Goal: Task Accomplishment & Management: Manage account settings

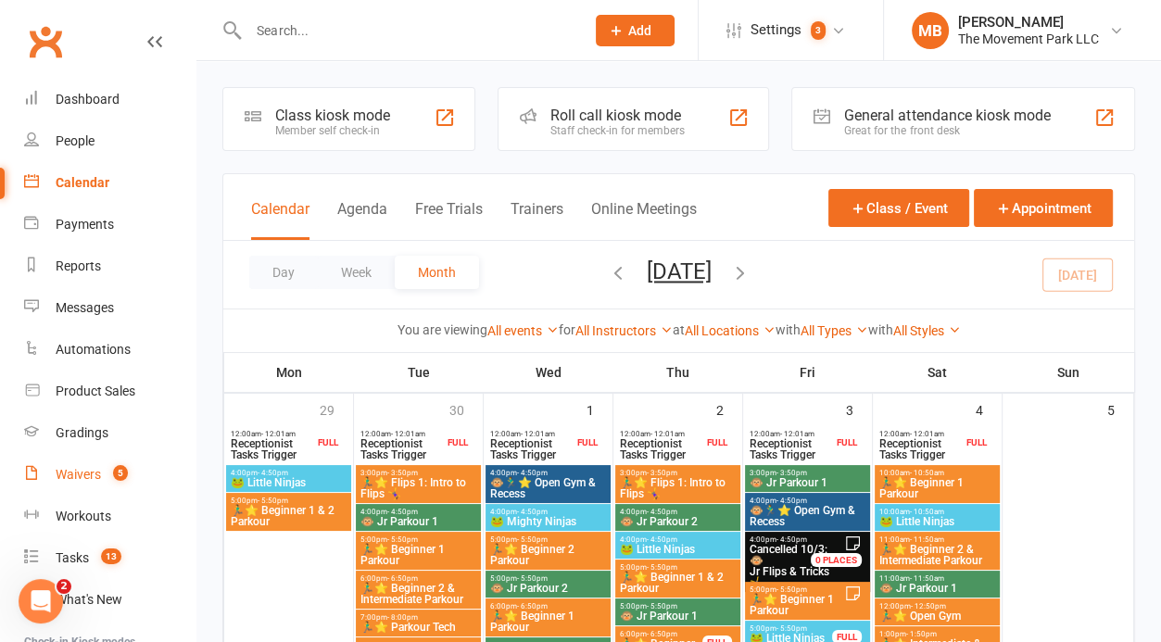
click at [102, 476] on link "Waivers 5" at bounding box center [109, 475] width 171 height 42
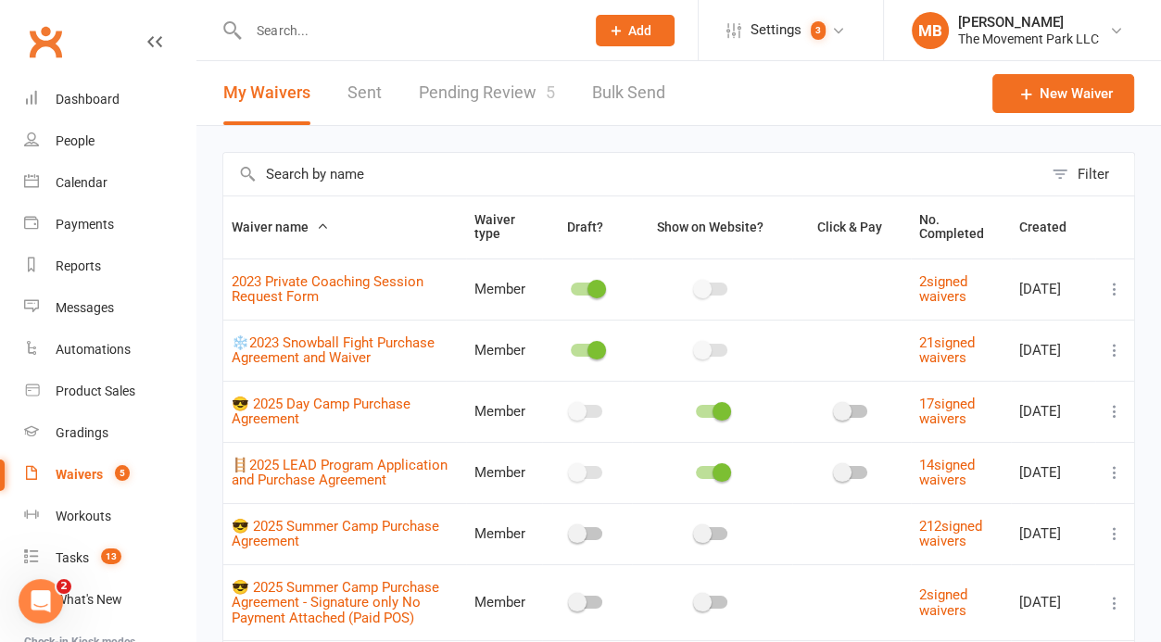
click at [496, 82] on link "Pending Review 5" at bounding box center [487, 93] width 136 height 64
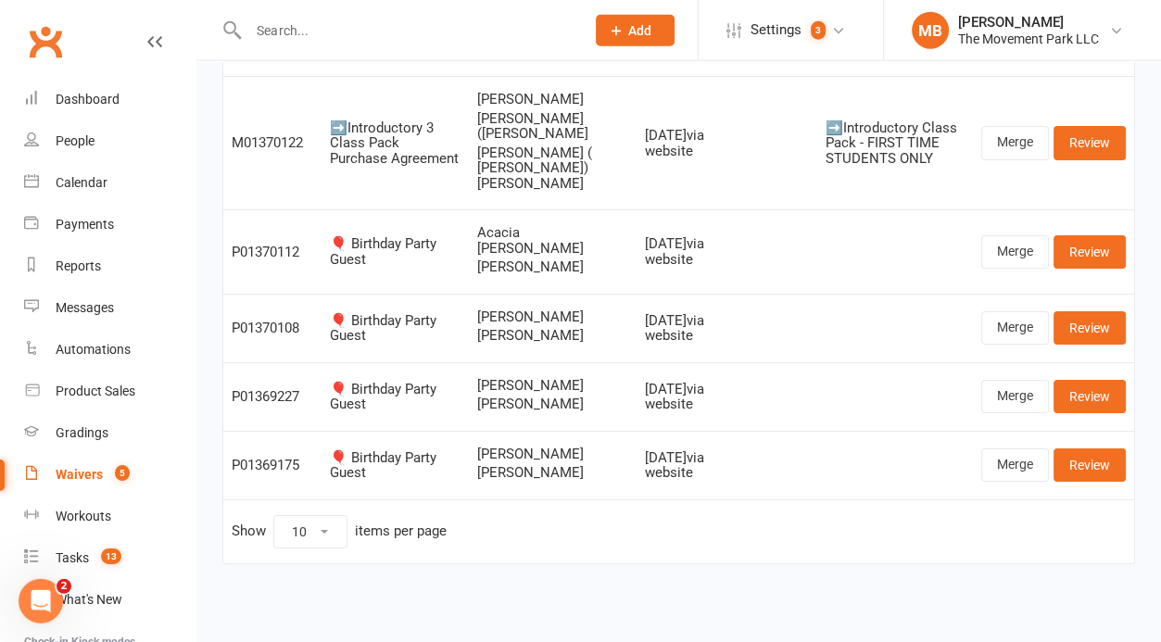
scroll to position [217, 0]
click at [83, 560] on div "Tasks" at bounding box center [72, 557] width 33 height 15
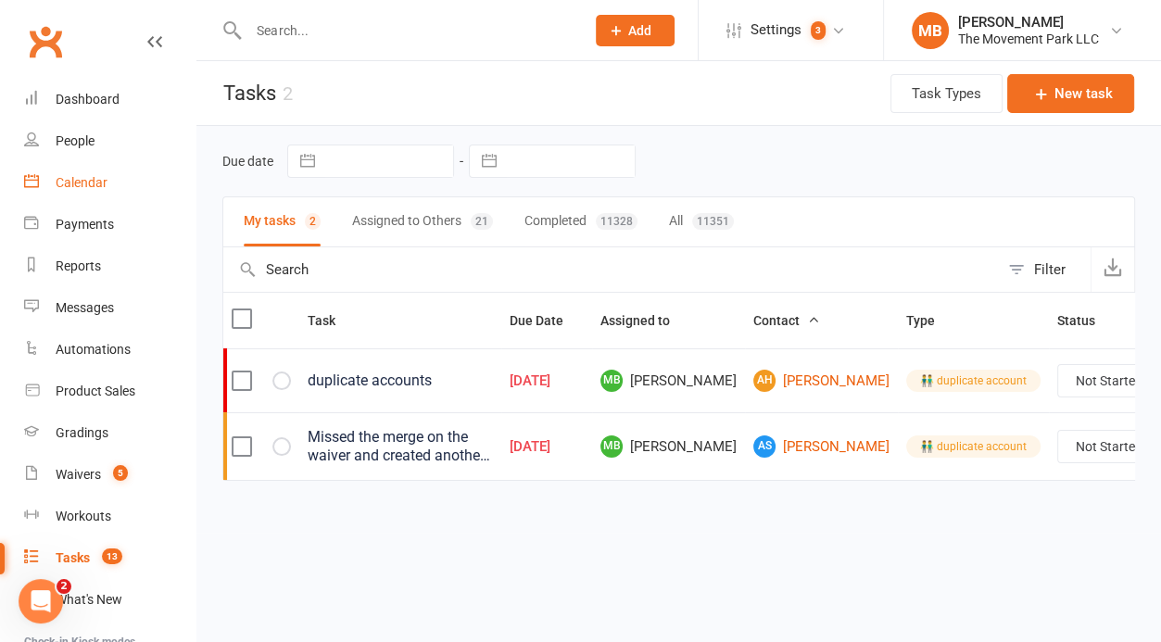
click at [113, 188] on link "Calendar" at bounding box center [109, 183] width 171 height 42
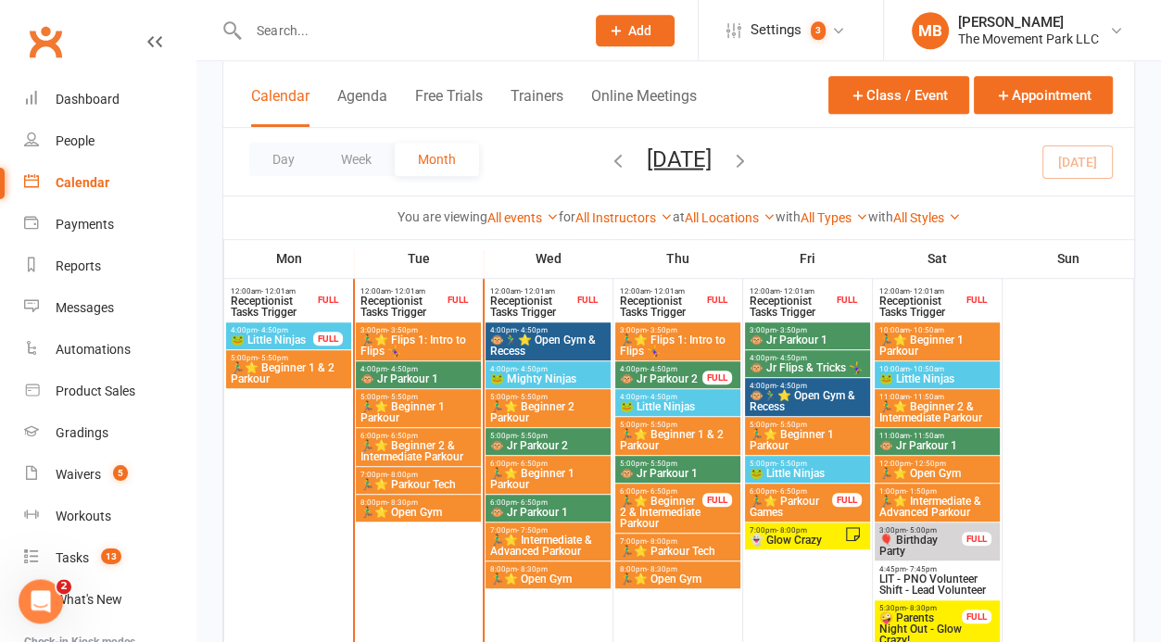
scroll to position [943, 0]
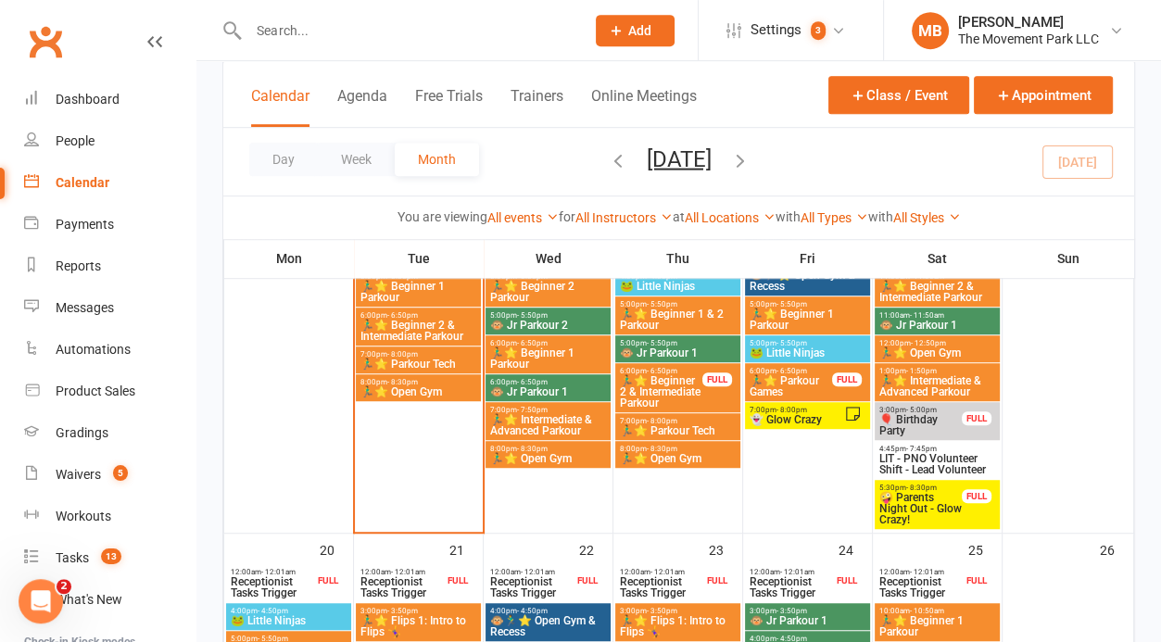
click at [813, 415] on span "👻 Glow Crazy" at bounding box center [795, 419] width 95 height 11
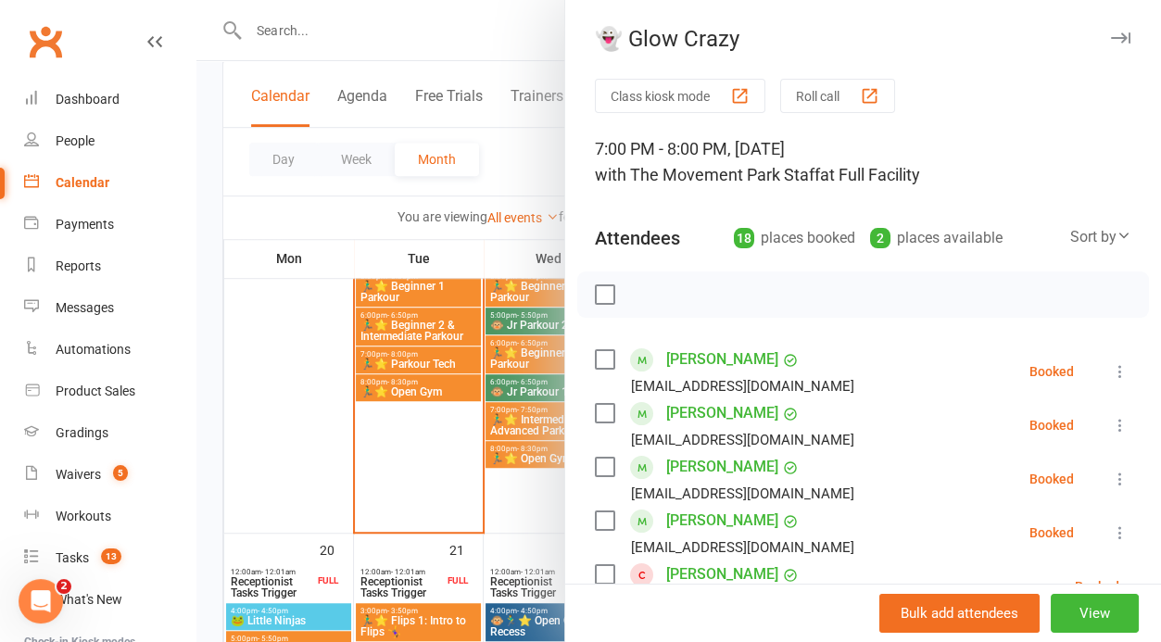
click at [460, 496] on div at bounding box center [678, 321] width 964 height 642
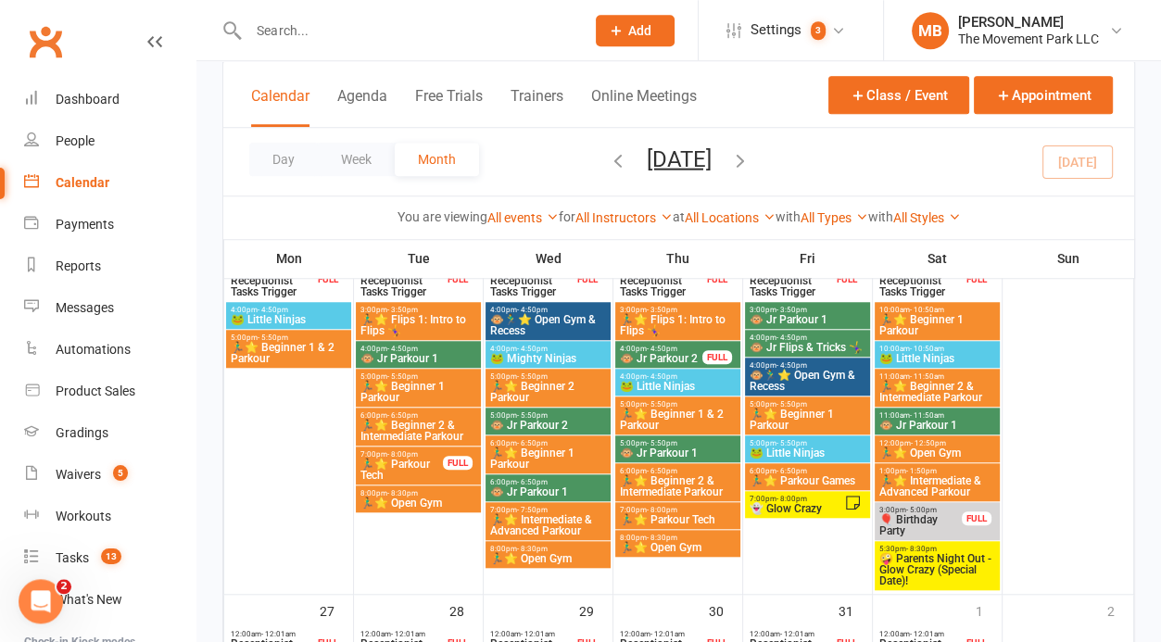
scroll to position [1337, 0]
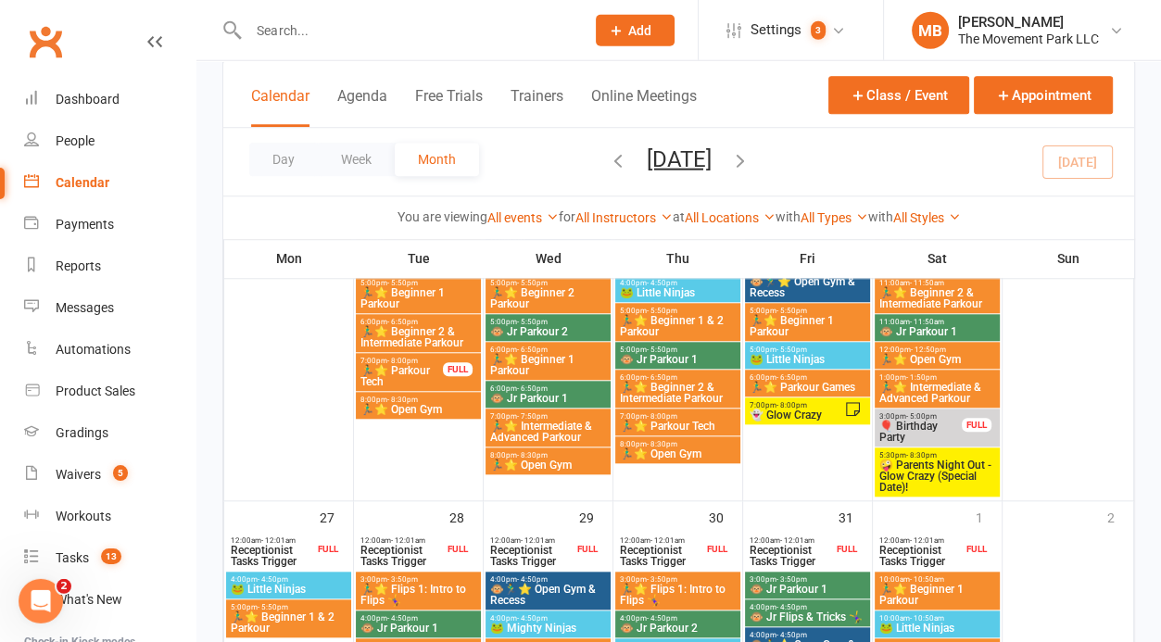
click at [802, 422] on div "7:00pm - 8:00pm 👻 Glow Crazy" at bounding box center [807, 410] width 125 height 27
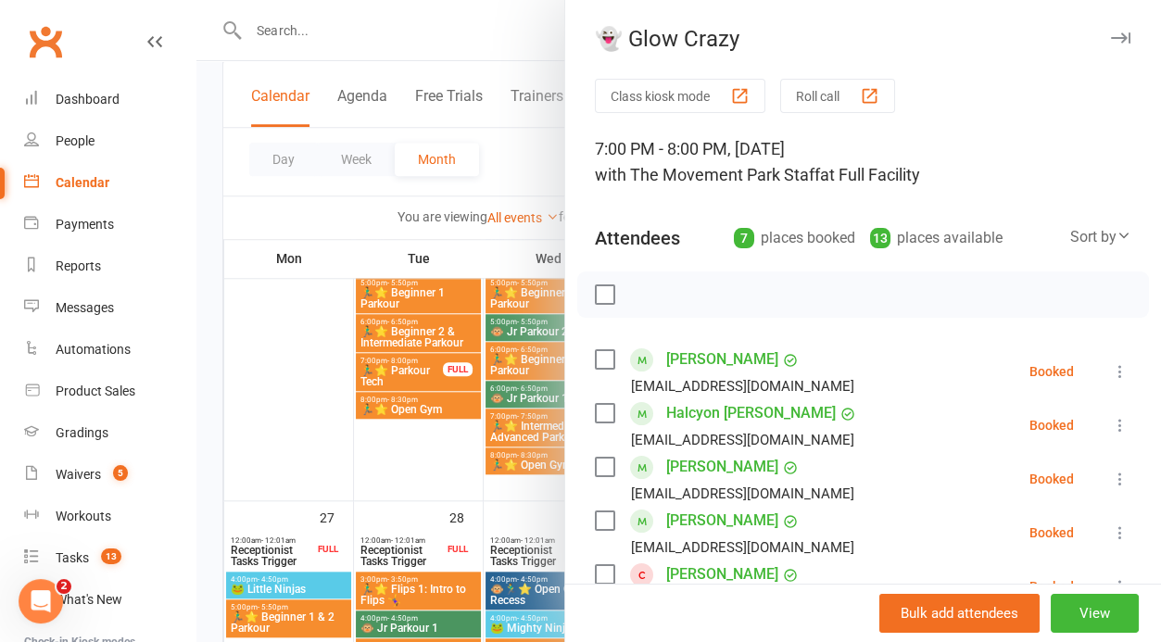
click at [401, 476] on div at bounding box center [678, 321] width 964 height 642
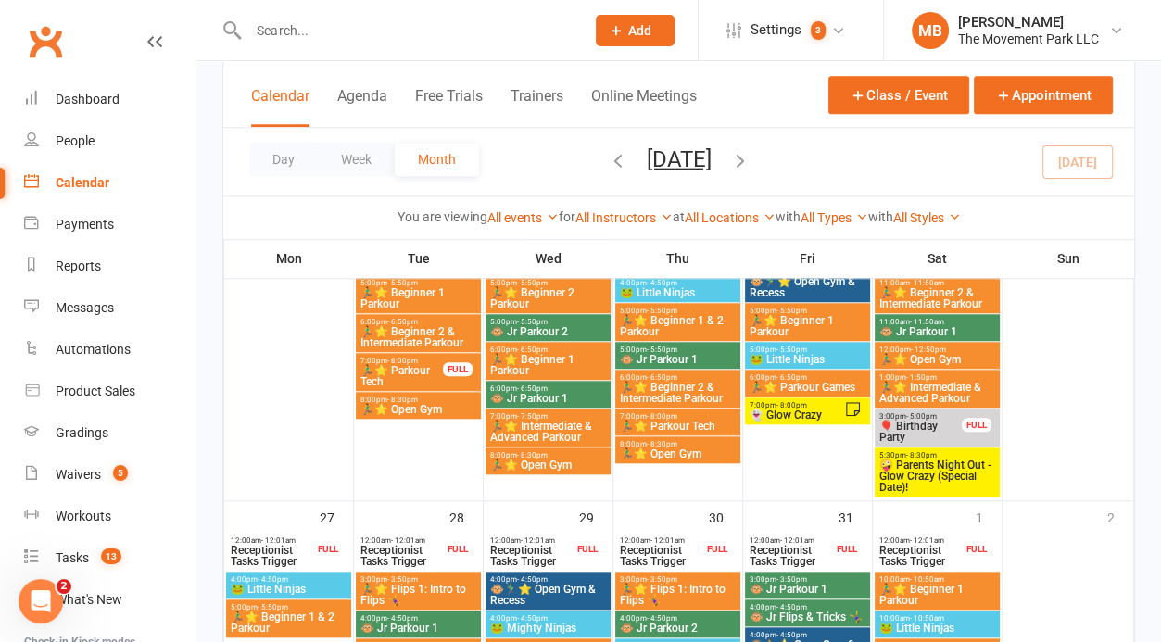
click at [923, 476] on span "🤪 Parents Night Out - Glow Crazy (Special Date)!" at bounding box center [937, 475] width 118 height 33
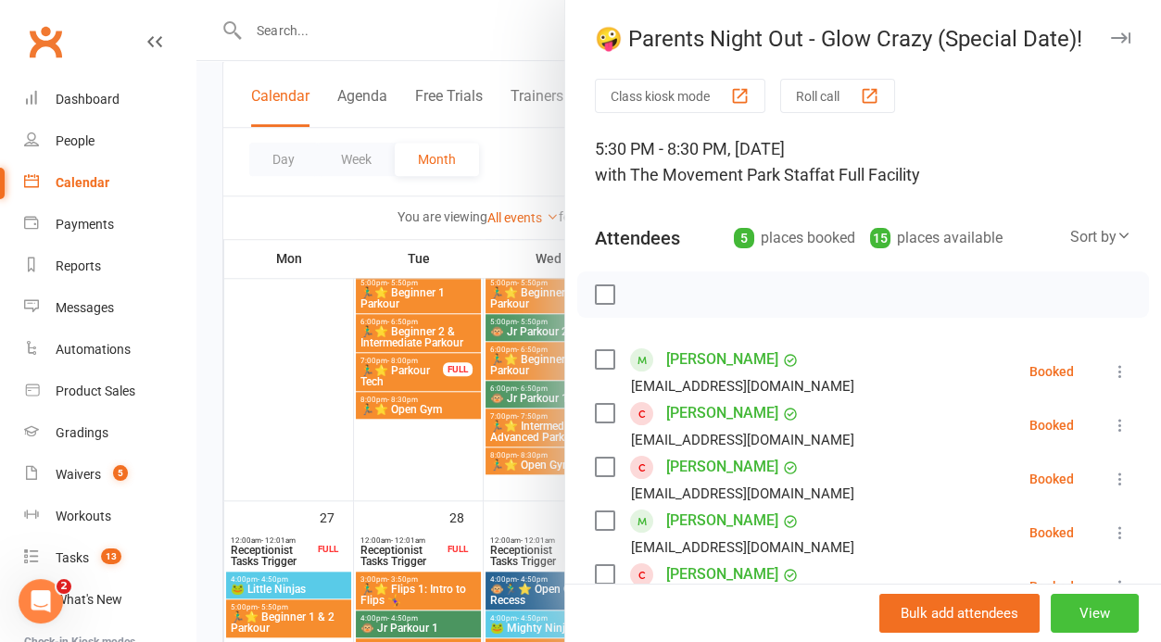
click at [1099, 609] on button "View" at bounding box center [1094, 613] width 88 height 39
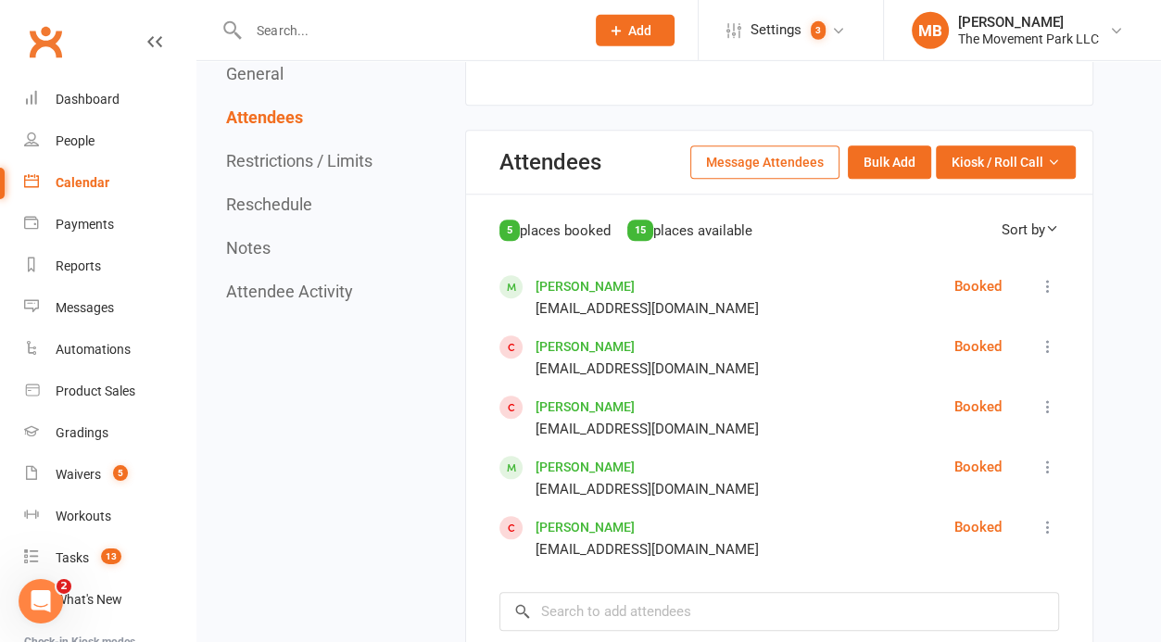
scroll to position [1211, 0]
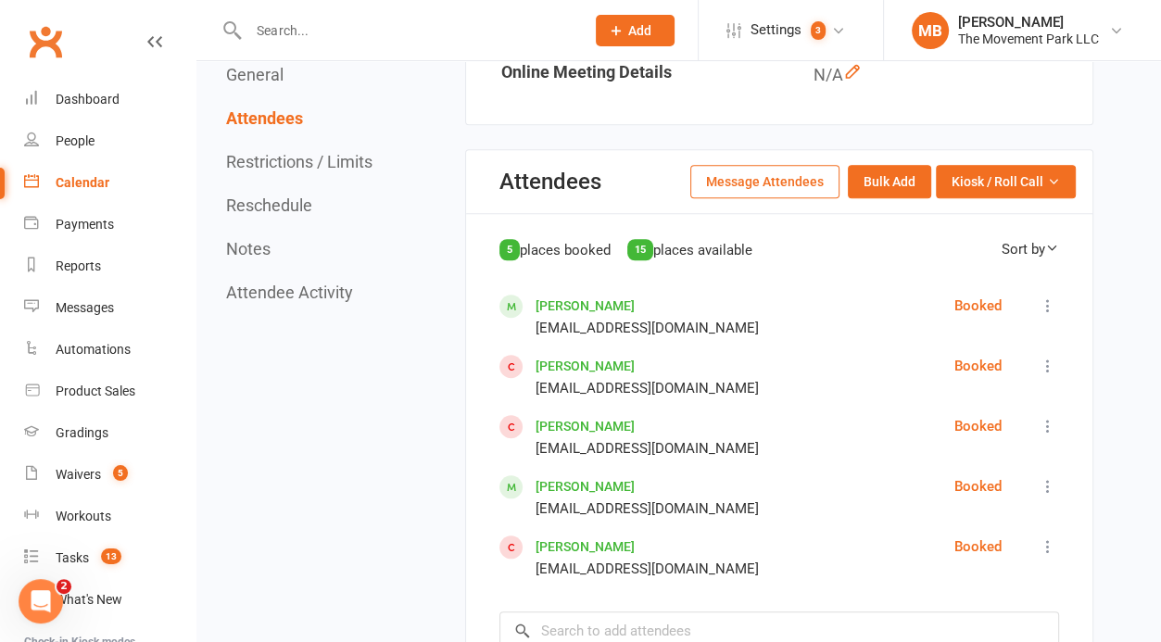
click at [83, 171] on link "Calendar" at bounding box center [109, 183] width 171 height 42
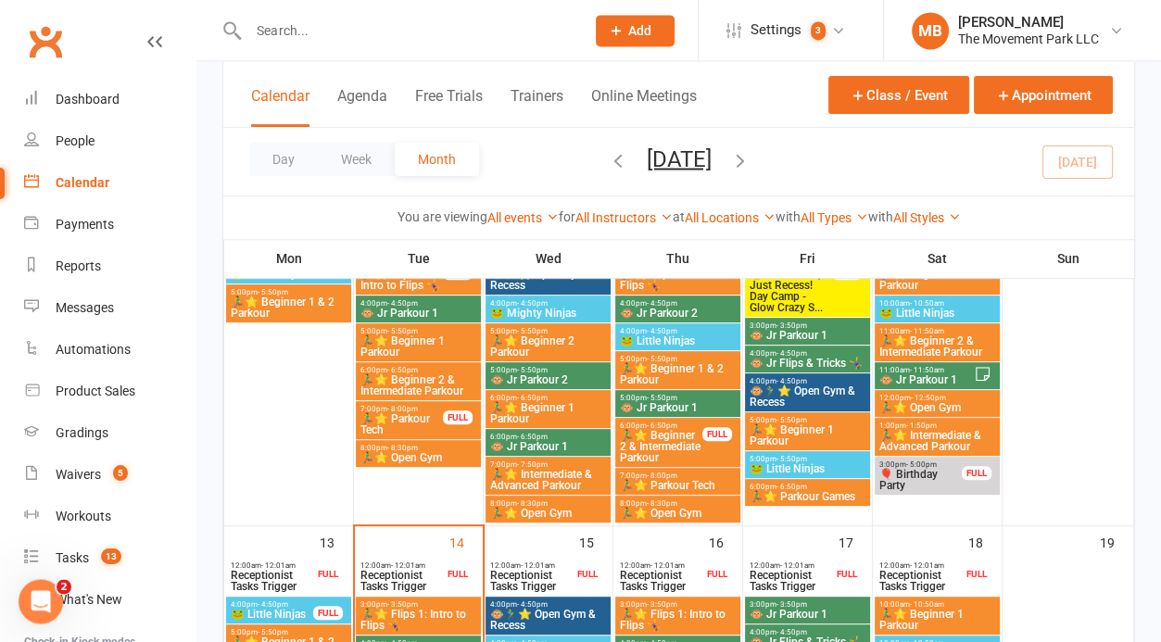
scroll to position [943, 0]
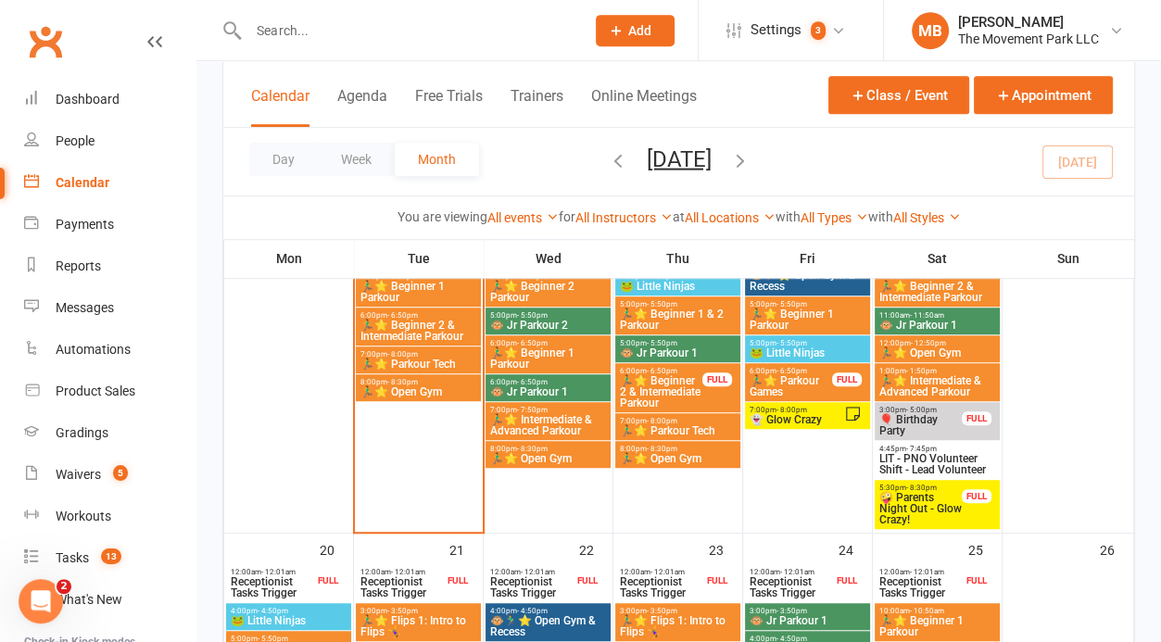
click at [937, 510] on span "🤪 Parents Night Out - Glow Crazy!" at bounding box center [920, 508] width 84 height 33
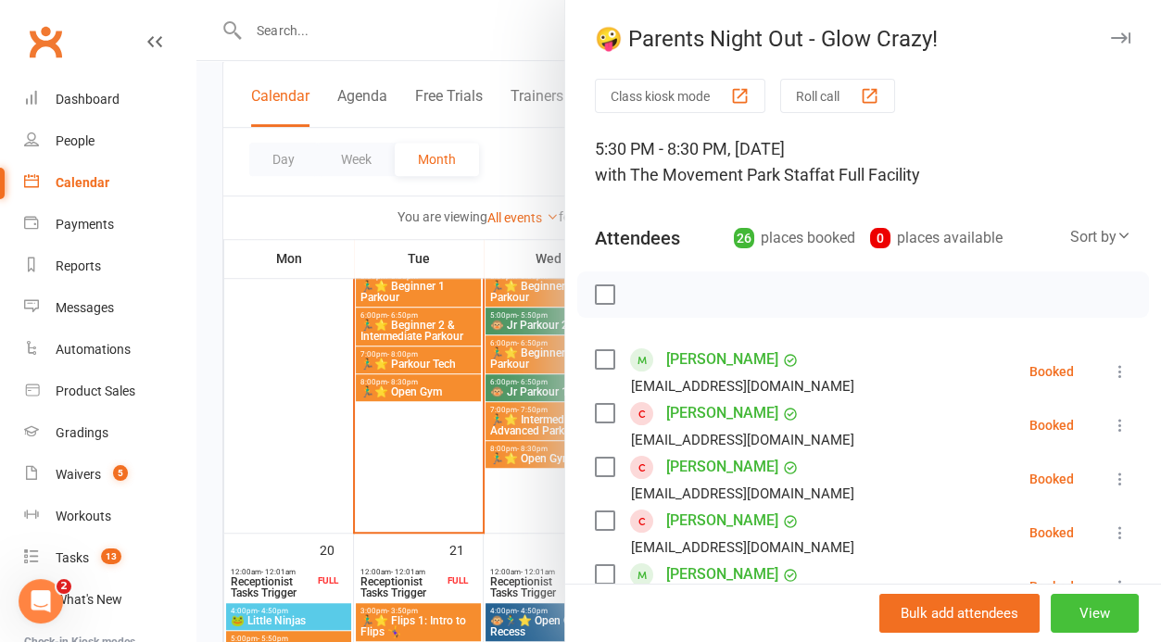
click at [1099, 608] on button "View" at bounding box center [1094, 613] width 88 height 39
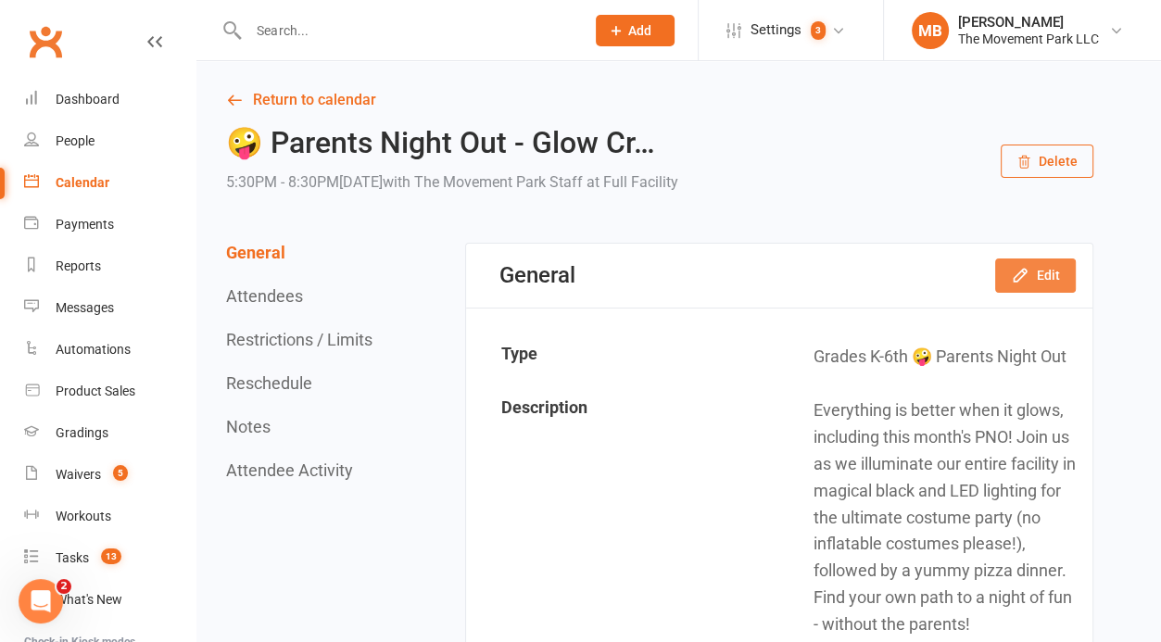
click at [1056, 273] on button "Edit" at bounding box center [1035, 274] width 81 height 33
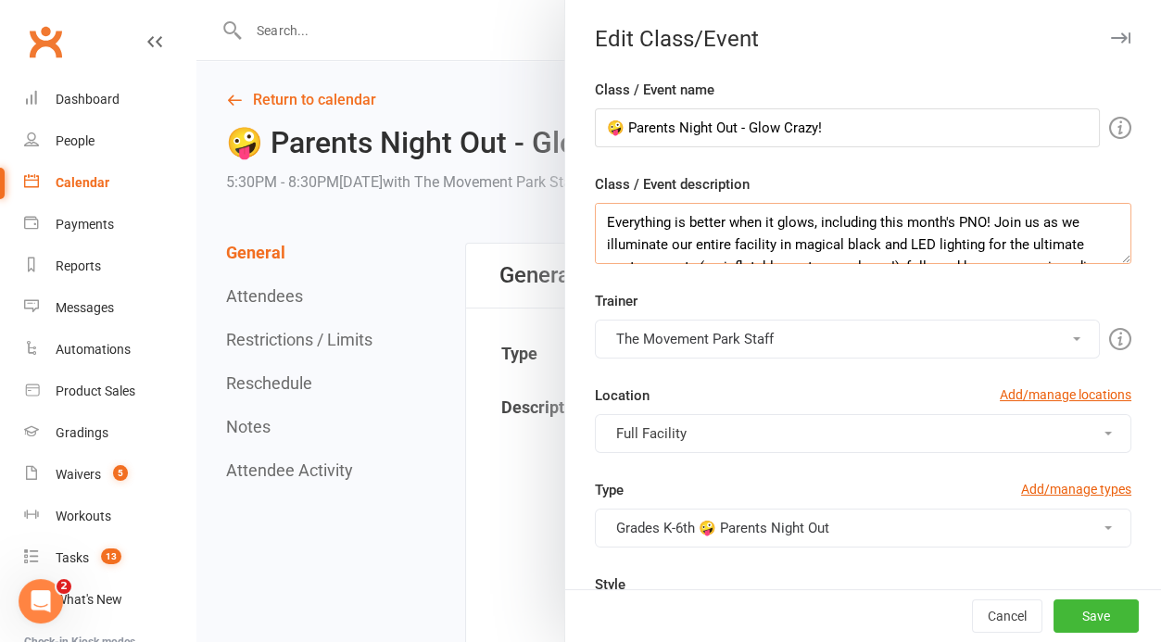
click at [608, 221] on textarea "Everything is better when it glows, including this month's PNO! Join us as we i…" at bounding box center [863, 233] width 536 height 61
type textarea "THIS EVENT IS SOLD OUT, SO BE SURE TO CHECK OUT OUR SECOND PNO ON OCT. 25TH! Ev…"
click at [1099, 621] on button "Save" at bounding box center [1095, 615] width 85 height 33
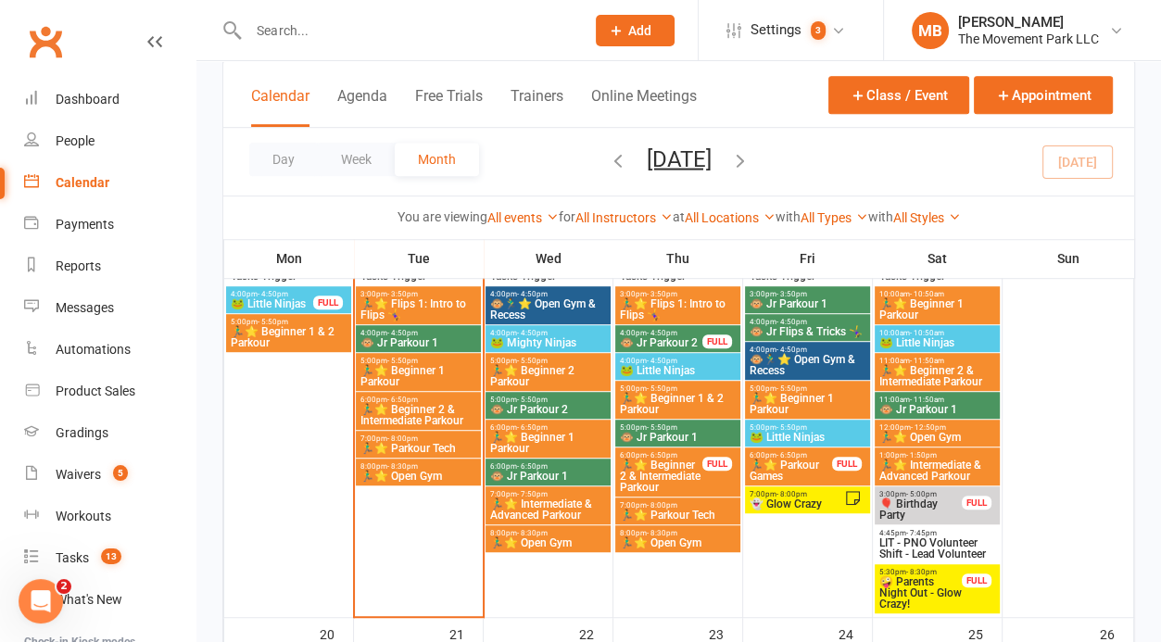
scroll to position [943, 0]
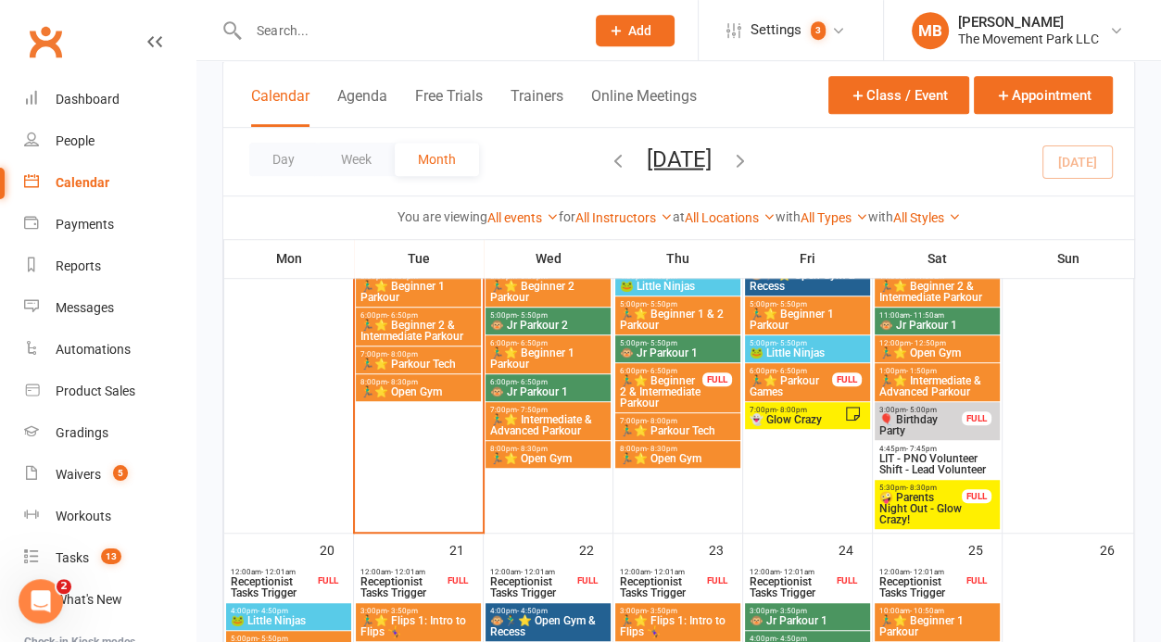
click at [919, 509] on span "🤪 Parents Night Out - Glow Crazy!" at bounding box center [920, 508] width 84 height 33
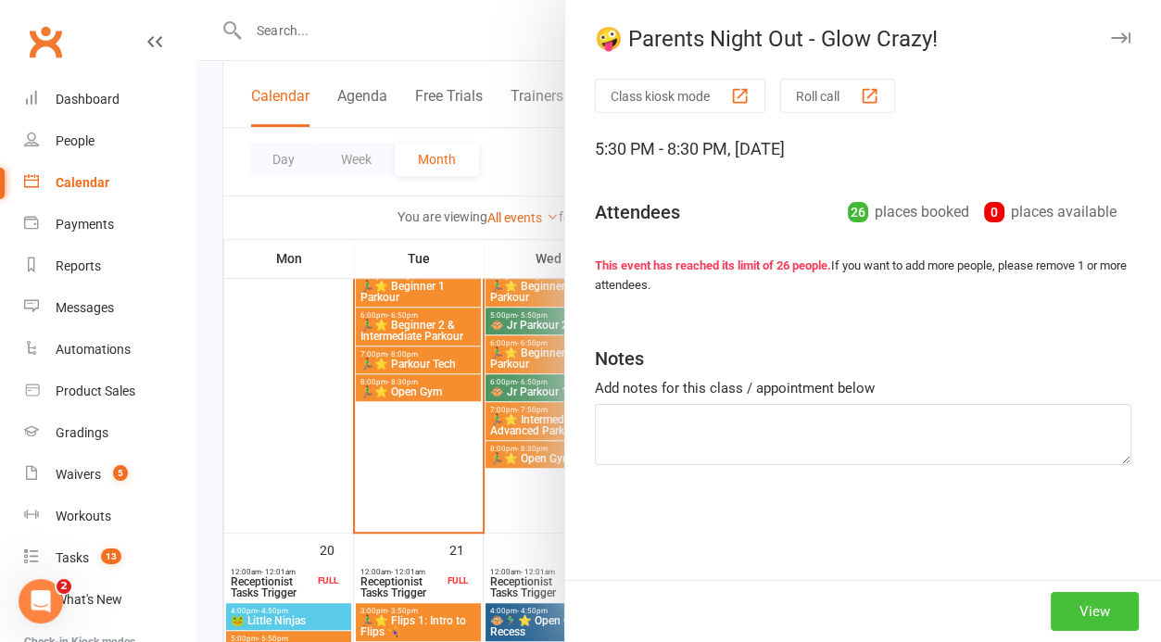
click at [1098, 610] on button "View" at bounding box center [1094, 611] width 88 height 39
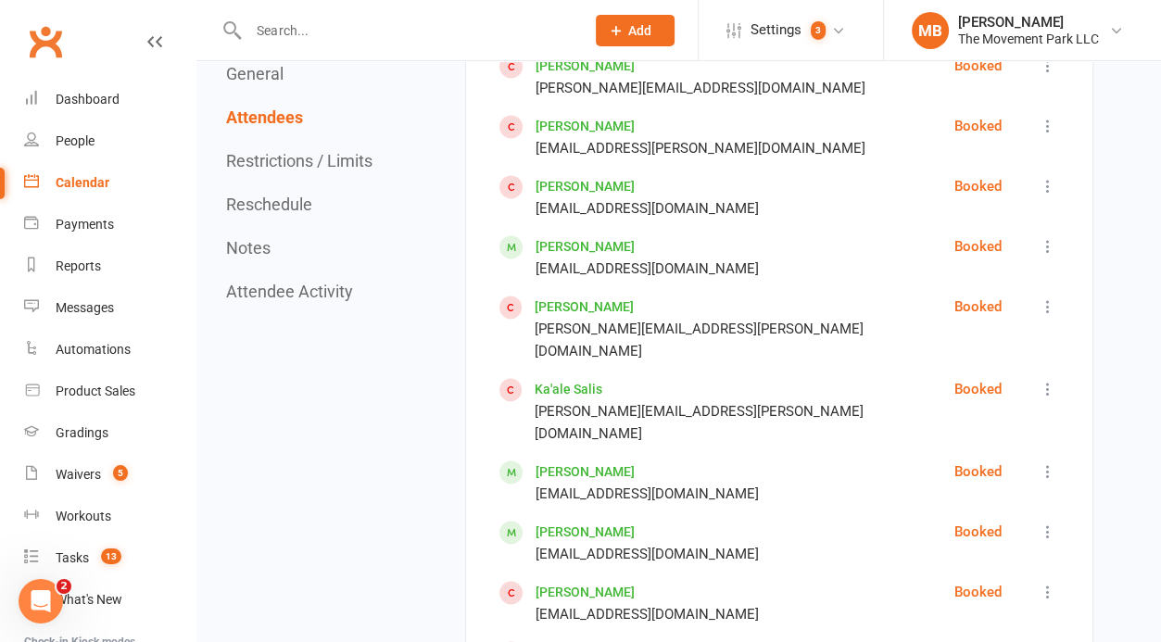
scroll to position [2593, 0]
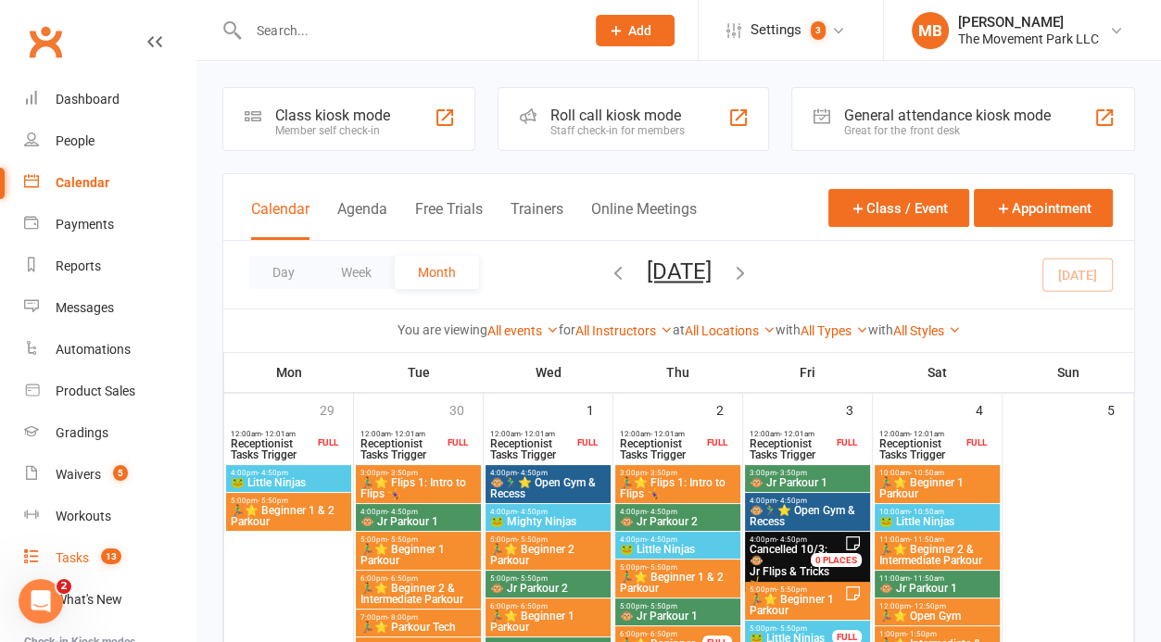
click at [84, 567] on link "Tasks 13" at bounding box center [109, 558] width 171 height 42
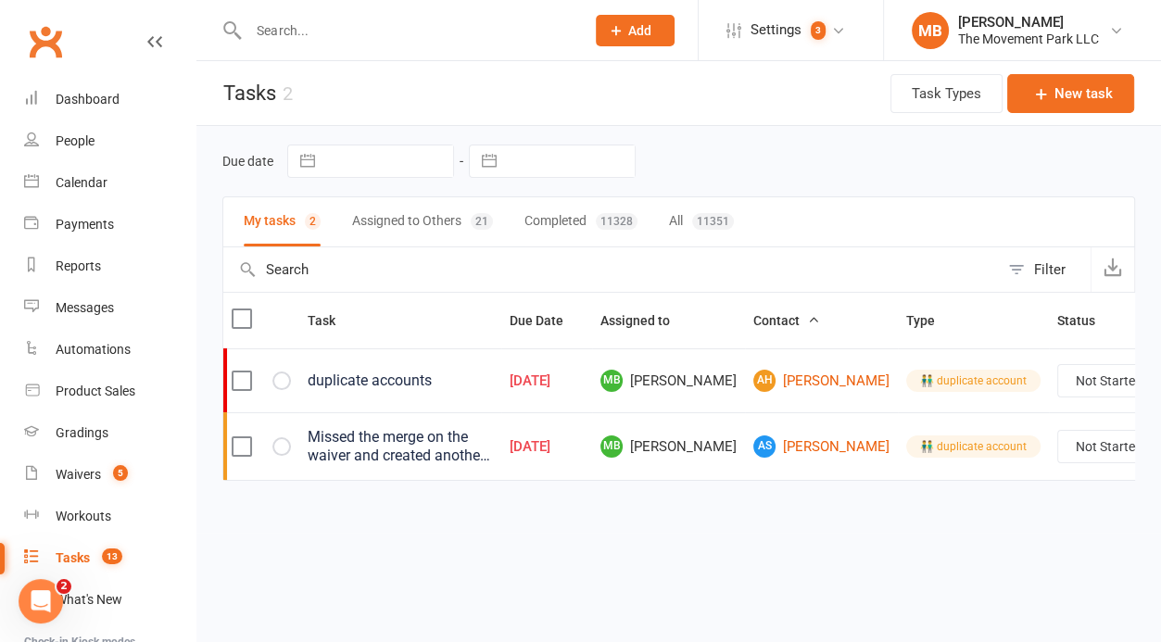
click at [427, 223] on button "Assigned to Others 21" at bounding box center [422, 221] width 141 height 49
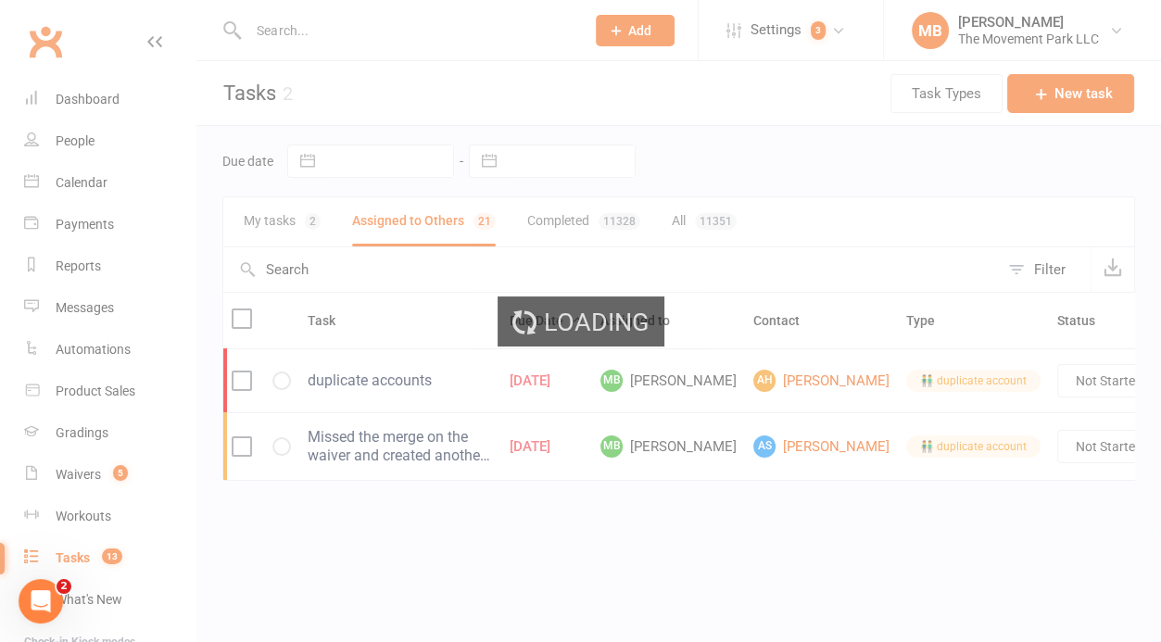
select select "started"
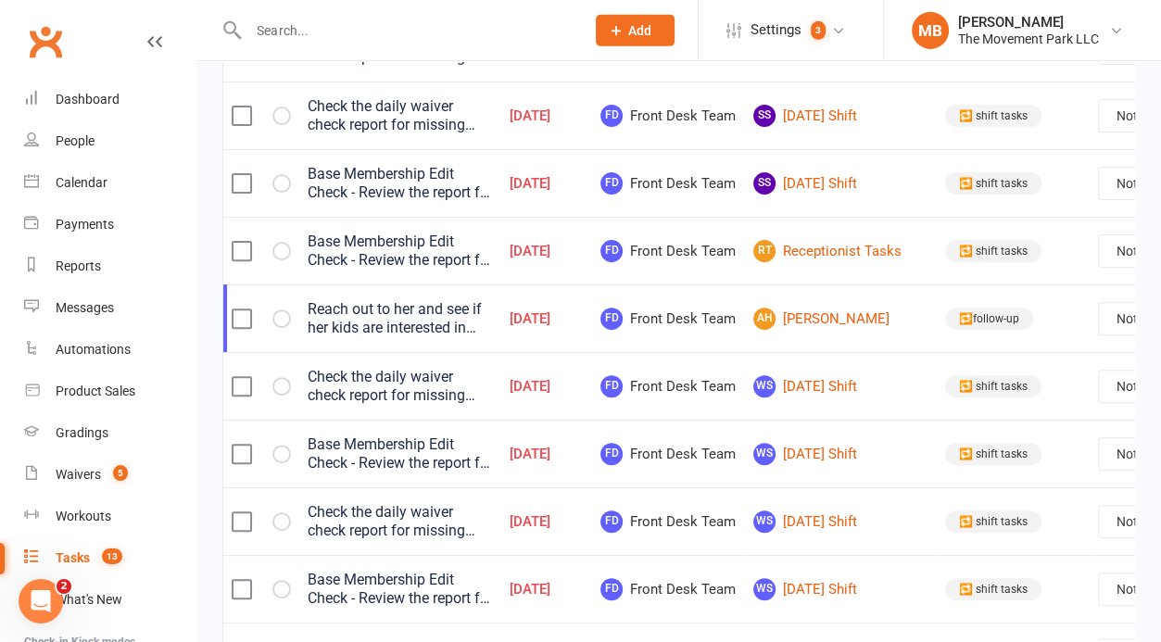
scroll to position [548, 0]
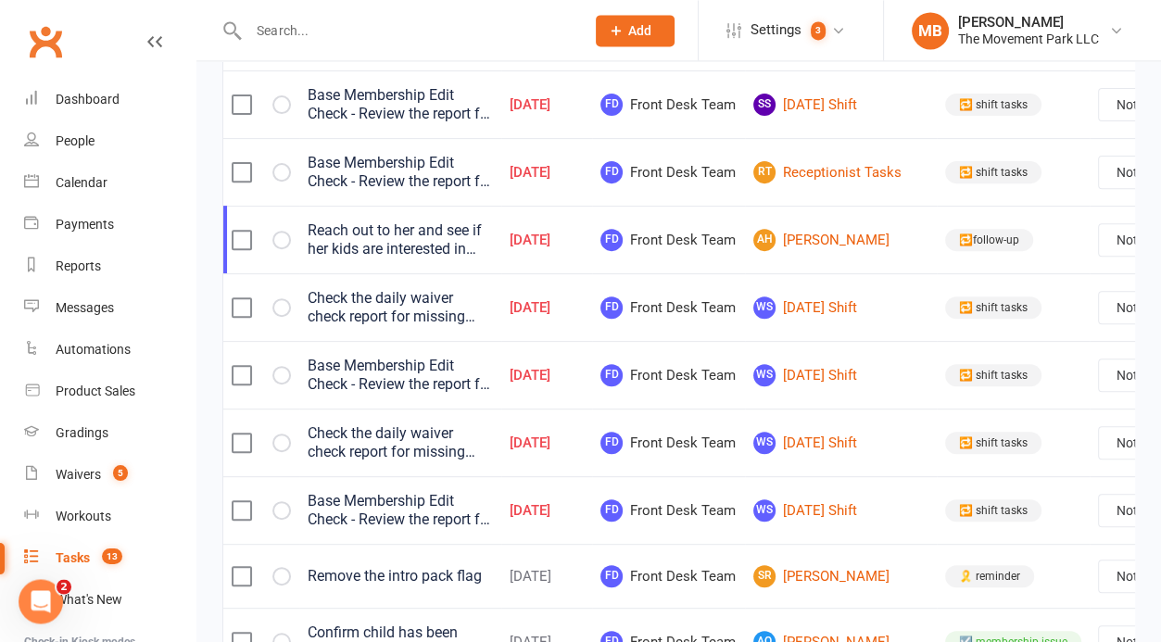
click at [437, 258] on div "Reach out to her and see if her kids are interested in joining. The kids said t…" at bounding box center [400, 239] width 185 height 37
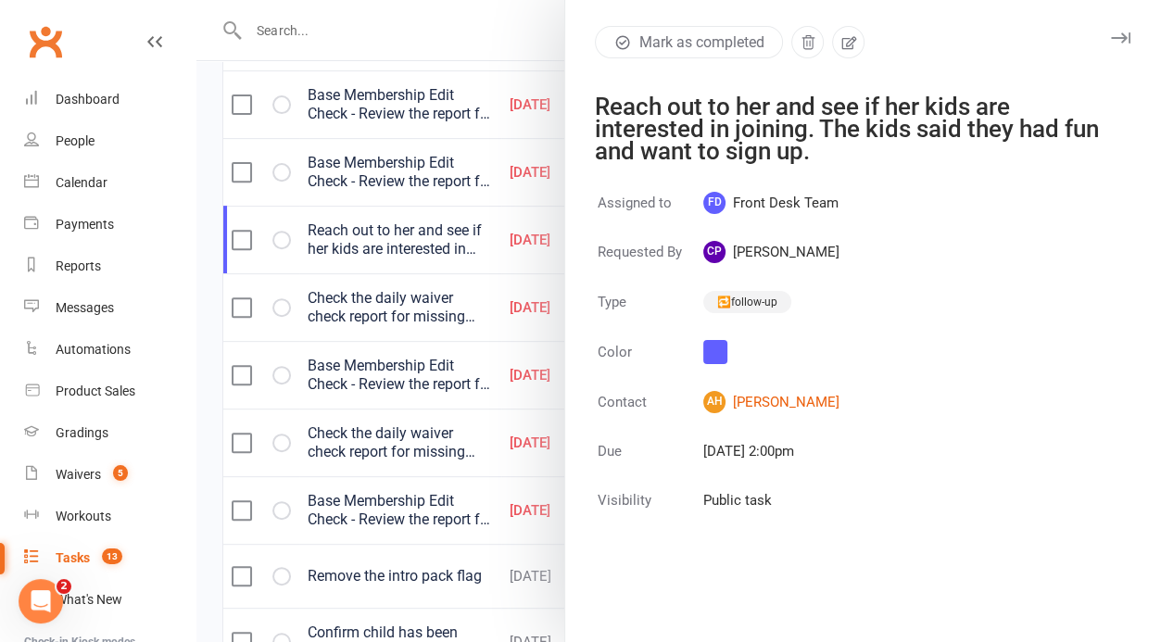
click at [409, 369] on div at bounding box center [678, 321] width 964 height 642
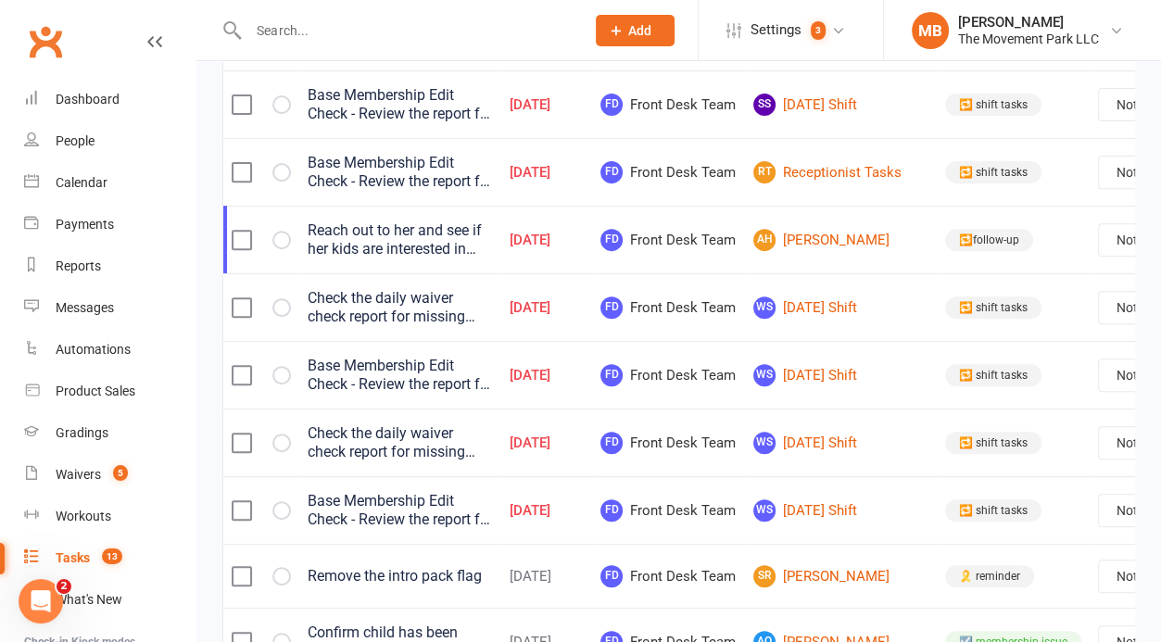
scroll to position [0, 0]
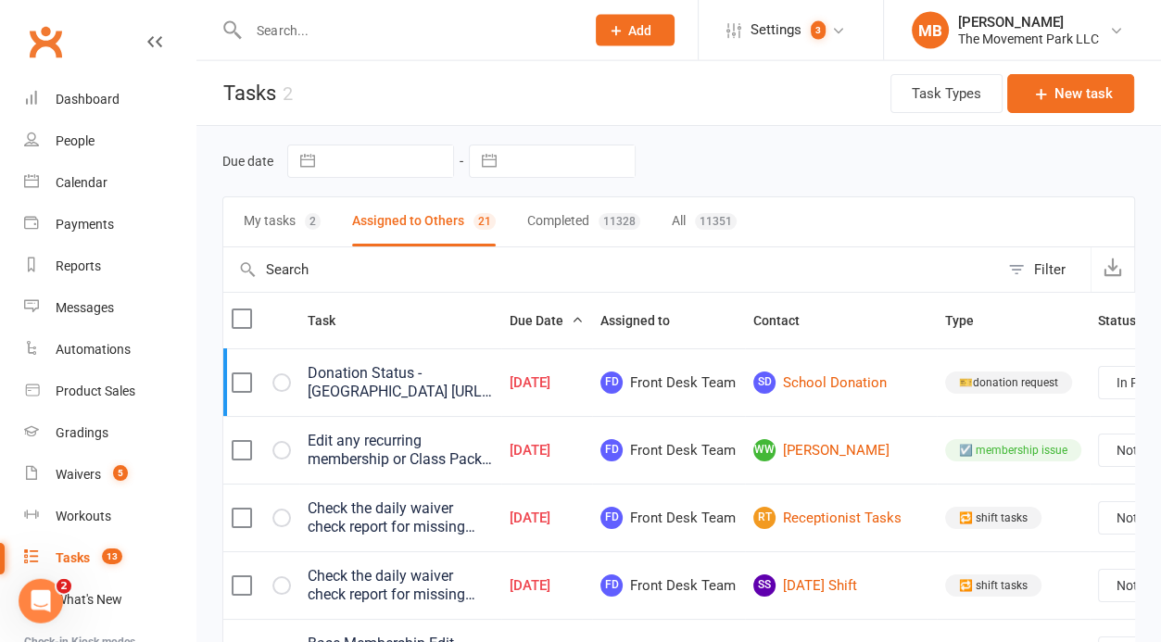
click at [1073, 279] on button "Filter" at bounding box center [1044, 269] width 92 height 44
select select "incomplete"
select select "-43735"
select select "started"
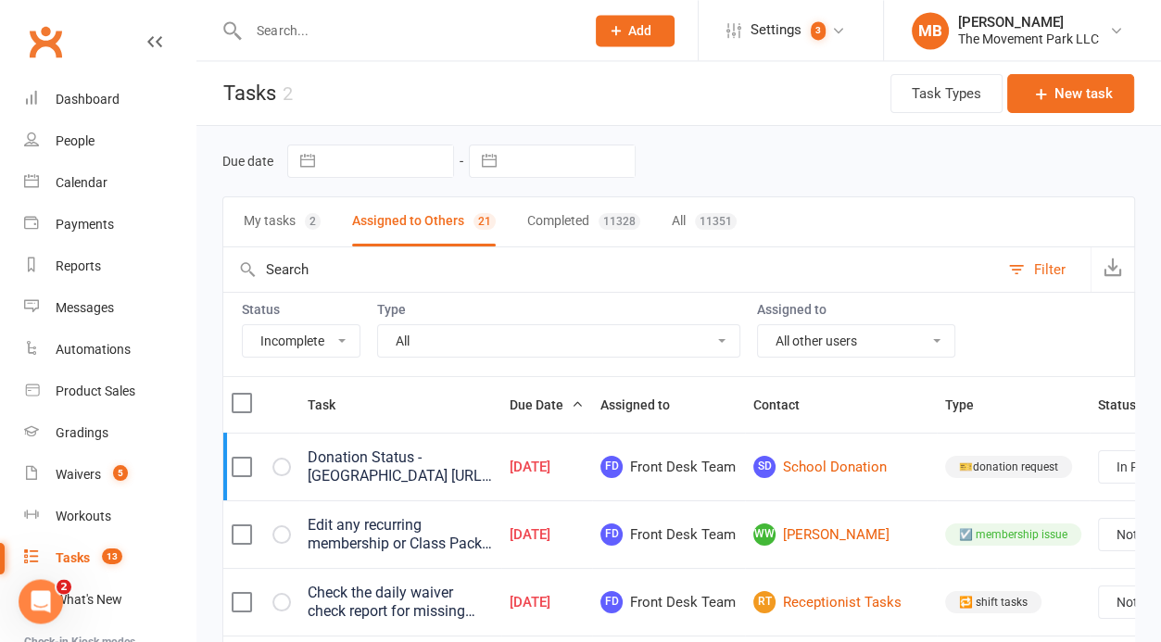
select select "28231"
click option "📺digital signage update" at bounding box center [0, 0] width 0 height 0
select select "started"
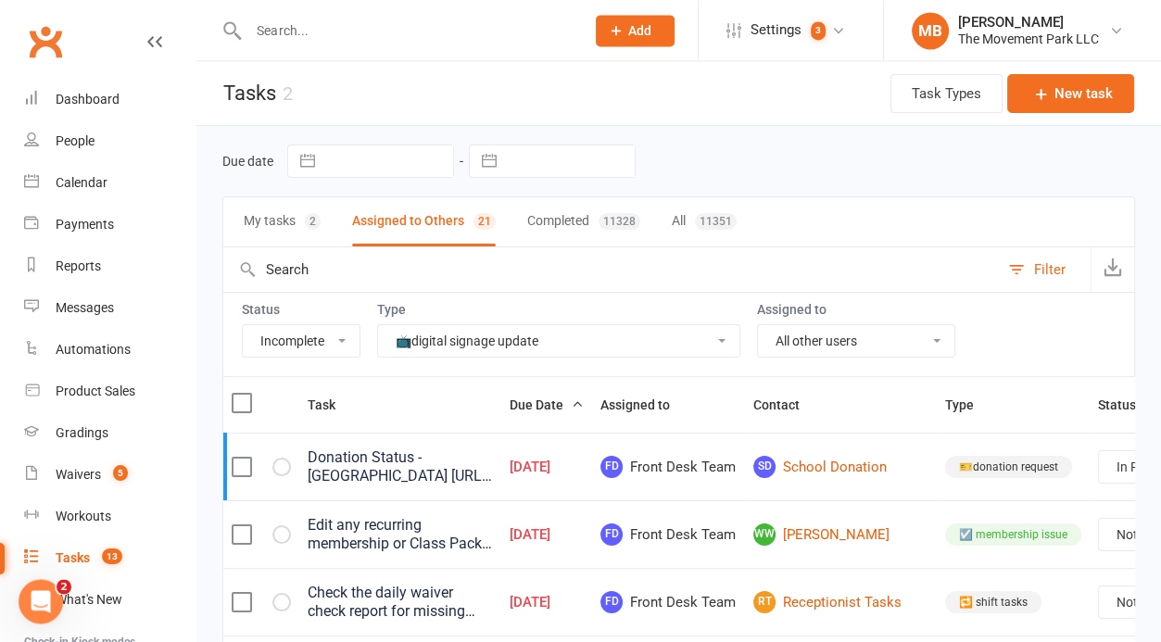
select select "started"
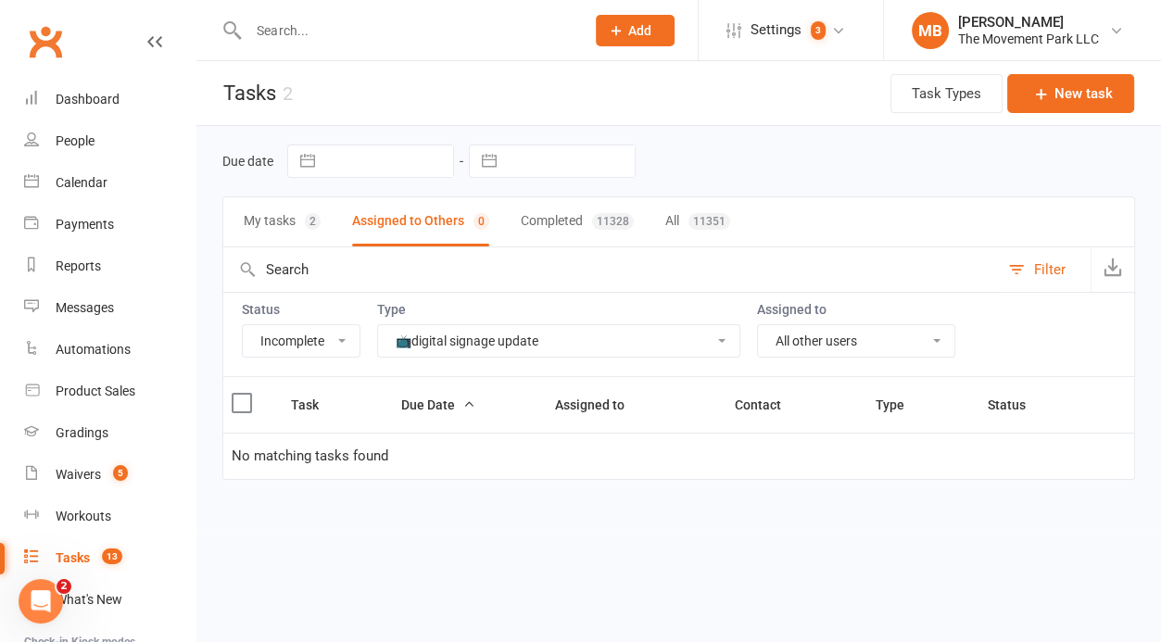
click at [243, 325] on select "All Incomplete Not Started In Progress Waiting Complete" at bounding box center [301, 340] width 117 height 31
select select "finished"
click option "Complete" at bounding box center [0, 0] width 0 height 0
select select "finished"
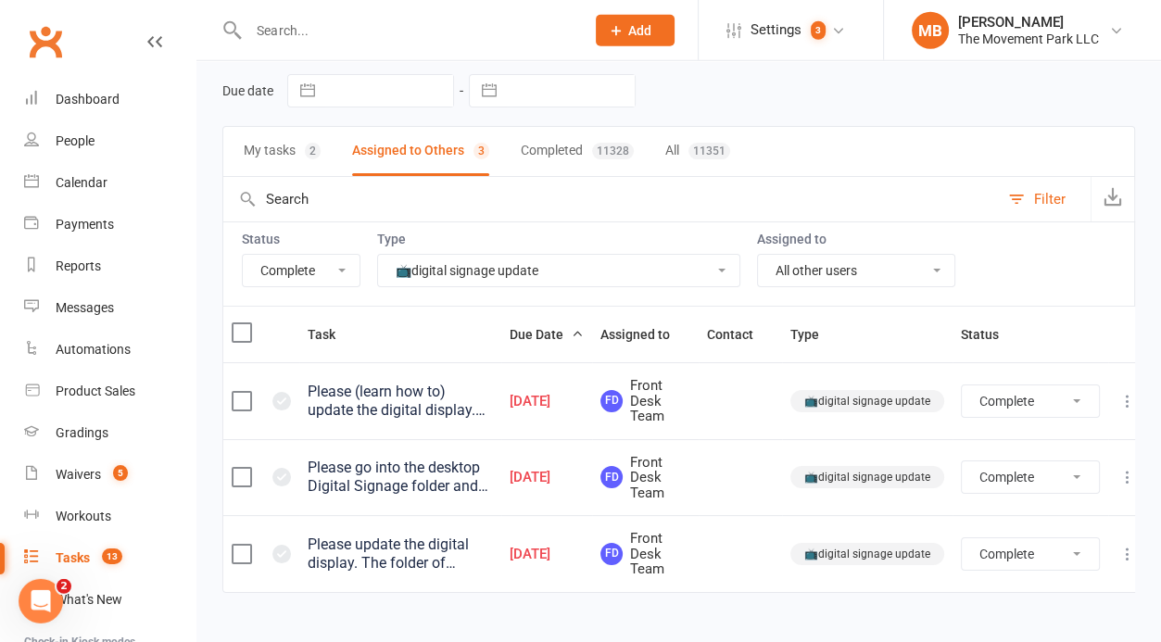
scroll to position [96, 0]
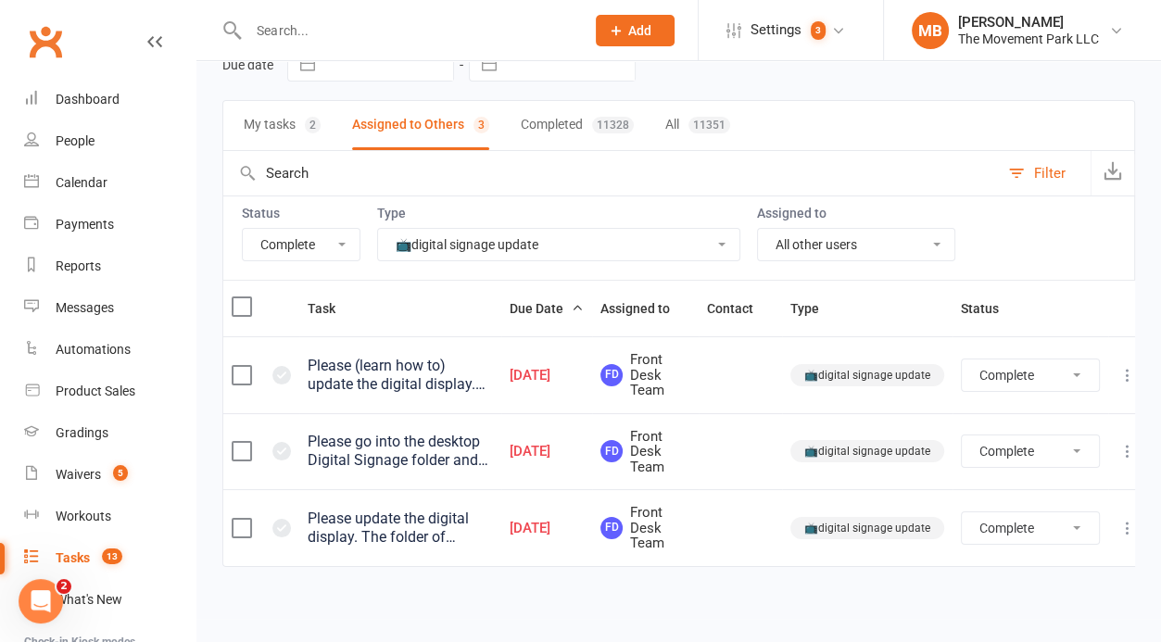
click at [961, 512] on select "Not Started In Progress Waiting Complete" at bounding box center [1029, 527] width 137 height 31
click option "Not Started" at bounding box center [0, 0] width 0 height 0
select select "finished"
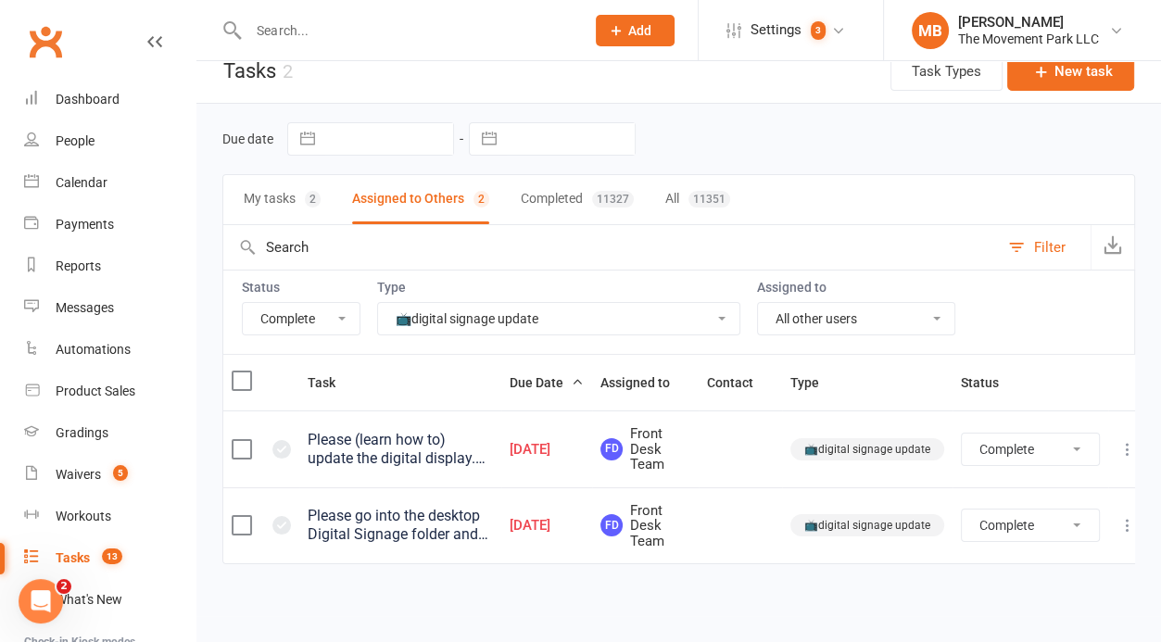
scroll to position [19, 0]
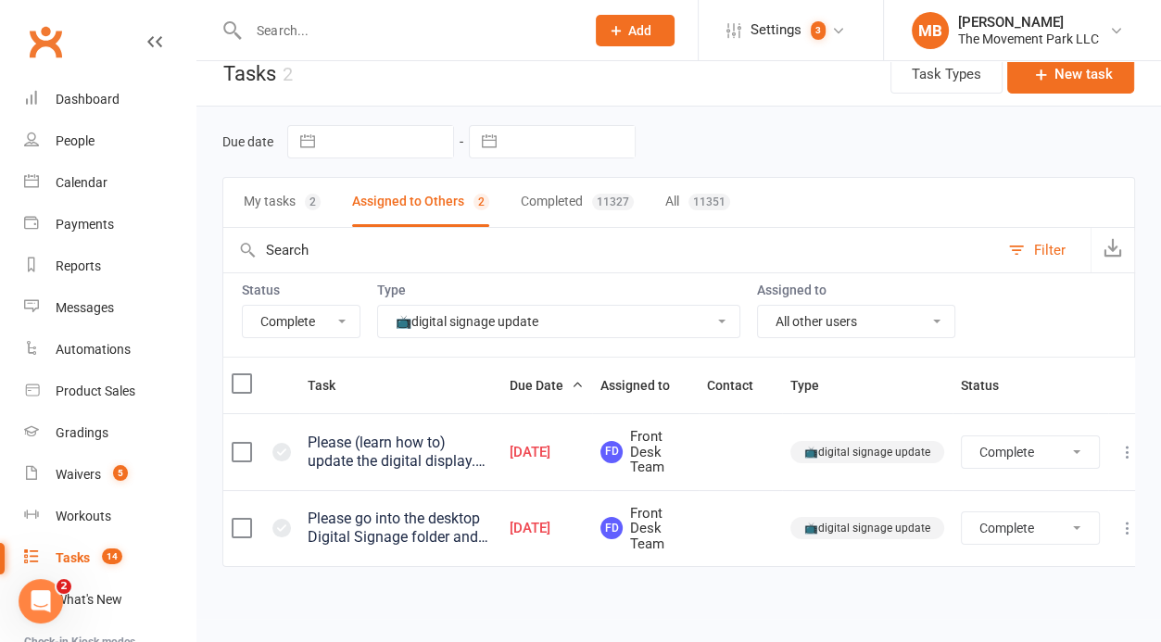
click at [243, 306] on select "All Incomplete Not Started In Progress Waiting Complete" at bounding box center [301, 321] width 117 height 31
select select "incomplete"
click option "Incomplete" at bounding box center [0, 0] width 0 height 0
select select "finished"
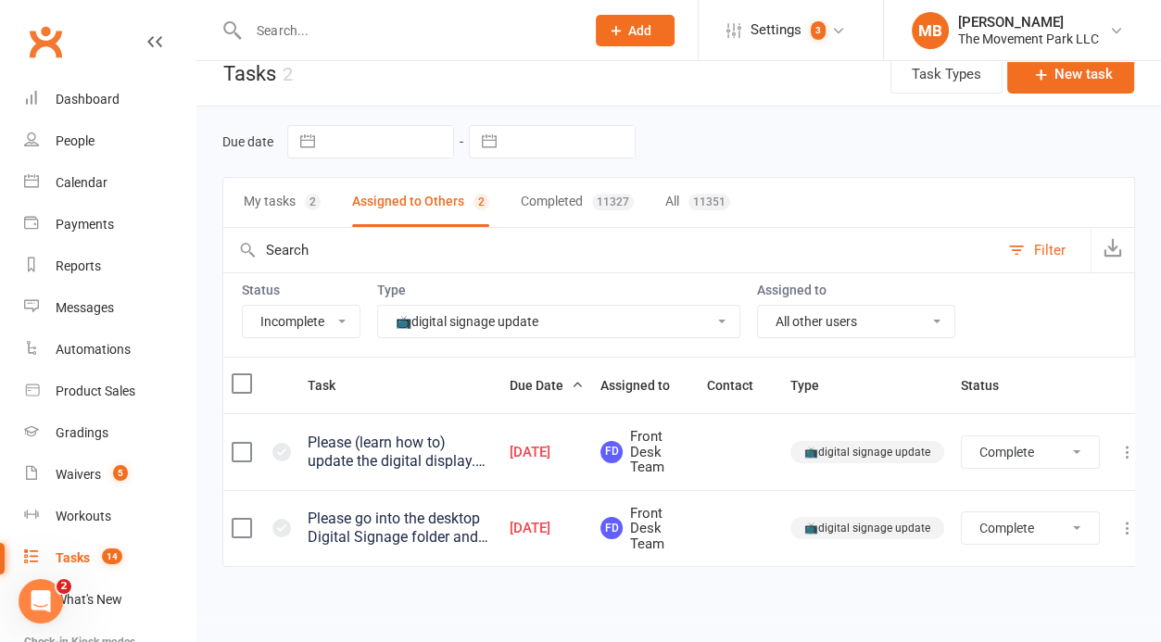
select select "finished"
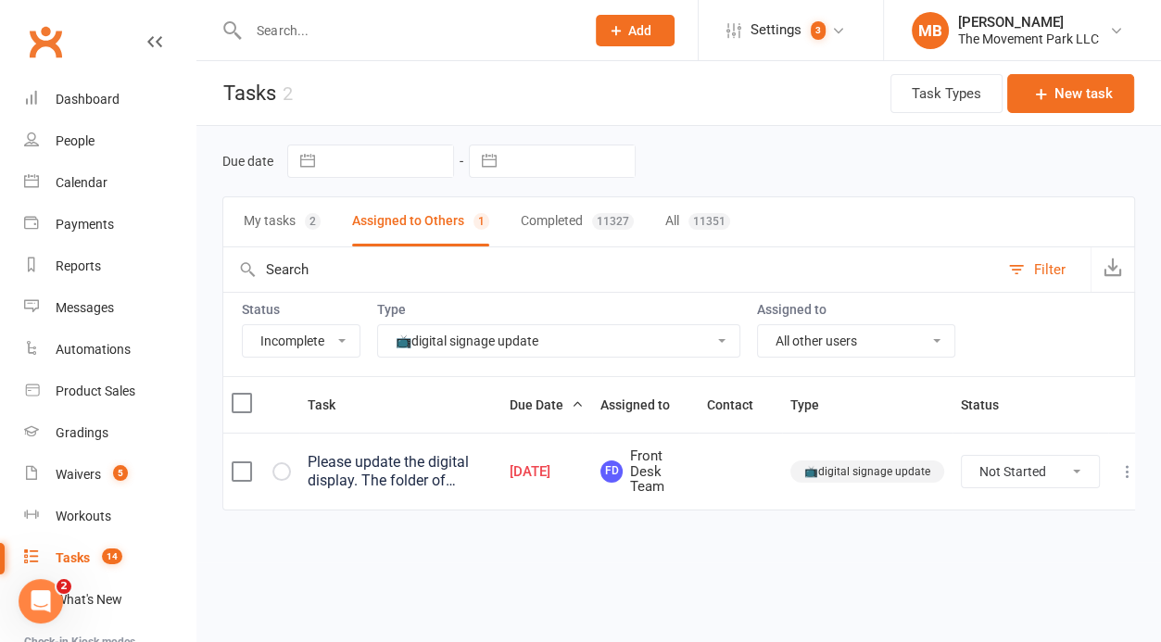
click at [468, 484] on div "Please update the digital display. The folder of content can be found in the Ad…" at bounding box center [400, 471] width 185 height 37
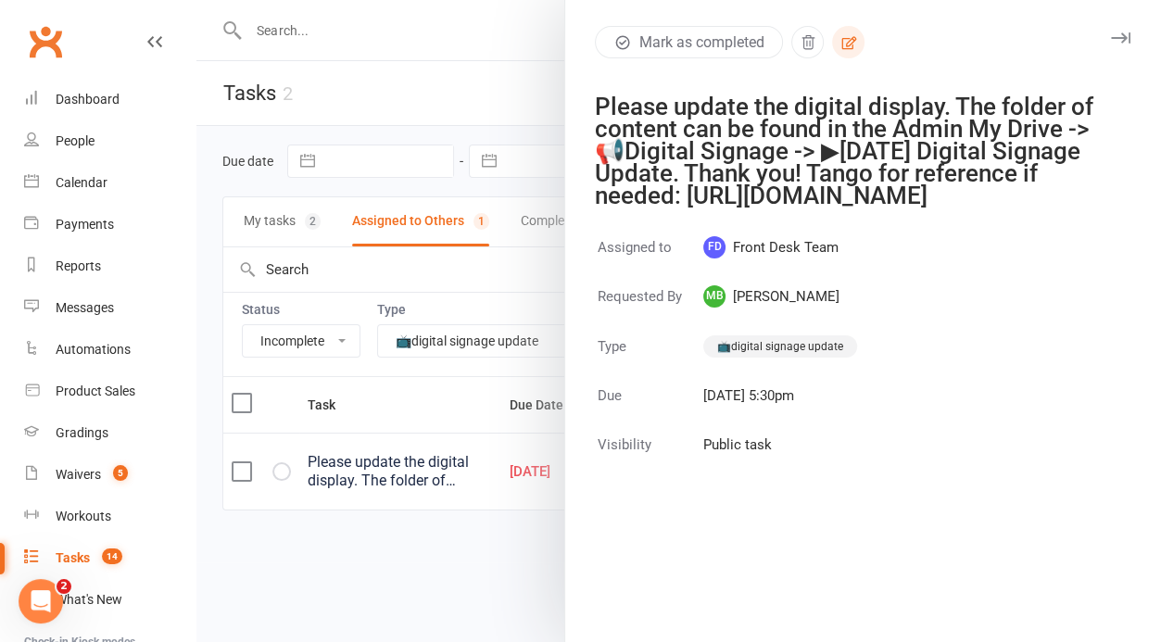
click at [850, 40] on icon "button" at bounding box center [848, 42] width 15 height 13
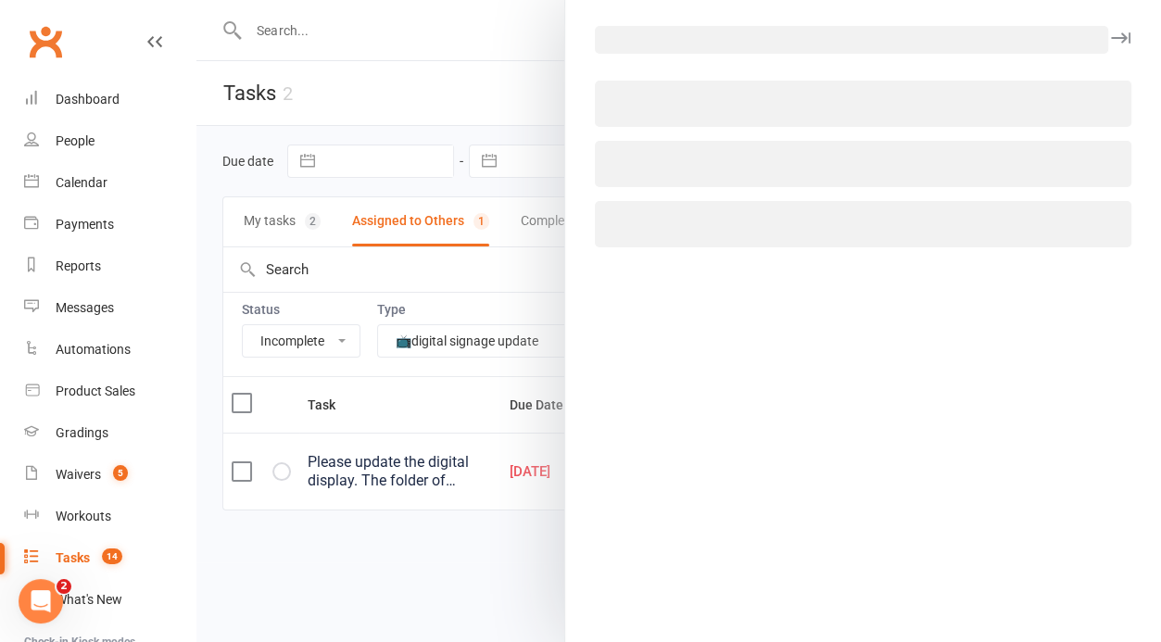
select select "41995"
select select "43735"
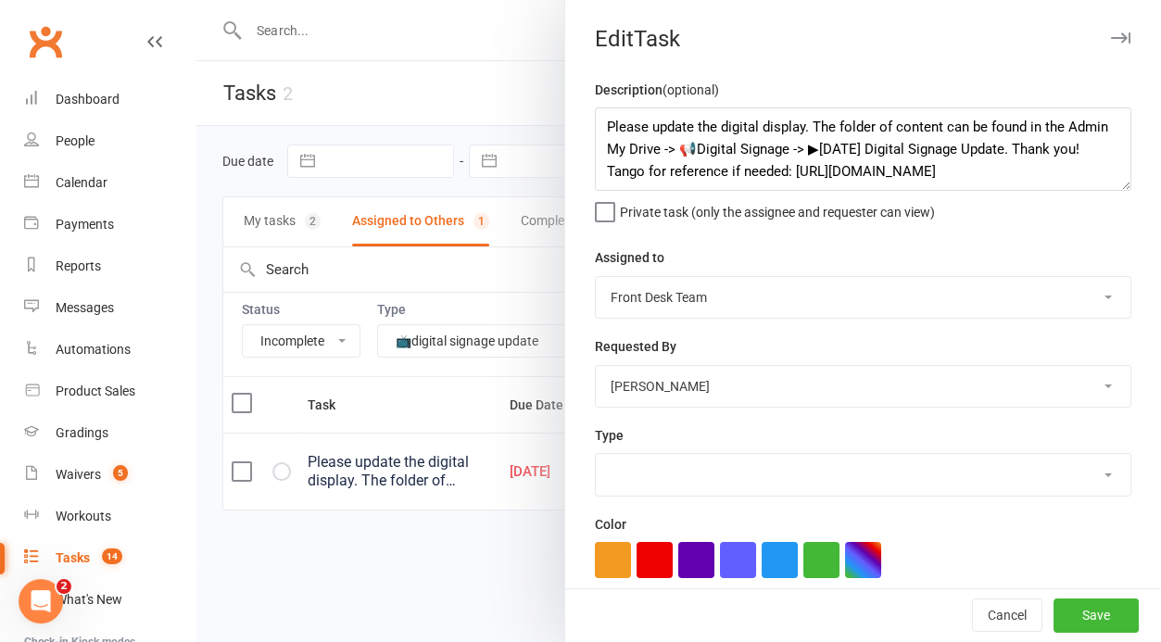
select select "28231"
click at [845, 154] on textarea "Please update the digital display. The folder of content can be found in the Ad…" at bounding box center [863, 148] width 536 height 83
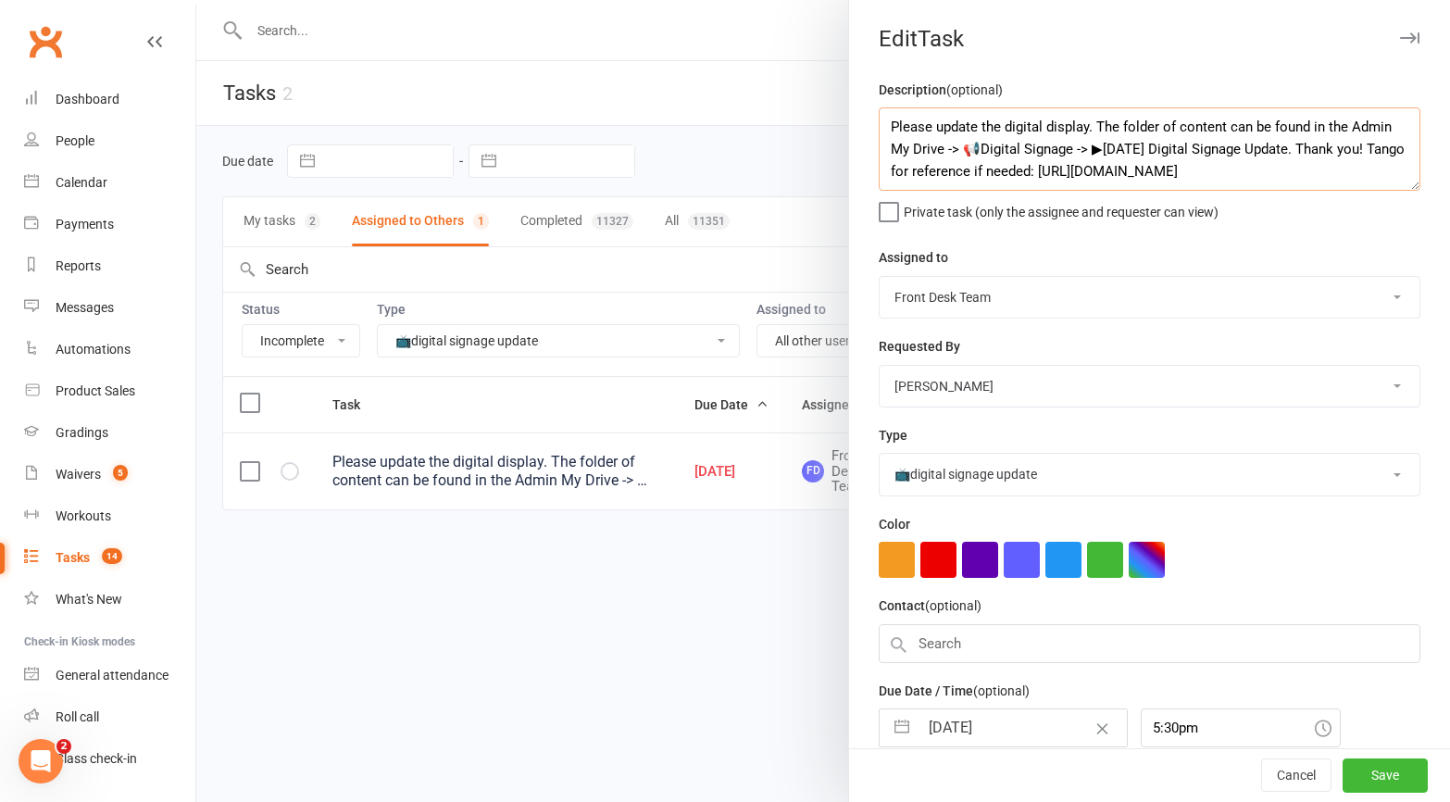
type textarea "Please update the digital display. The folder of content can be found in the Ad…"
click at [960, 641] on input "01 Oct 2025" at bounding box center [1023, 727] width 208 height 37
select select "8"
select select "2025"
select select "9"
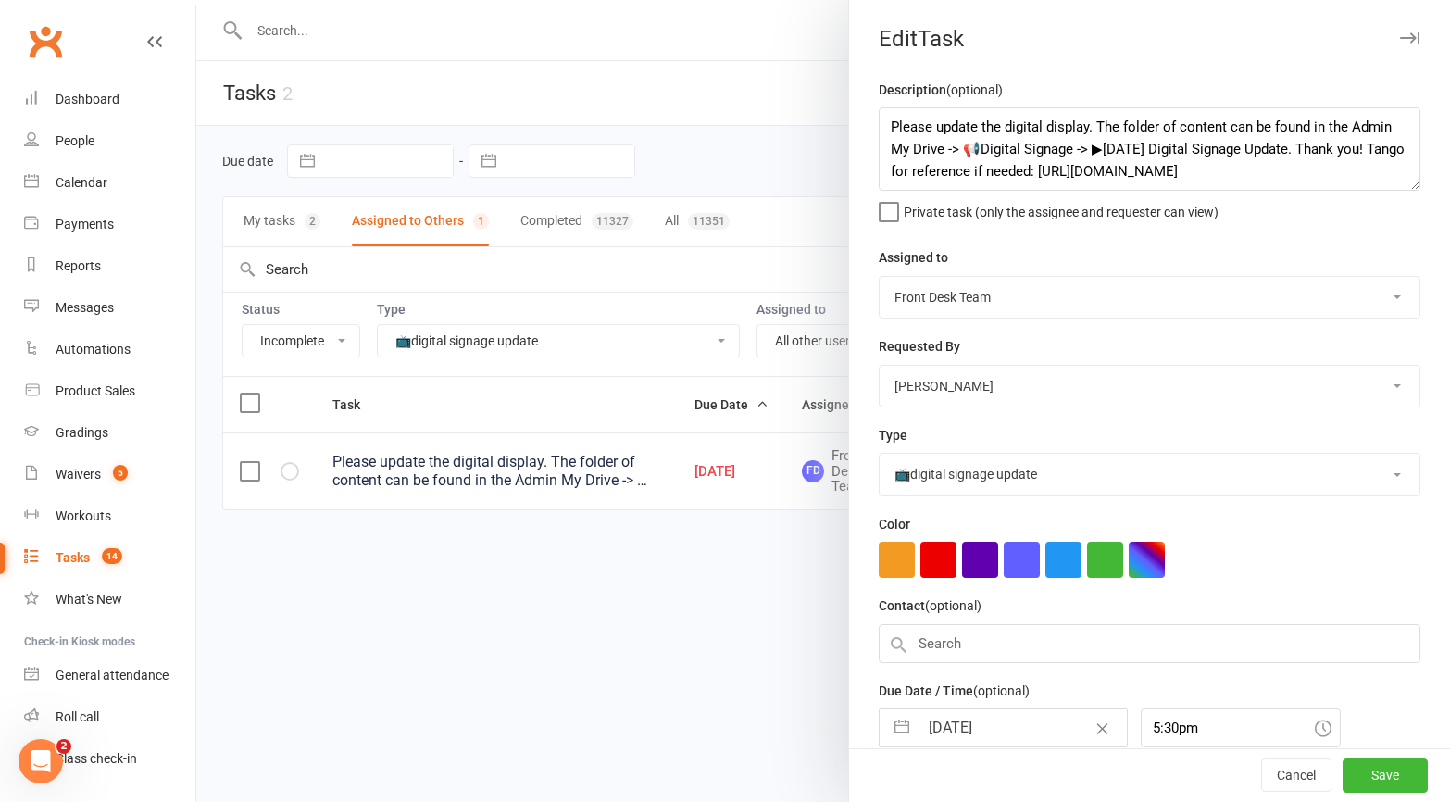
select select "2025"
select select "10"
select select "2025"
click at [876, 641] on div "Description (optional) Please update the digital display. The folder of content…" at bounding box center [1149, 470] width 601 height 783
click at [931, 641] on input "01 Oct 2025" at bounding box center [1023, 727] width 208 height 37
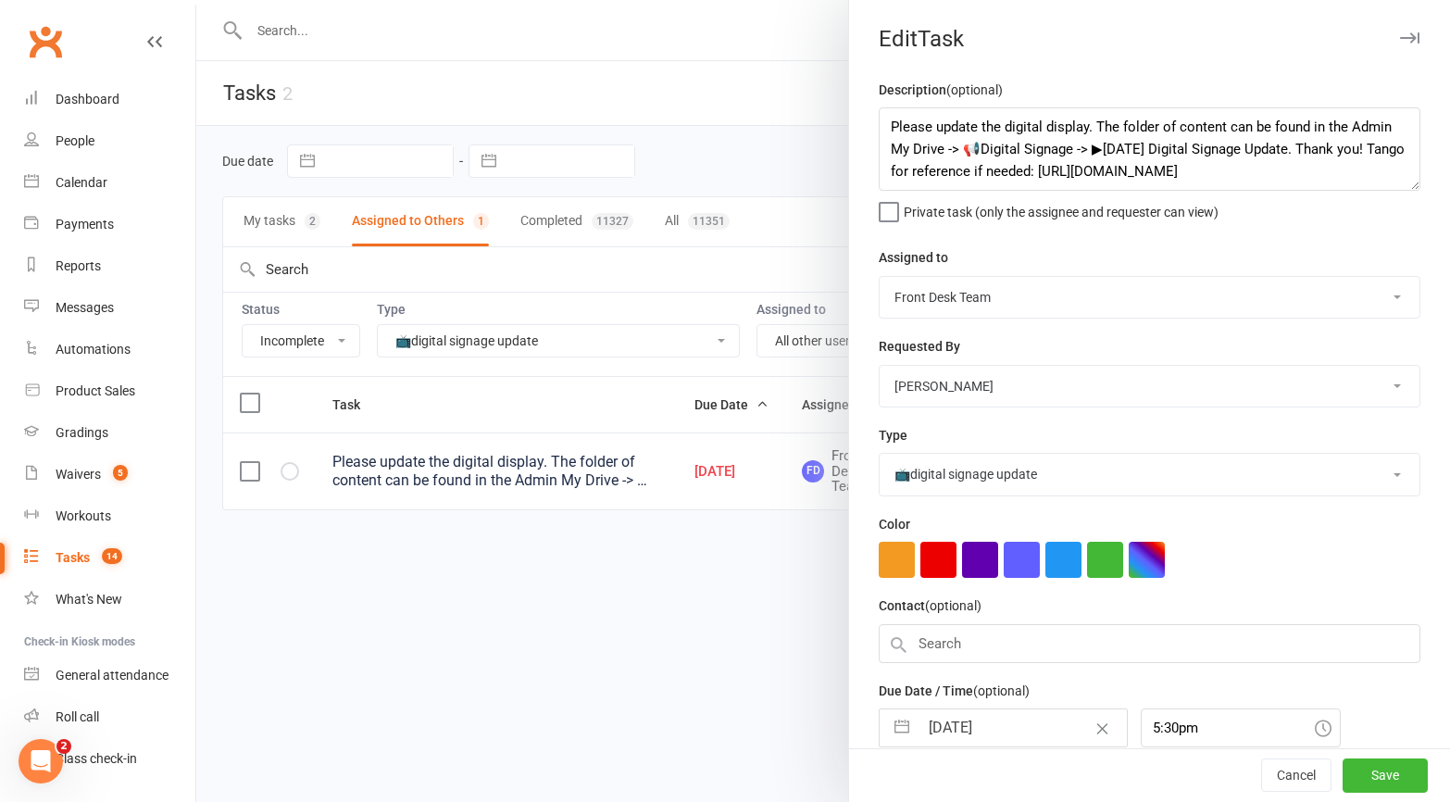
select select "8"
select select "2025"
select select "9"
select select "2025"
select select "10"
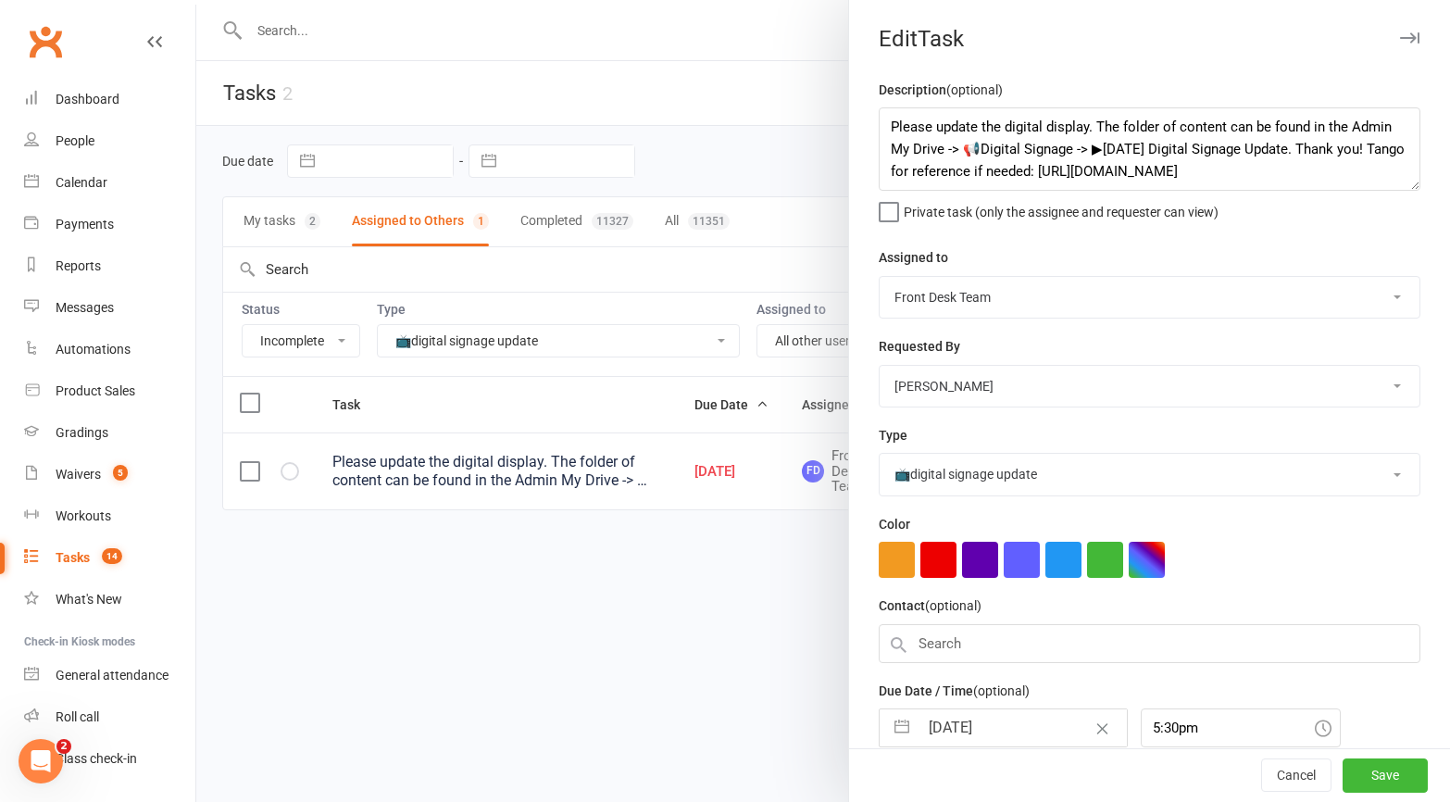
select select "2025"
type input "1 Oct 2025"
type input "14 Oct 2025"
type input "1:45pm"
type input "14 Oct 2025"
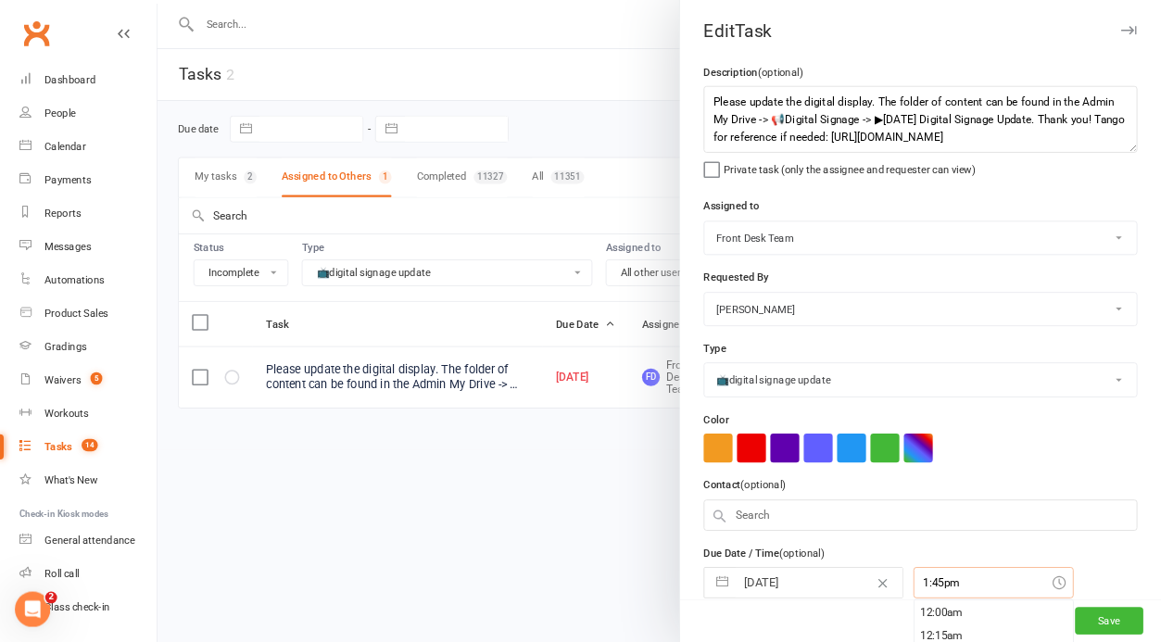
scroll to position [1601, 0]
drag, startPoint x: 1149, startPoint y: 737, endPoint x: 1140, endPoint y: 744, distance: 11.3
type input "4:45pm"
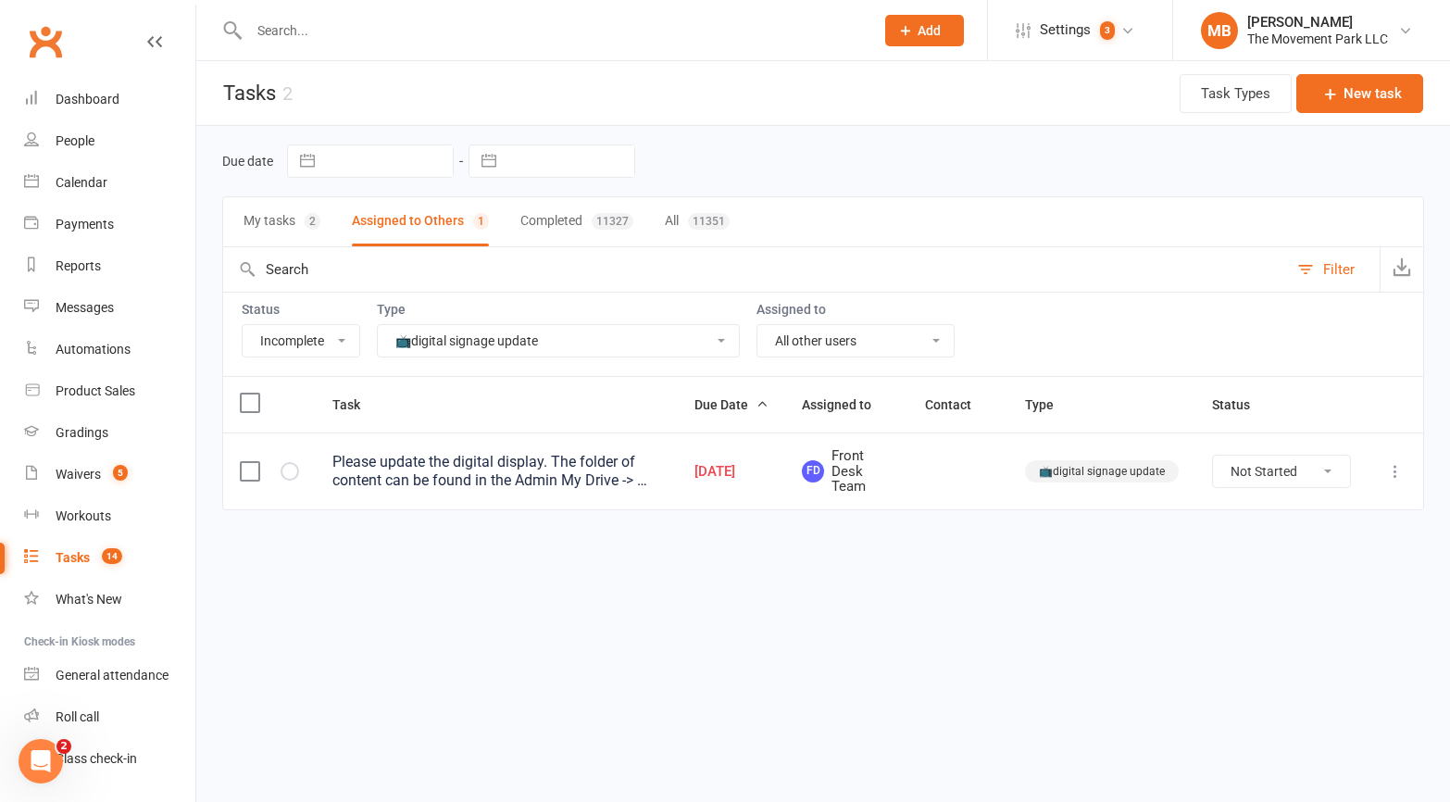
click at [1148, 588] on html "Prospect Member Non-attending contact Class / event Appointment Grading event T…" at bounding box center [725, 294] width 1450 height 588
click at [283, 220] on button "My tasks 2" at bounding box center [282, 221] width 77 height 49
select select
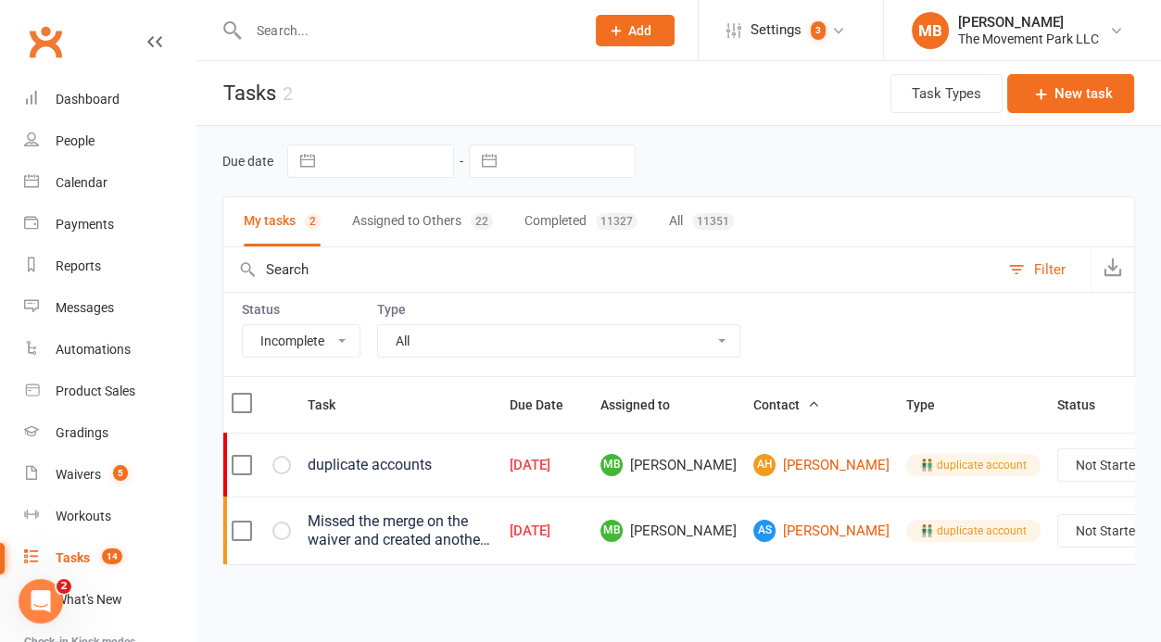
click at [488, 200] on button "Assigned to Others 22" at bounding box center [422, 221] width 141 height 49
select select "-43735"
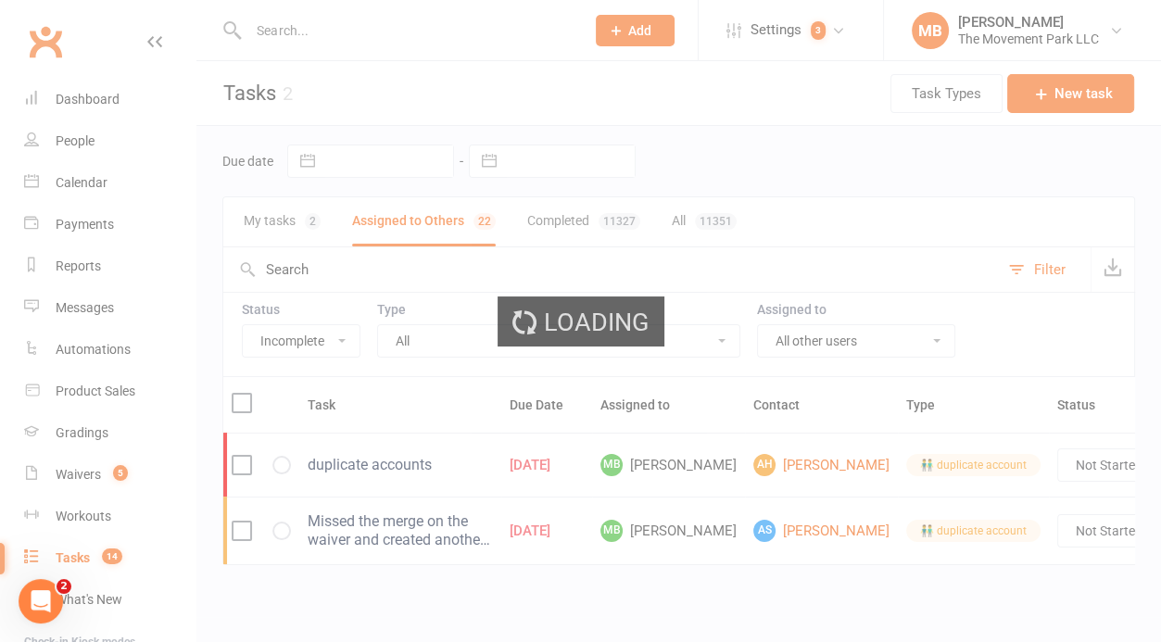
select select "28231"
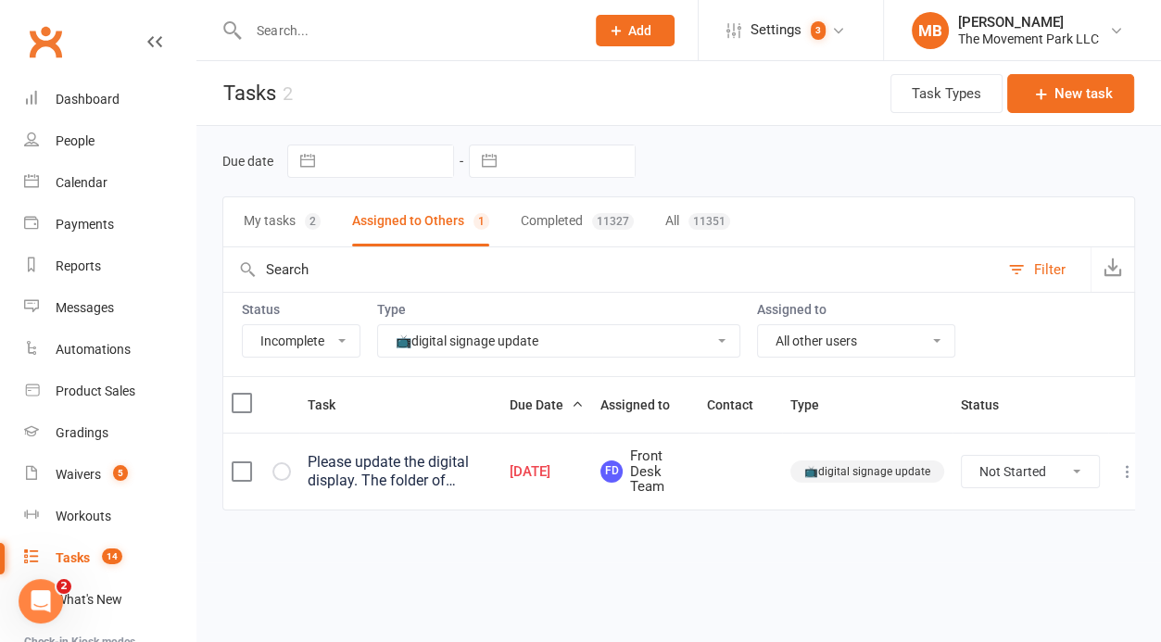
select select
click option "All" at bounding box center [0, 0] width 0 height 0
select select "started"
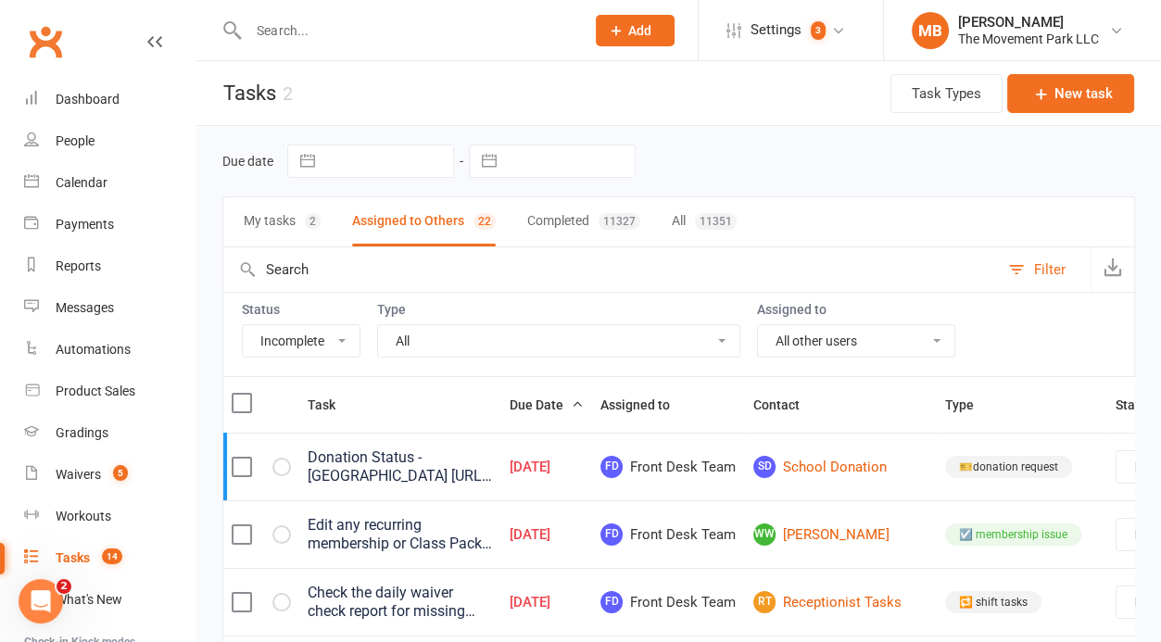
click at [257, 217] on button "My tasks 2" at bounding box center [282, 221] width 77 height 49
select select "started"
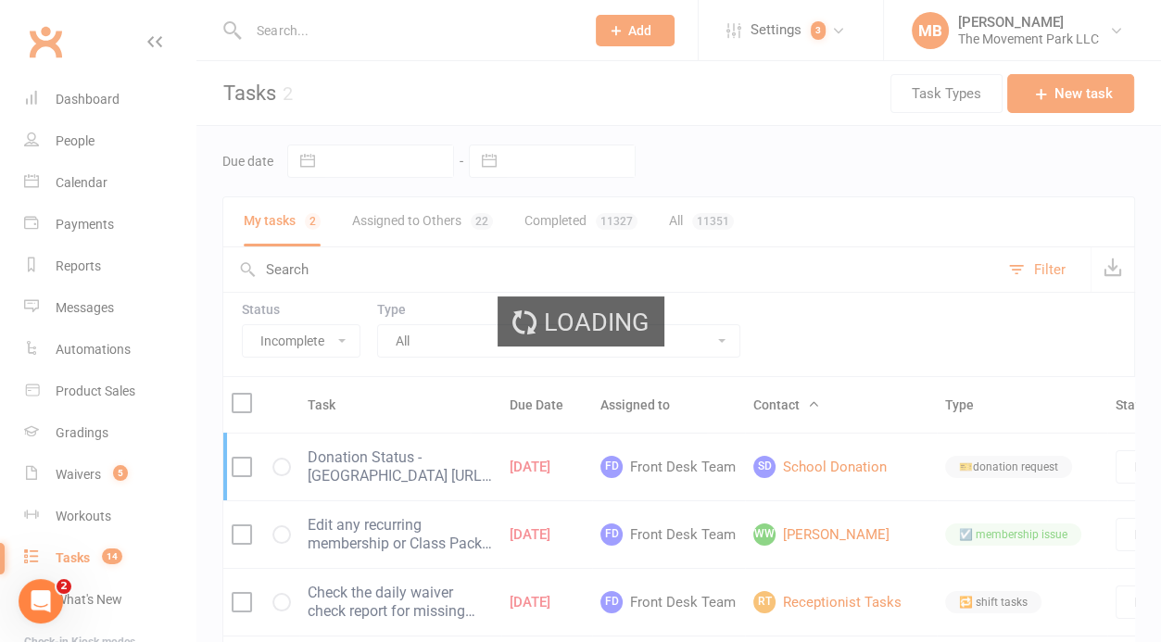
select select "started"
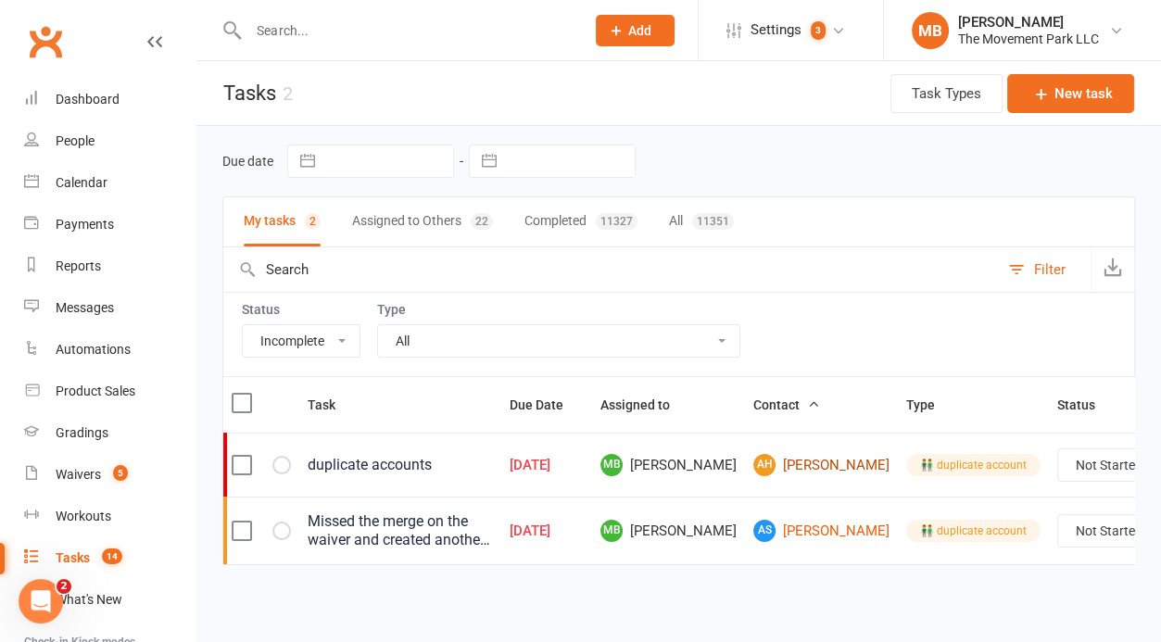
click at [765, 472] on link "AH Anna Hancock" at bounding box center [821, 465] width 136 height 22
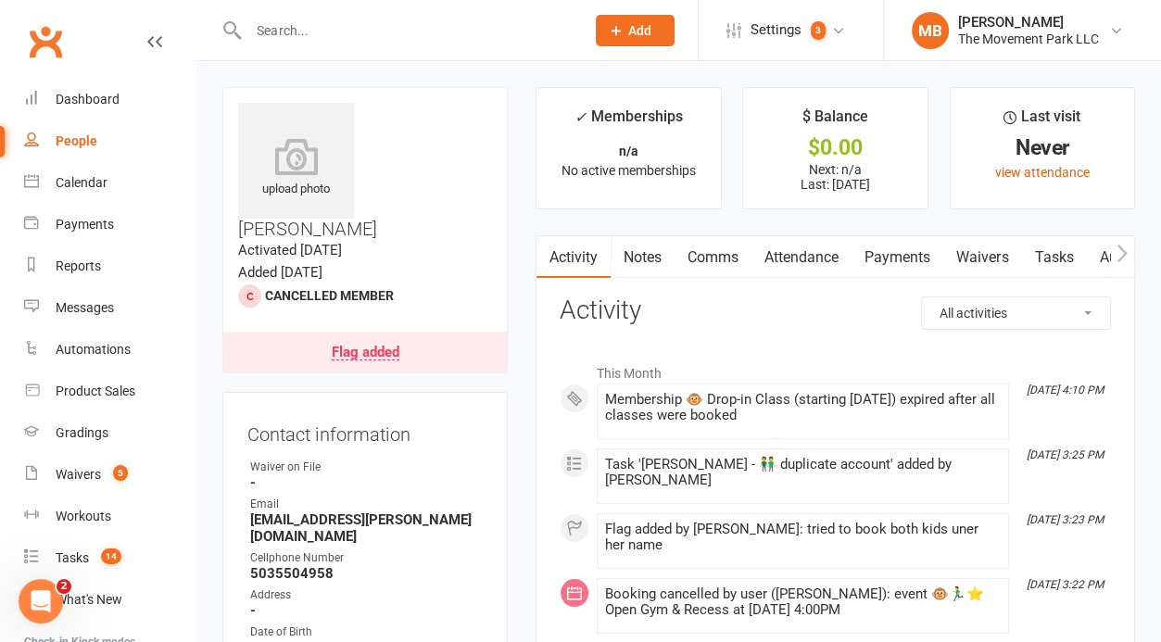
click at [376, 345] on div "Flag added" at bounding box center [366, 352] width 68 height 15
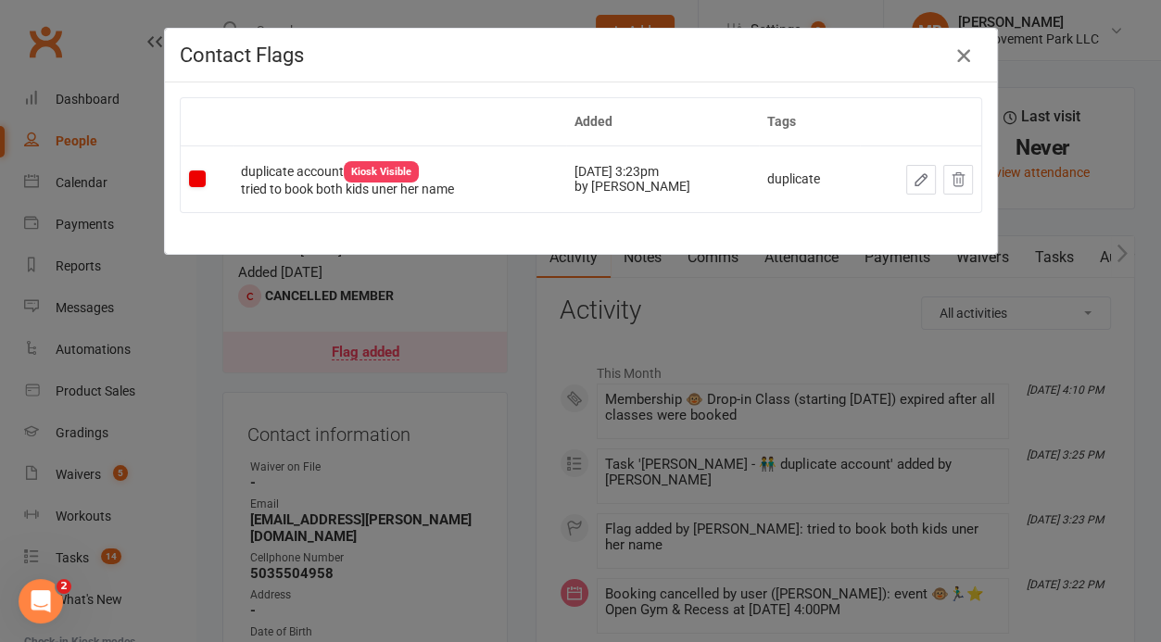
click at [959, 57] on icon "button" at bounding box center [963, 55] width 22 height 22
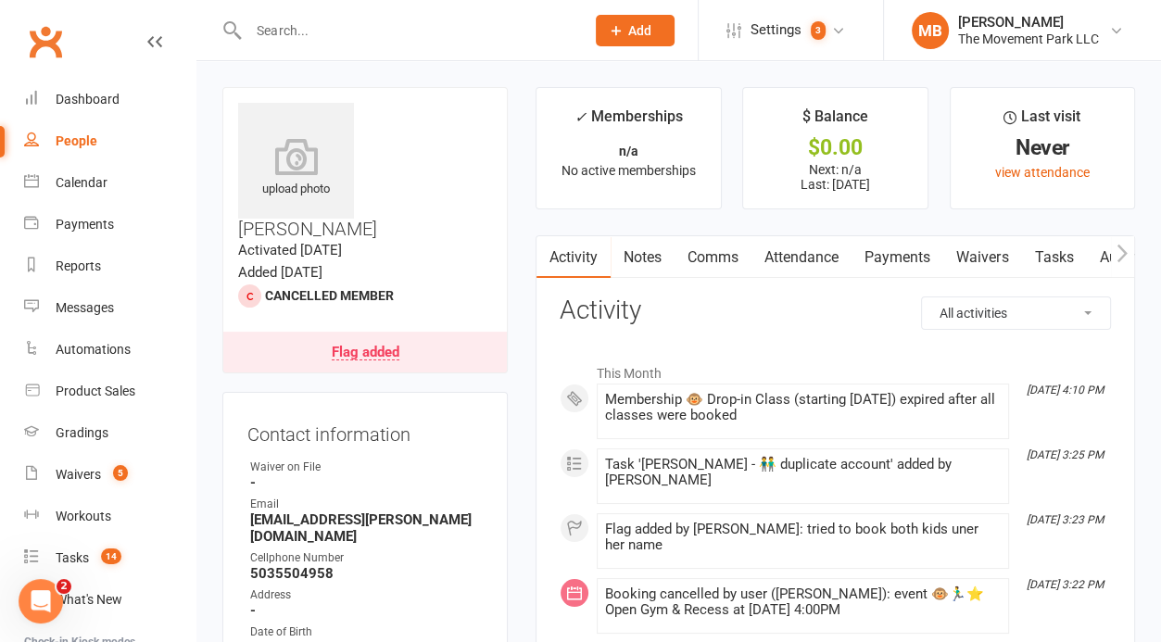
click at [634, 244] on link "Notes" at bounding box center [642, 257] width 64 height 43
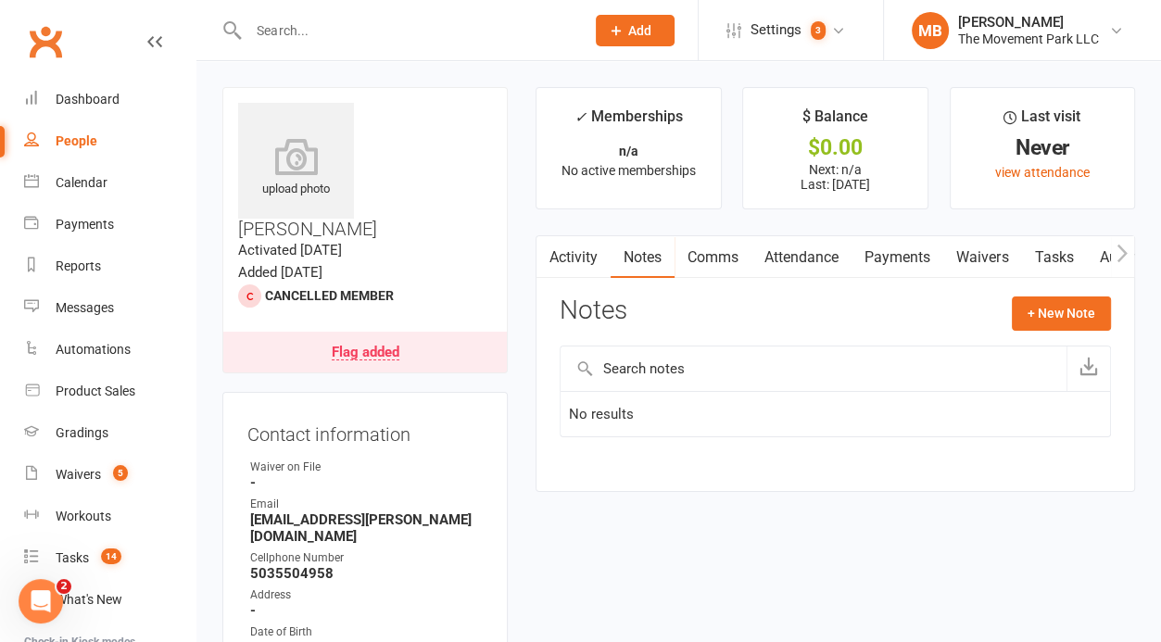
click at [1040, 258] on link "Tasks" at bounding box center [1053, 257] width 65 height 43
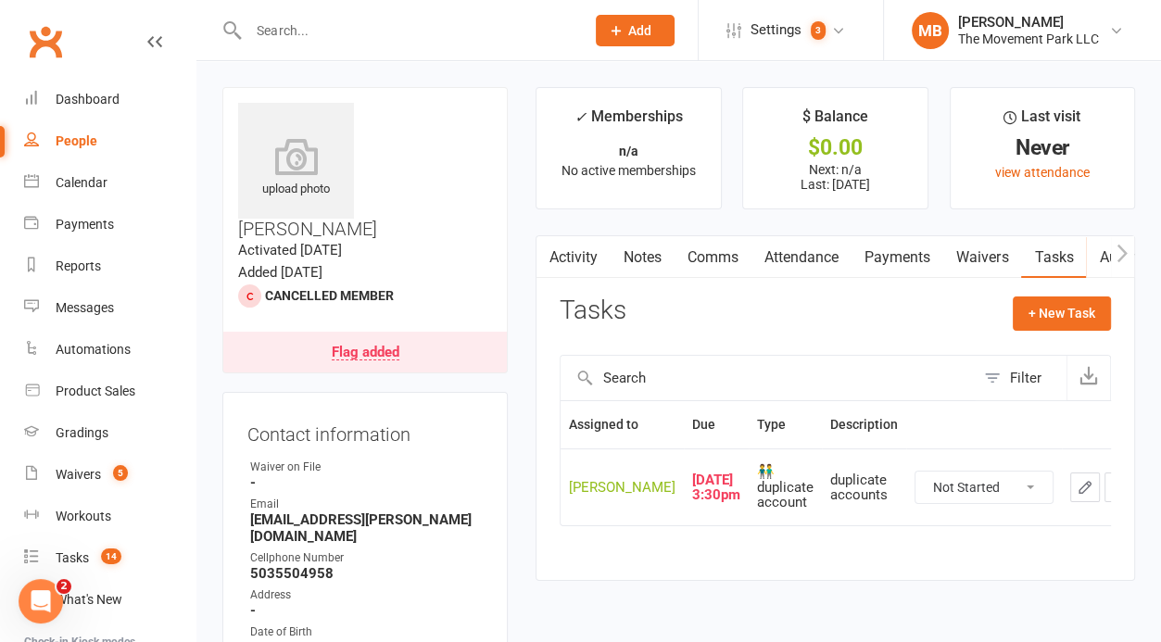
click at [573, 254] on link "Activity" at bounding box center [573, 257] width 74 height 43
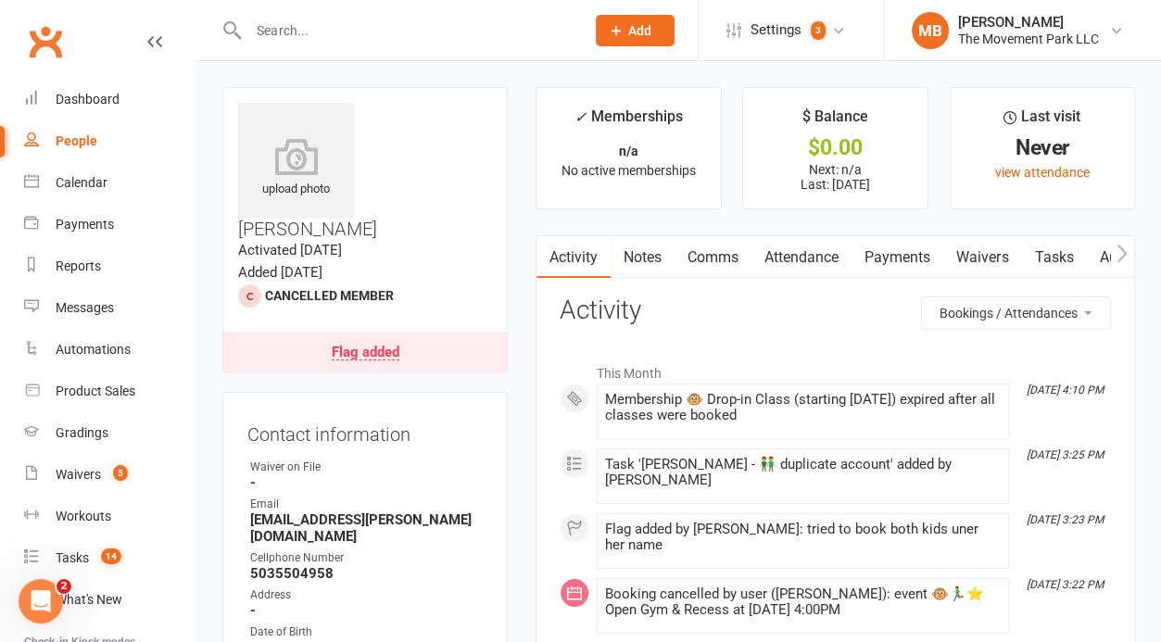
click option "Bookings / Attendances" at bounding box center [0, 0] width 0 height 0
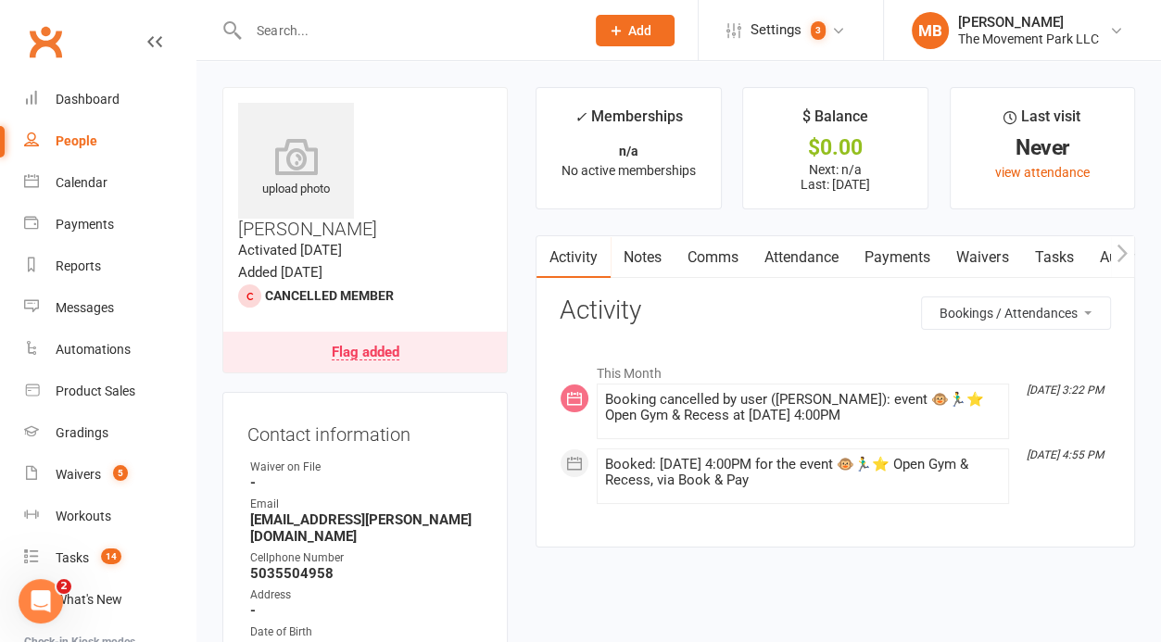
drag, startPoint x: 592, startPoint y: 375, endPoint x: 908, endPoint y: 483, distance: 333.9
click at [908, 483] on div "This Month Oct 10, 3:22 PM Booking cancelled by user (Catherine Pasi): event 🐵🏃…" at bounding box center [834, 429] width 551 height 150
copy div "This Month Oct 10, 3:22 PM Booking cancelled by user (Catherine Pasi): event 🐵🏃…"
click at [922, 297] on select "All activities Bookings / Attendances Communications Notes Failed SMSes Grading…" at bounding box center [1016, 312] width 188 height 31
click option "Communications" at bounding box center [0, 0] width 0 height 0
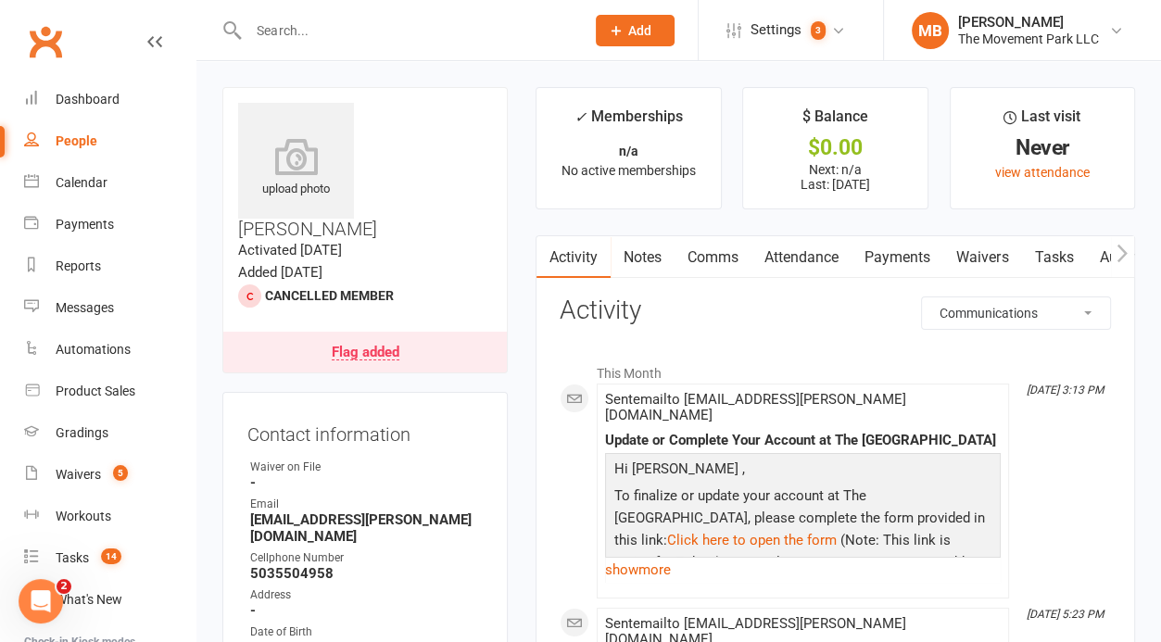
click at [922, 297] on select "All activities Bookings / Attendances Communications Notes Failed SMSes Grading…" at bounding box center [1016, 312] width 188 height 31
click option "Notes" at bounding box center [0, 0] width 0 height 0
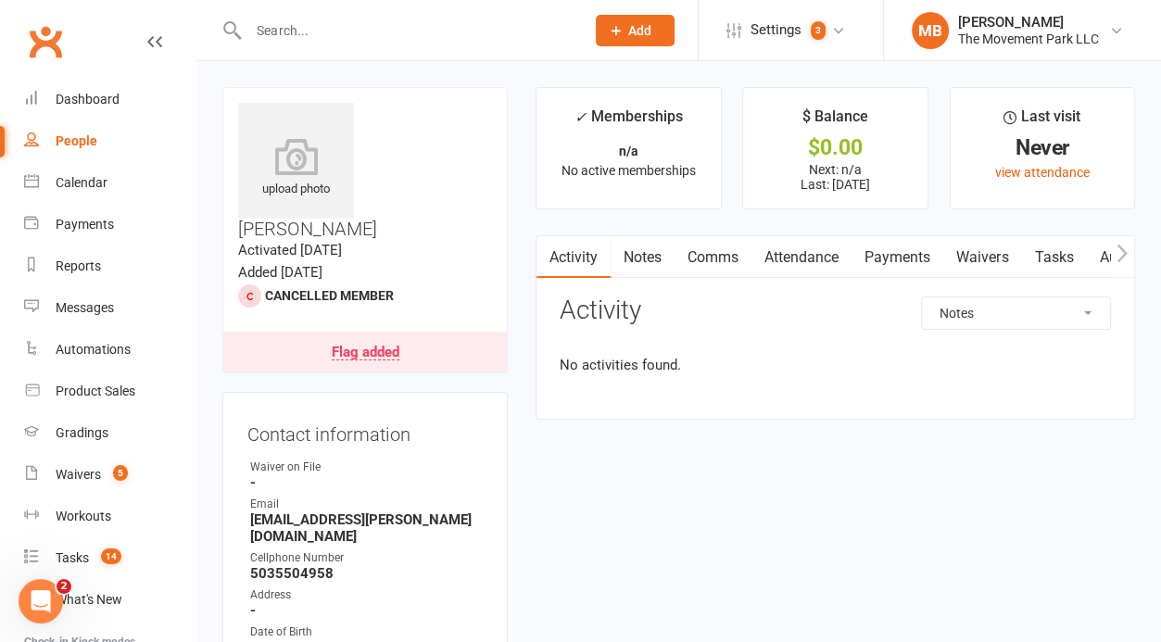
click at [922, 297] on select "All activities Bookings / Attendances Communications Notes Failed SMSes Grading…" at bounding box center [1016, 312] width 188 height 31
click option "Memberships" at bounding box center [0, 0] width 0 height 0
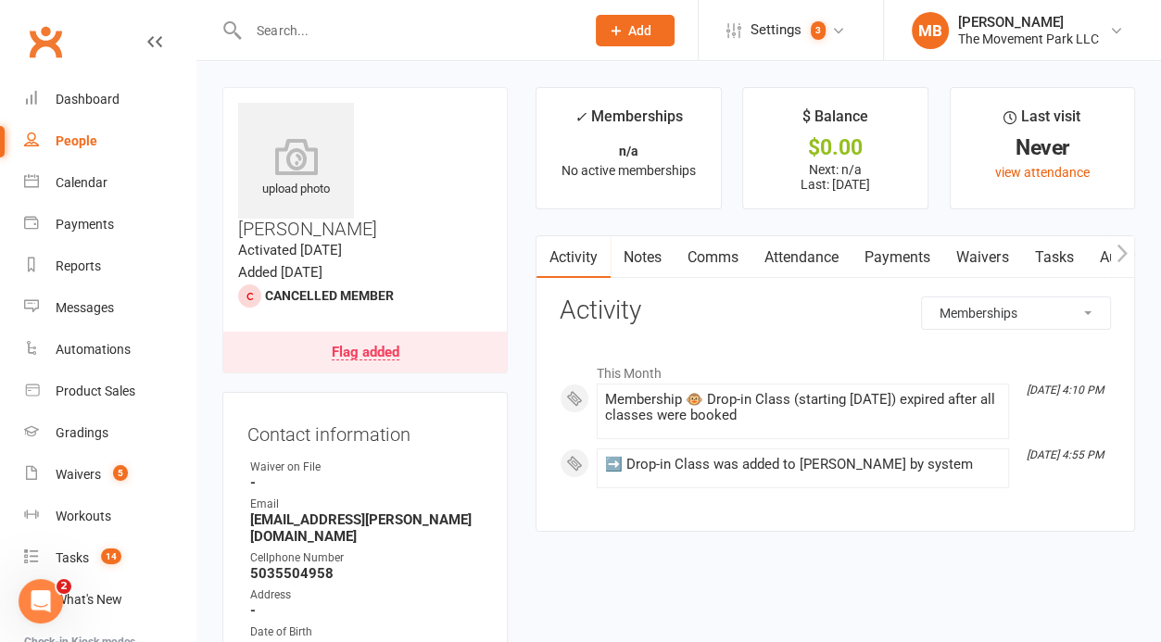
select select "InvoiceLogEntry"
click option "Payments" at bounding box center [0, 0] width 0 height 0
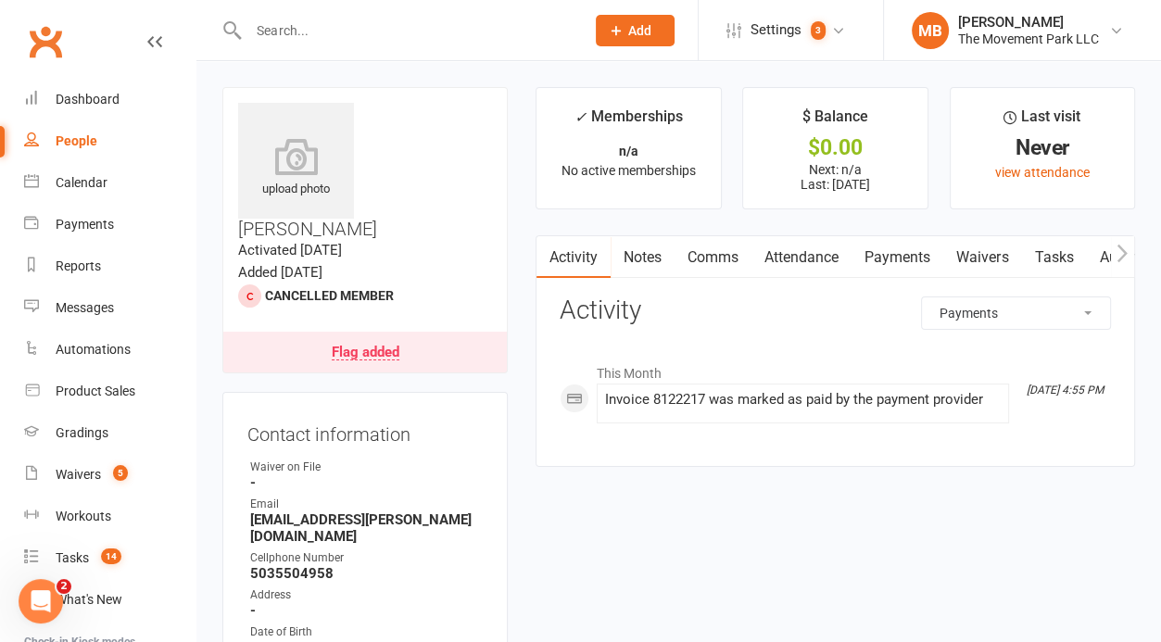
click at [899, 255] on link "Payments" at bounding box center [897, 257] width 92 height 43
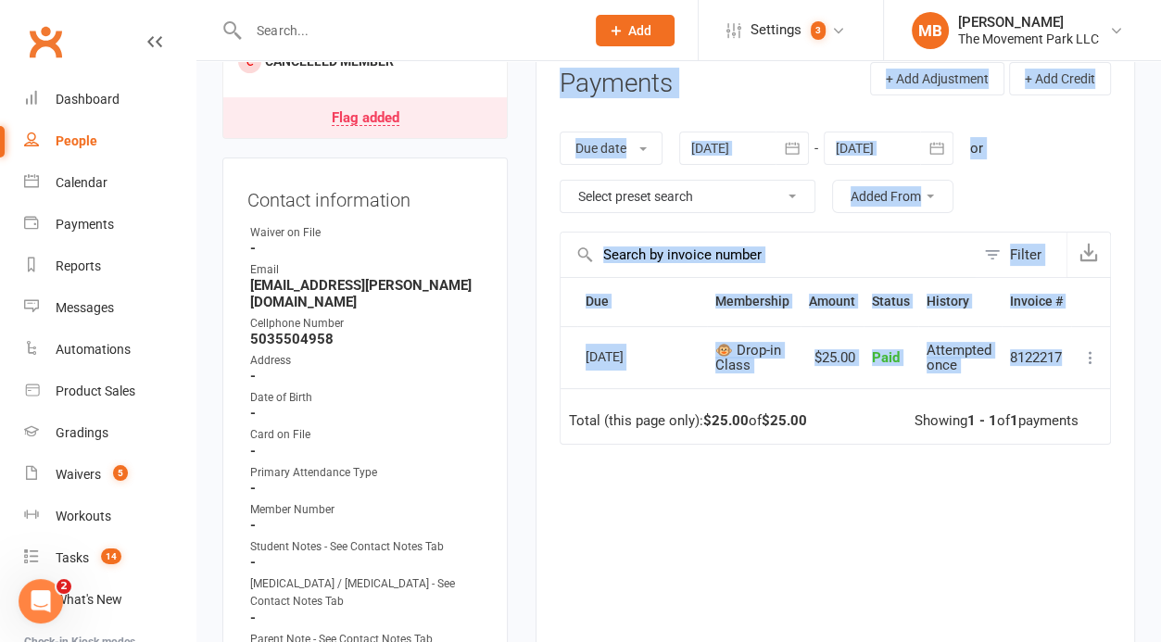
scroll to position [396, 0]
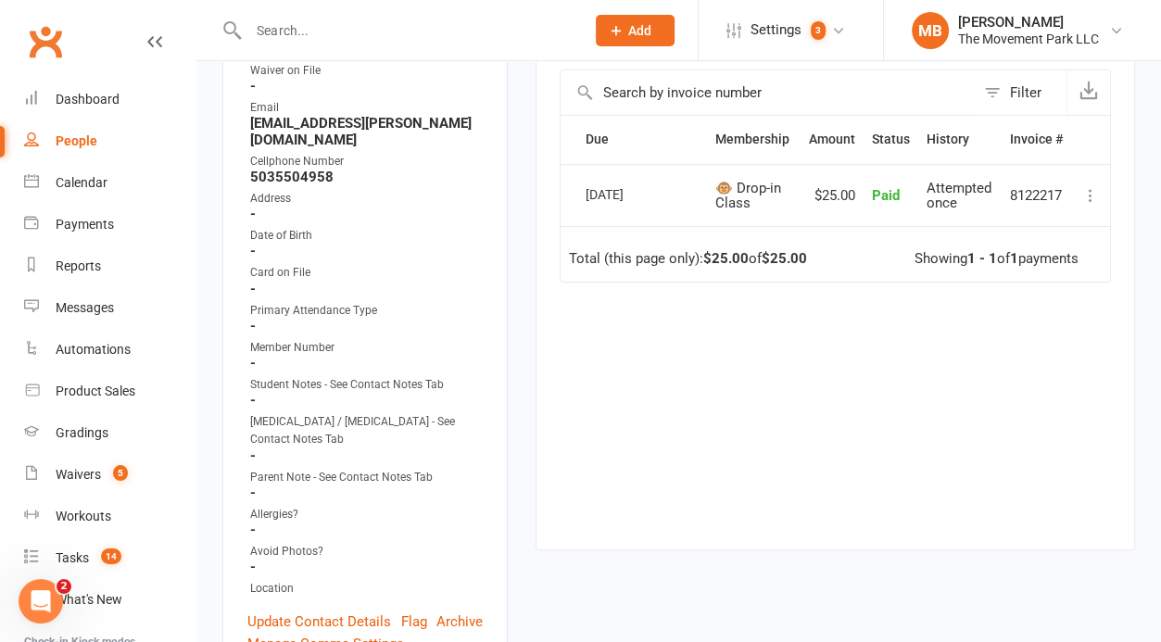
drag, startPoint x: 562, startPoint y: 592, endPoint x: 1074, endPoint y: 183, distance: 655.1
click at [1074, 183] on tr "Select this 09 Oct 2025 Anna Hancock 🐵 Drop-in Class $25.00 Paid Attempted once…" at bounding box center [834, 195] width 549 height 63
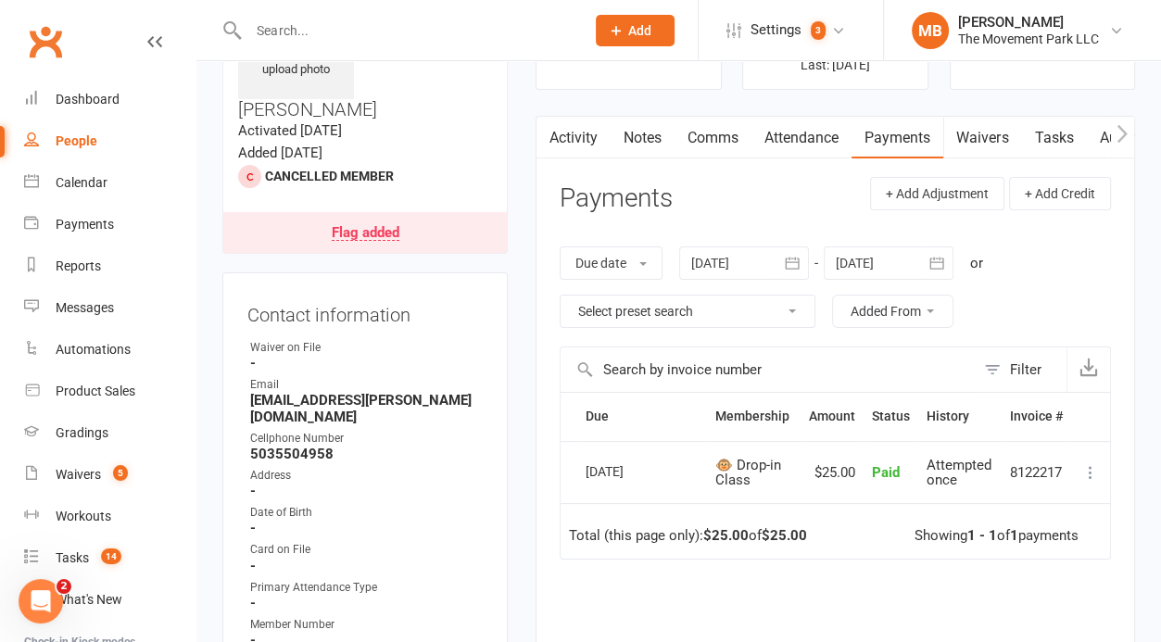
scroll to position [0, 0]
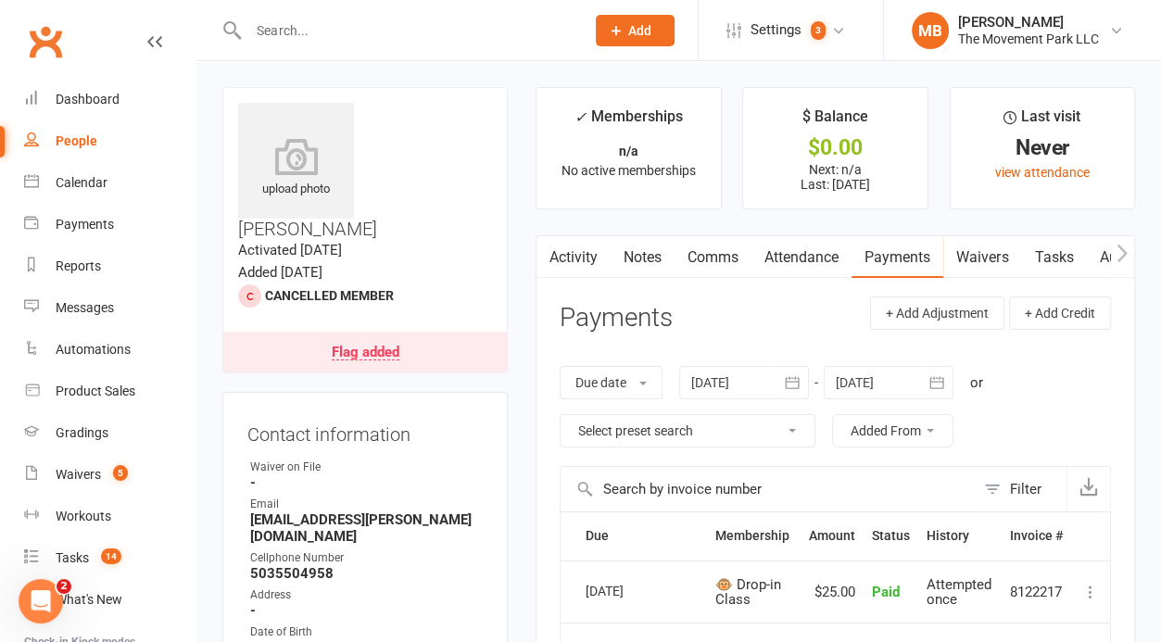
click at [980, 256] on link "Waivers" at bounding box center [982, 257] width 78 height 43
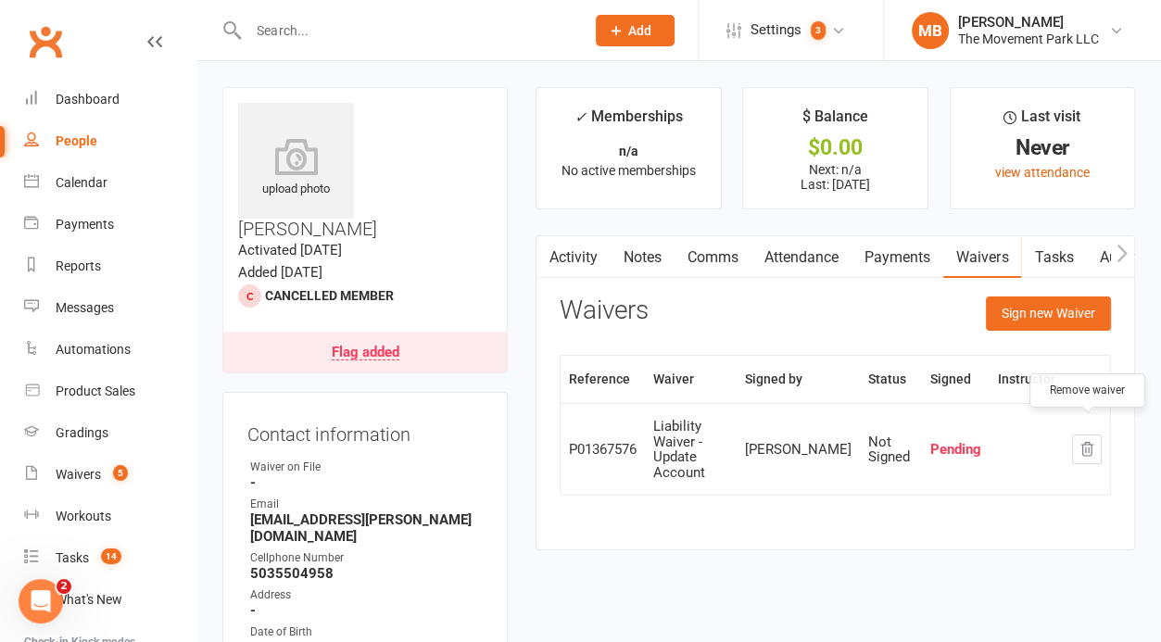
click at [1095, 437] on button "button" at bounding box center [1087, 449] width 30 height 30
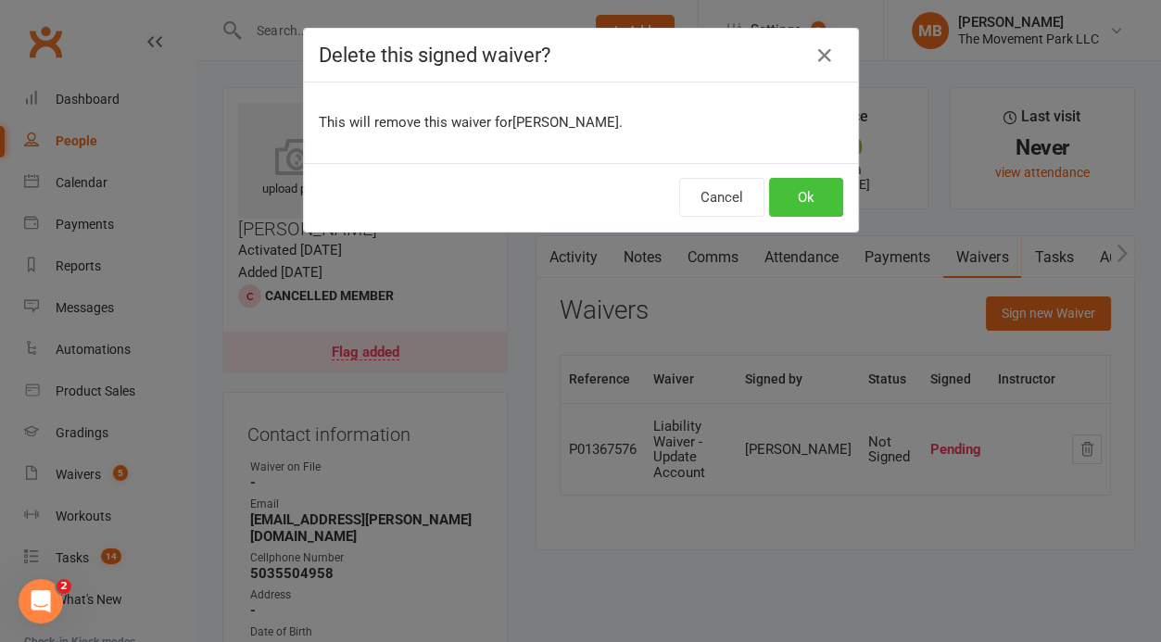
click at [807, 207] on button "Ok" at bounding box center [806, 197] width 74 height 39
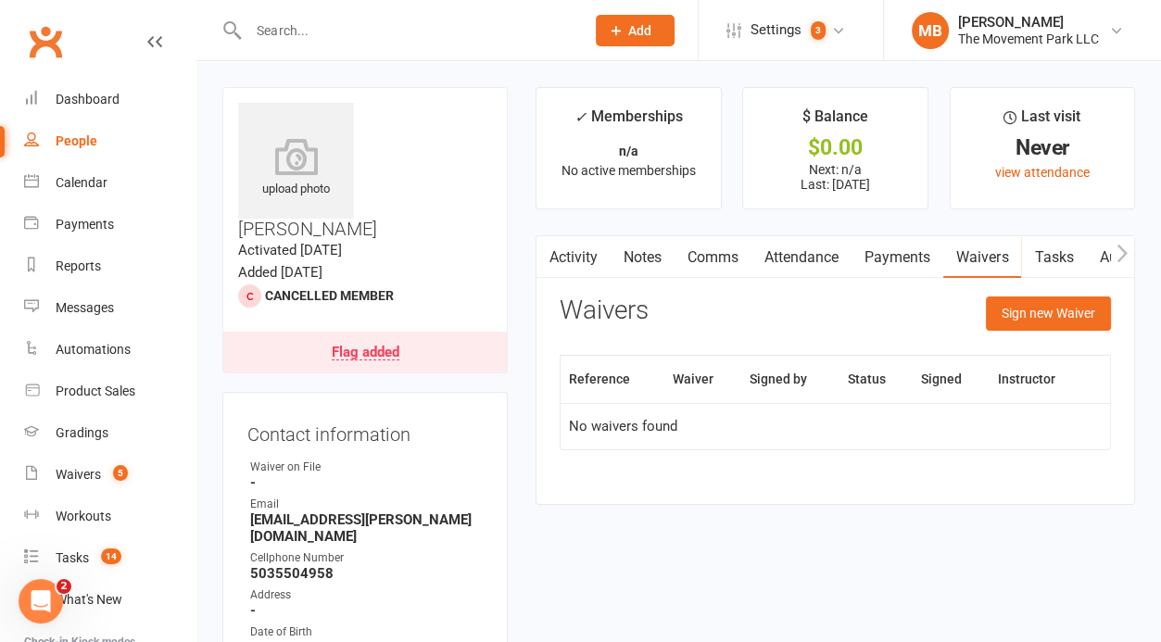
click at [821, 490] on div "Activity Notes Comms Attendance Payments Waivers Tasks Automations Workouts Gra…" at bounding box center [834, 370] width 599 height 270
click at [1076, 262] on link "Tasks" at bounding box center [1053, 257] width 65 height 43
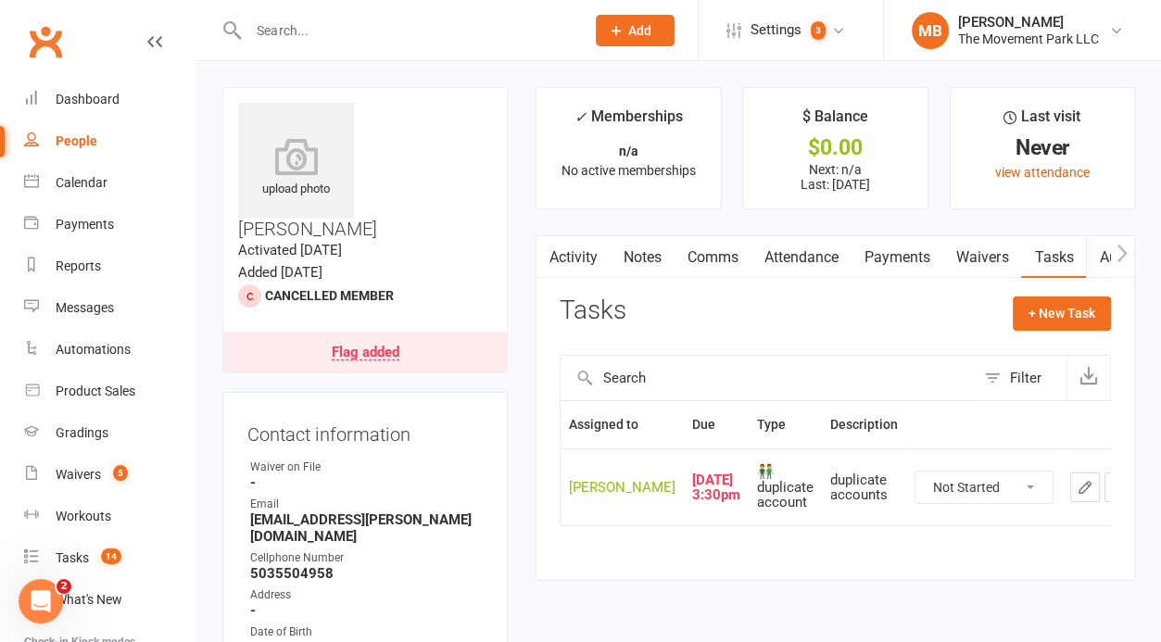
click at [915, 471] on select "Not Started In Progress Waiting Complete" at bounding box center [983, 486] width 137 height 31
click option "Complete" at bounding box center [0, 0] width 0 height 0
select select "unstarted"
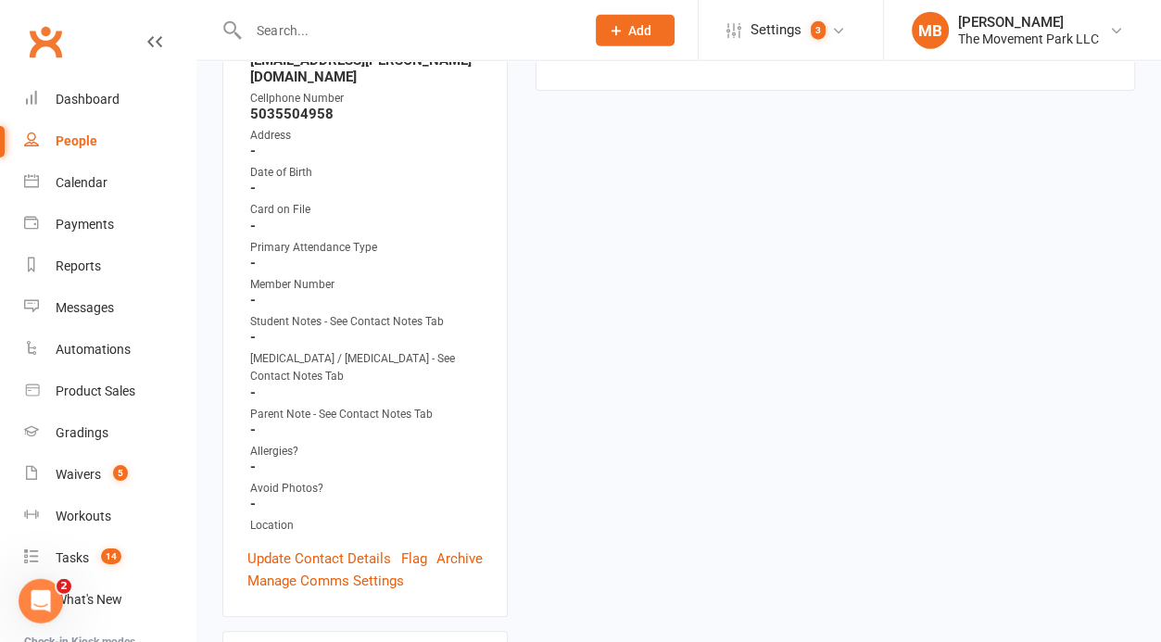
scroll to position [548, 0]
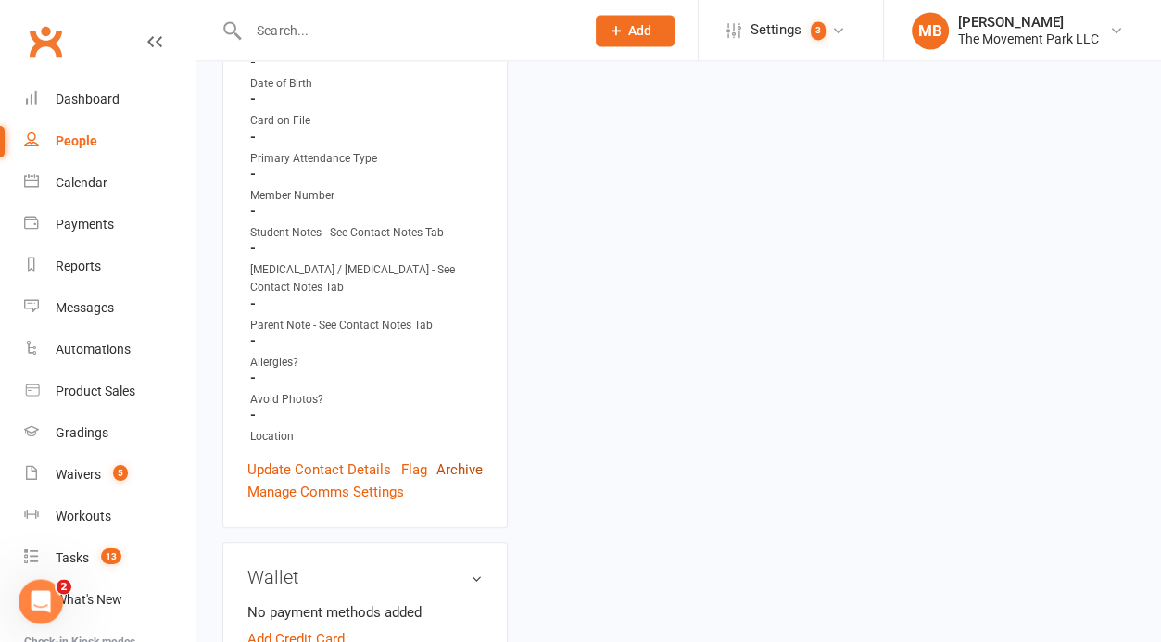
click at [463, 458] on link "Archive" at bounding box center [459, 469] width 46 height 22
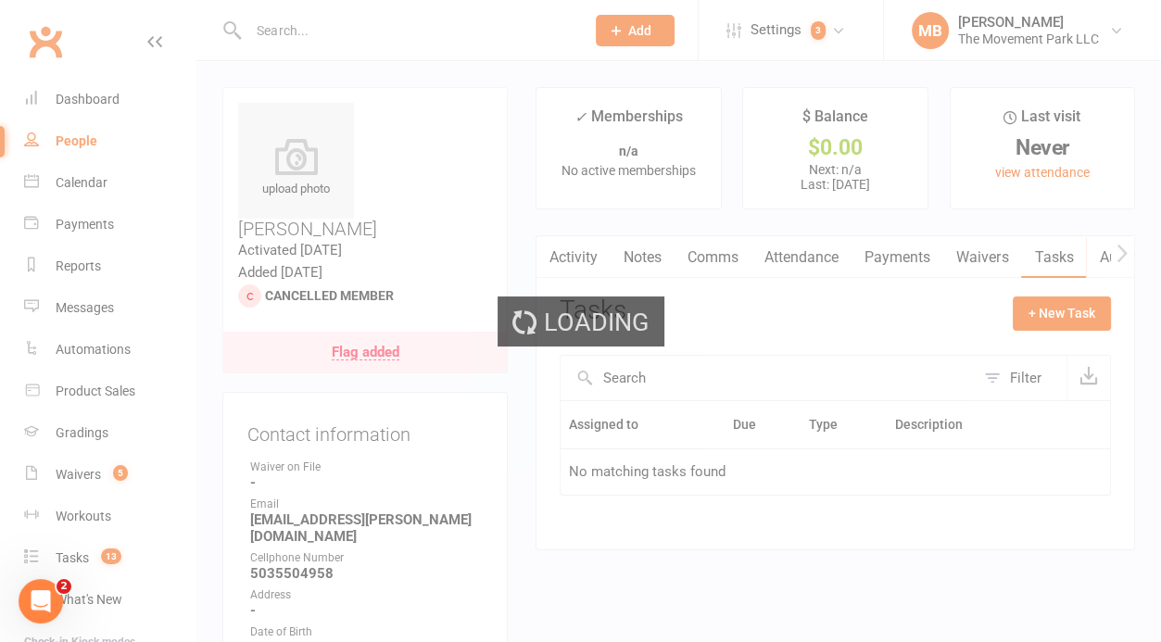
select select "100"
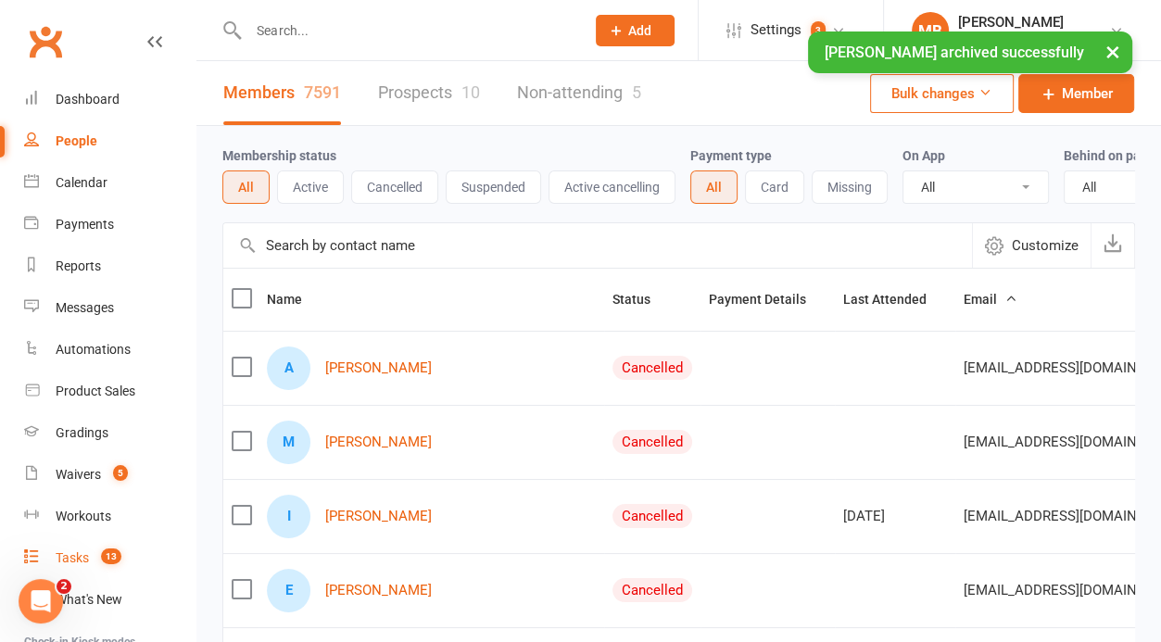
click at [99, 558] on count-badge "13" at bounding box center [107, 557] width 30 height 15
select select "incomplete"
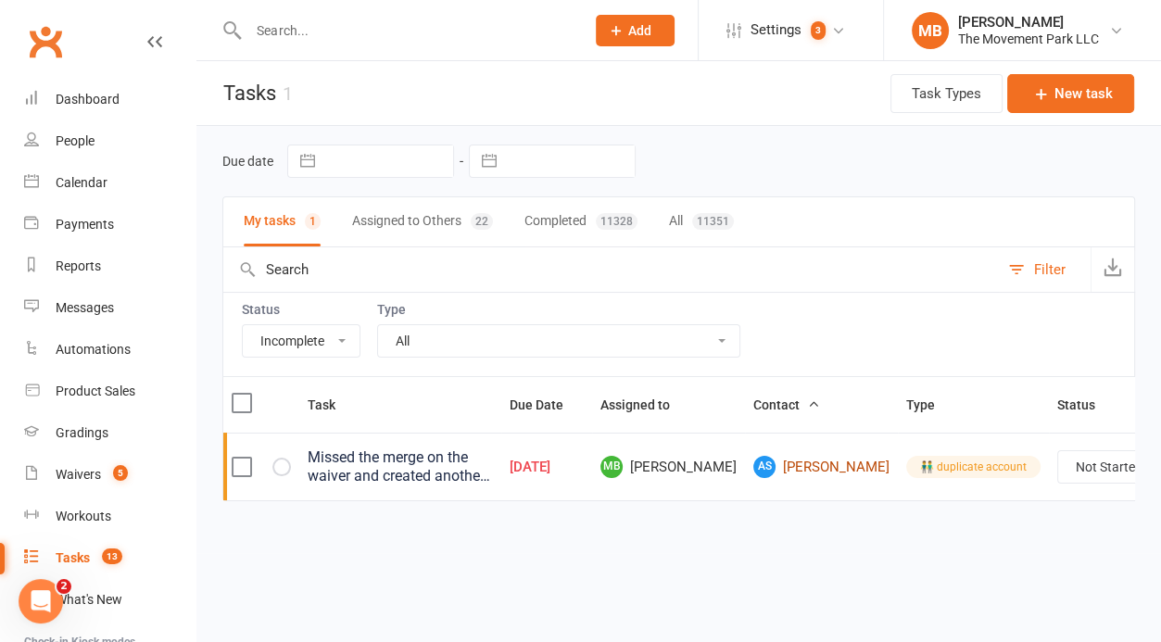
click at [761, 475] on link "AS Asher Sung" at bounding box center [821, 467] width 136 height 22
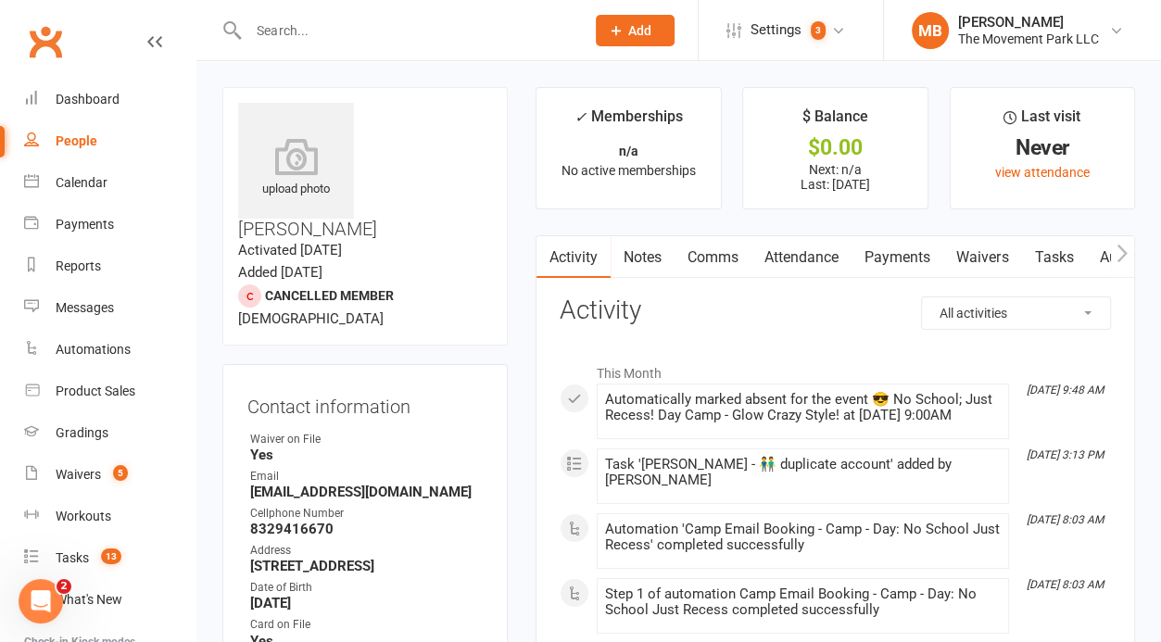
click at [999, 261] on link "Waivers" at bounding box center [982, 257] width 78 height 43
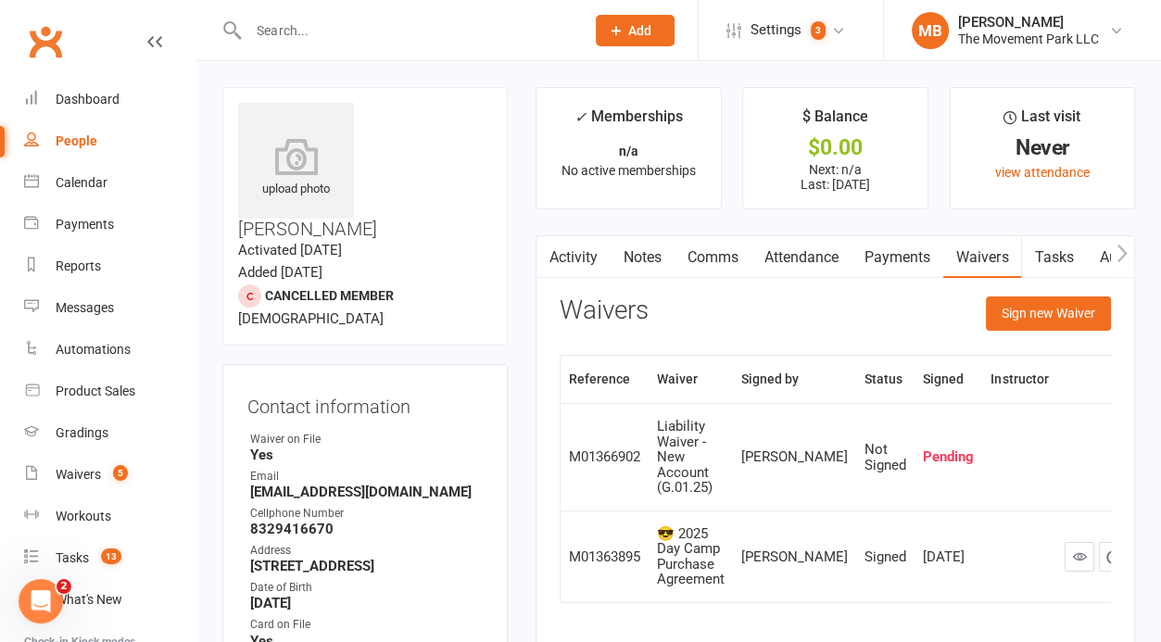
click at [590, 254] on link "Activity" at bounding box center [573, 257] width 74 height 43
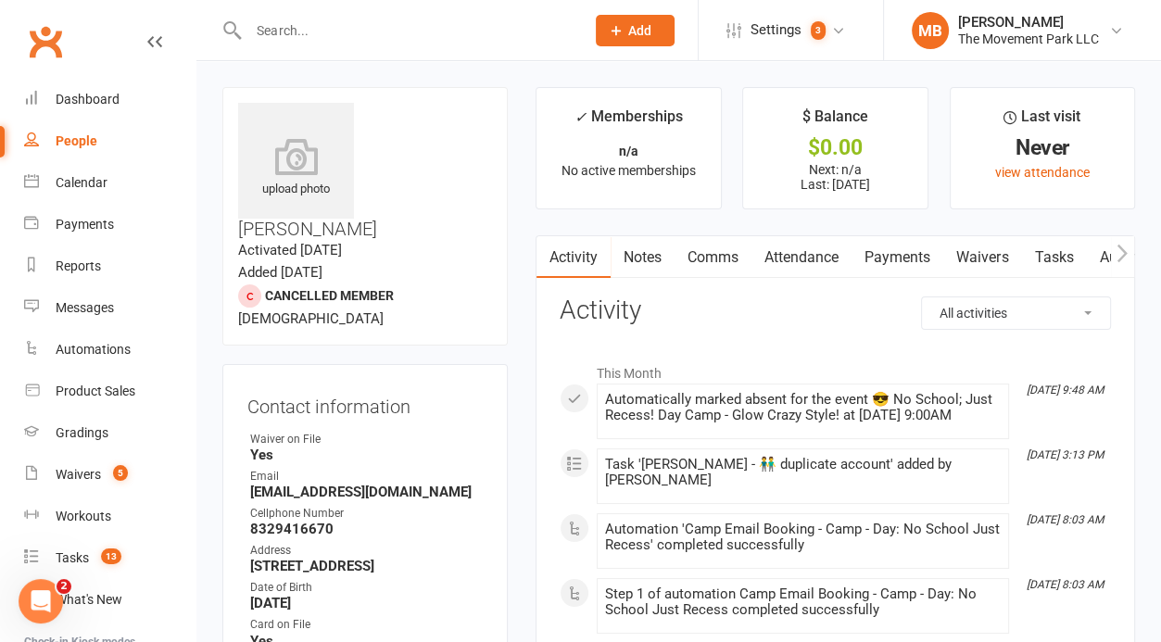
select select "BookingLogEntry"
click option "Bookings / Attendances" at bounding box center [0, 0] width 0 height 0
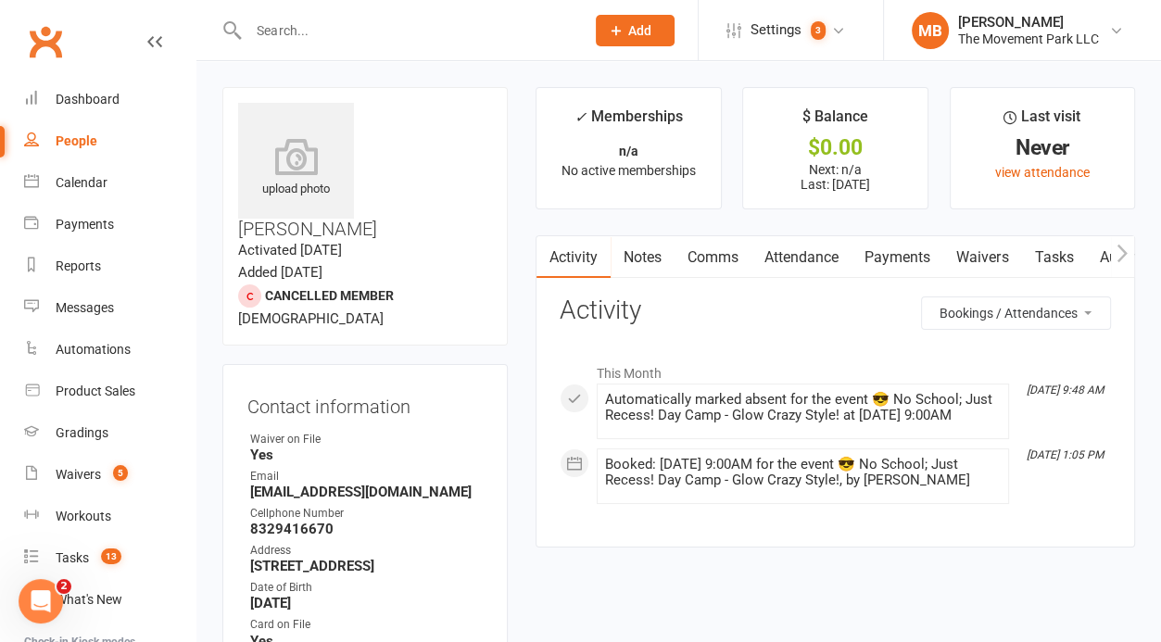
click at [649, 261] on link "Notes" at bounding box center [642, 257] width 64 height 43
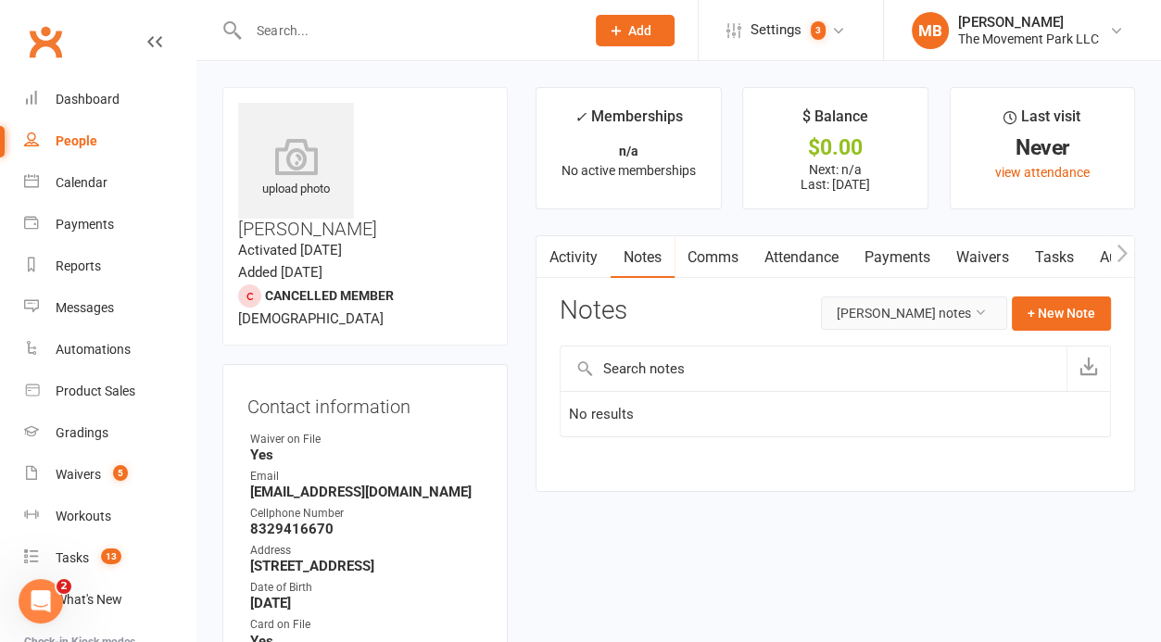
click at [961, 317] on button "Asher Sung's notes" at bounding box center [914, 312] width 186 height 33
click at [566, 257] on link "Activity" at bounding box center [573, 257] width 74 height 43
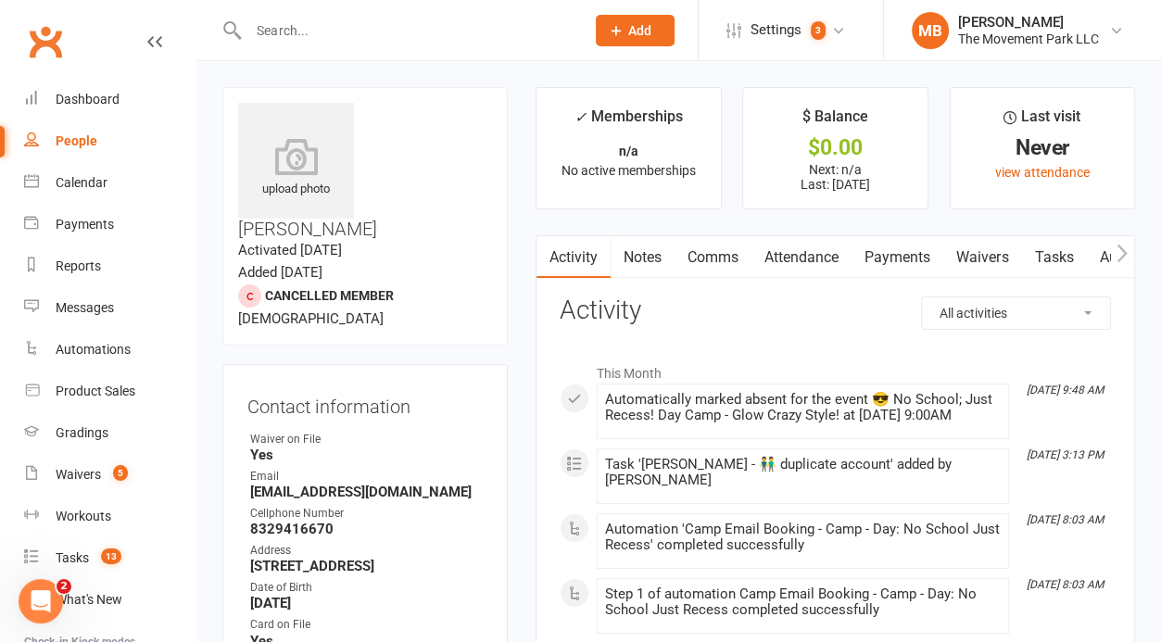
select select "InvoiceLogEntry"
click option "Payments" at bounding box center [0, 0] width 0 height 0
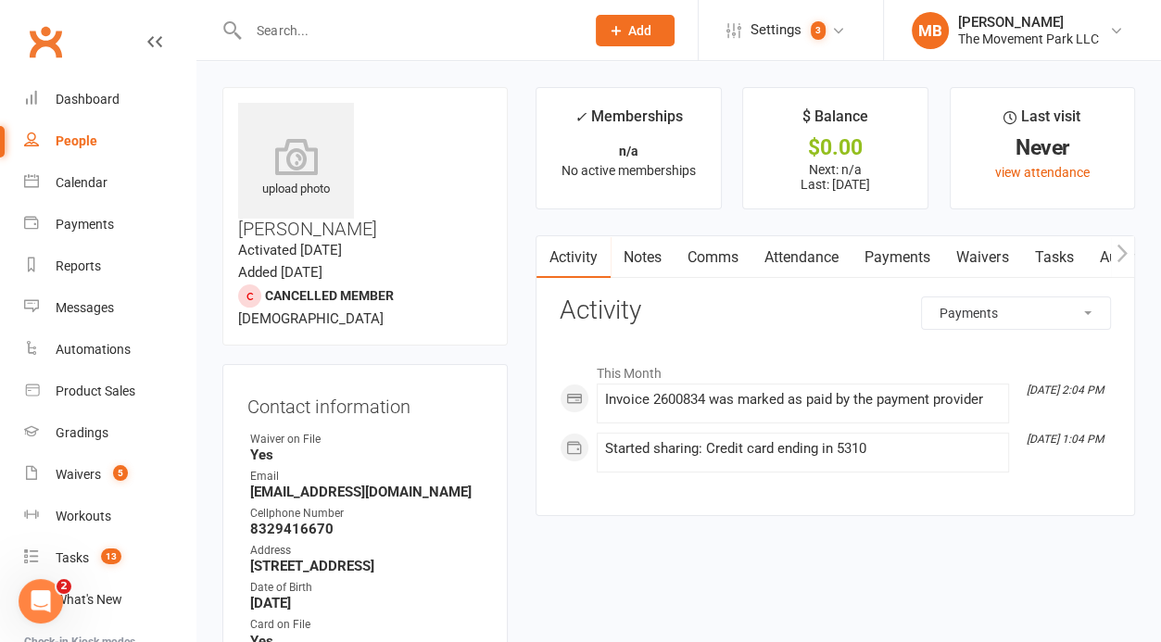
click at [989, 261] on link "Waivers" at bounding box center [982, 257] width 78 height 43
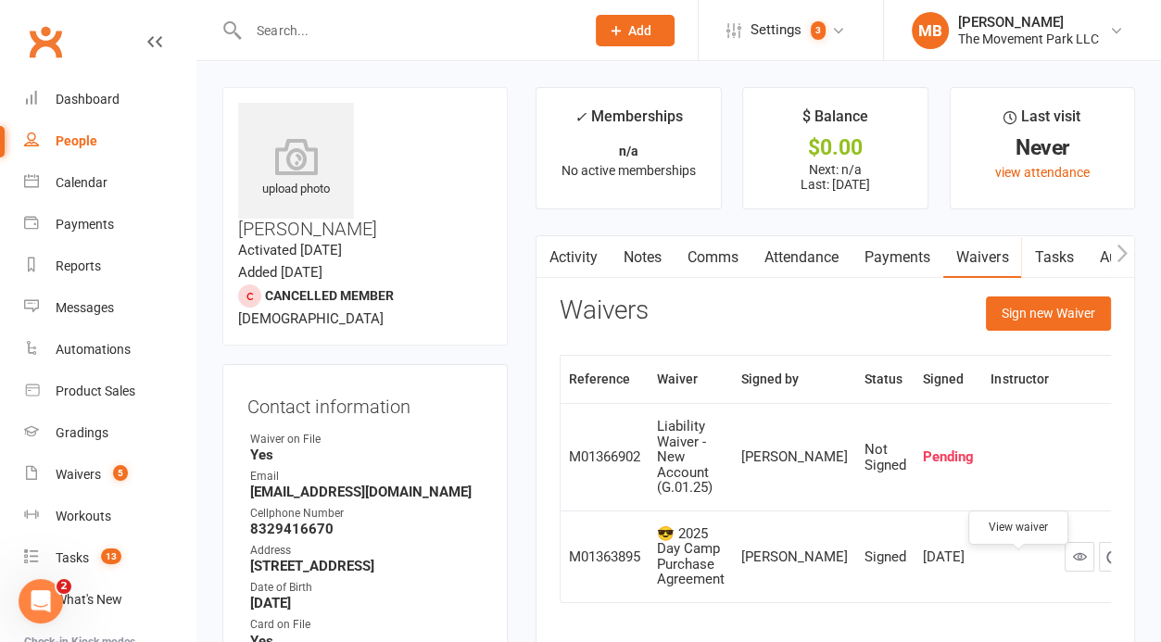
click at [1073, 563] on icon at bounding box center [1080, 556] width 14 height 14
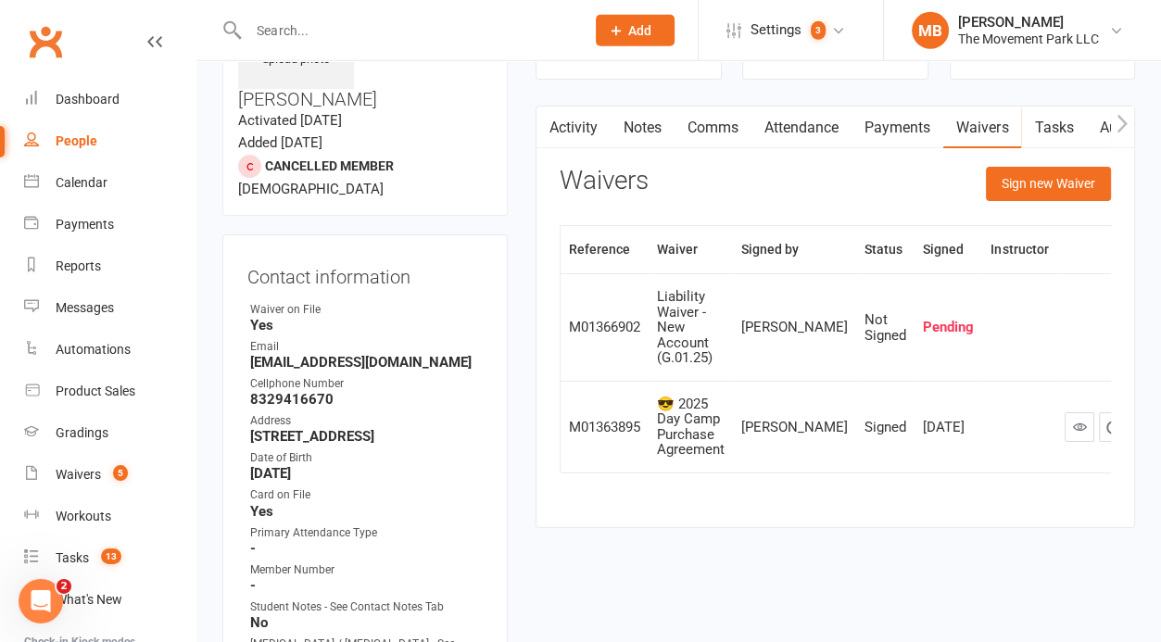
scroll to position [95, 0]
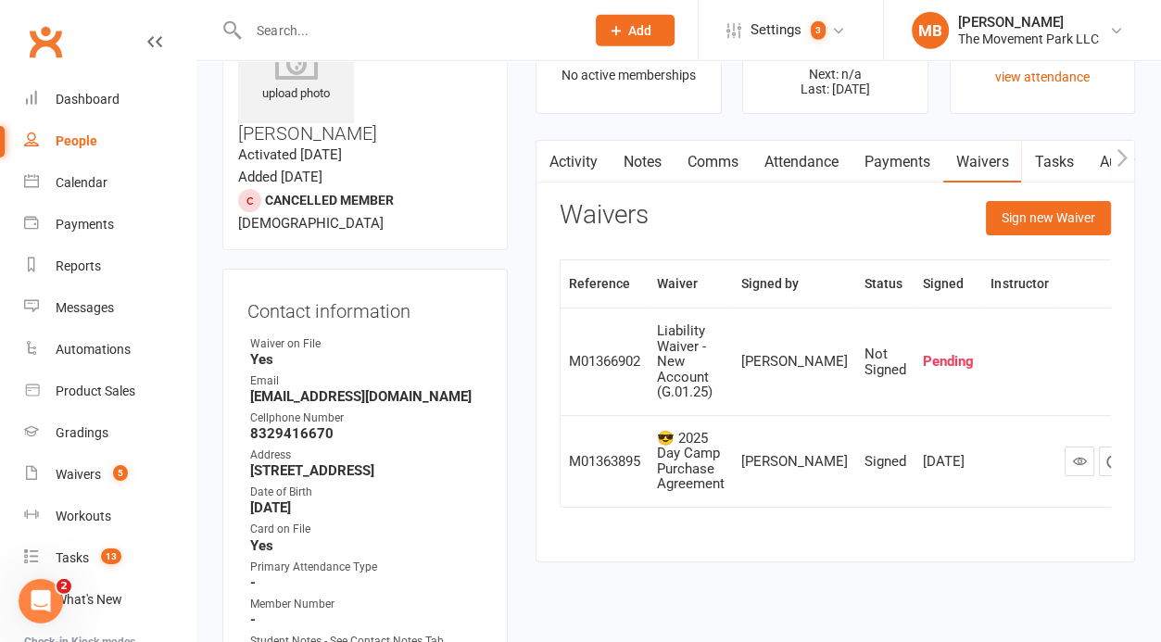
click at [648, 159] on link "Notes" at bounding box center [642, 162] width 64 height 43
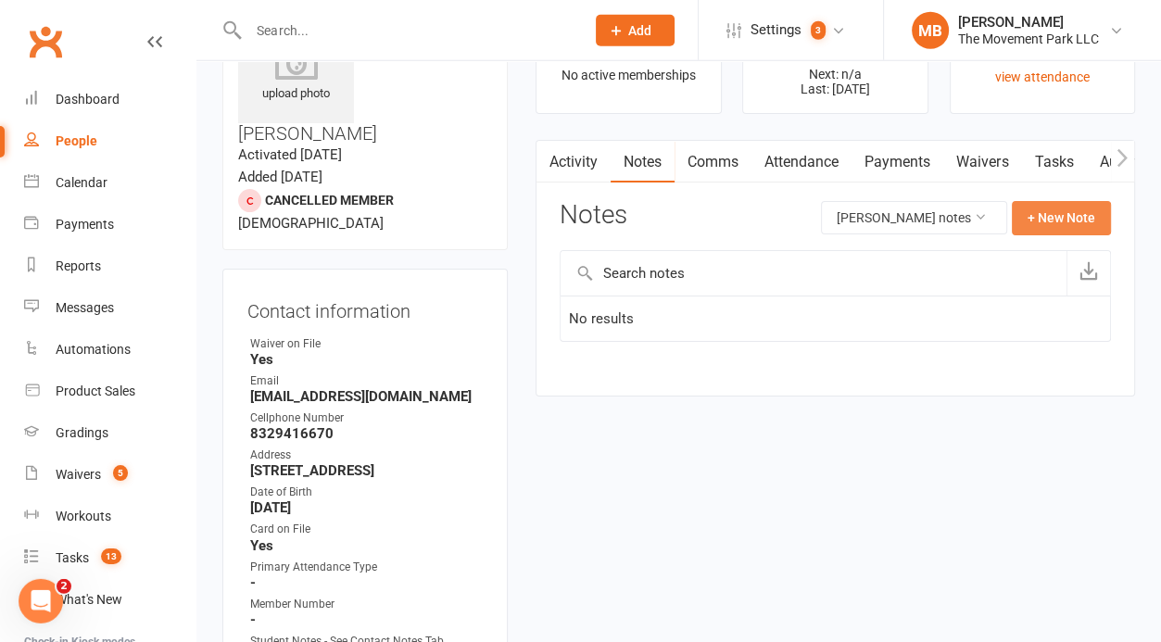
click at [1047, 225] on button "+ New Note" at bounding box center [1060, 217] width 99 height 33
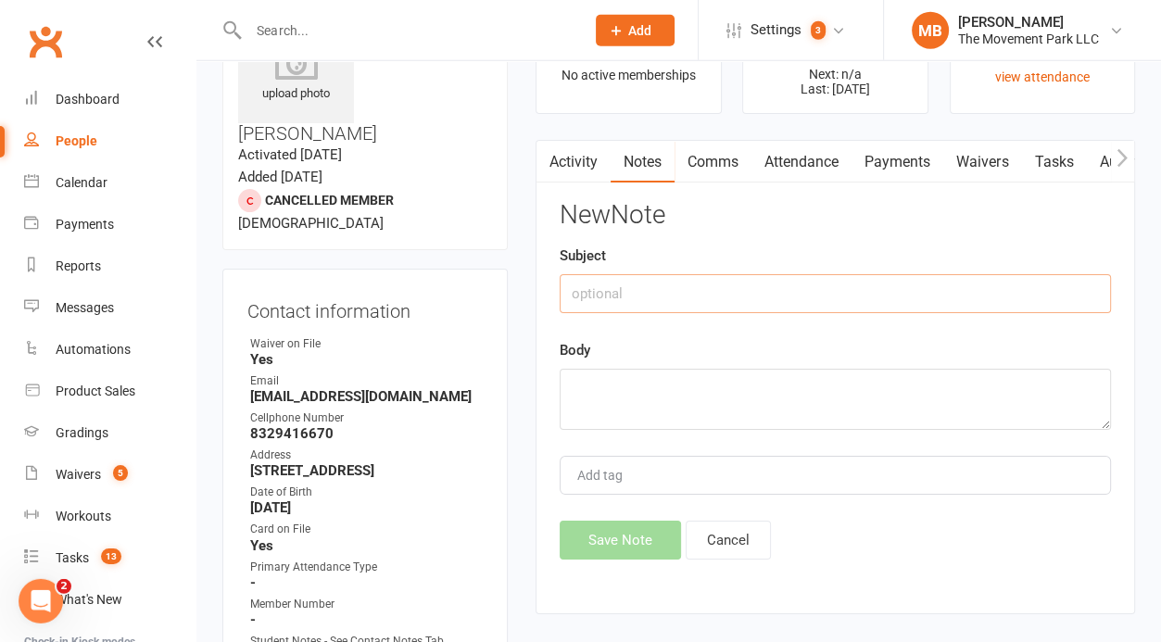
click at [671, 295] on input "text" at bounding box center [834, 293] width 551 height 39
type input "Additional waiver from duplicate account"
paste textarea "P01367489 Liability Waiver - Update Account Ing Lim Signed Oct 10, 2025 Molly C…"
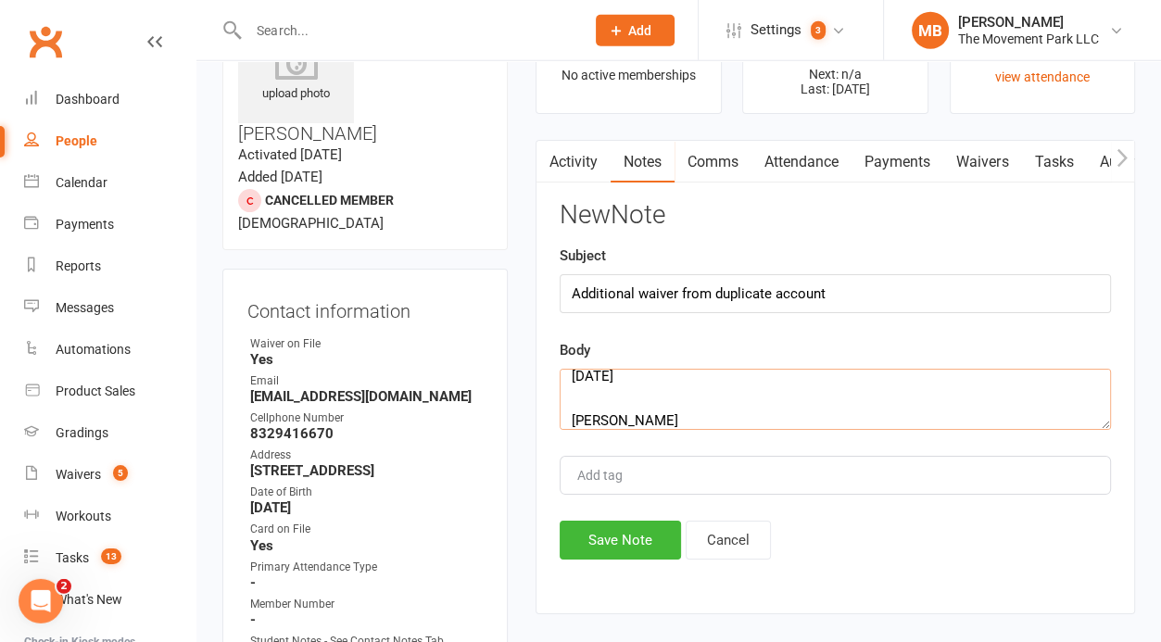
type textarea "P01367489 Liability Waiver - Update Account Ing Lim Signed Oct 10, 2025 Molly C…"
type input "Duplicate account"
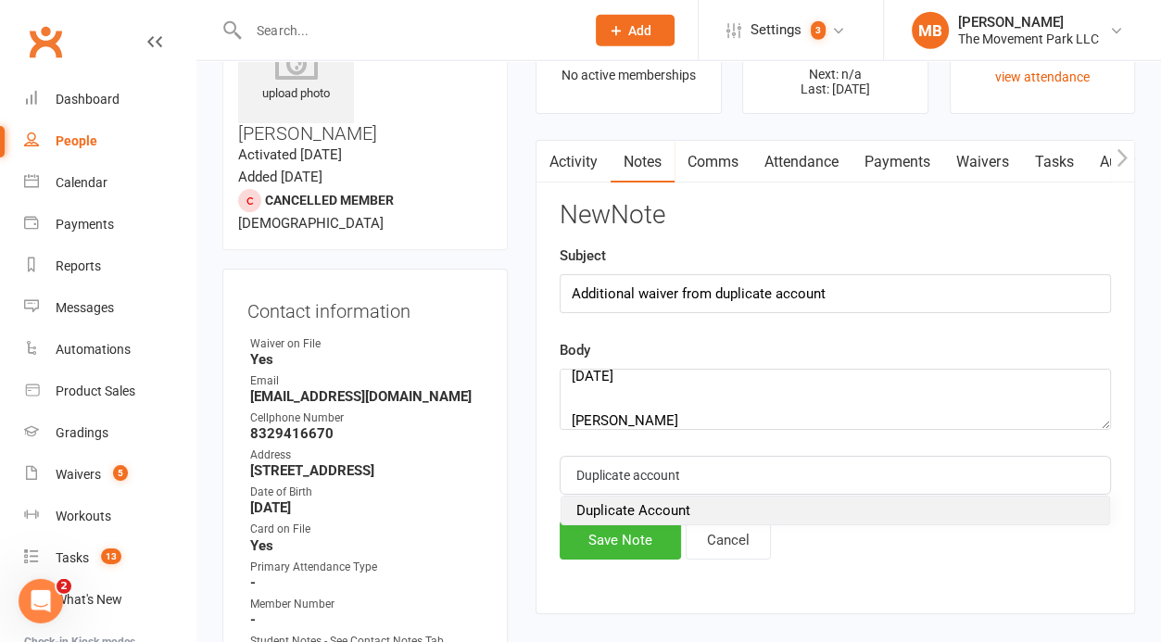
click at [647, 511] on span "Duplicate Account" at bounding box center [633, 510] width 114 height 17
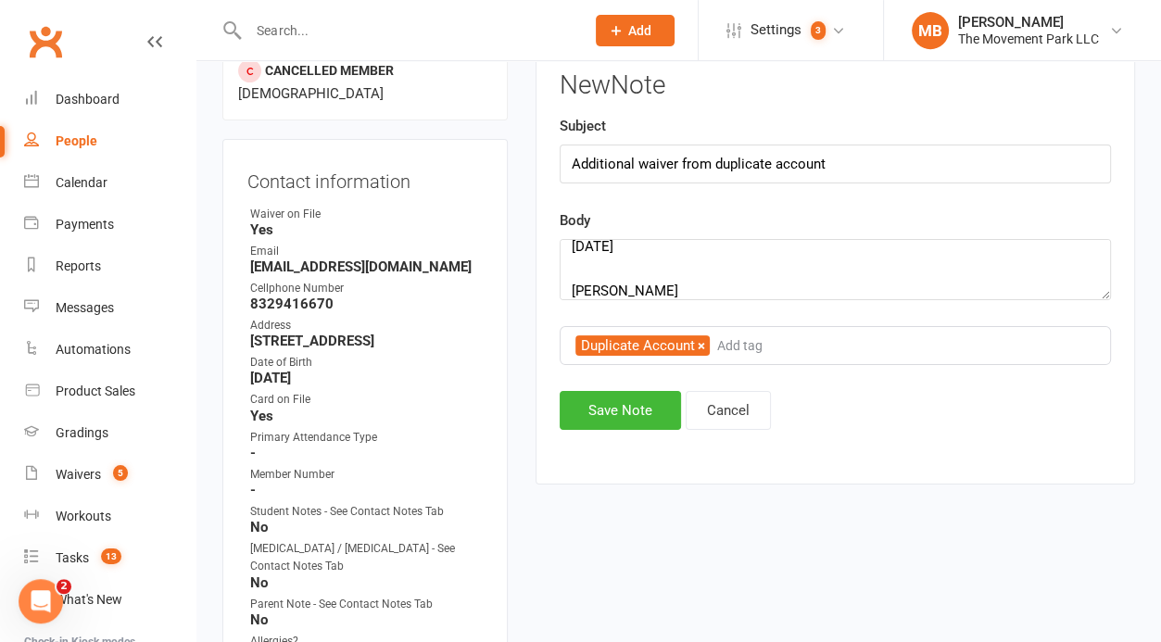
scroll to position [95, 0]
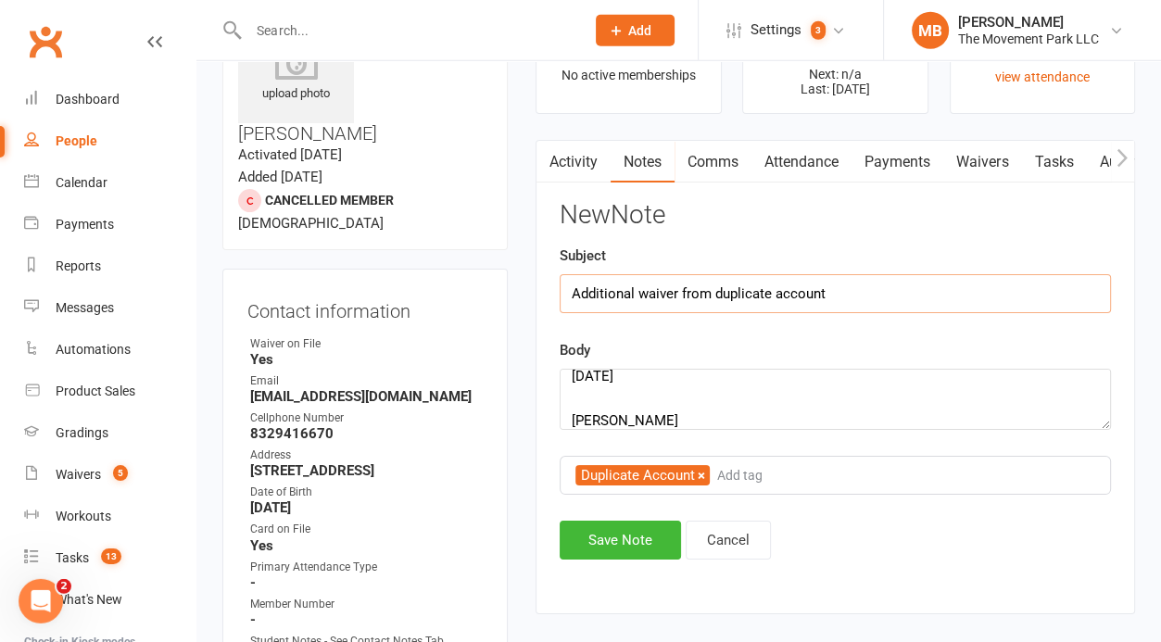
click at [864, 294] on input "Additional waiver from duplicate account" at bounding box center [834, 293] width 551 height 39
click at [638, 411] on textarea "P01367489 Liability Waiver - Update Account Ing Lim Signed Oct 10, 2025 Molly C…" at bounding box center [834, 399] width 551 height 61
type textarea "P01367489 Liability Waiver - Update Account Ing Lim Signed Oct 10, 2025 Molly C…"
drag, startPoint x: 635, startPoint y: 298, endPoint x: 448, endPoint y: 299, distance: 187.1
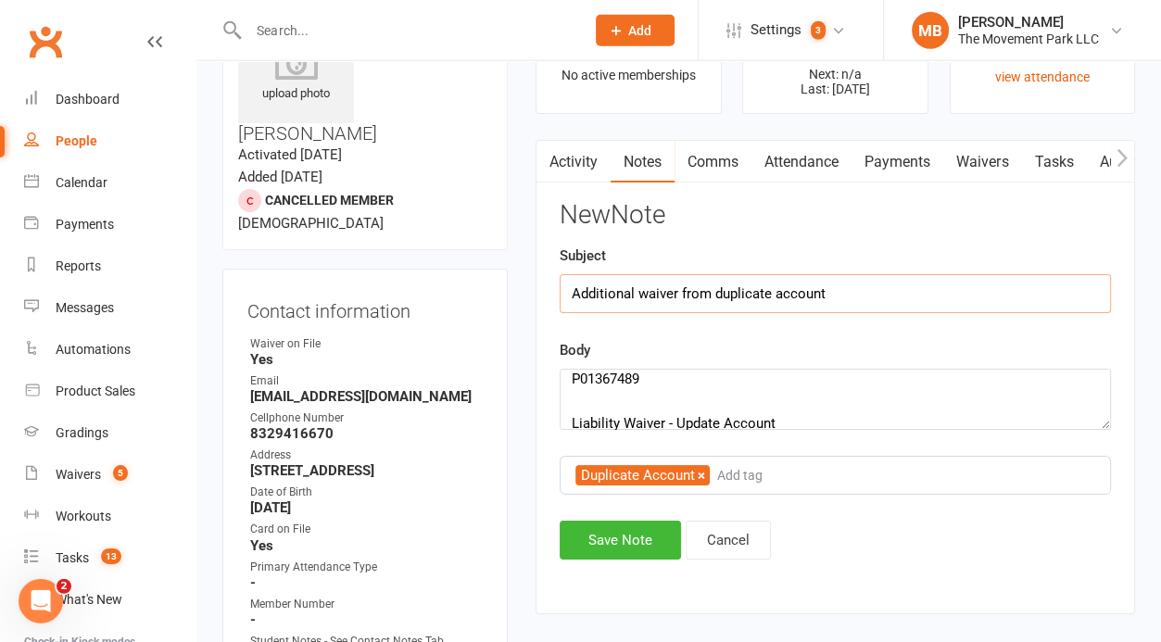
click at [559, 299] on input "Additional waiver from duplicate account" at bounding box center [834, 293] width 551 height 39
type input "Liability waiver from duplicate account"
click at [577, 384] on textarea "P01367489 Liability Waiver - Update Account Ing Lim Signed Oct 10, 2025 Molly C…" at bounding box center [834, 399] width 551 height 61
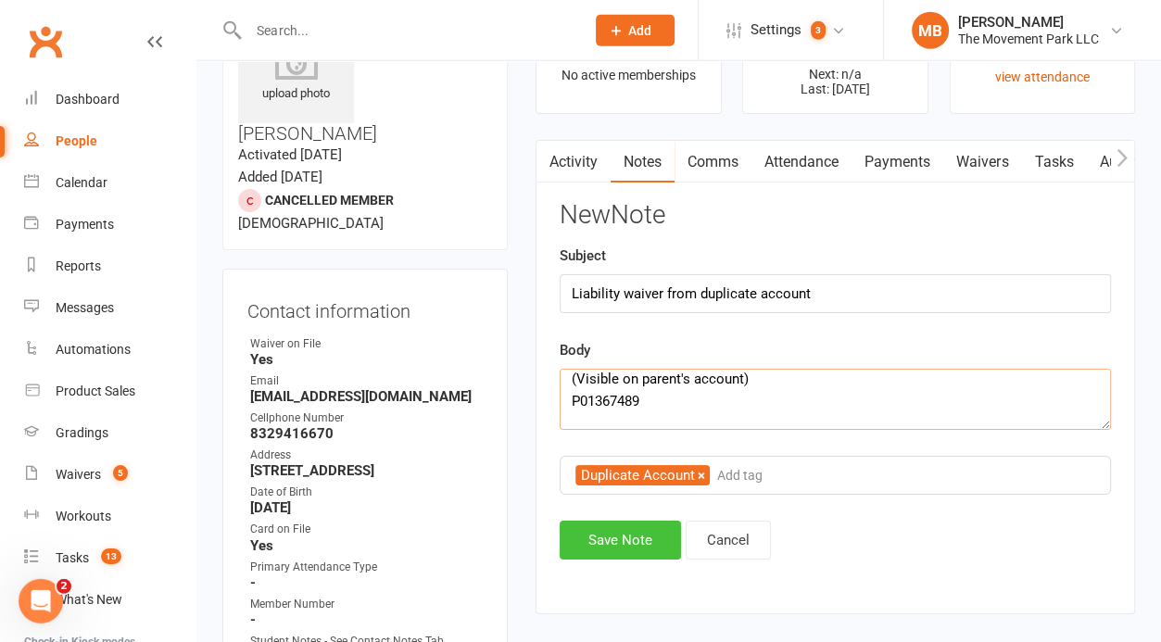
type textarea "(Visible on parent's account) P01367489 Liability Waiver - Update Account Ing L…"
click at [660, 541] on button "Save Note" at bounding box center [619, 540] width 121 height 39
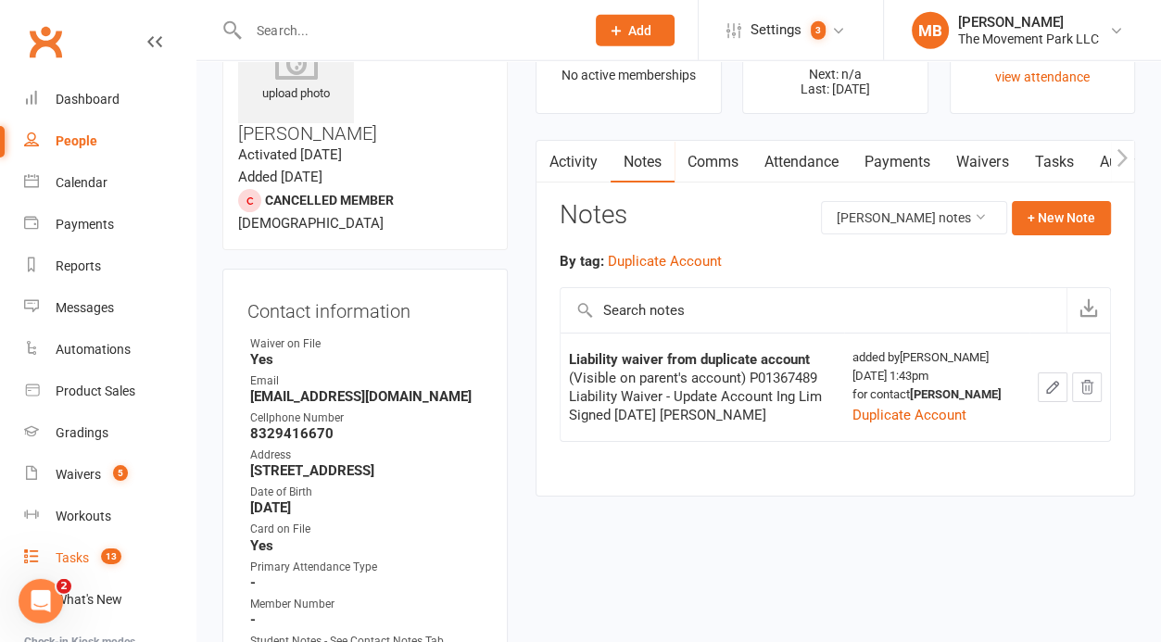
click at [94, 558] on count-badge "13" at bounding box center [107, 557] width 30 height 15
select select "incomplete"
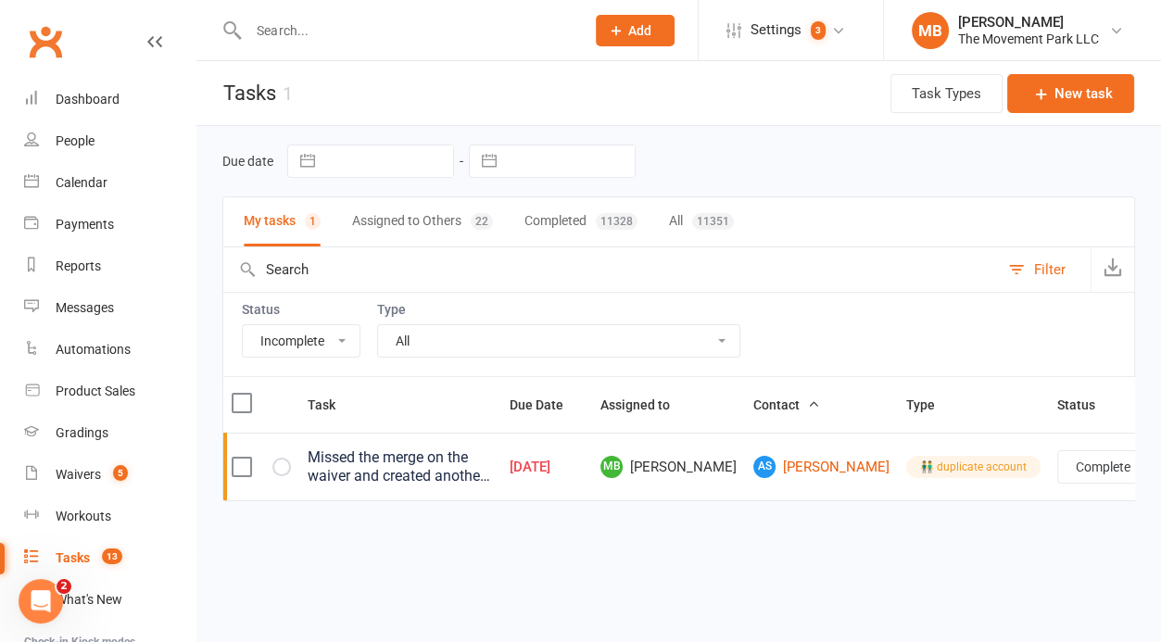
click option "Complete" at bounding box center [0, 0] width 0 height 0
select select "unstarted"
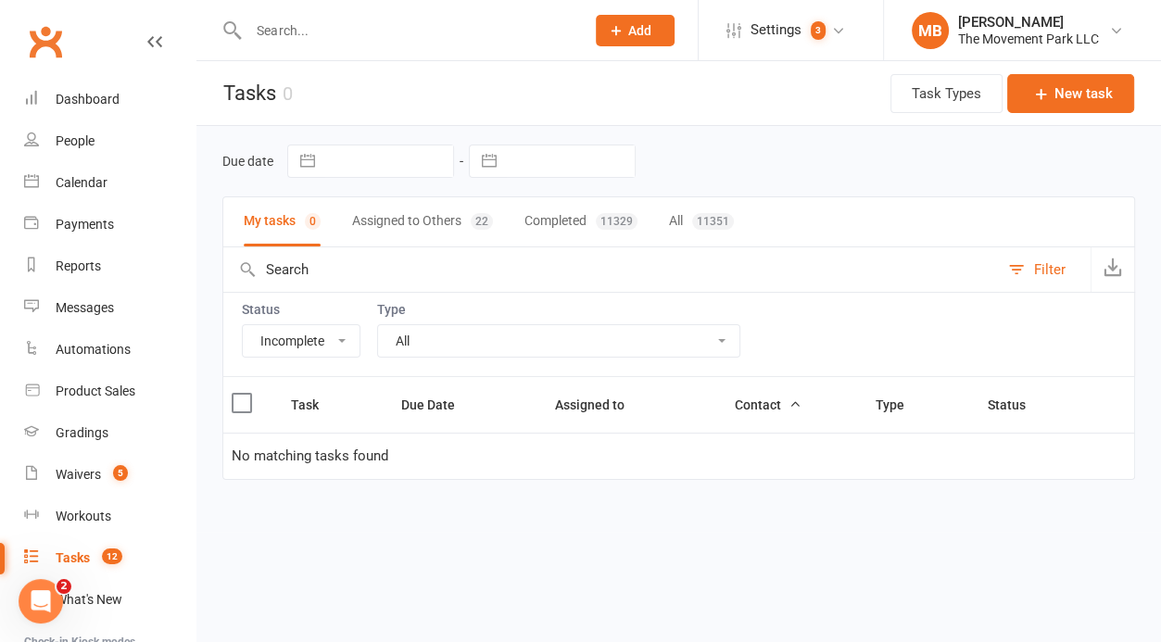
click at [435, 31] on input "text" at bounding box center [407, 31] width 329 height 26
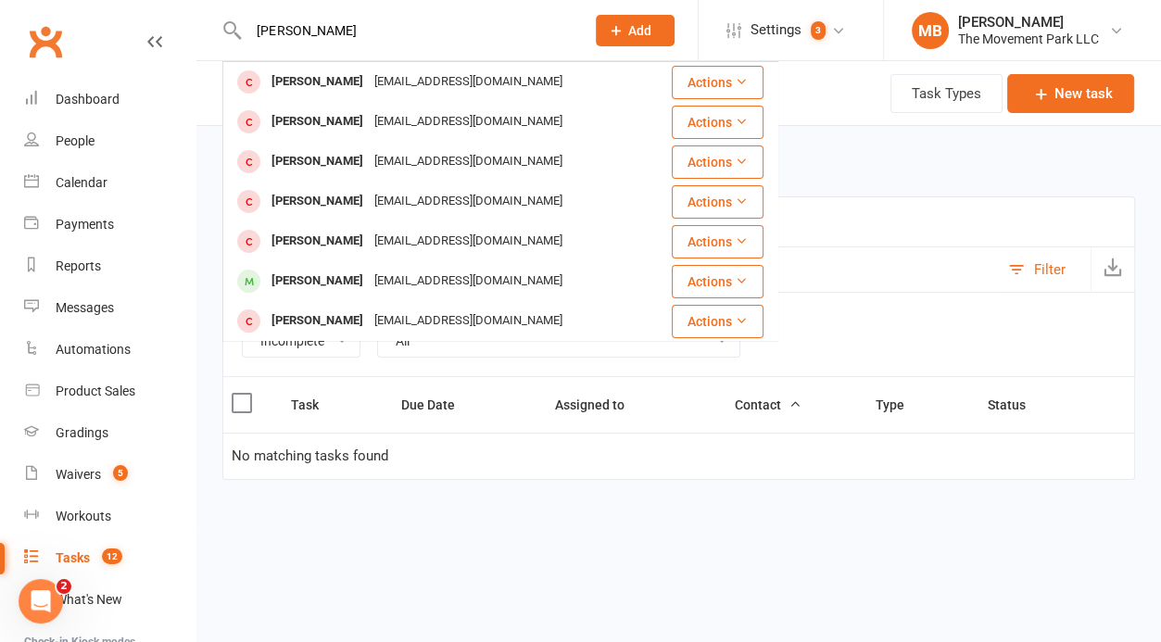
type input "asher sung"
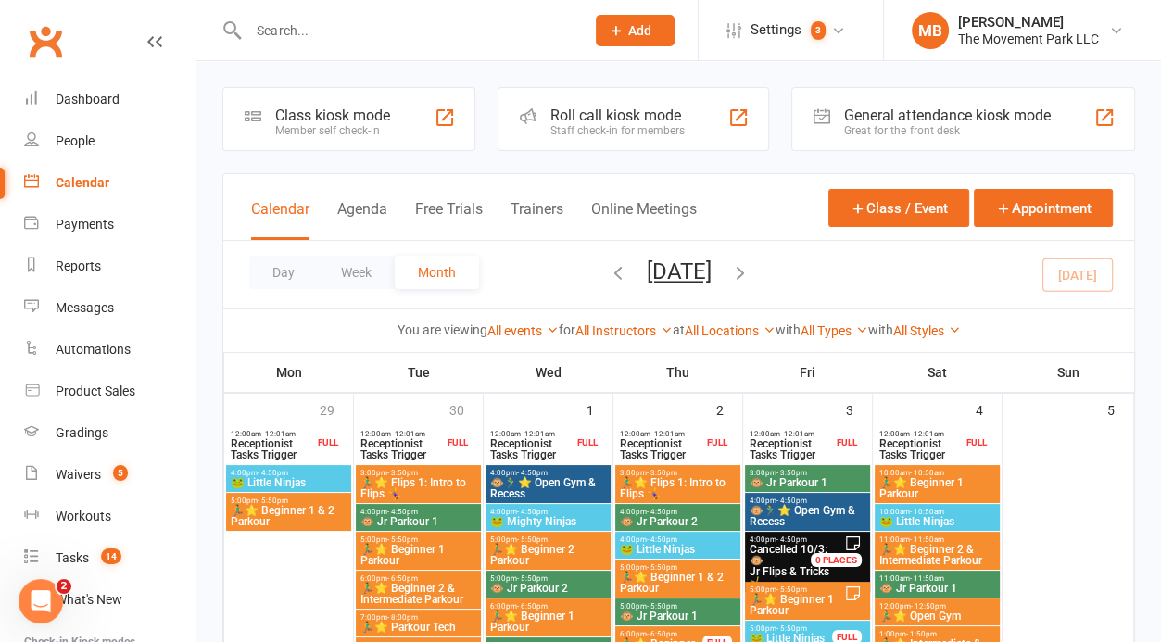
click at [419, 35] on input "text" at bounding box center [407, 31] width 329 height 26
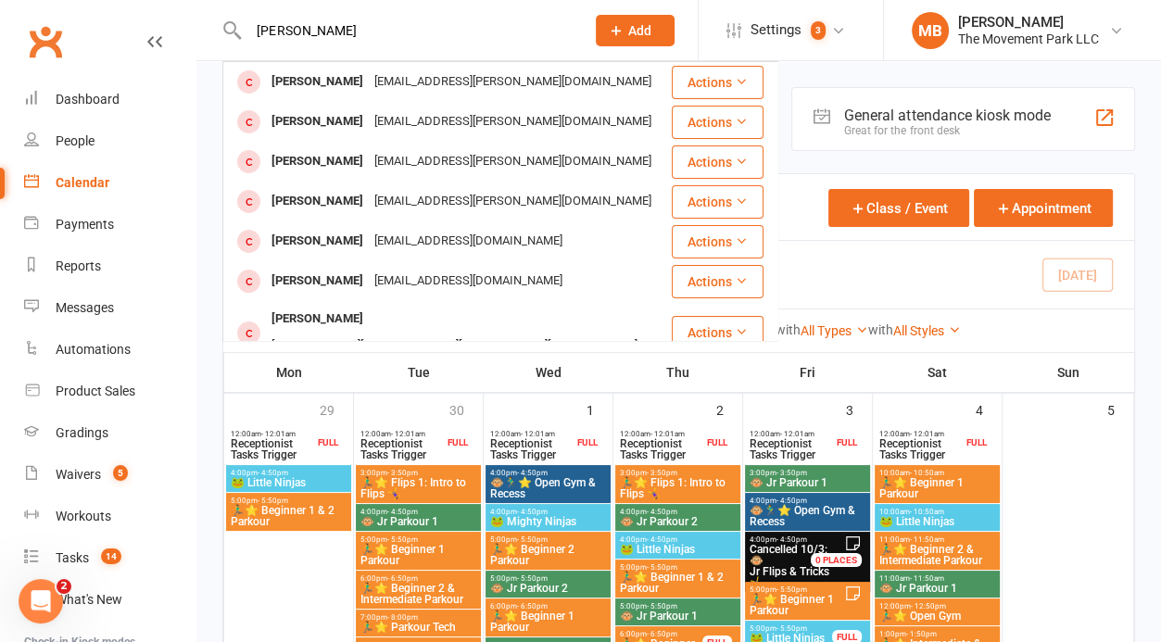
type input "anna hancock"
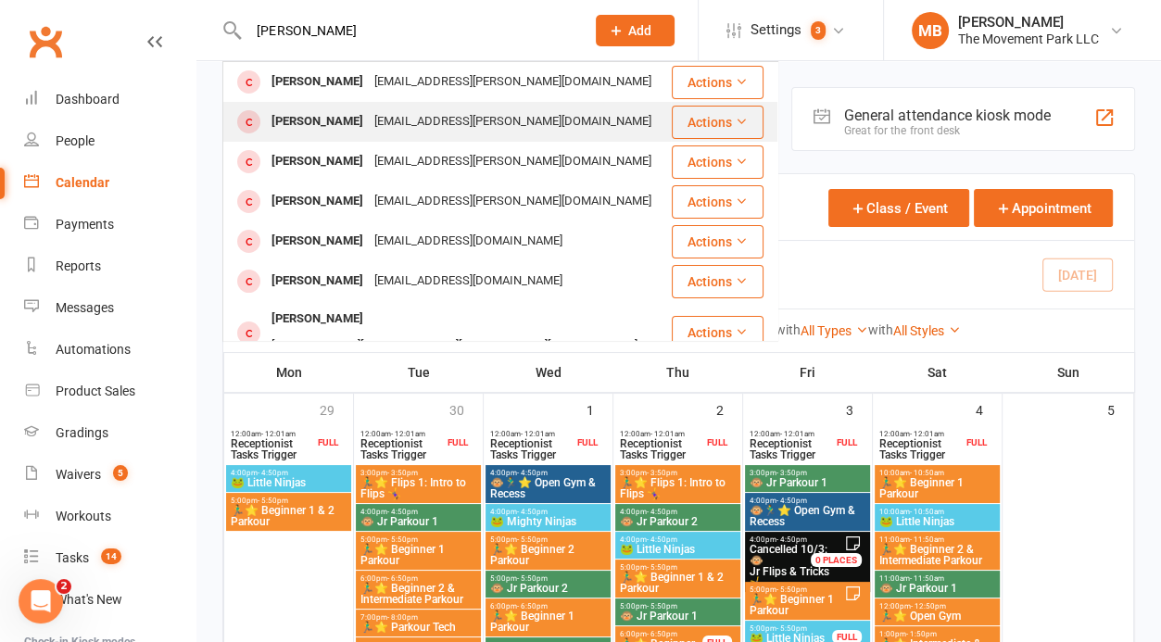
click at [406, 117] on div "annaalicia.weller@gmail.com" at bounding box center [513, 121] width 288 height 27
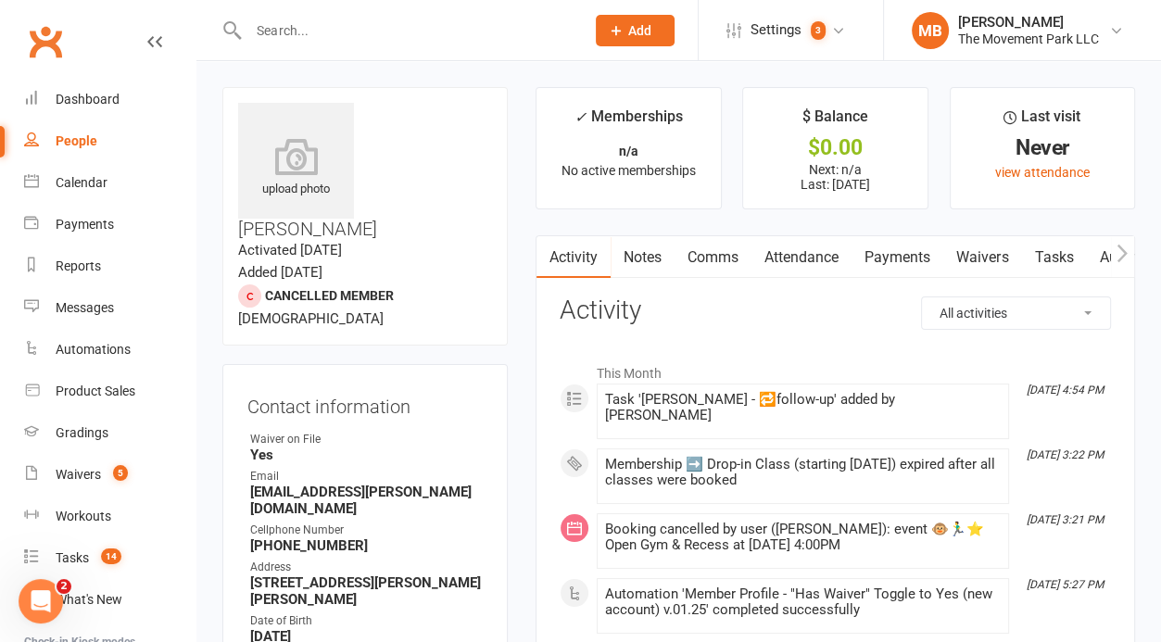
click at [650, 257] on link "Notes" at bounding box center [642, 257] width 64 height 43
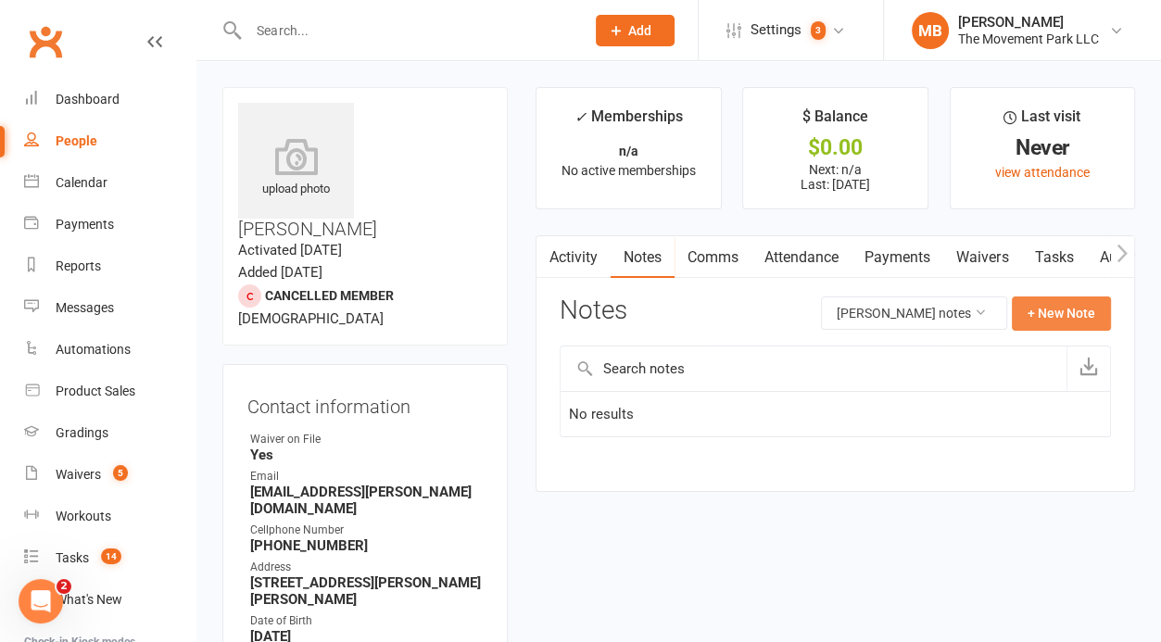
click at [1036, 323] on button "+ New Note" at bounding box center [1060, 312] width 99 height 33
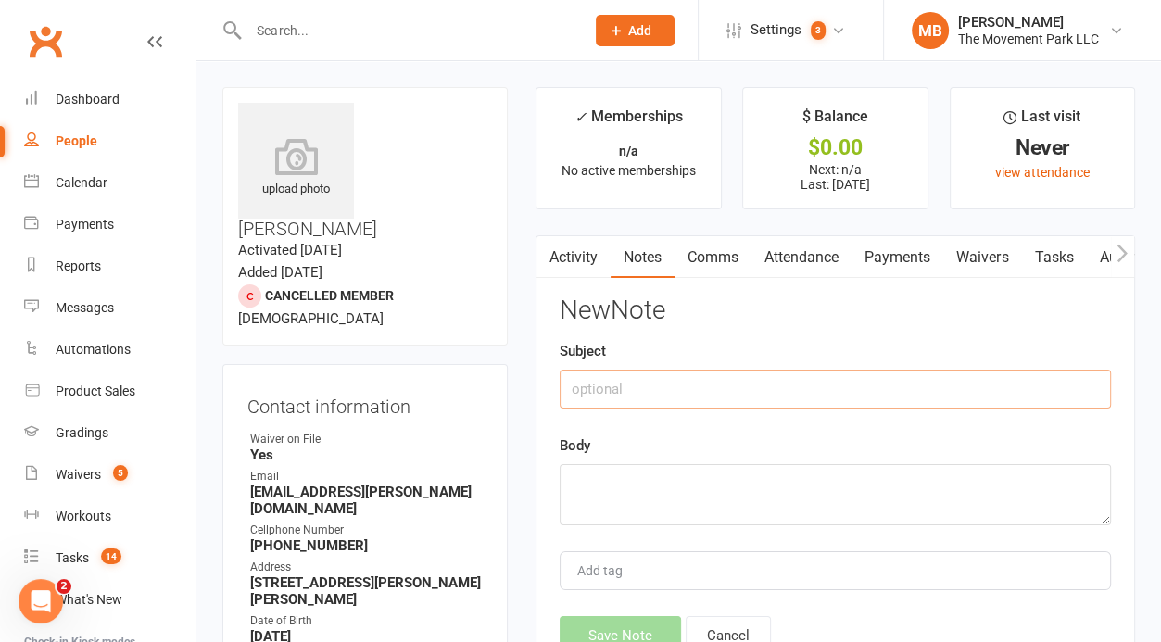
click at [612, 397] on input "text" at bounding box center [834, 389] width 551 height 39
type input "Bookings from Duplicate Account"
paste textarea "This Month Oct 10, 3:22 PM Booking cancelled by user (Catherine Pasi): event 🐵🏃…"
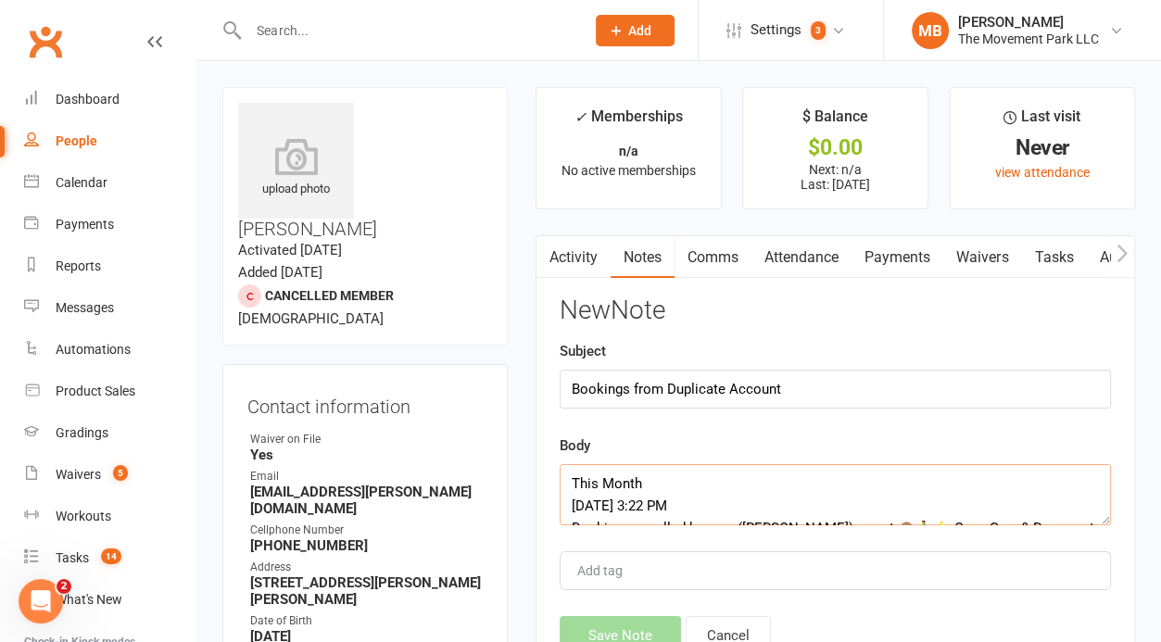
scroll to position [101, 0]
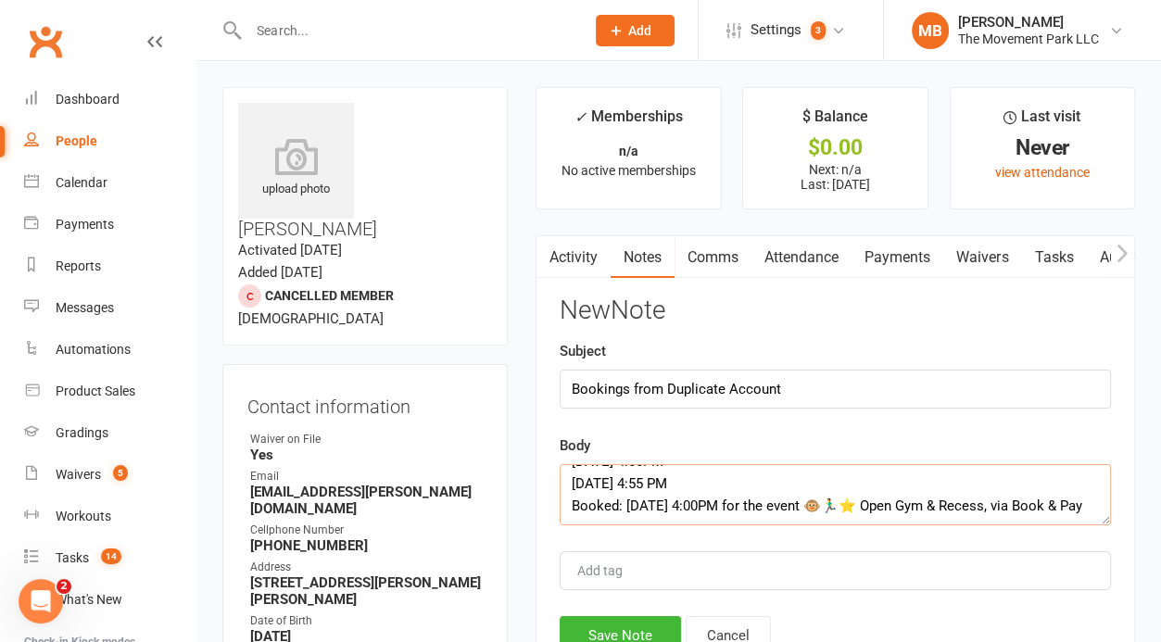
type textarea "This Month Oct 10, 3:22 PM Booking cancelled by user (Catherine Pasi): event 🐵🏃…"
click at [639, 565] on input "Add tag" at bounding box center [607, 570] width 65 height 22
type input "Duplicate"
click at [628, 633] on button "Save Note" at bounding box center [619, 635] width 121 height 39
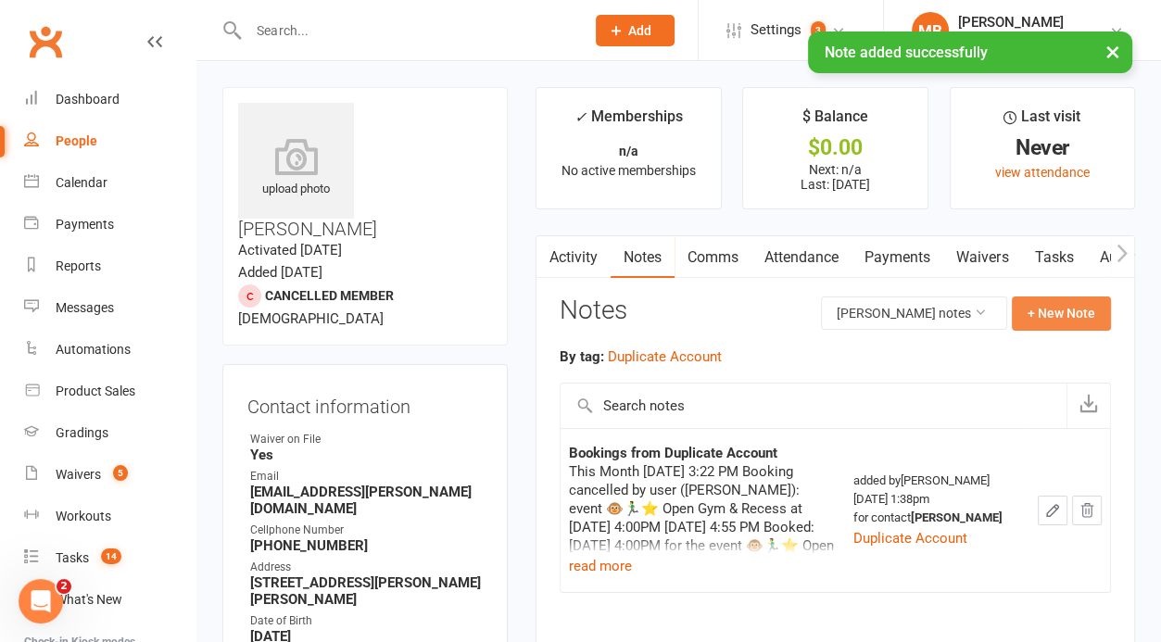
click at [1067, 312] on button "+ New Note" at bounding box center [1060, 312] width 99 height 33
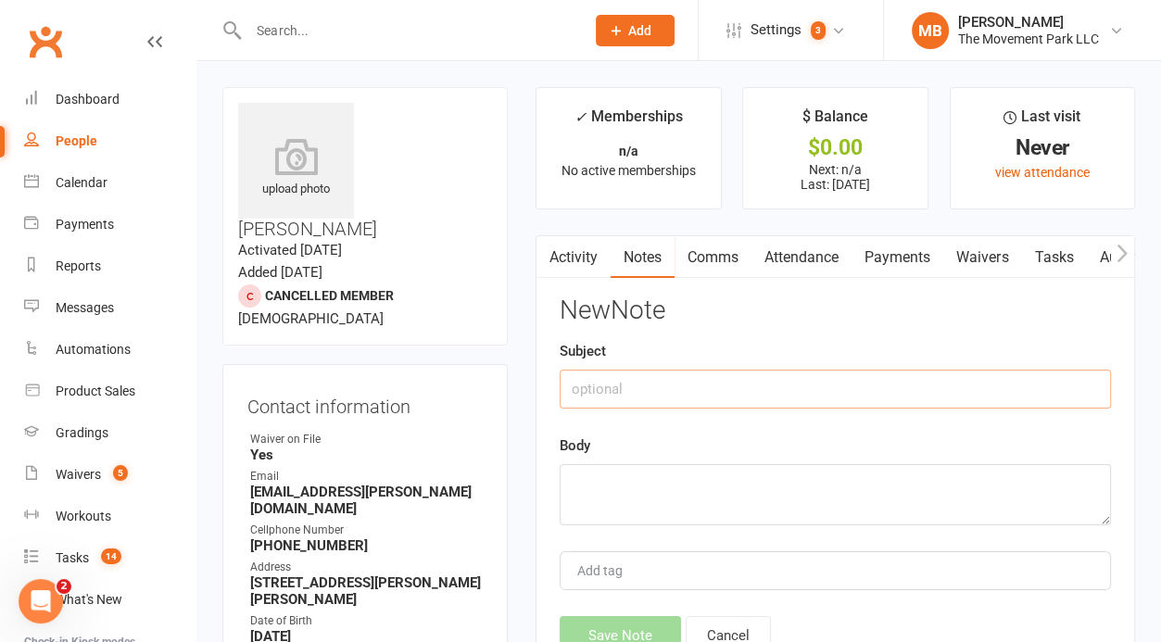
click at [631, 383] on input "text" at bounding box center [834, 389] width 551 height 39
type input "Payments from Duplicate Account"
paste textarea "09 Oct 2025 🐵 Drop-in Class $25.00 Paid Attempted once 8122217"
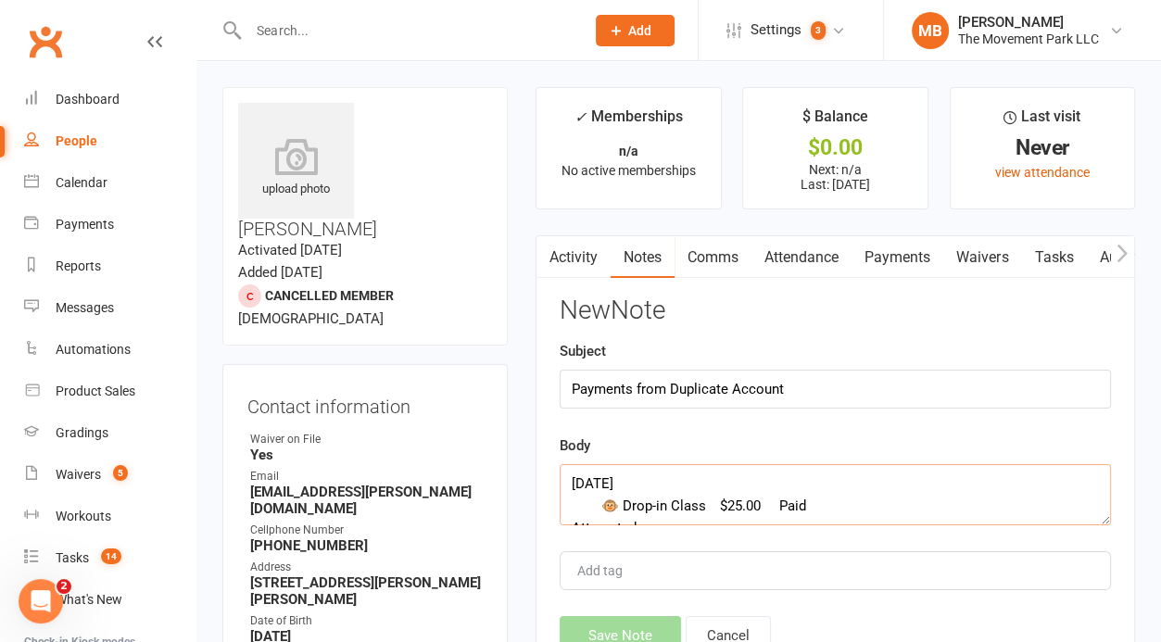
scroll to position [57, 0]
type textarea "09 Oct 2025 🐵 Drop-in Class $25.00 Paid Attempted once 8122217"
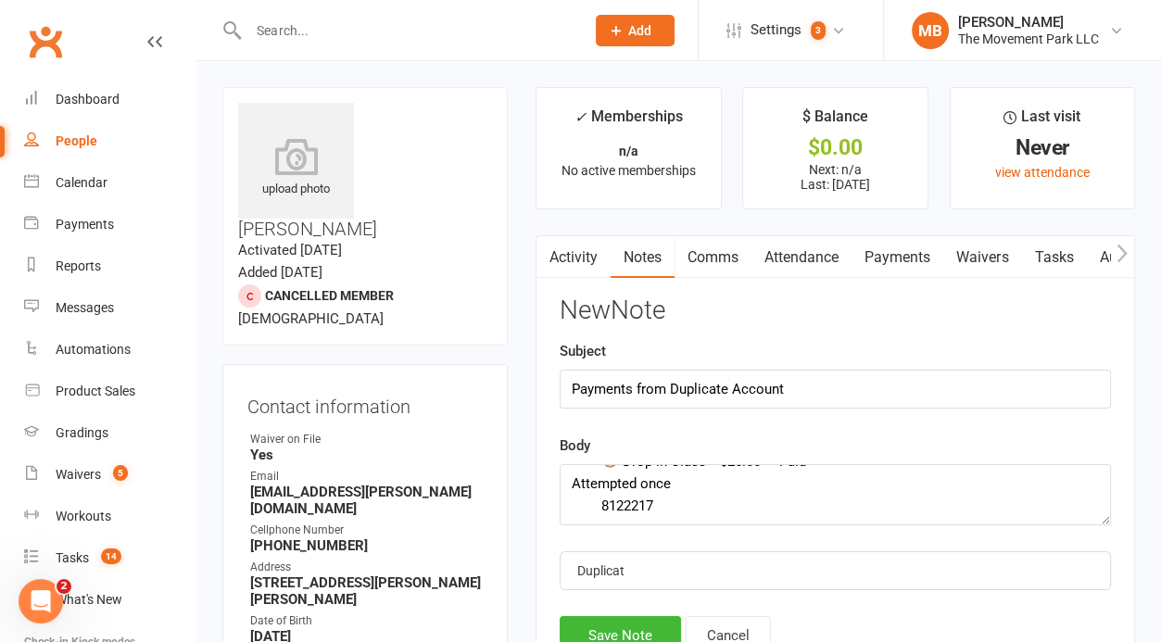
type input "Duplicate"
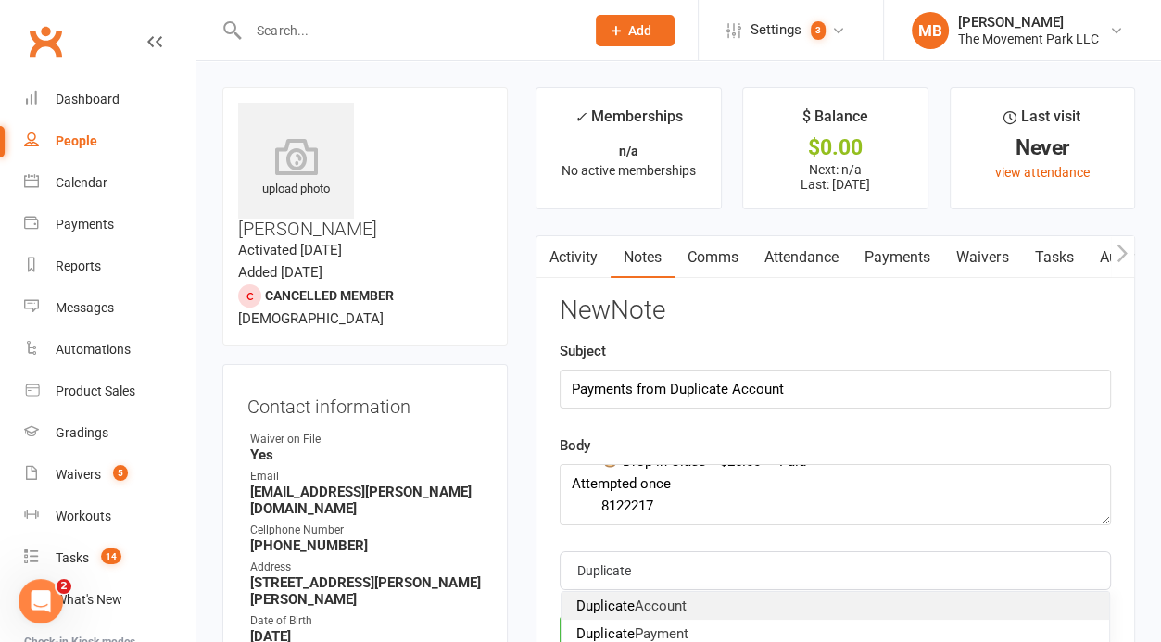
click at [657, 602] on span "Duplicate Account" at bounding box center [631, 605] width 110 height 17
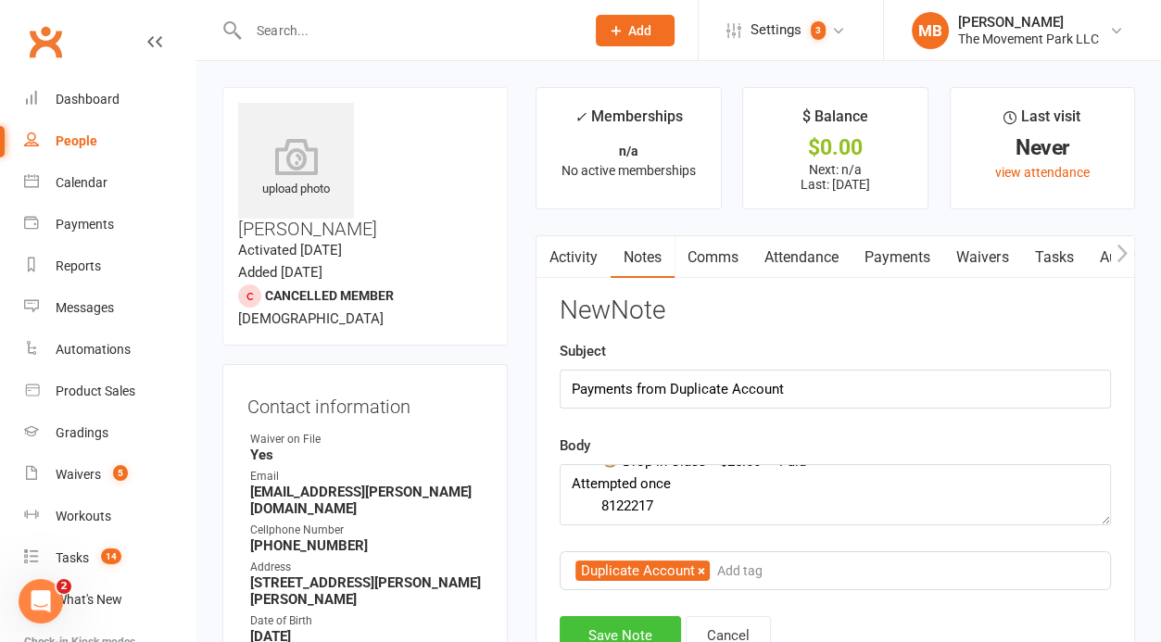
click at [645, 626] on button "Save Note" at bounding box center [619, 635] width 121 height 39
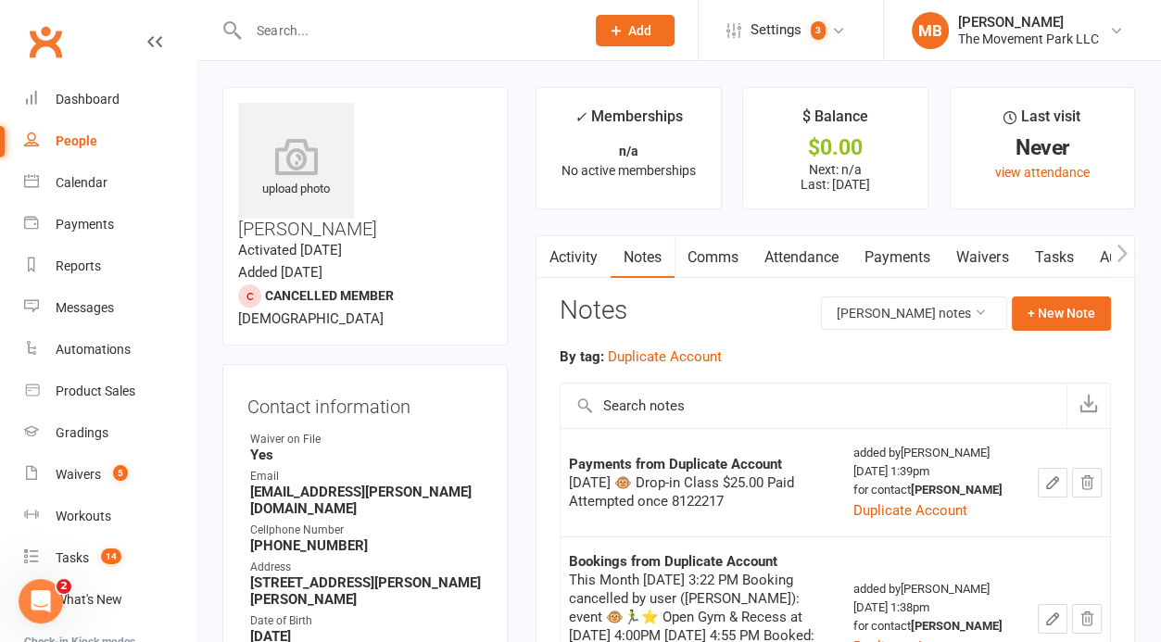
click at [997, 249] on link "Waivers" at bounding box center [982, 257] width 78 height 43
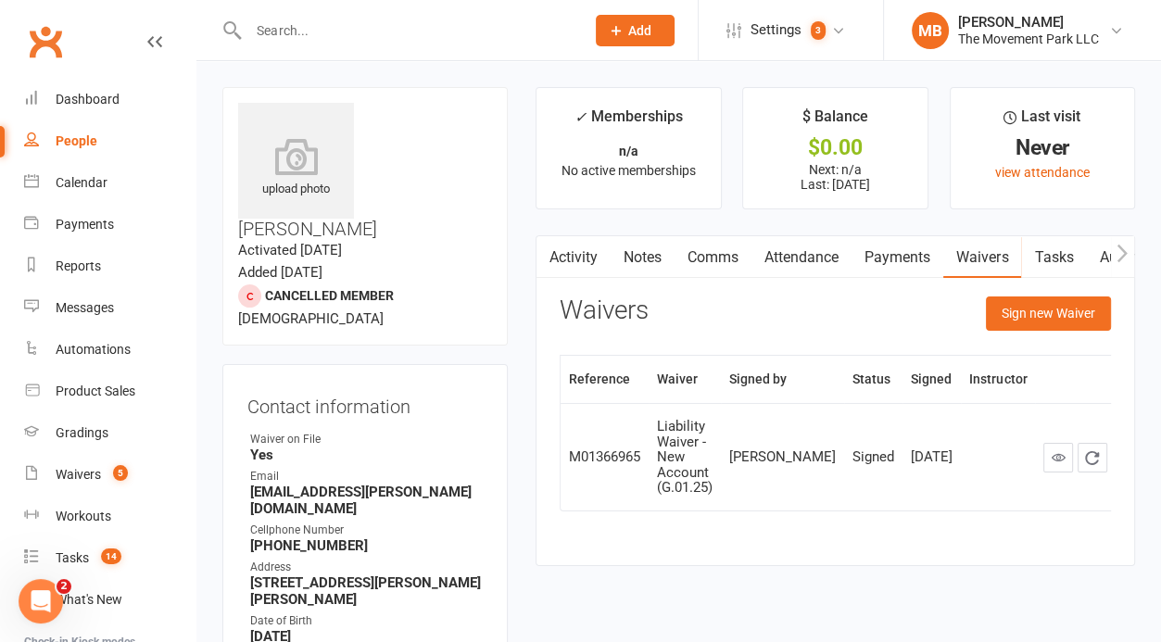
click at [456, 22] on input "text" at bounding box center [407, 31] width 329 height 26
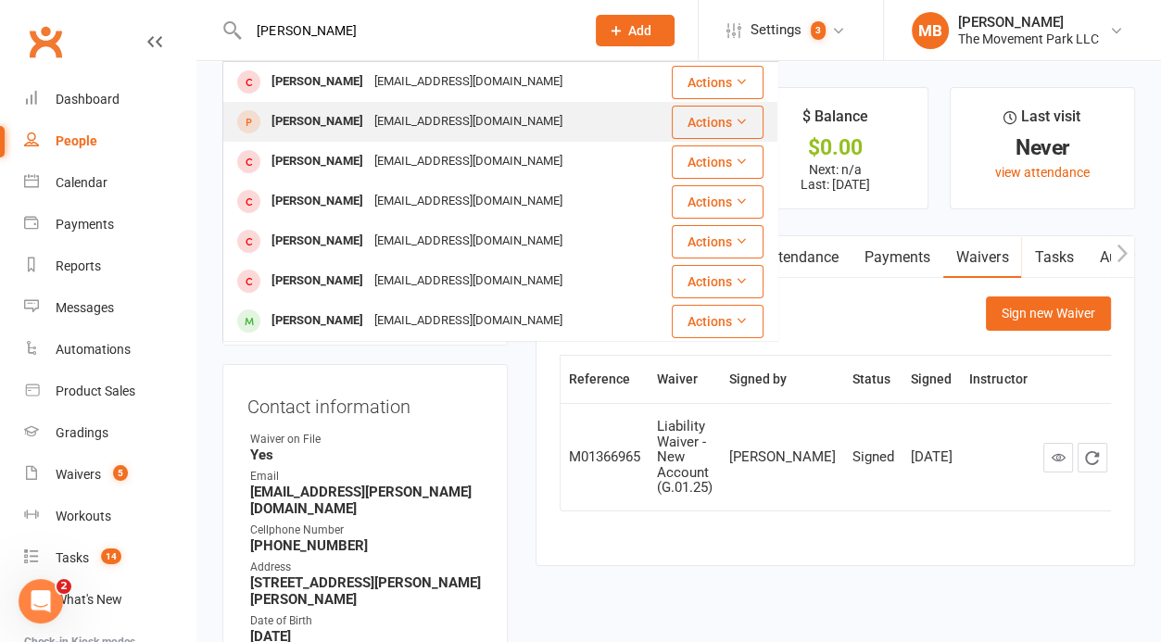
type input "asher sung"
click at [401, 117] on div "[EMAIL_ADDRESS][DOMAIN_NAME]" at bounding box center [468, 121] width 199 height 27
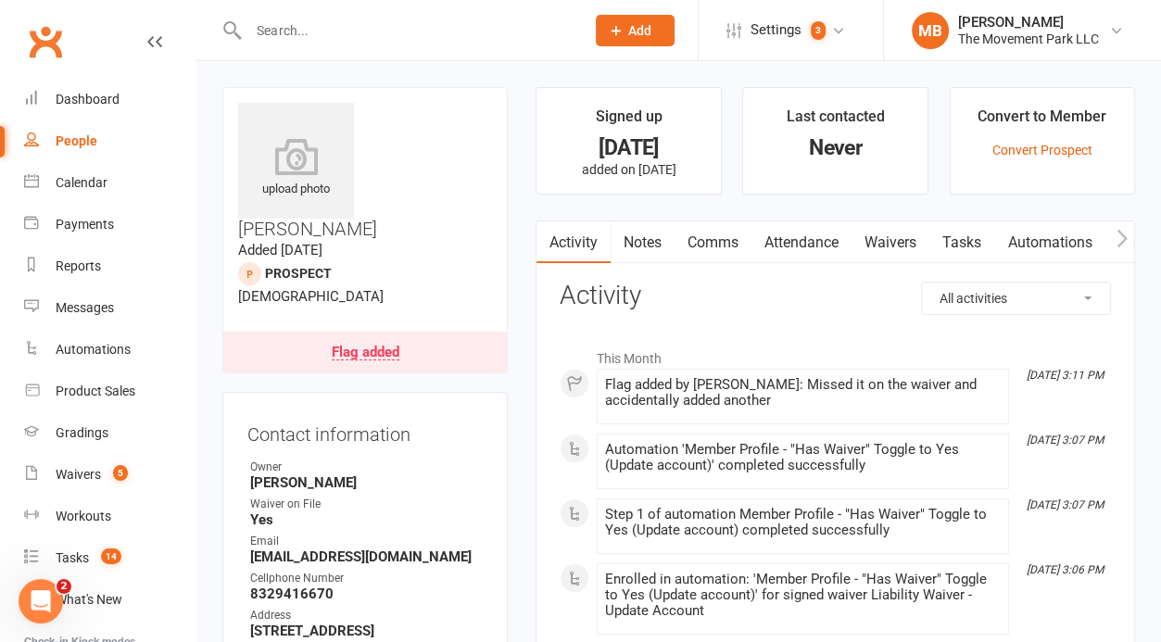
click at [427, 332] on link "Flag added" at bounding box center [364, 352] width 283 height 41
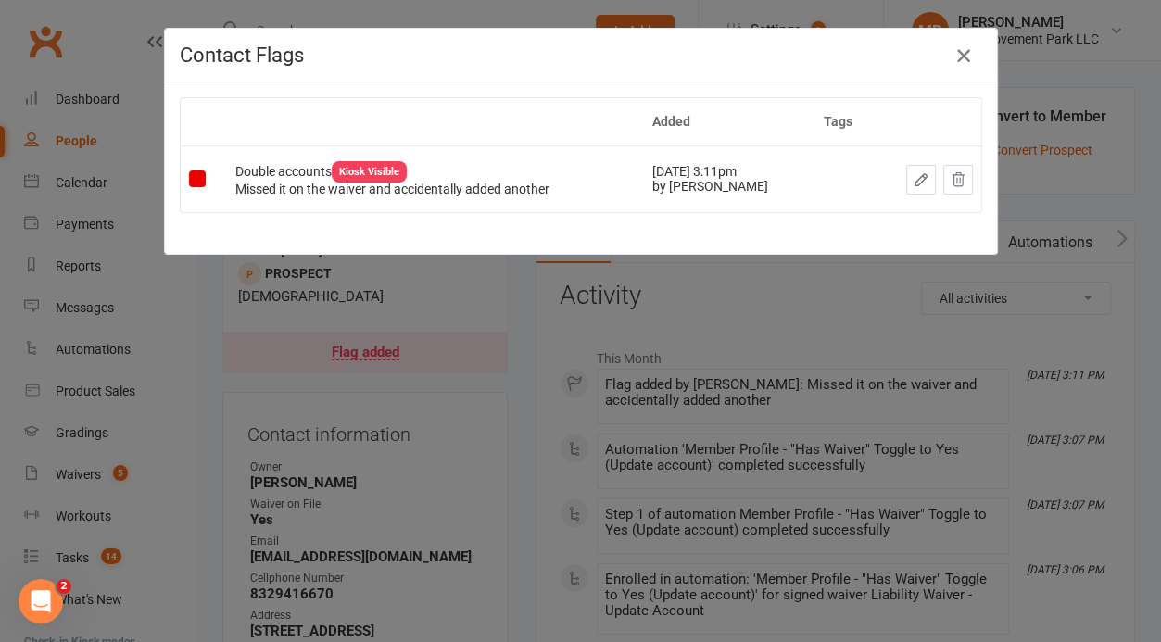
click at [956, 63] on icon "button" at bounding box center [963, 55] width 22 height 22
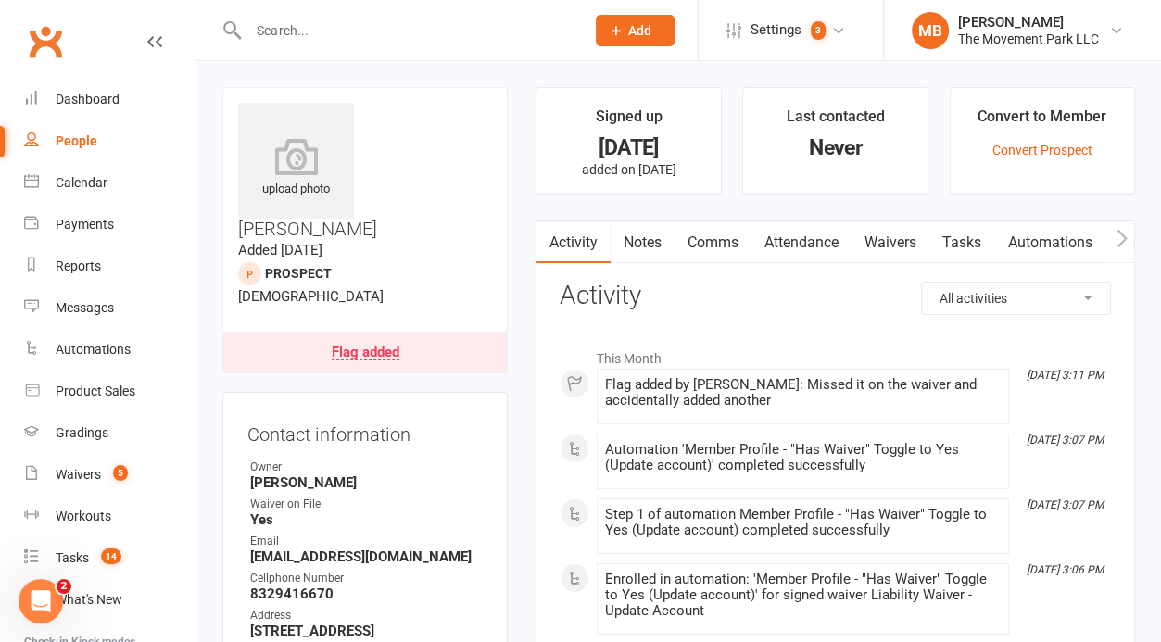
click at [912, 240] on link "Waivers" at bounding box center [890, 242] width 78 height 43
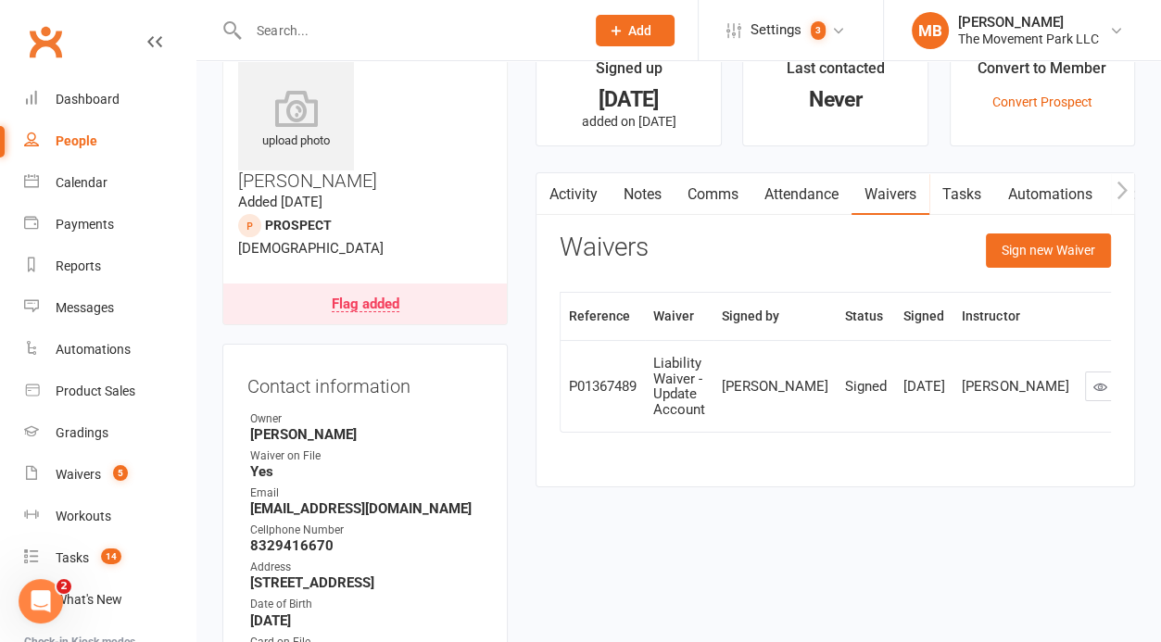
scroll to position [97, 0]
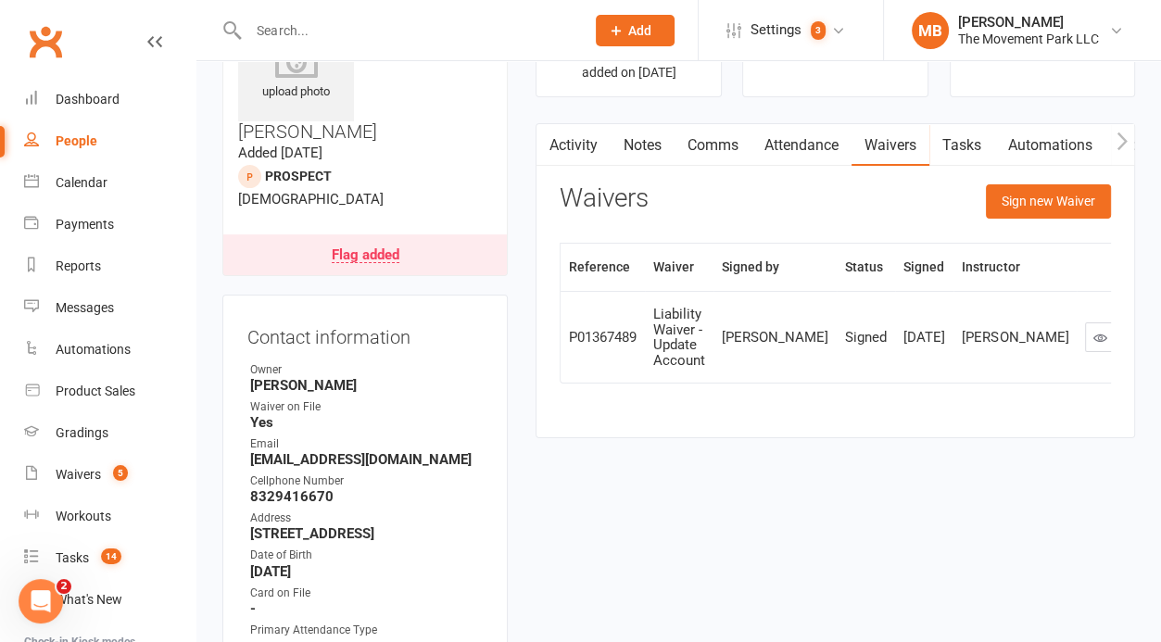
click at [575, 139] on link "Activity" at bounding box center [573, 145] width 74 height 43
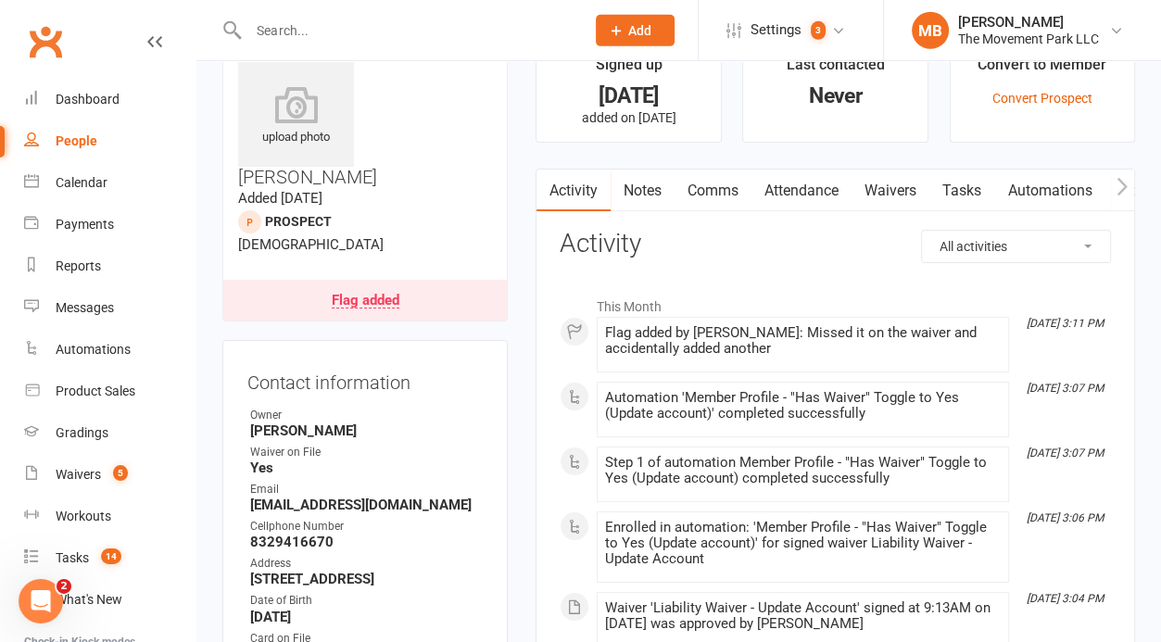
scroll to position [48, 0]
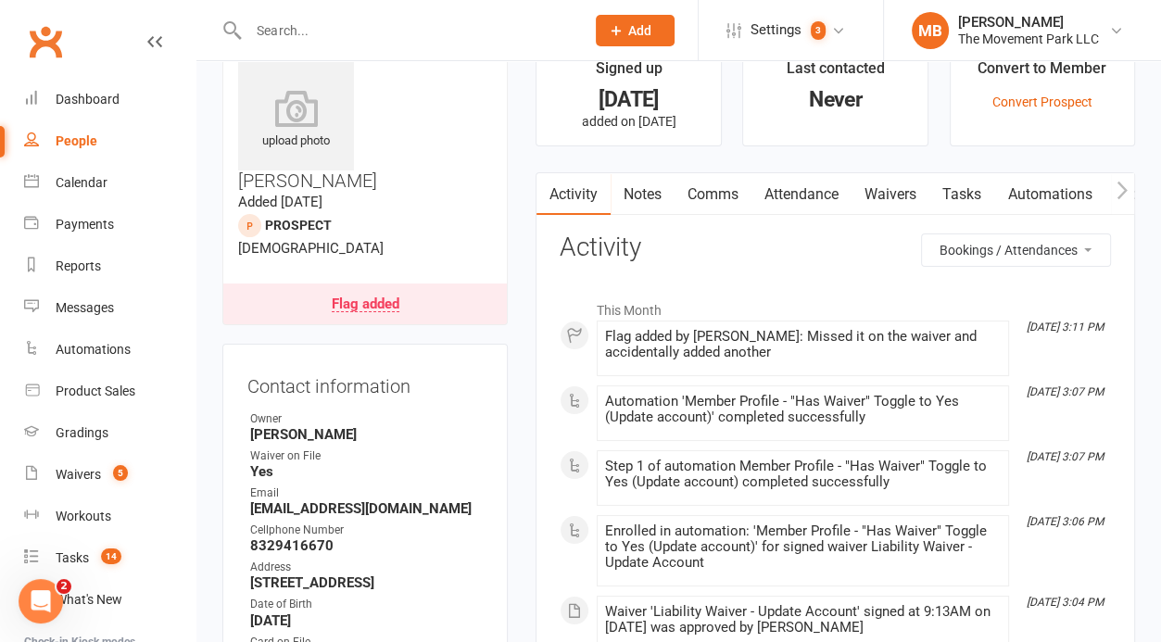
click option "Bookings / Attendances" at bounding box center [0, 0] width 0 height 0
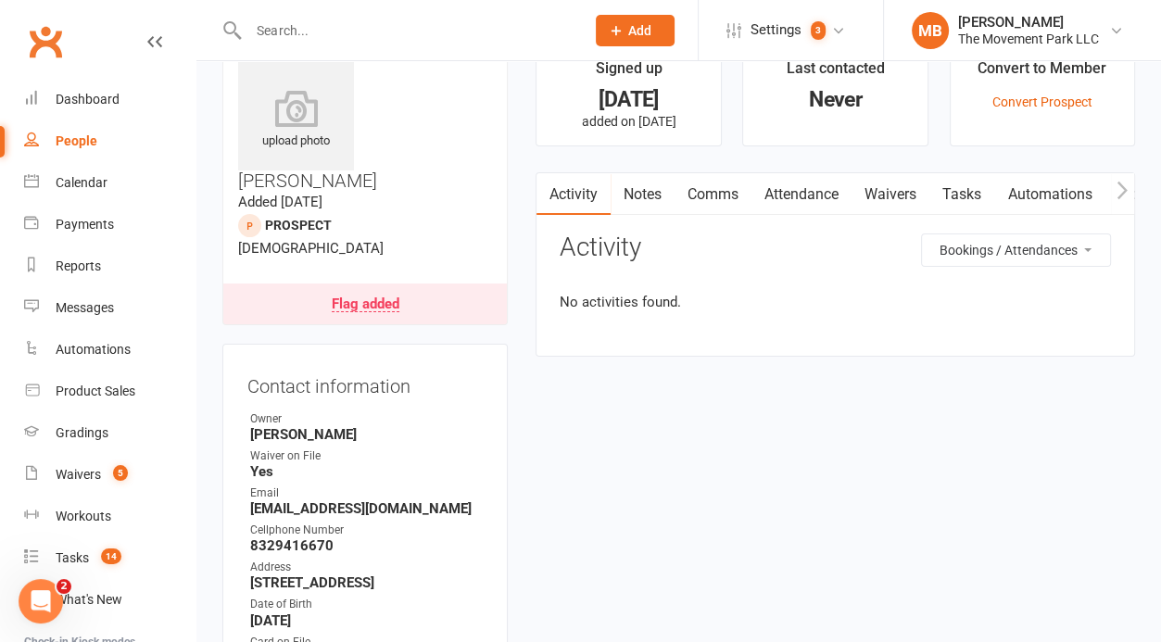
select select "InvoiceLogEntry"
click option "Payments" at bounding box center [0, 0] width 0 height 0
click at [903, 193] on link "Waivers" at bounding box center [890, 194] width 78 height 43
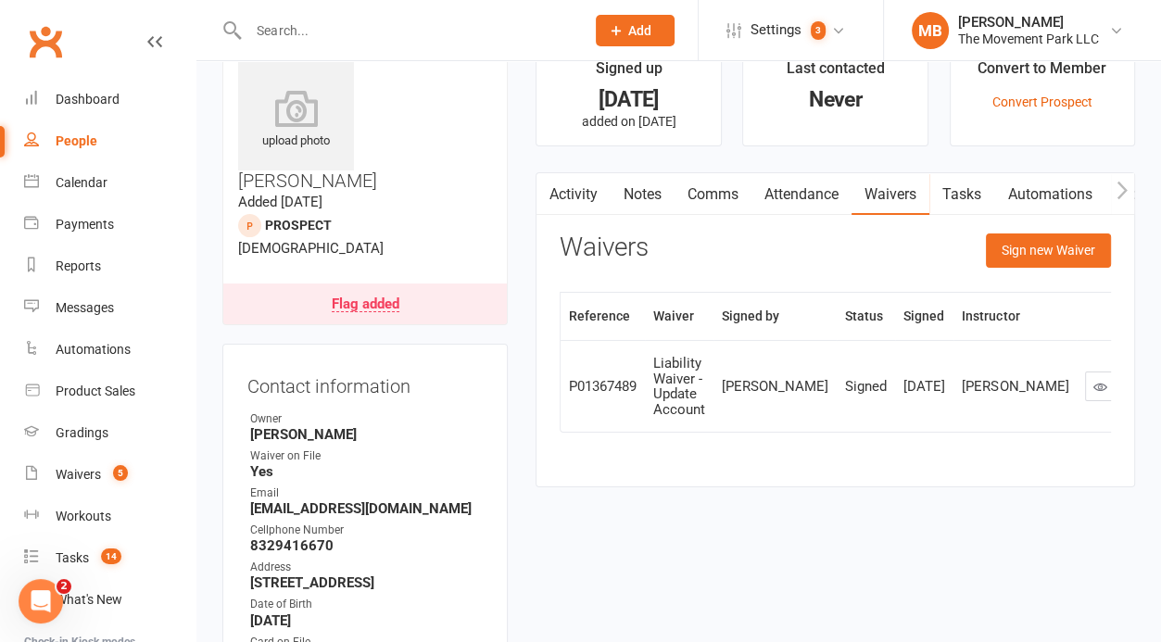
drag, startPoint x: 988, startPoint y: 414, endPoint x: 559, endPoint y: 398, distance: 429.1
click at [559, 398] on div "Reference Waiver Signed by Status Signed Instructor P01367489 Liability Waiver …" at bounding box center [834, 375] width 551 height 167
copy tr "P01367489 Liability Waiver - Update Account Ing Lim Signed Oct 10, 2025 Molly C…"
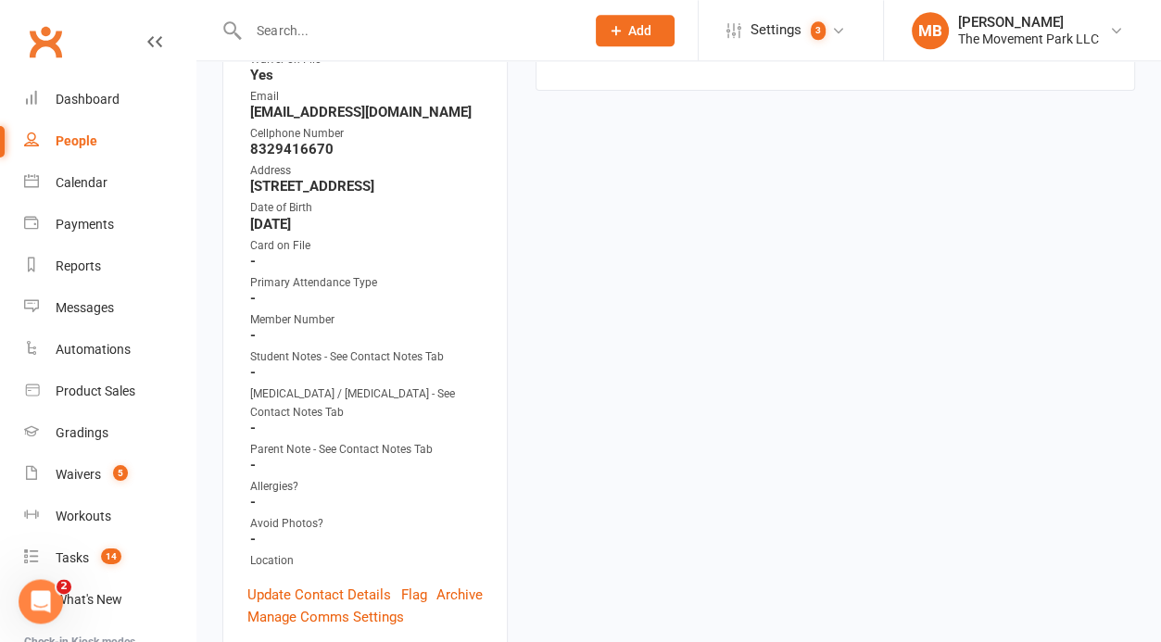
scroll to position [447, 0]
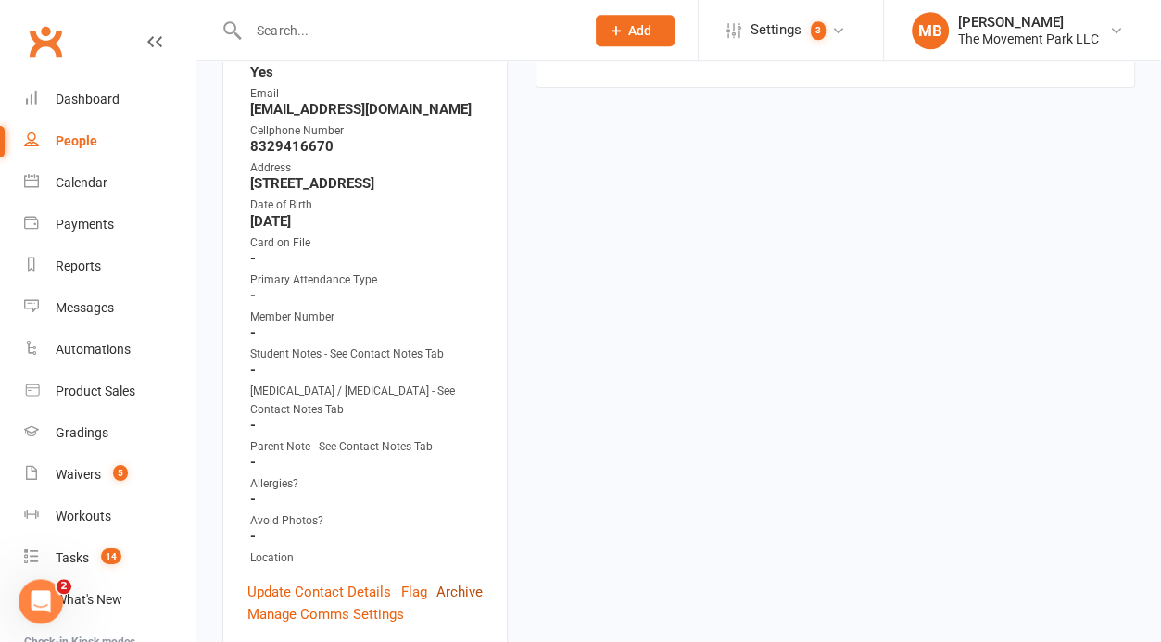
click at [437, 581] on link "Archive" at bounding box center [459, 592] width 46 height 22
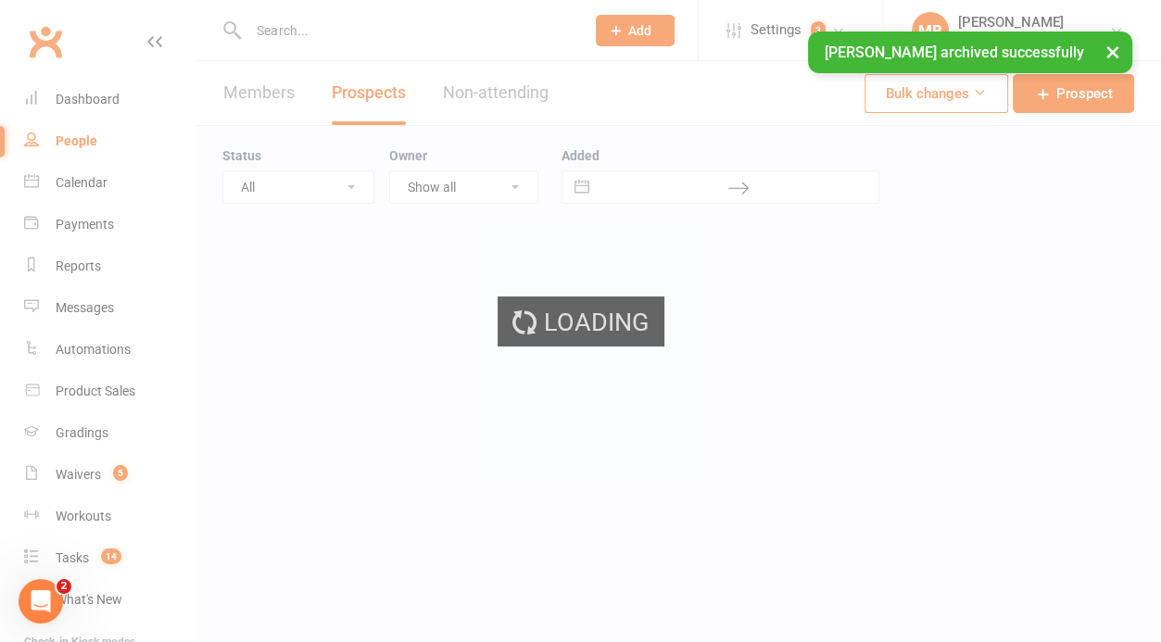
select select "100"
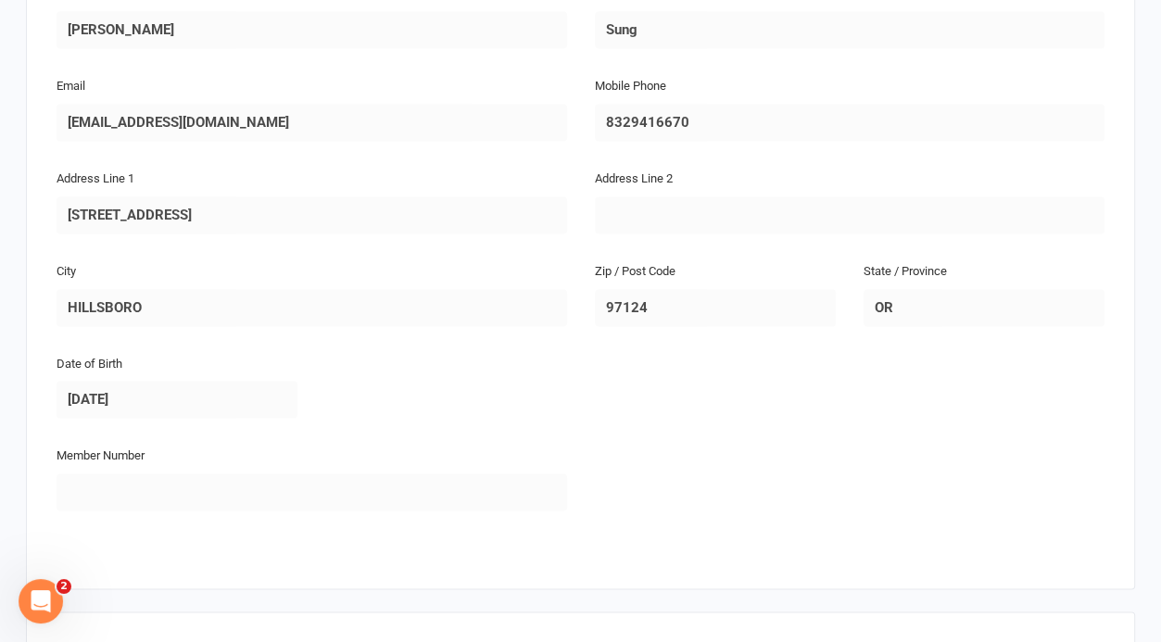
scroll to position [3045, 0]
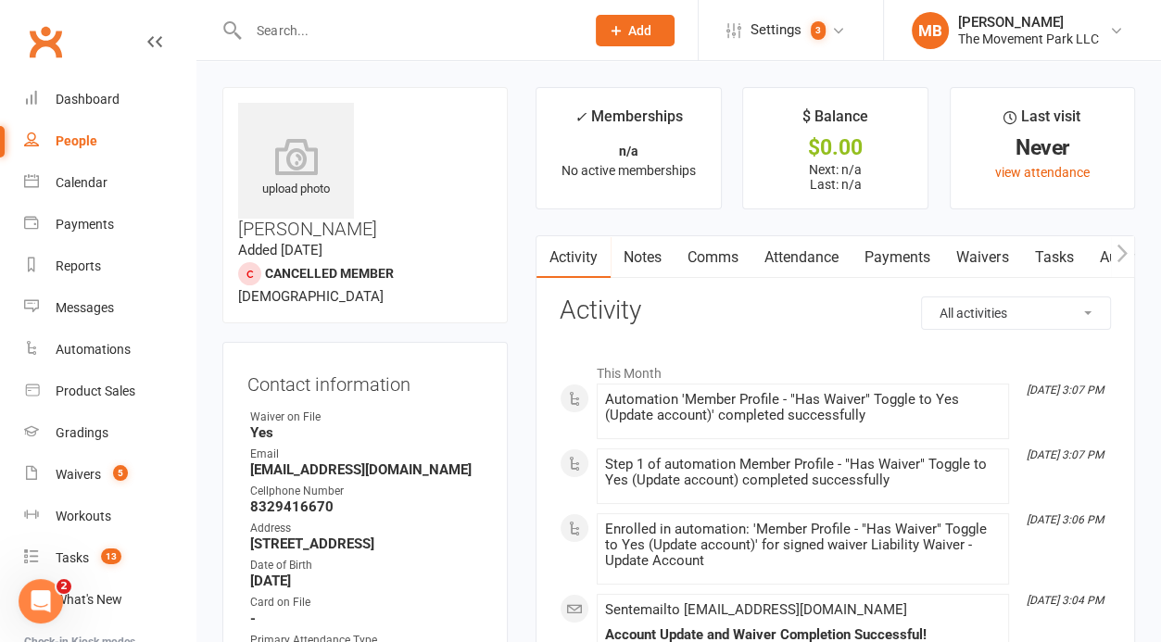
click at [993, 261] on link "Waivers" at bounding box center [982, 257] width 78 height 43
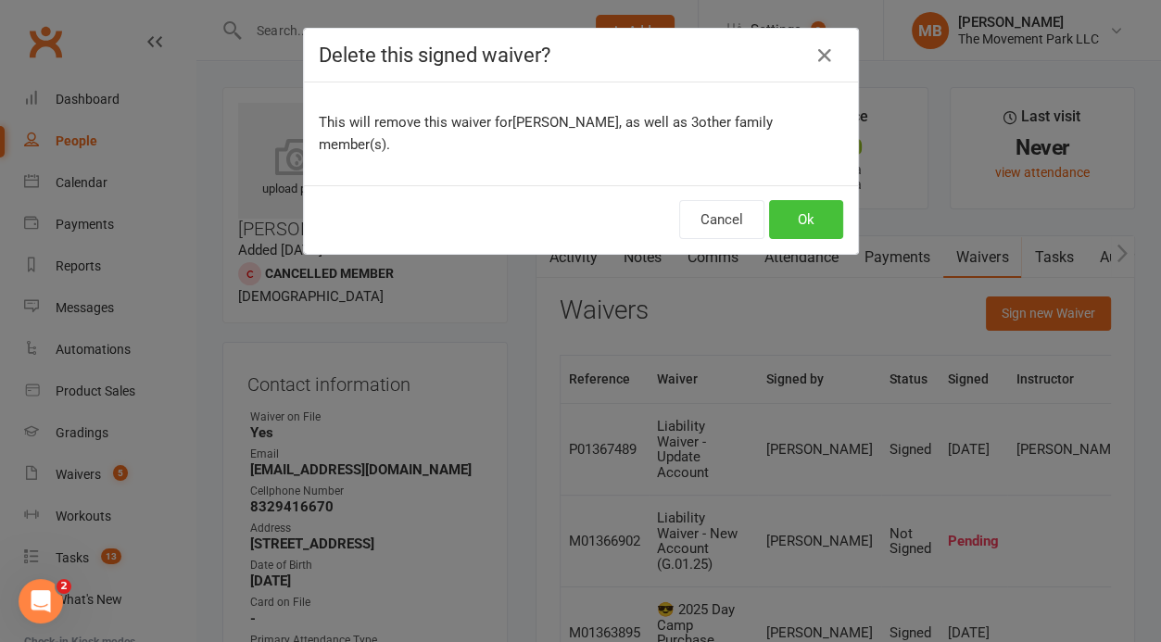
click at [814, 207] on button "Ok" at bounding box center [806, 219] width 74 height 39
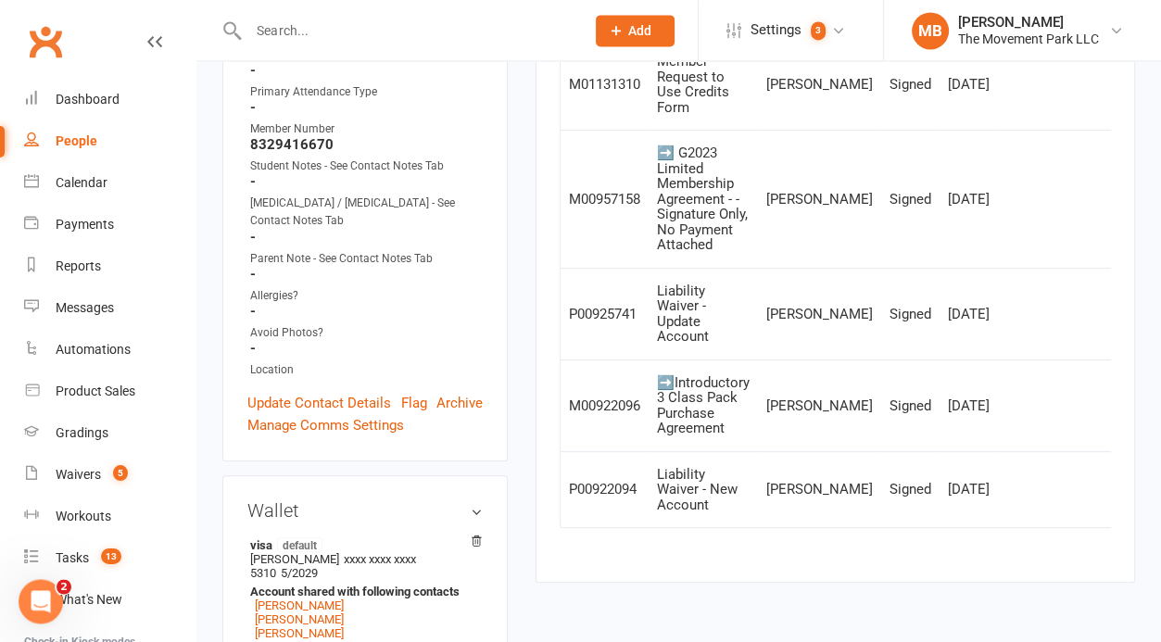
scroll to position [1096, 0]
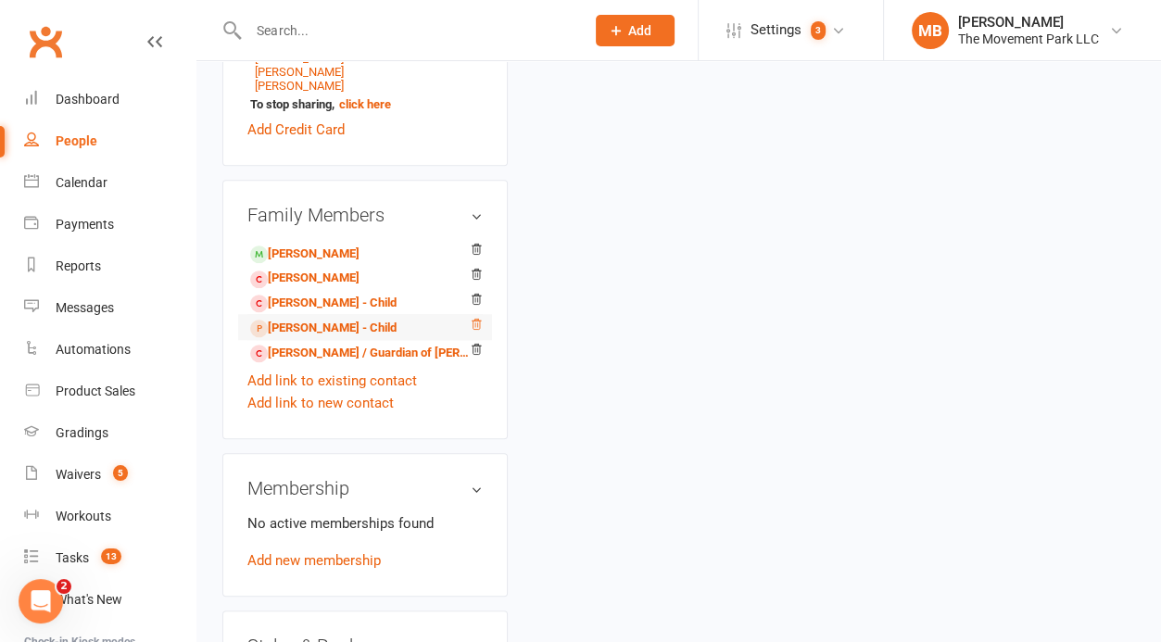
click at [477, 318] on icon at bounding box center [476, 324] width 13 height 13
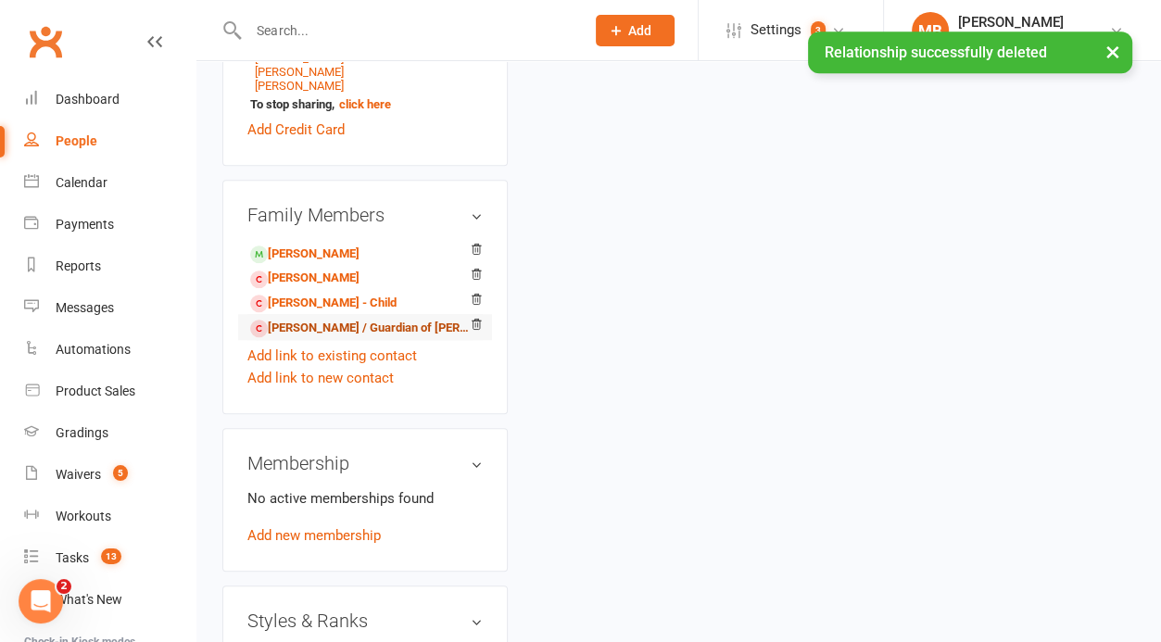
click at [378, 319] on link "[PERSON_NAME] / Guardian of [PERSON_NAME]" at bounding box center [361, 328] width 223 height 19
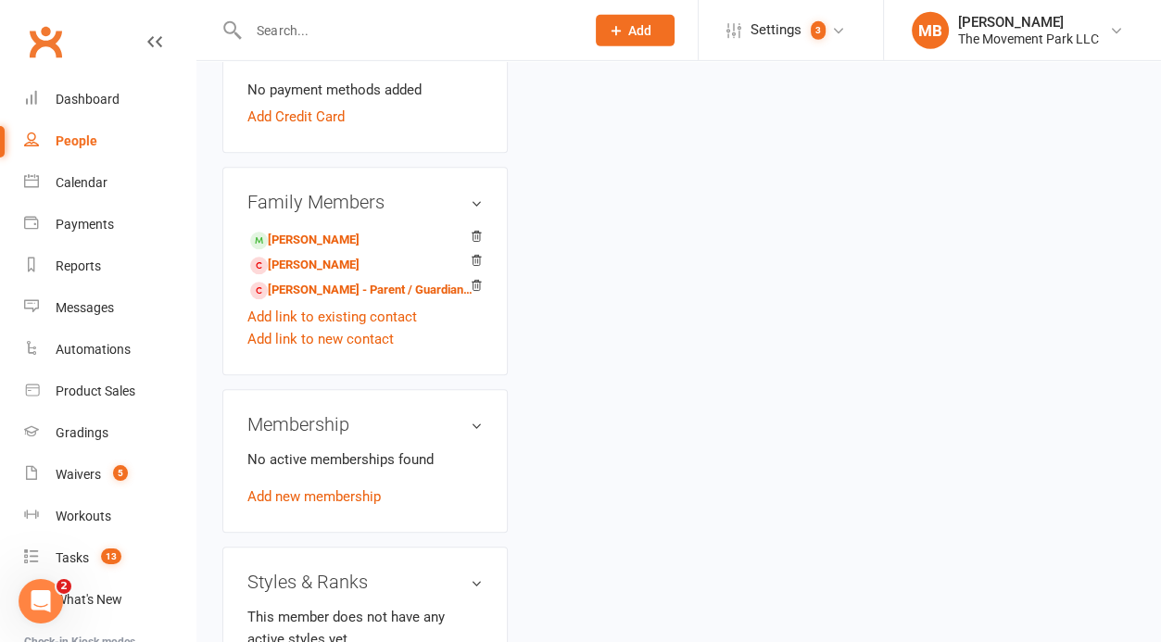
scroll to position [1096, 0]
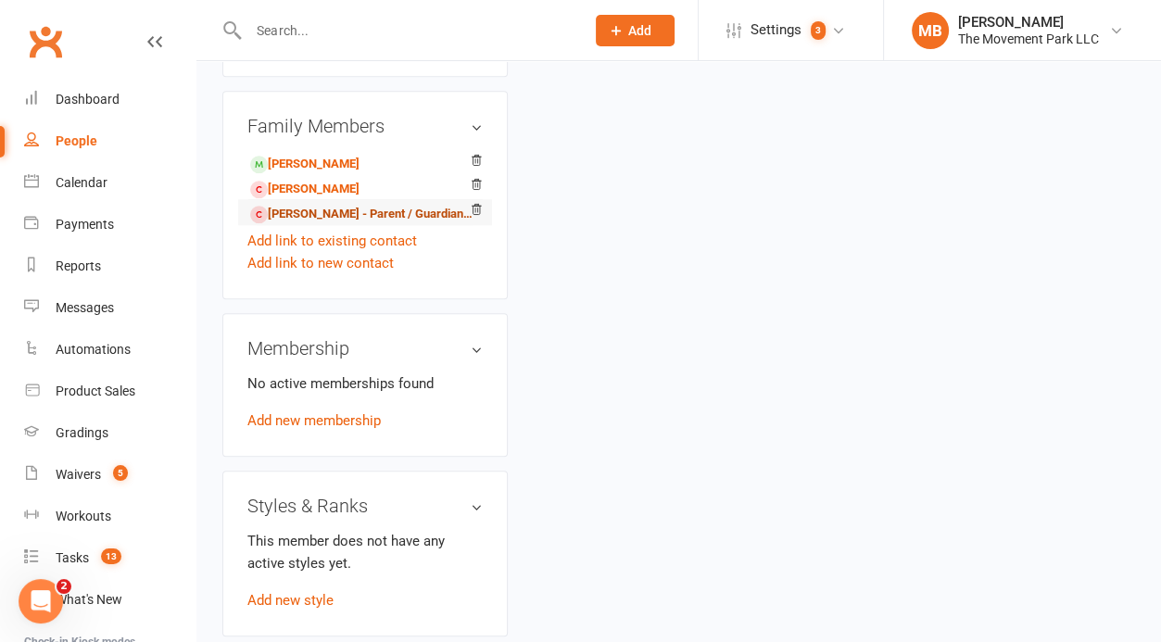
click at [354, 205] on link "[PERSON_NAME] - Parent / Guardian of [PERSON_NAME]" at bounding box center [361, 214] width 223 height 19
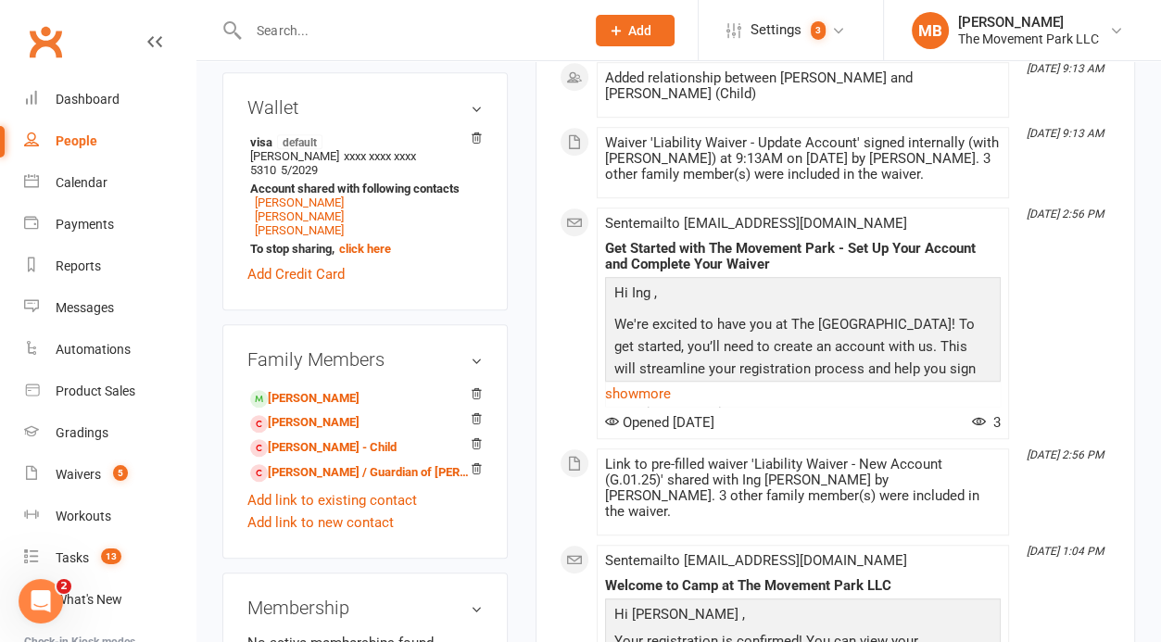
scroll to position [1096, 0]
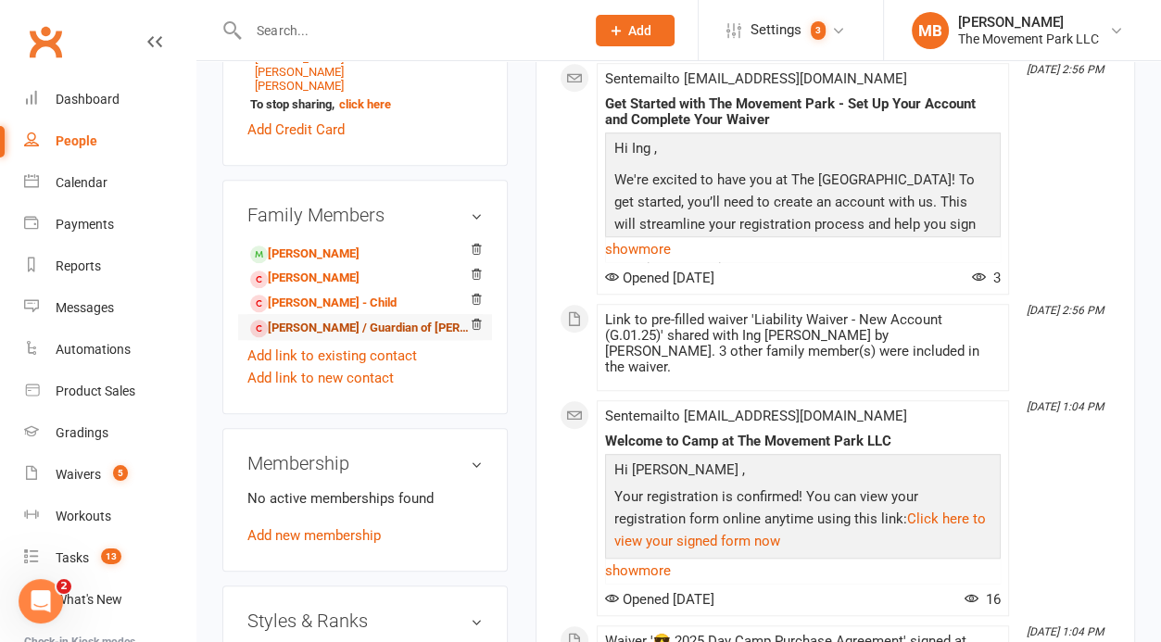
click at [409, 319] on link "[PERSON_NAME] / Guardian of [PERSON_NAME]" at bounding box center [361, 328] width 223 height 19
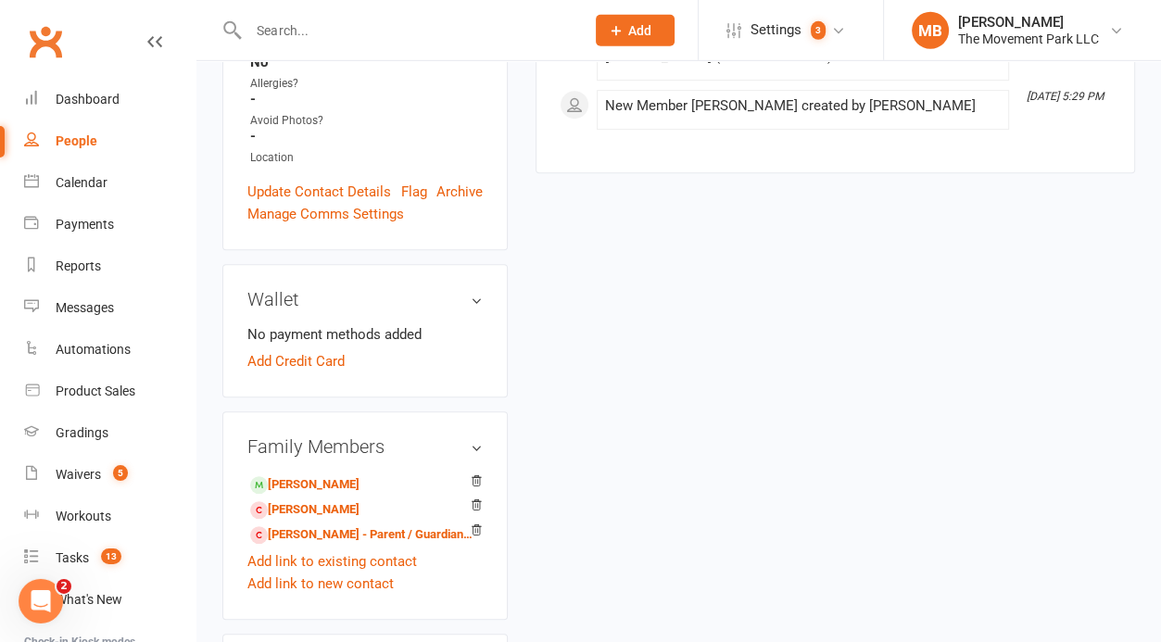
scroll to position [831, 0]
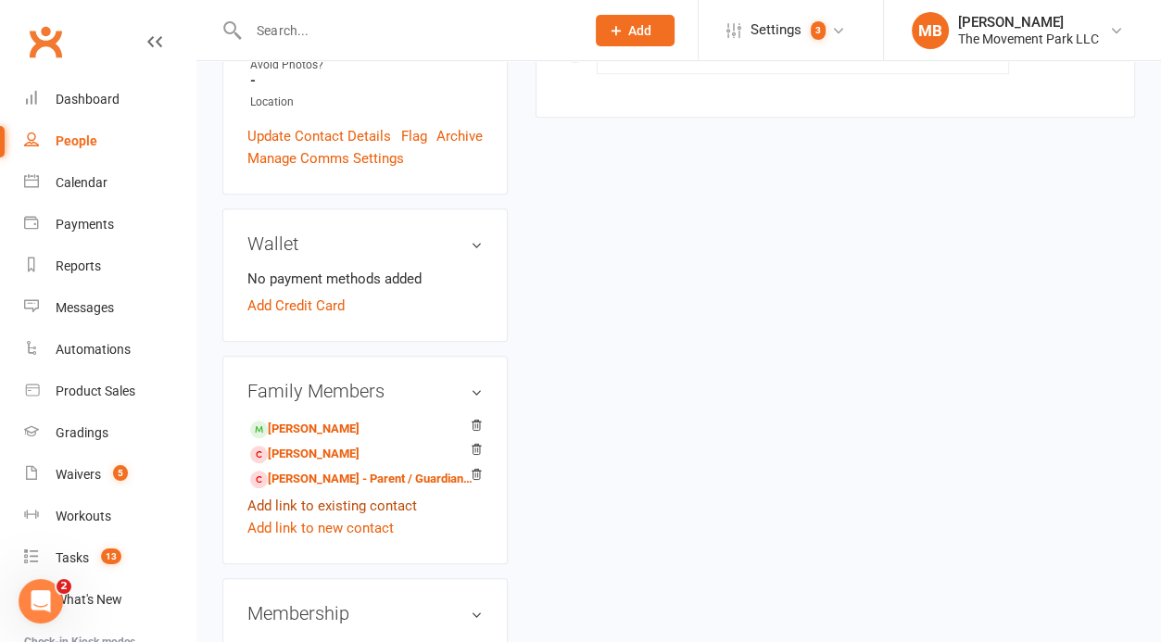
click at [388, 495] on link "Add link to existing contact" at bounding box center [332, 506] width 170 height 22
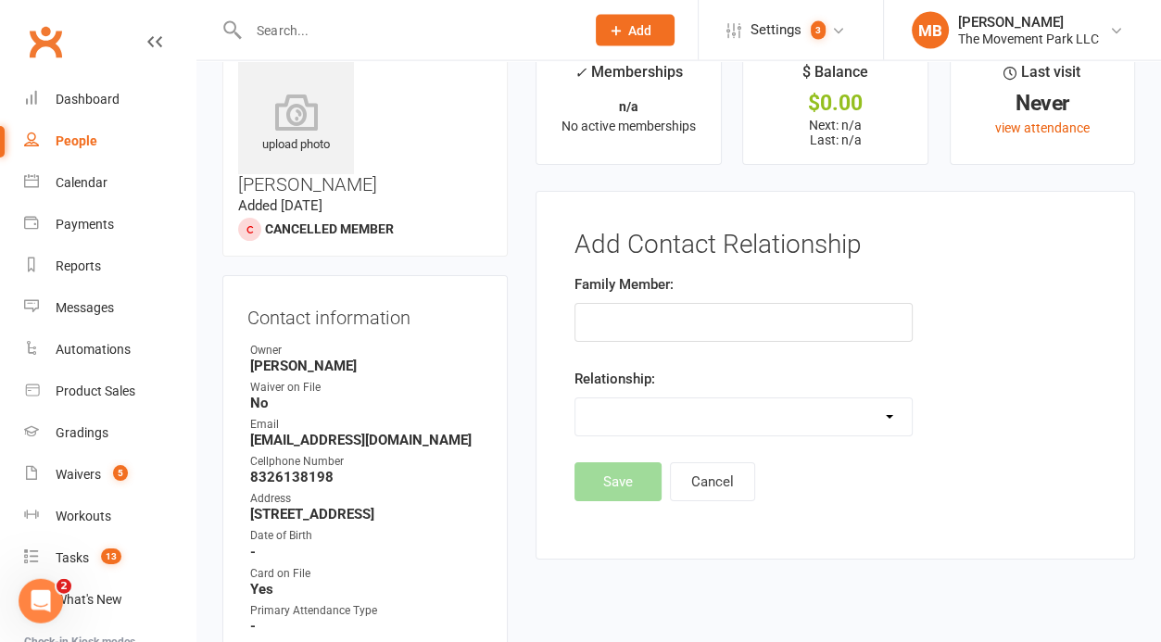
click at [651, 319] on input "text" at bounding box center [743, 322] width 338 height 39
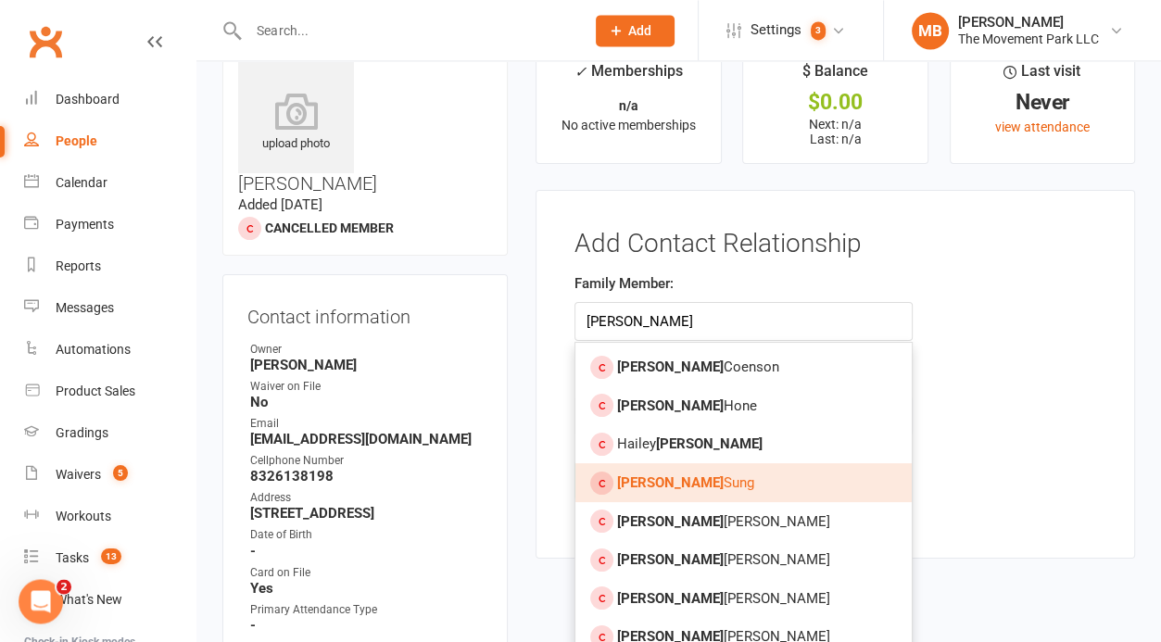
type input "[PERSON_NAME]"
click at [676, 471] on link "[PERSON_NAME]" at bounding box center [743, 482] width 336 height 39
type input "[PERSON_NAME]"
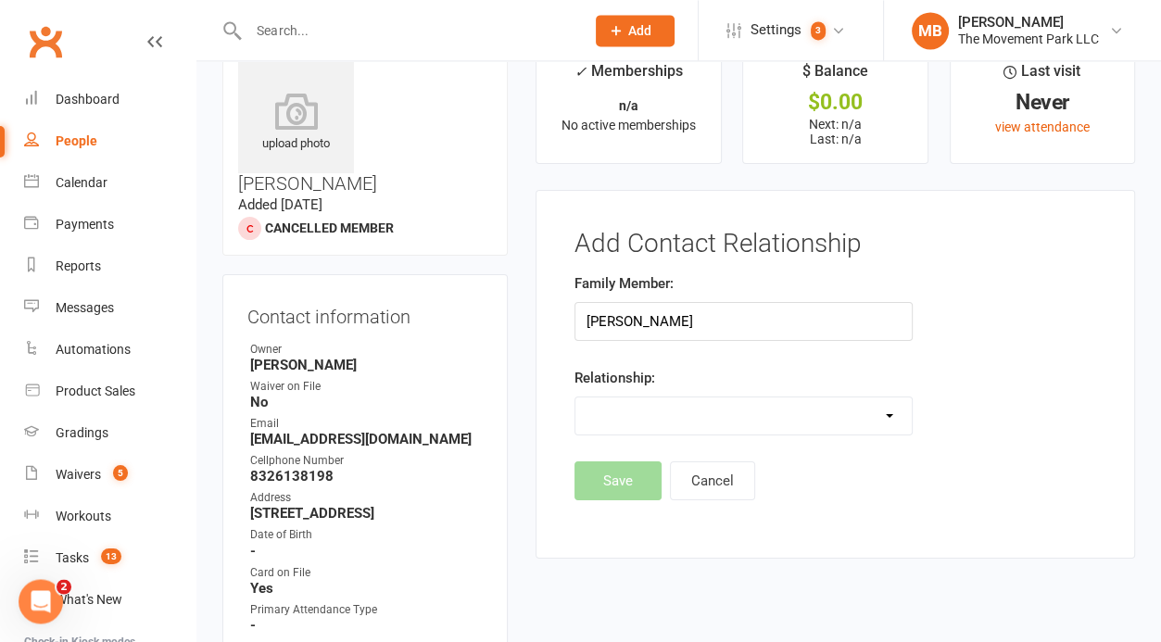
click at [575, 397] on select "Parent / Guardian Child Sibling (parent not in system) Spouse / Partner Cousin …" at bounding box center [743, 415] width 336 height 37
select select "1"
click option "Child" at bounding box center [0, 0] width 0 height 0
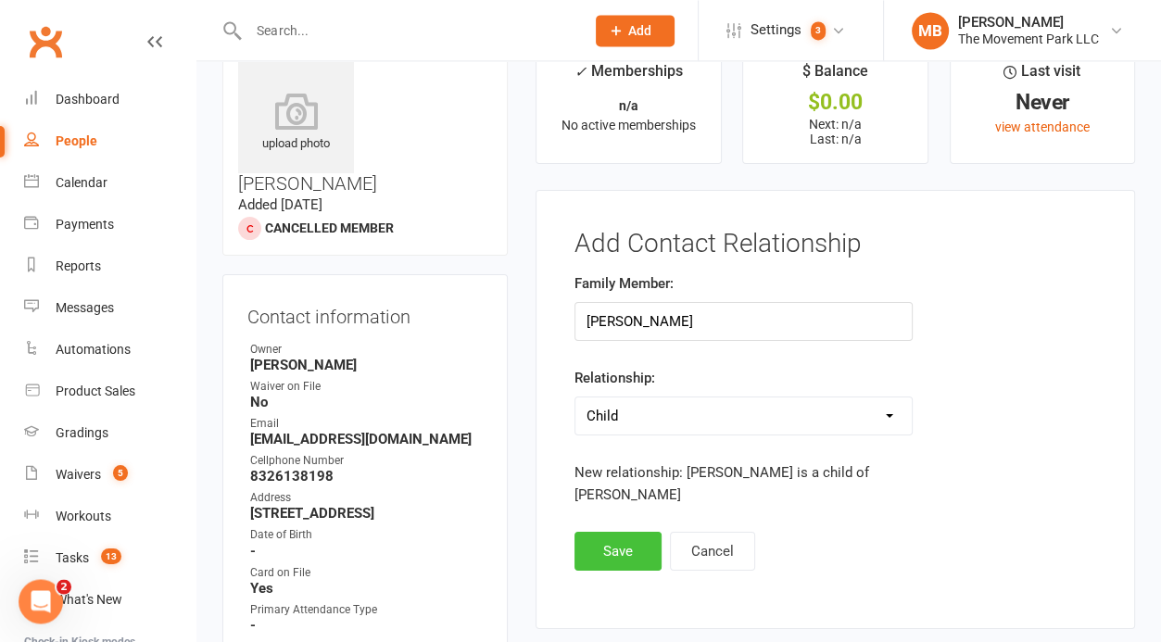
click at [639, 532] on button "Save" at bounding box center [617, 551] width 87 height 39
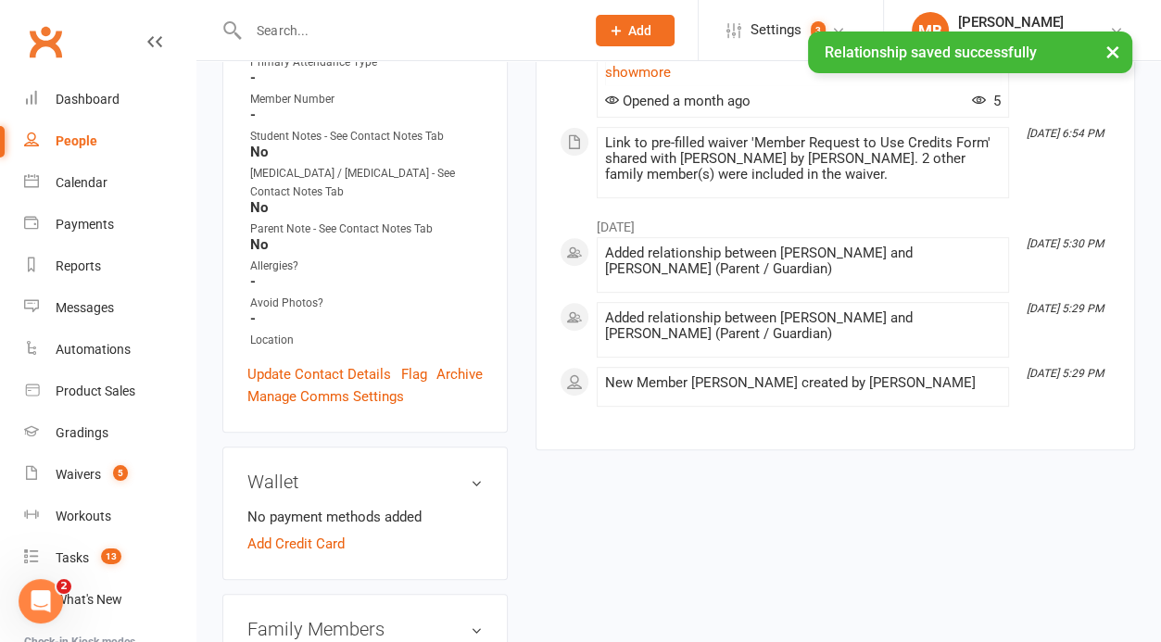
scroll to position [1141, 0]
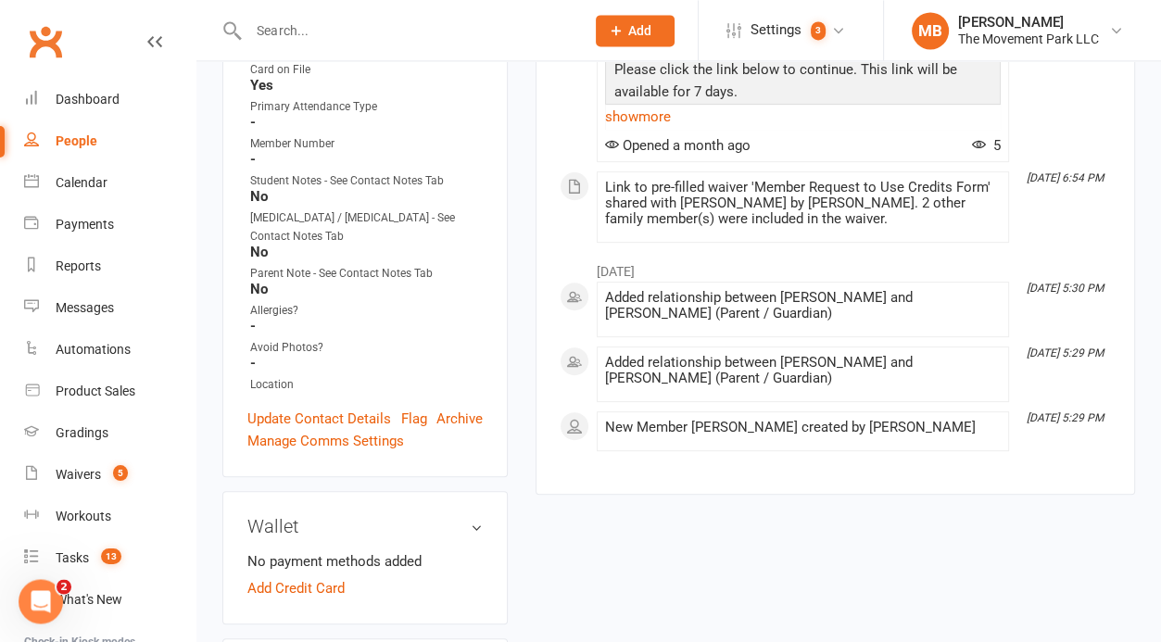
scroll to position [1096, 0]
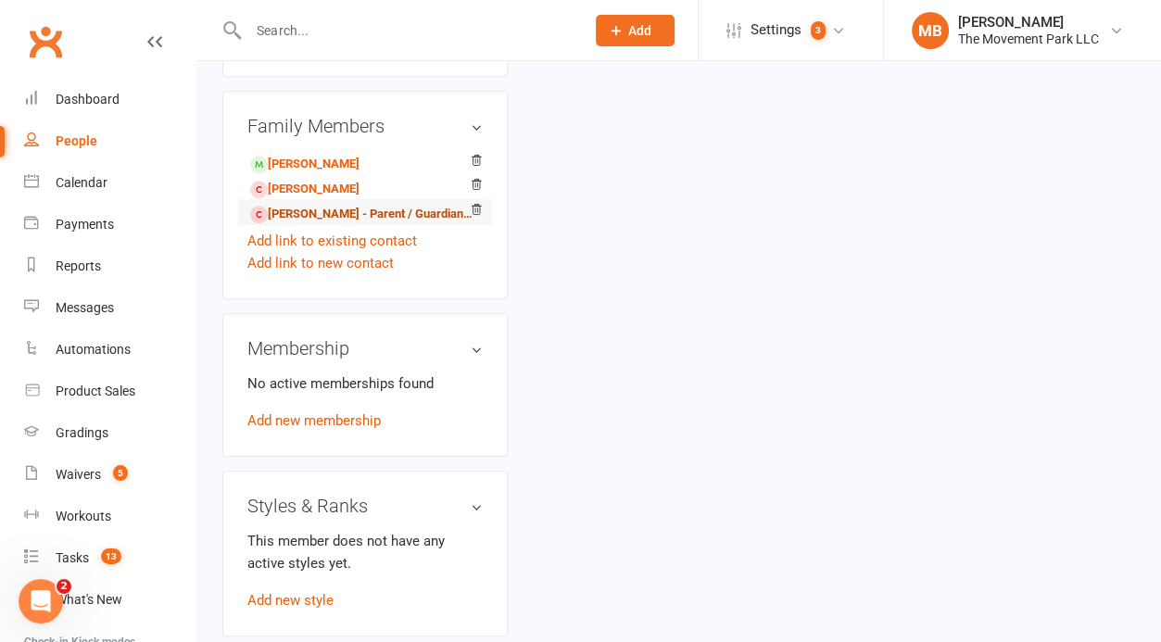
click at [349, 205] on link "[PERSON_NAME] - Parent / Guardian of [PERSON_NAME]" at bounding box center [361, 214] width 223 height 19
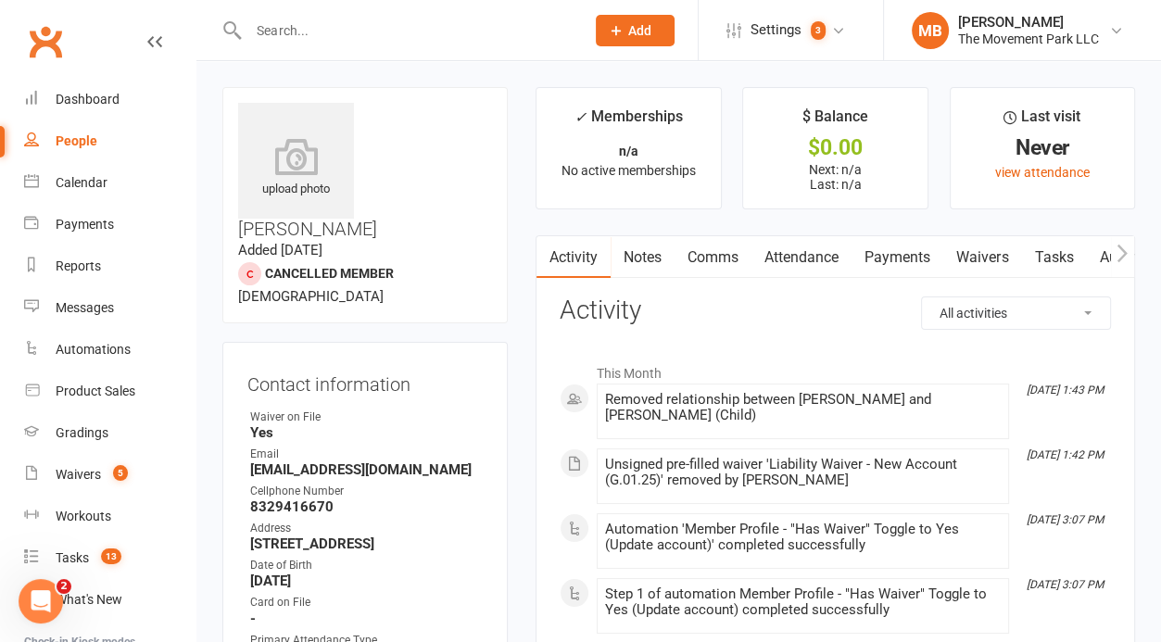
click at [978, 249] on link "Waivers" at bounding box center [982, 257] width 78 height 43
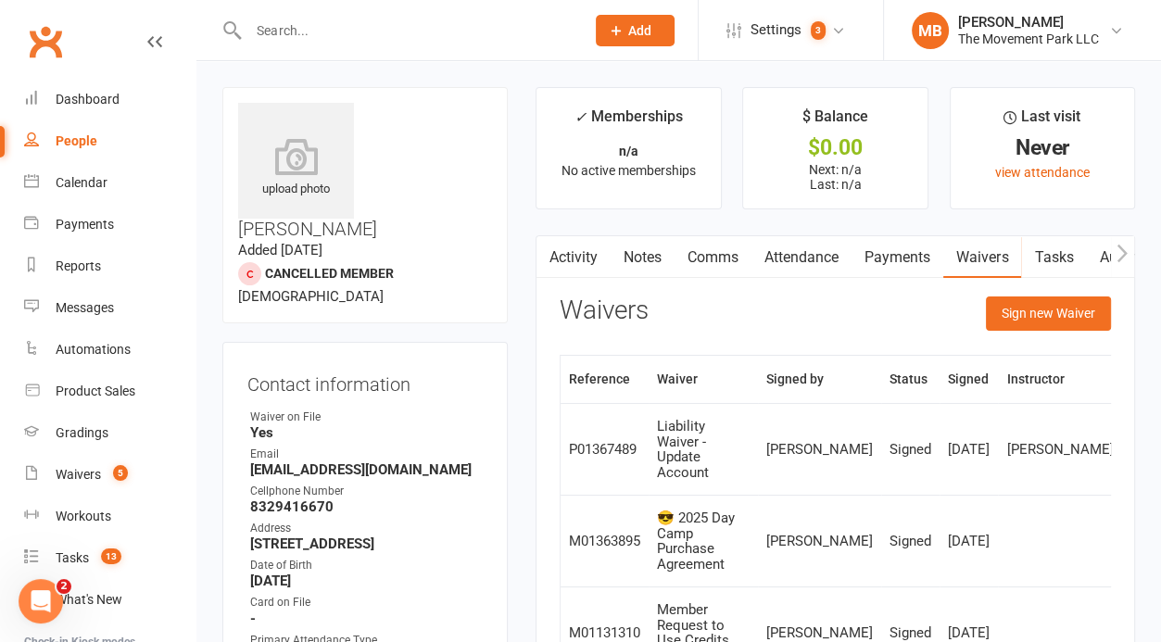
click at [1129, 464] on link at bounding box center [1144, 449] width 30 height 30
click at [128, 172] on link "Calendar" at bounding box center [109, 183] width 171 height 42
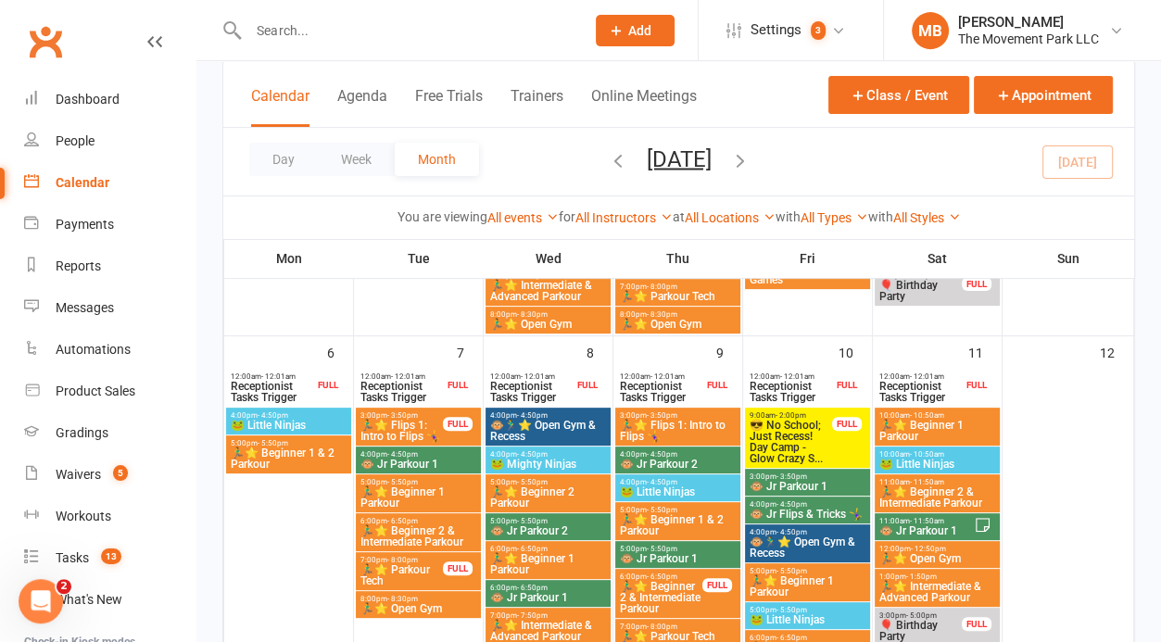
scroll to position [548, 0]
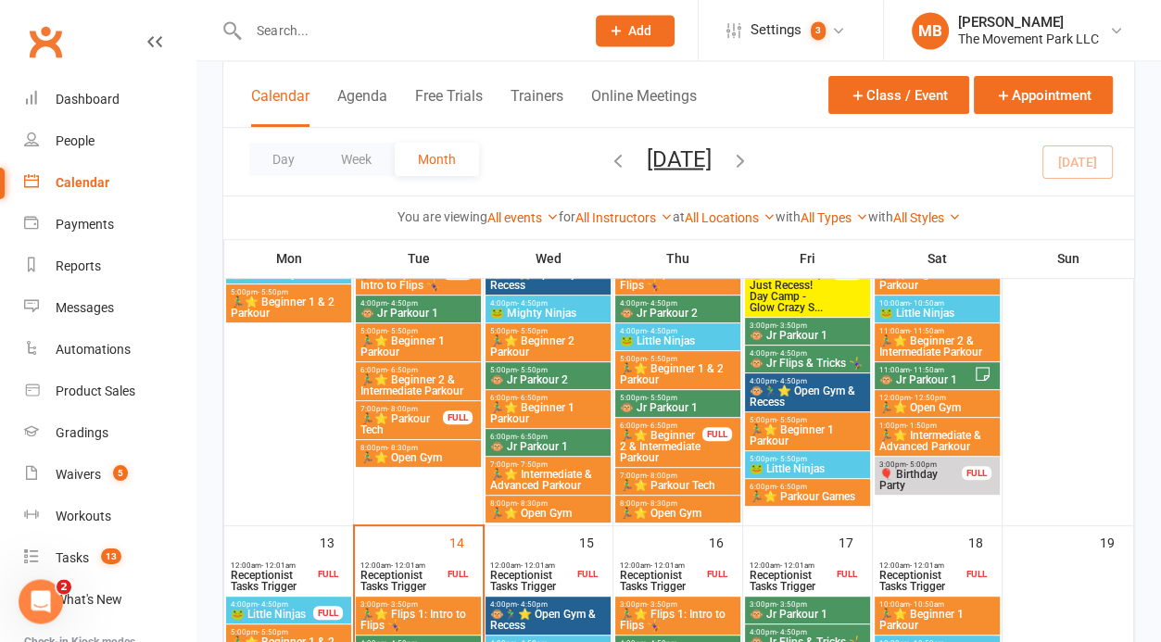
click at [820, 307] on span "😎 No School; Just Recess! Day Camp - Glow Crazy S..." at bounding box center [790, 291] width 84 height 44
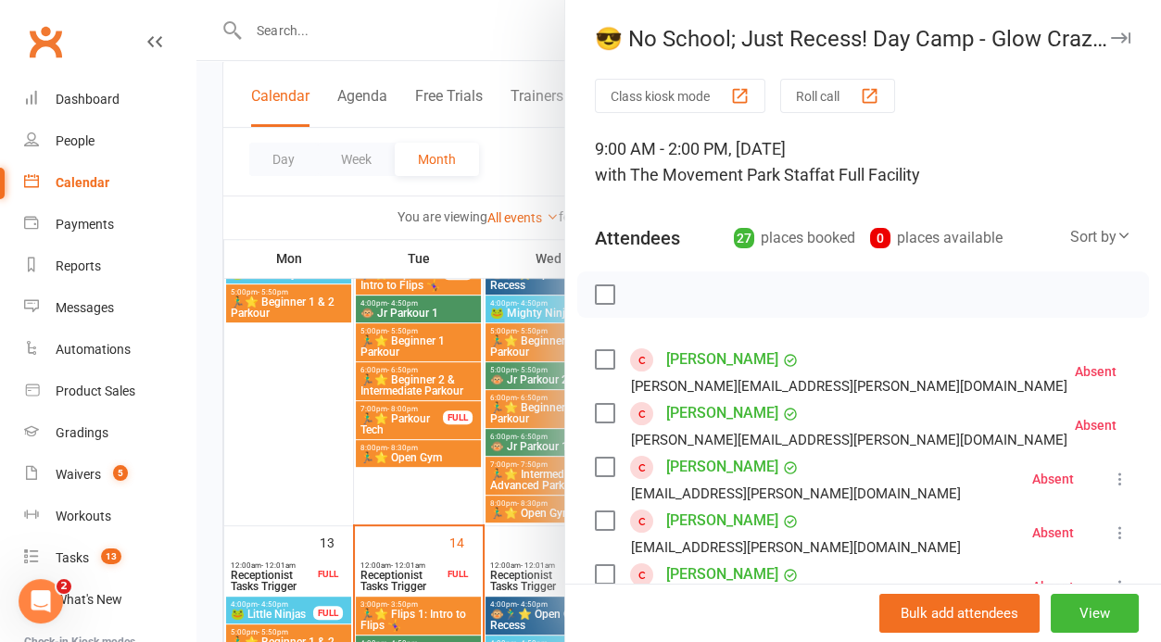
click at [604, 287] on label at bounding box center [604, 294] width 19 height 19
click at [643, 302] on icon "button" at bounding box center [646, 295] width 16 height 16
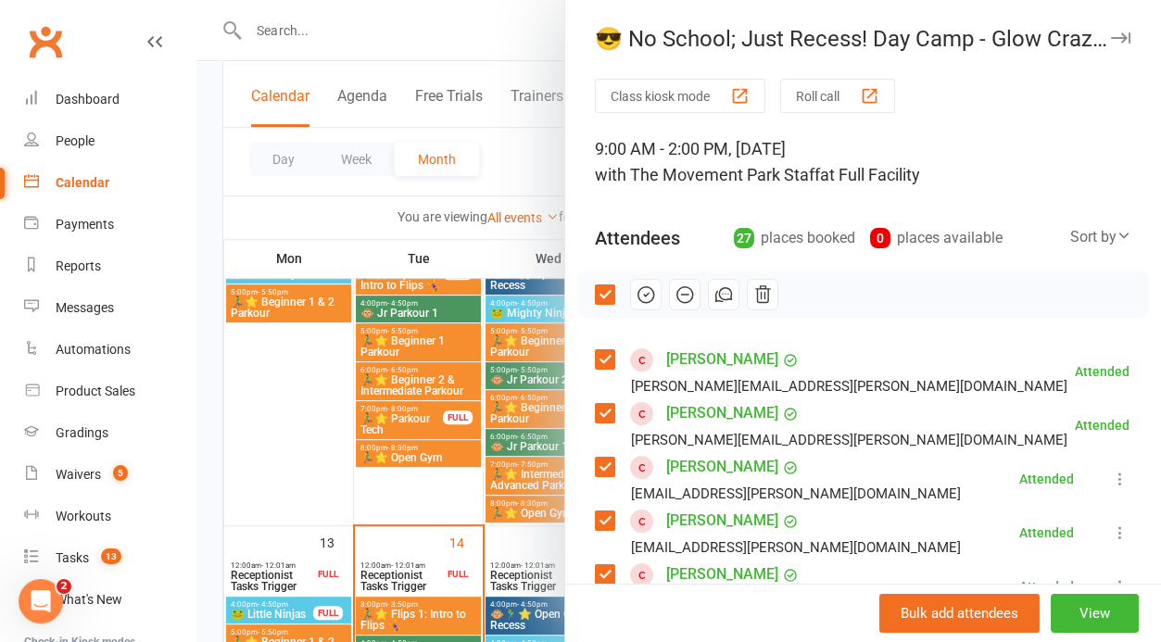
click at [423, 483] on div at bounding box center [678, 321] width 964 height 642
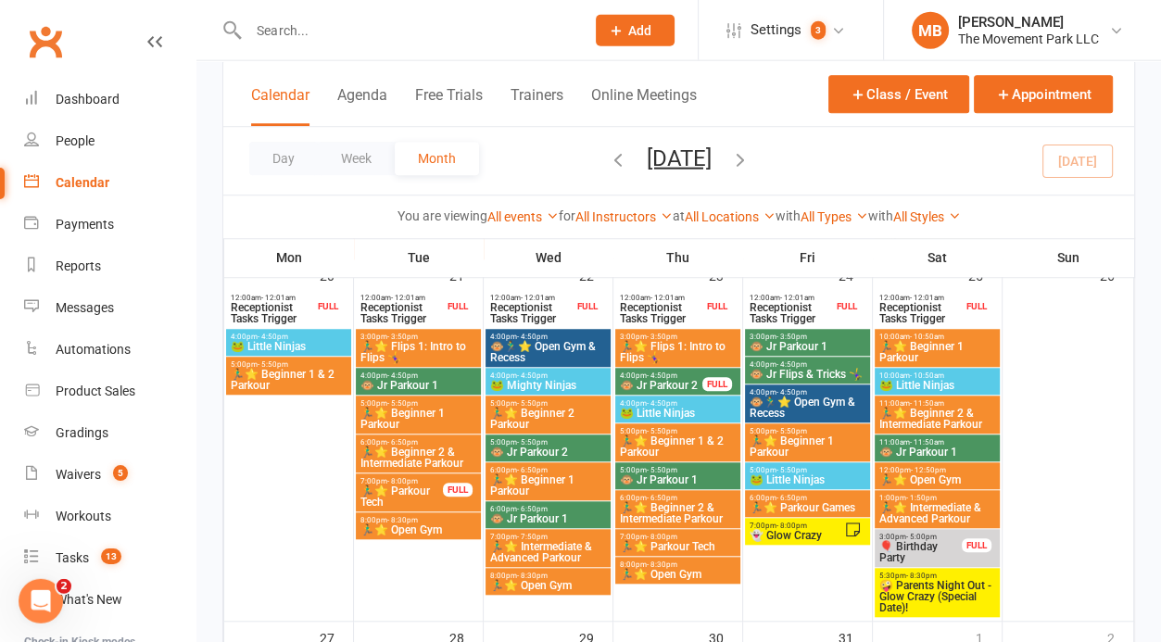
scroll to position [1338, 0]
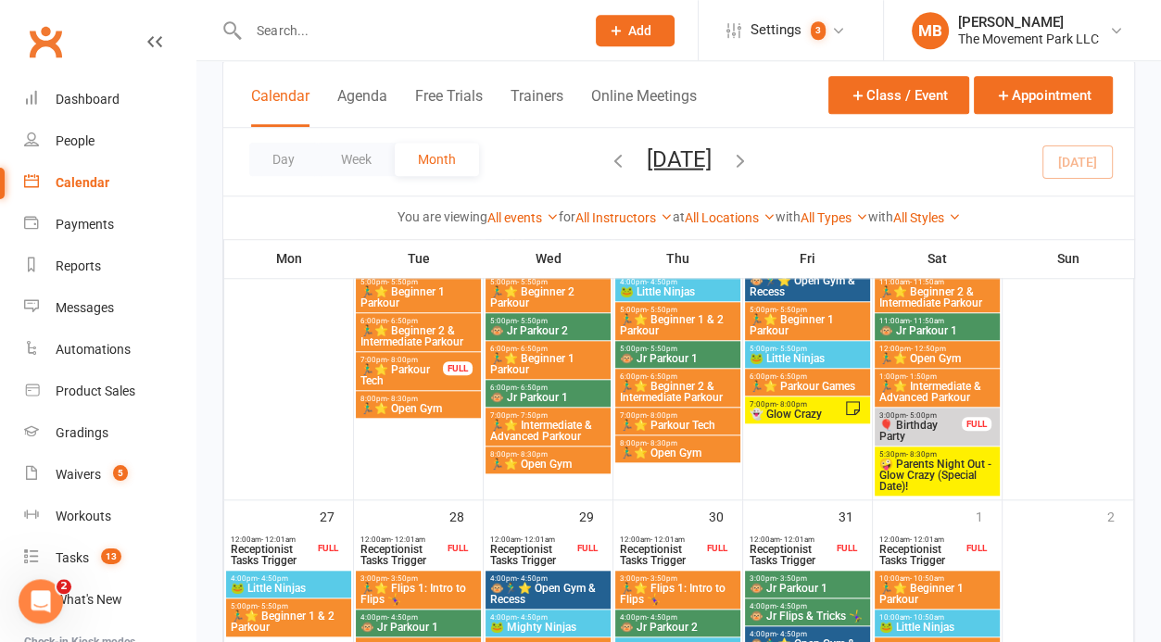
click at [963, 465] on span "🤪 Parents Night Out - Glow Crazy (Special Date)!" at bounding box center [937, 474] width 118 height 33
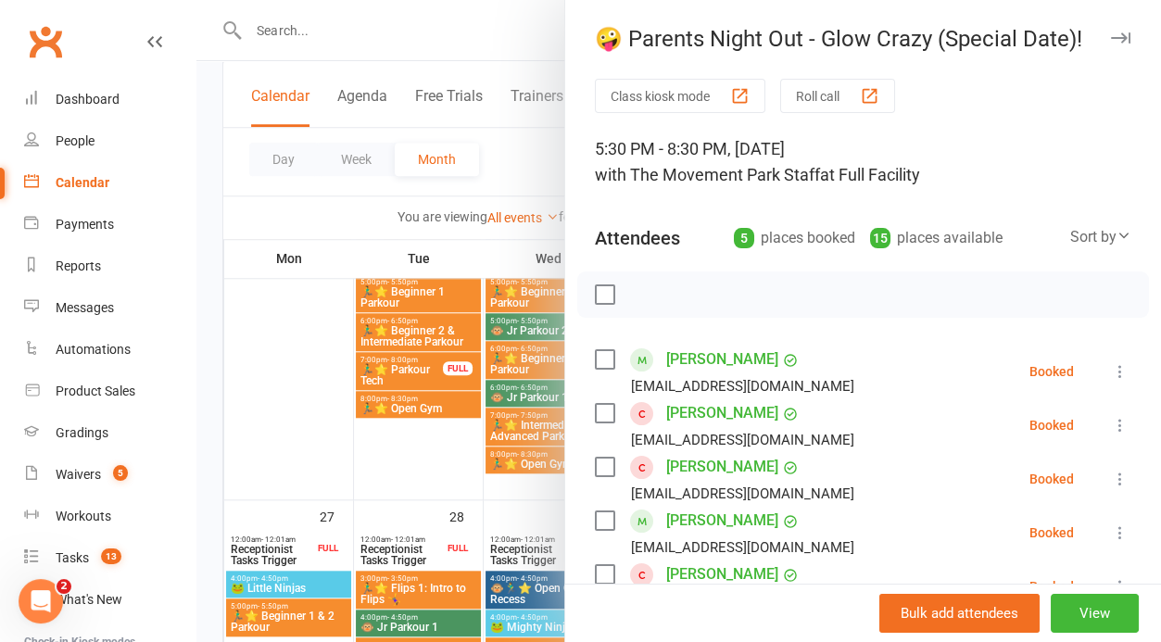
click at [283, 50] on div at bounding box center [678, 321] width 964 height 642
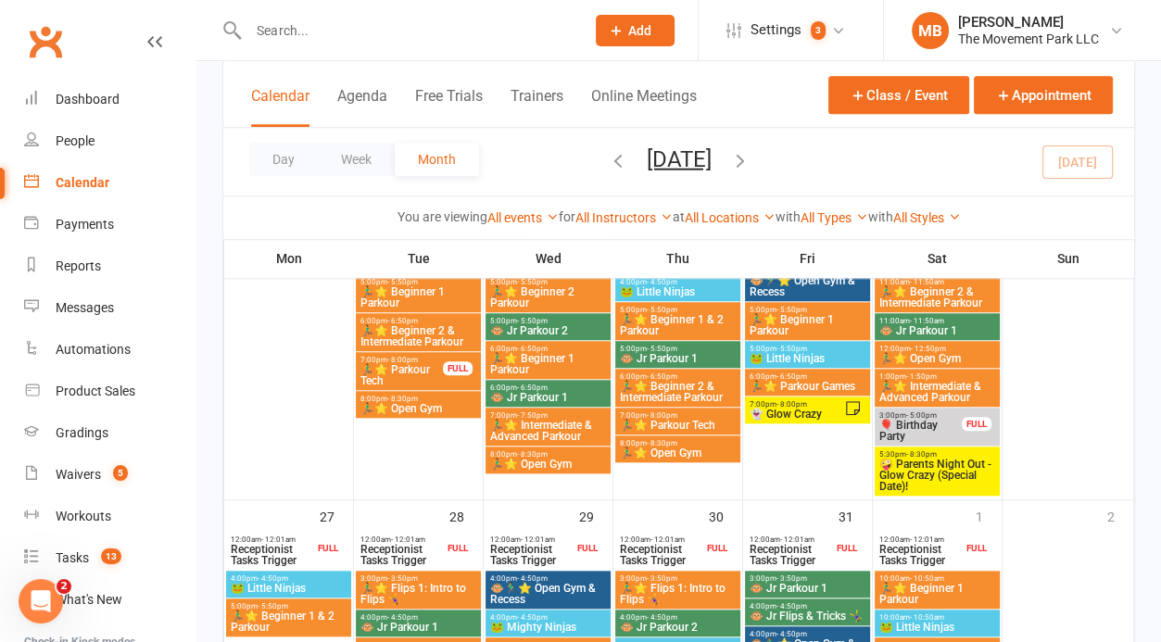
click at [295, 43] on input "text" at bounding box center [407, 31] width 329 height 26
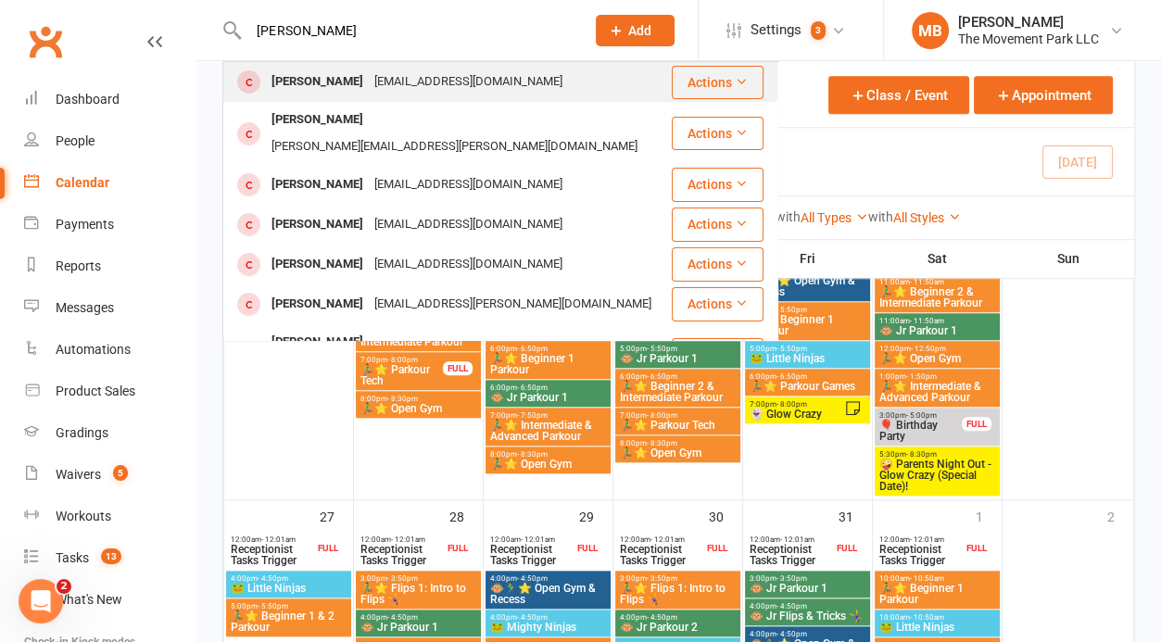
type input "Jennifer Cimper"
click at [308, 75] on div "JENNIFER CIMPERMAN" at bounding box center [317, 82] width 103 height 27
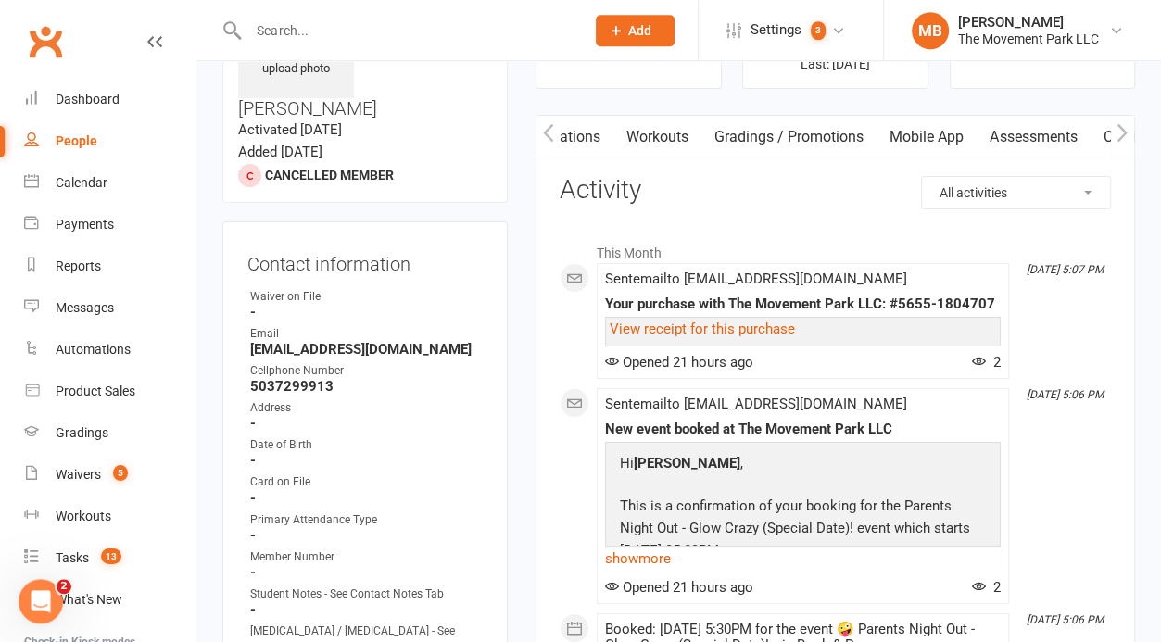
scroll to position [447, 0]
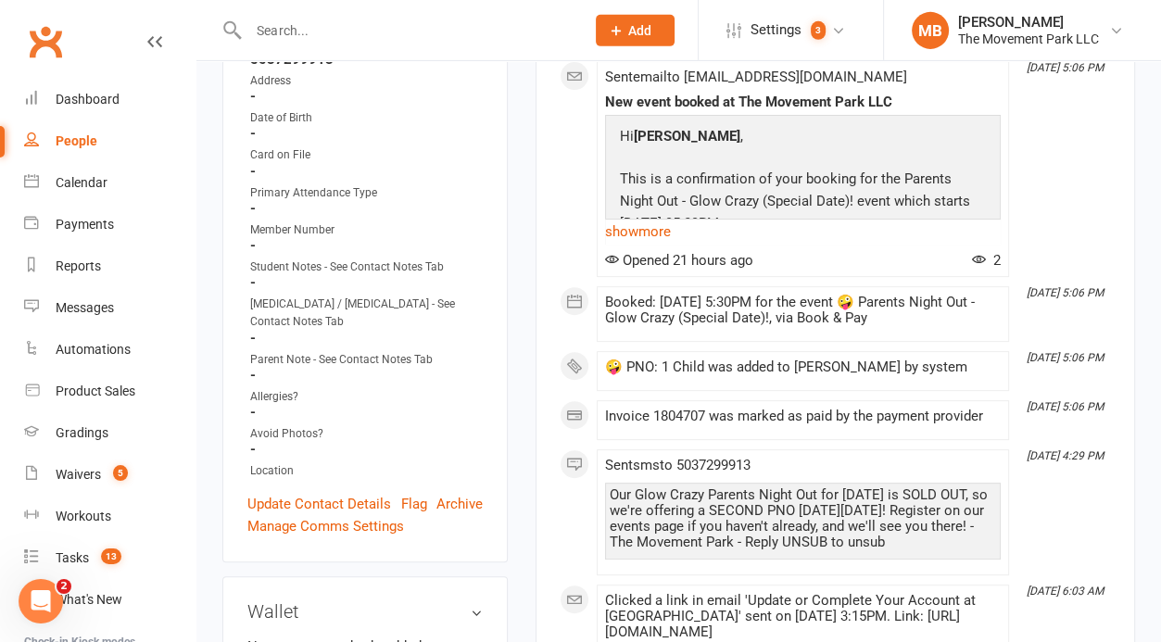
click at [332, 493] on link "Update Contact Details" at bounding box center [319, 504] width 144 height 22
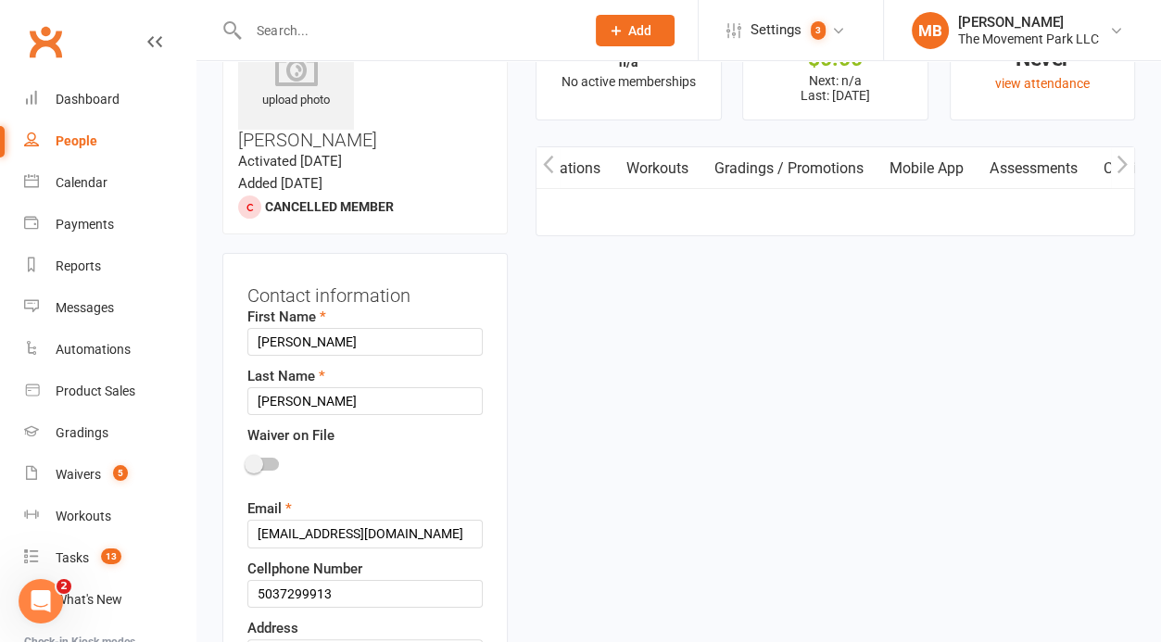
scroll to position [86, 0]
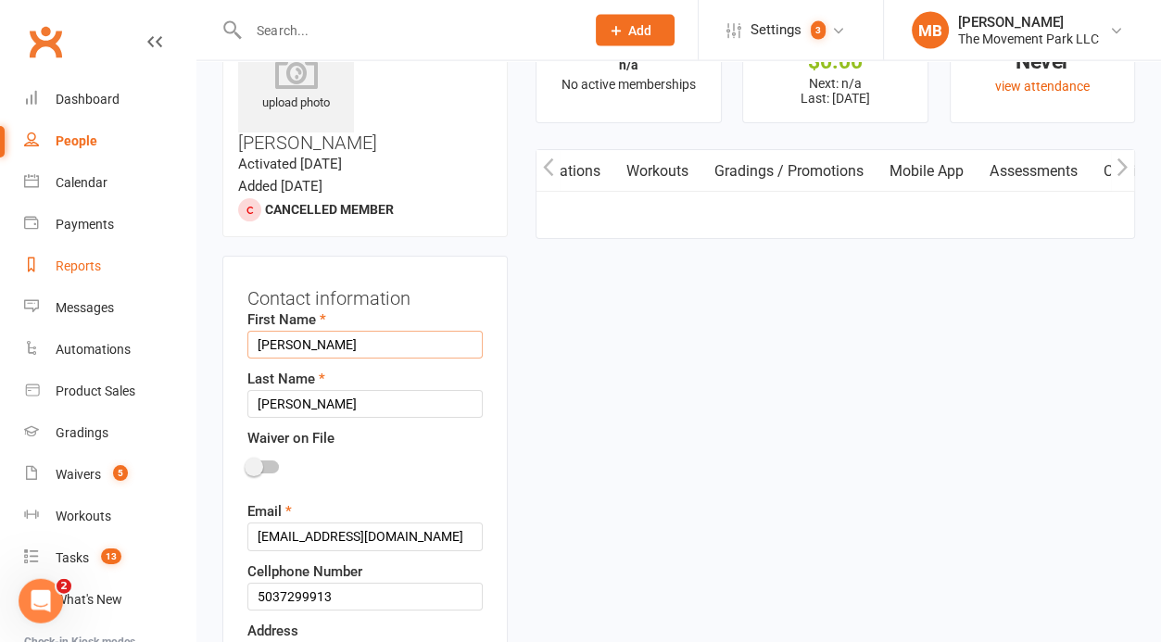
drag, startPoint x: 330, startPoint y: 299, endPoint x: 165, endPoint y: 279, distance: 166.1
type input "Jennifer"
drag, startPoint x: 265, startPoint y: 352, endPoint x: 424, endPoint y: 370, distance: 160.4
click at [424, 390] on input "CIMPERMAN" at bounding box center [364, 404] width 235 height 28
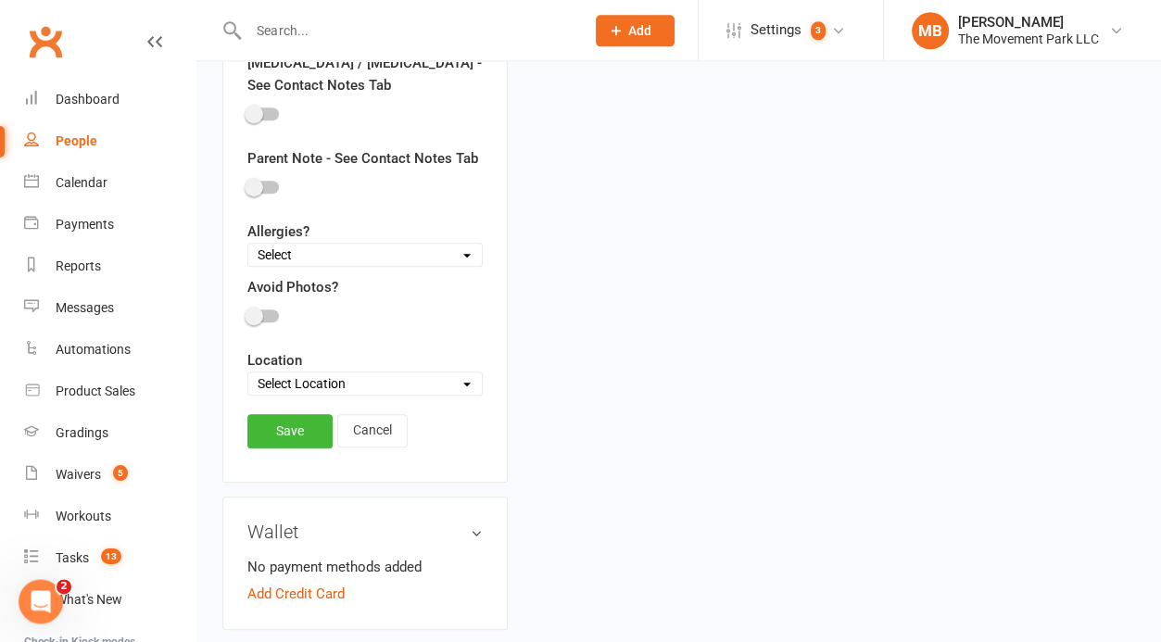
scroll to position [1183, 0]
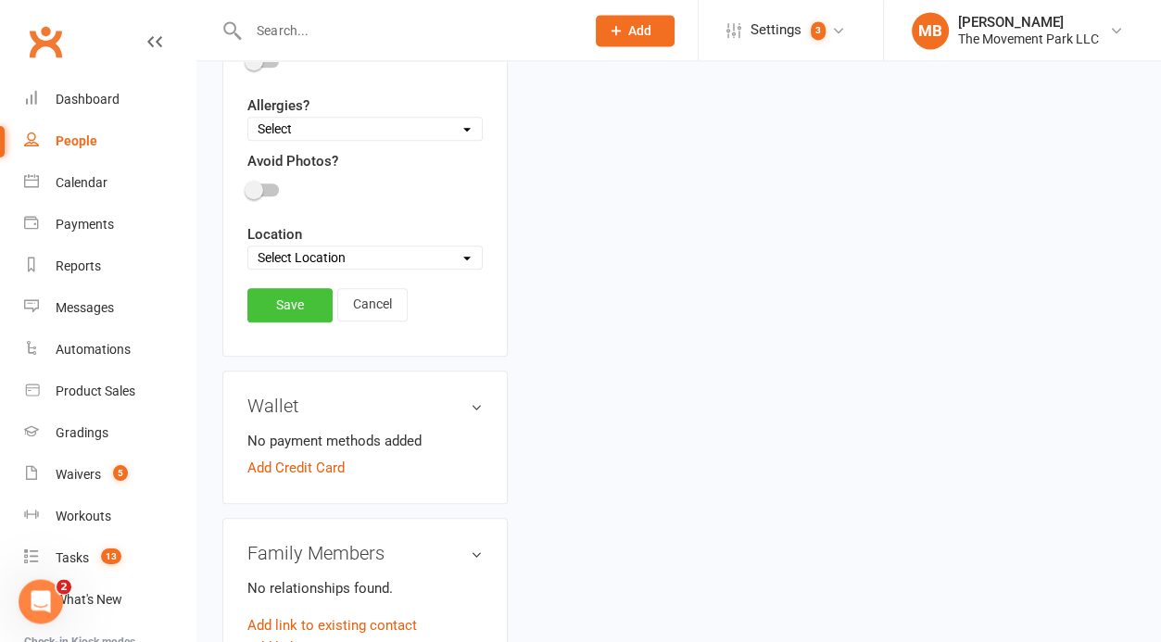
type input "Cimperman"
click at [307, 288] on link "Save" at bounding box center [289, 304] width 85 height 33
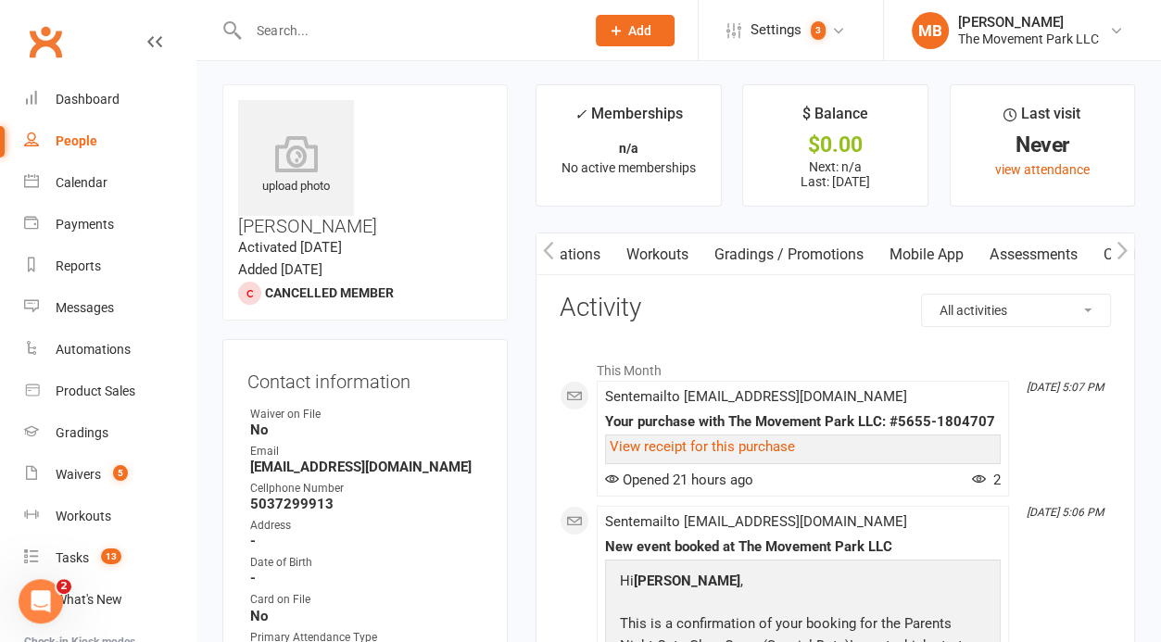
scroll to position [0, 0]
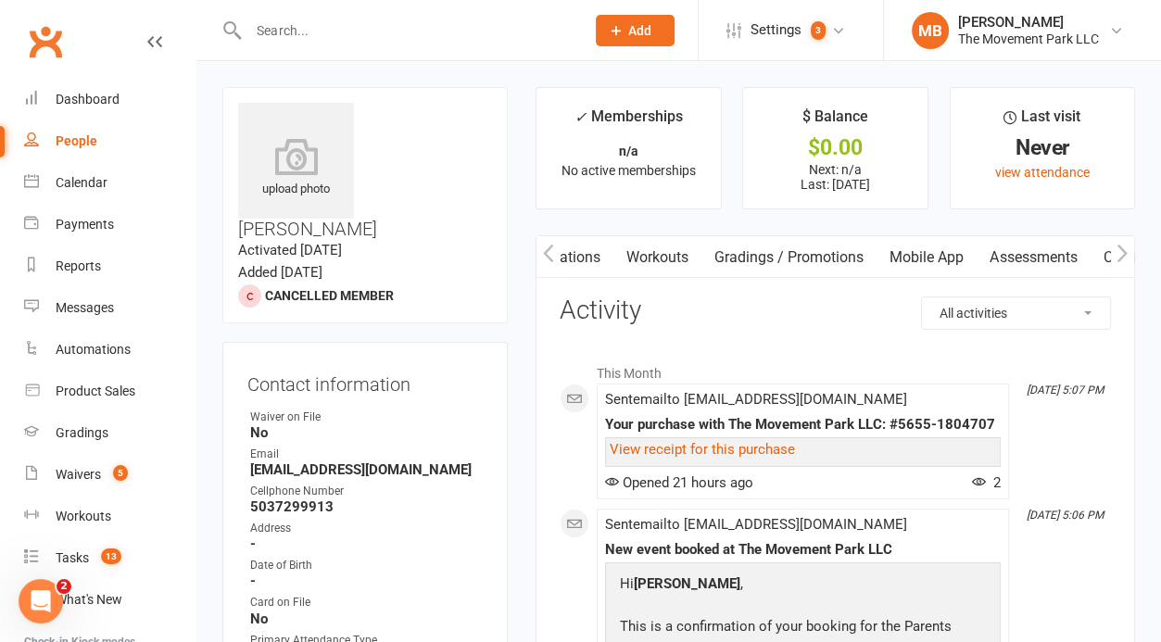
click at [1117, 250] on icon "button" at bounding box center [1121, 253] width 11 height 19
click at [543, 245] on icon "button" at bounding box center [548, 253] width 11 height 19
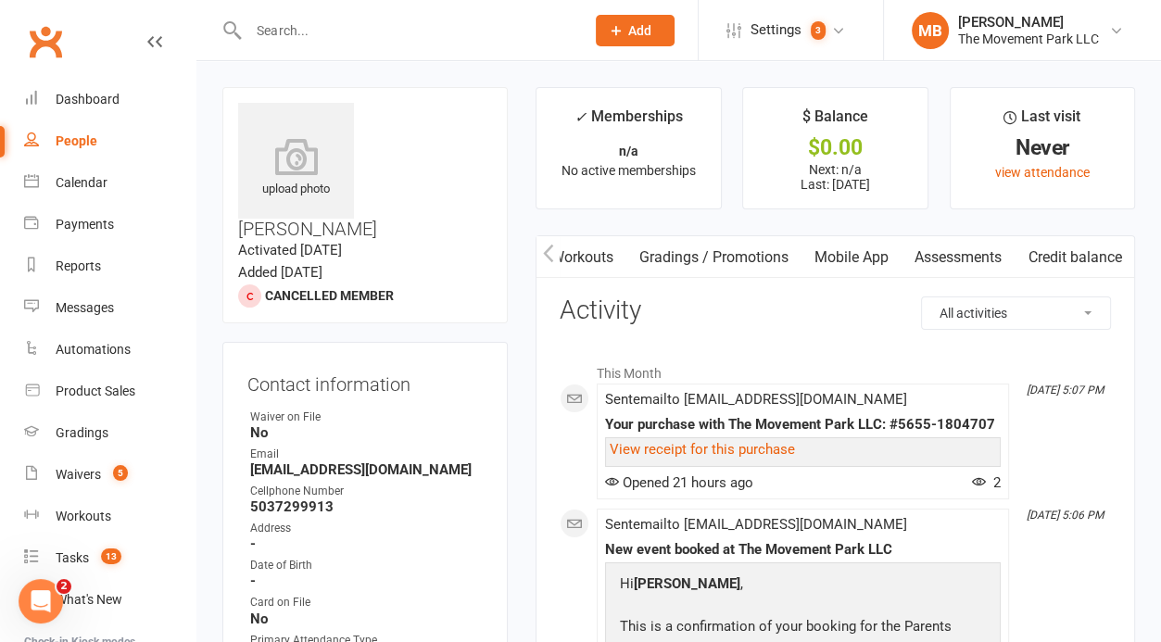
click at [543, 245] on icon "button" at bounding box center [548, 253] width 11 height 19
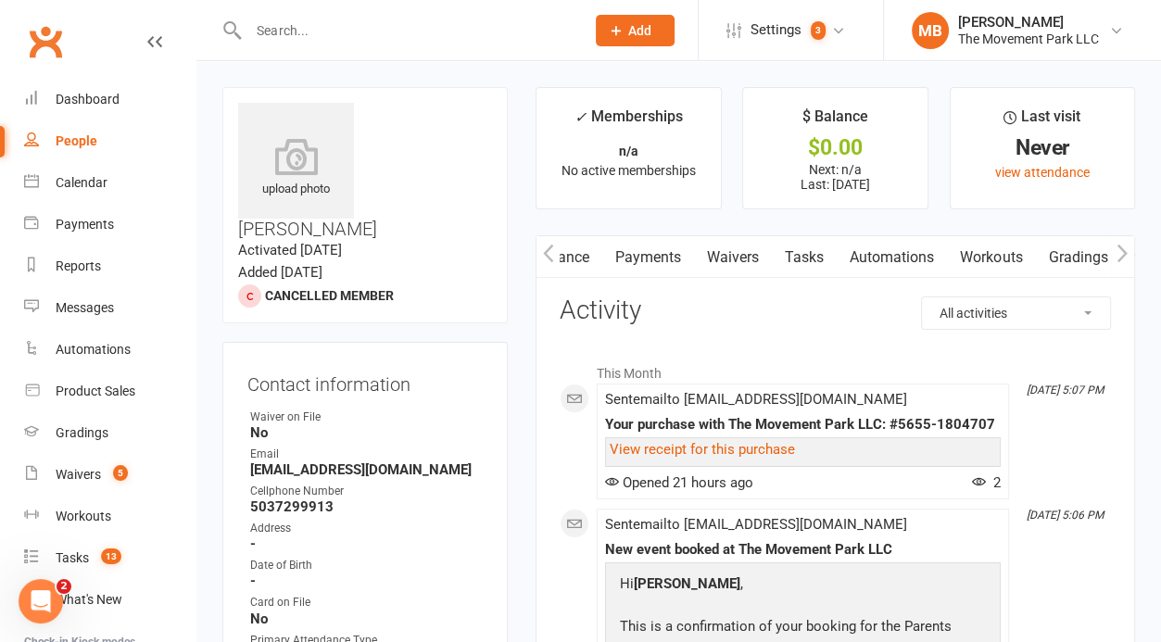
click at [728, 247] on link "Waivers" at bounding box center [733, 257] width 78 height 43
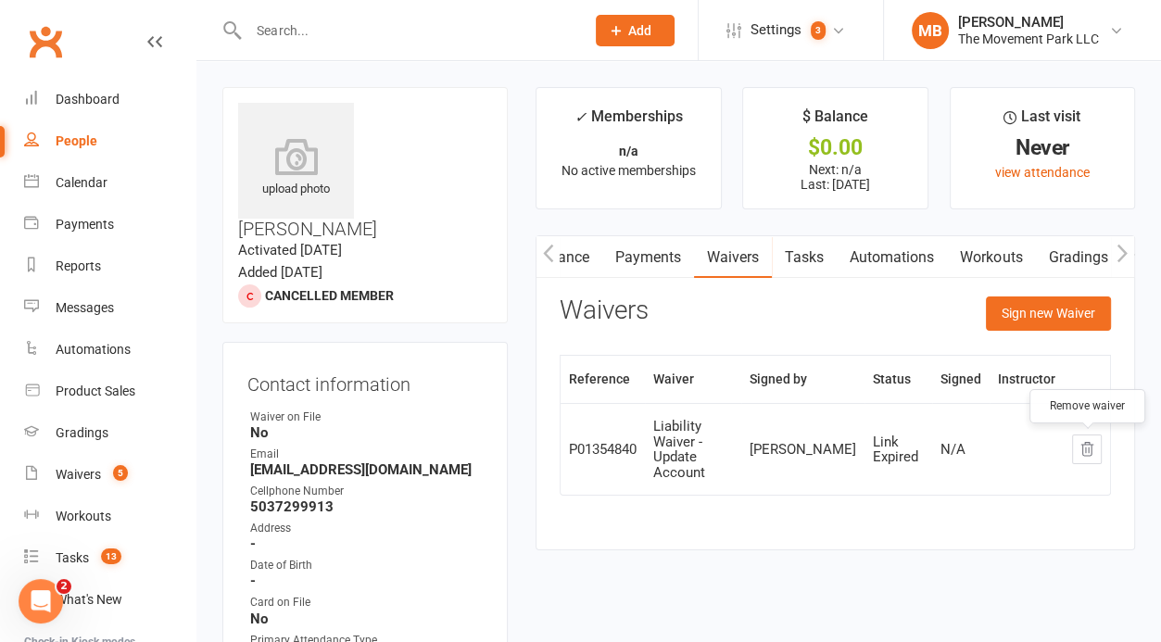
click at [1076, 446] on button "button" at bounding box center [1087, 449] width 30 height 30
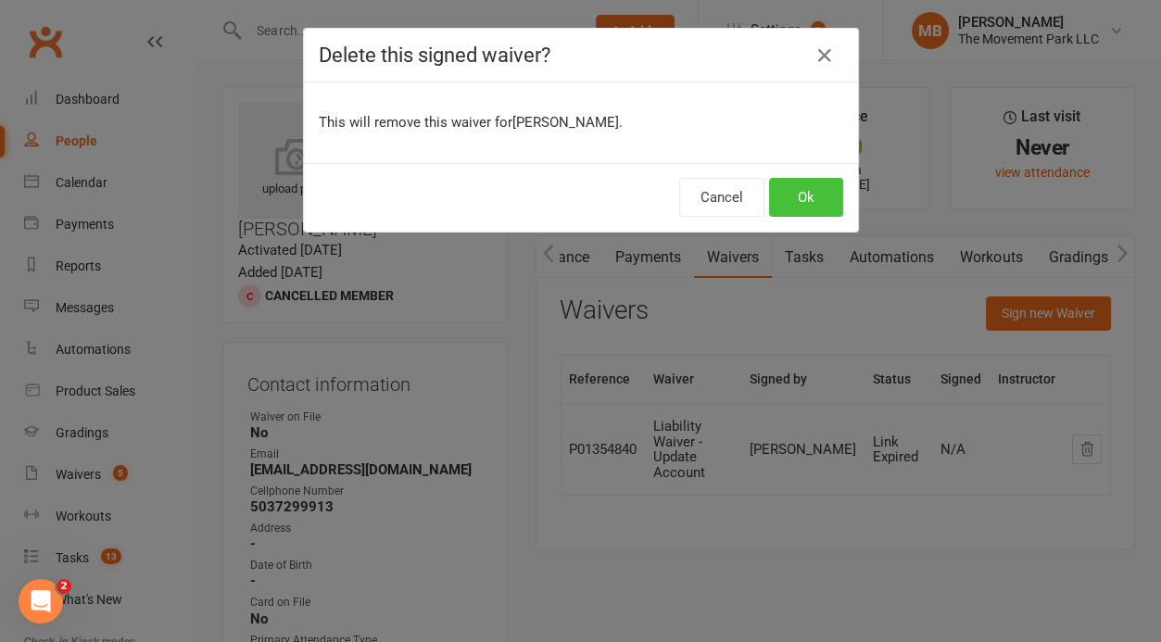
click at [832, 206] on button "Ok" at bounding box center [806, 197] width 74 height 39
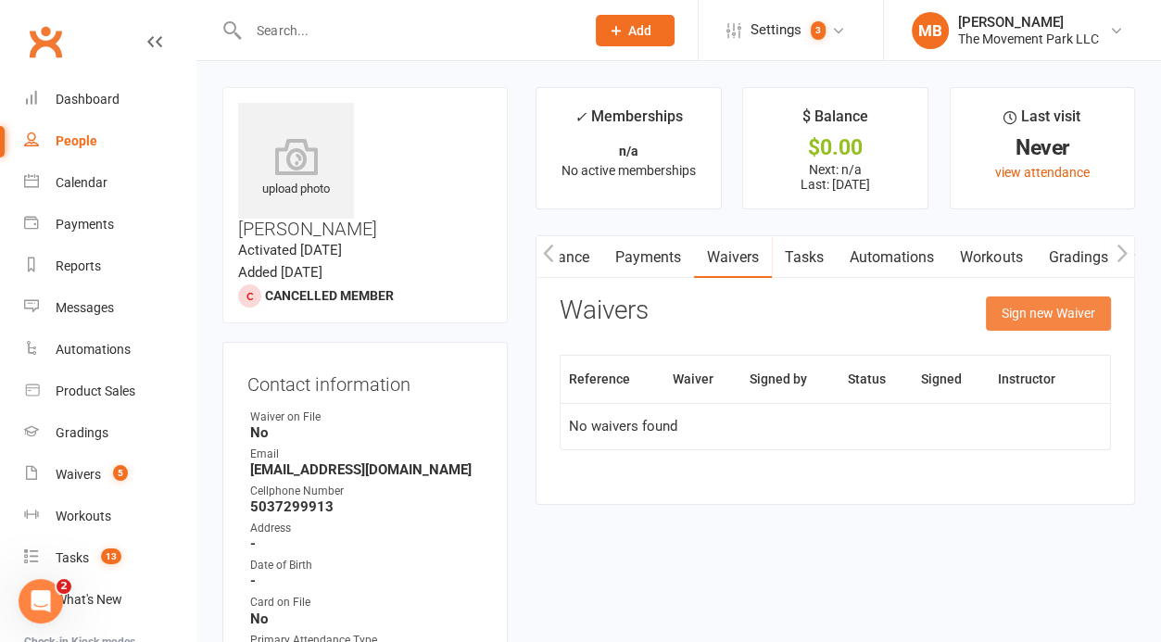
click at [1020, 315] on button "Sign new Waiver" at bounding box center [1048, 312] width 125 height 33
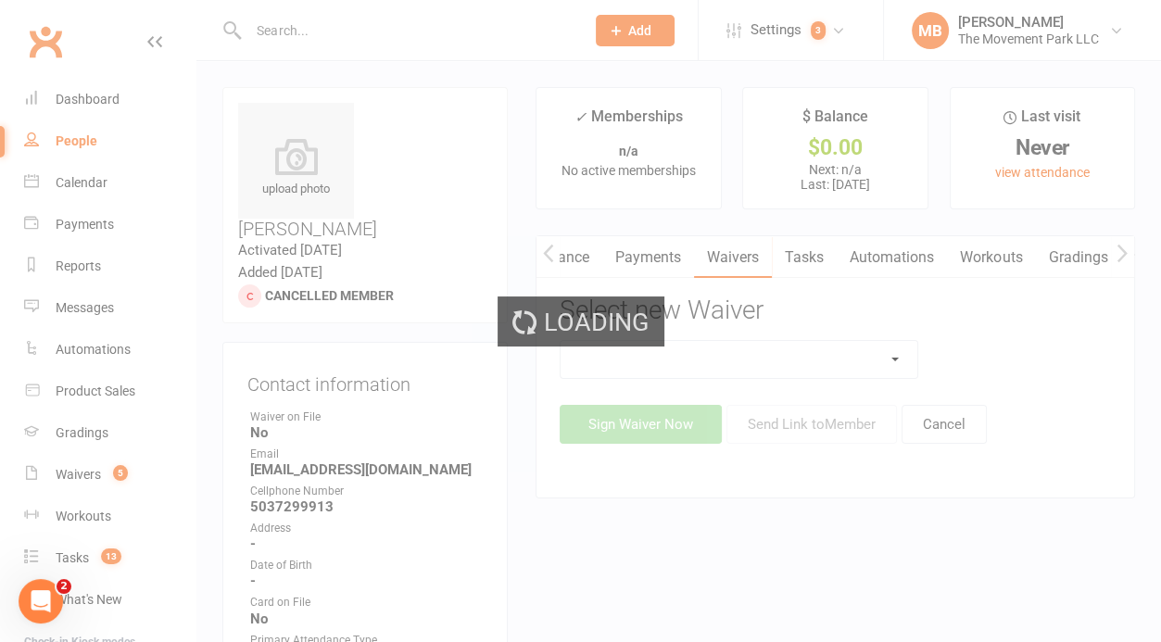
scroll to position [0, 249]
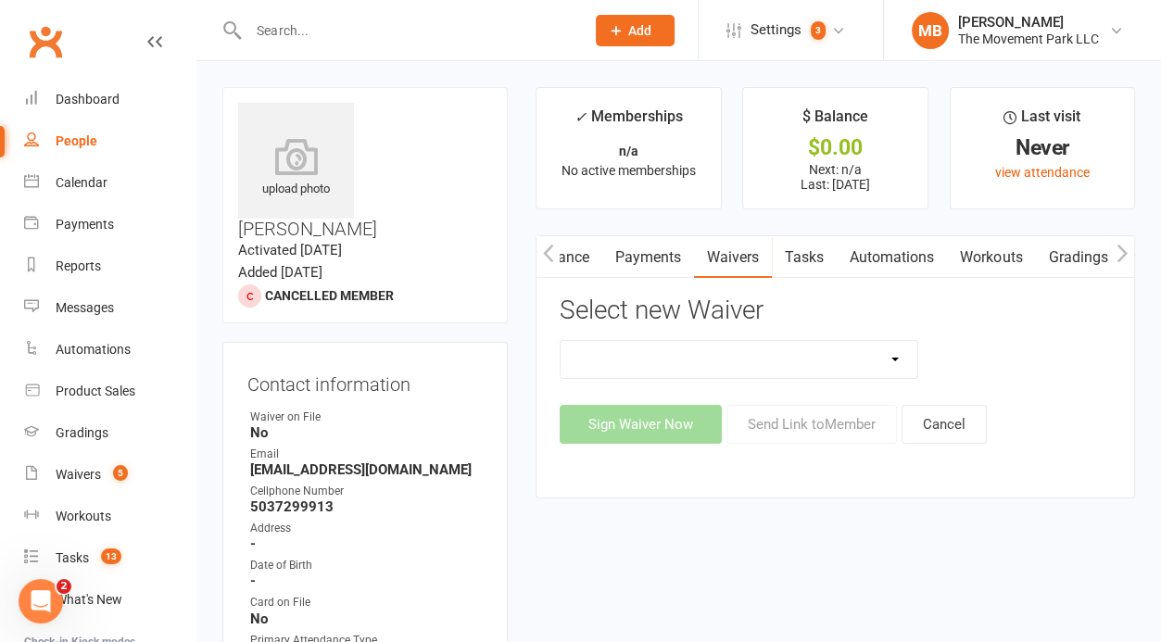
select select "12022"
click option "Liability Waiver - New Account (G.01.25)" at bounding box center [0, 0] width 0 height 0
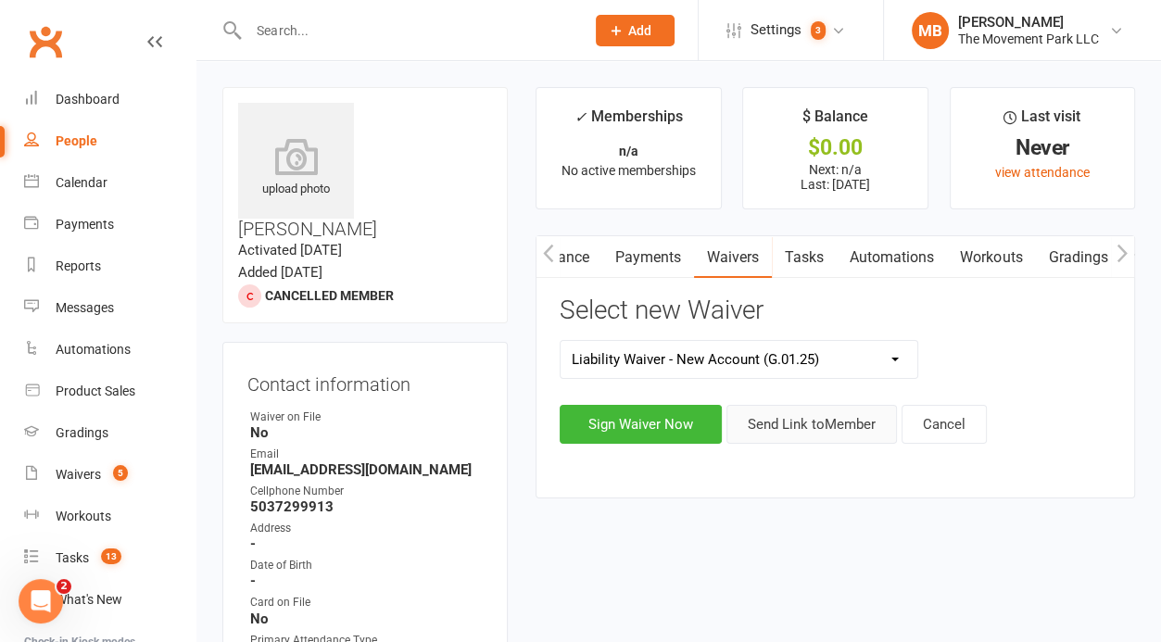
click at [850, 430] on button "Send Link to Member" at bounding box center [811, 424] width 170 height 39
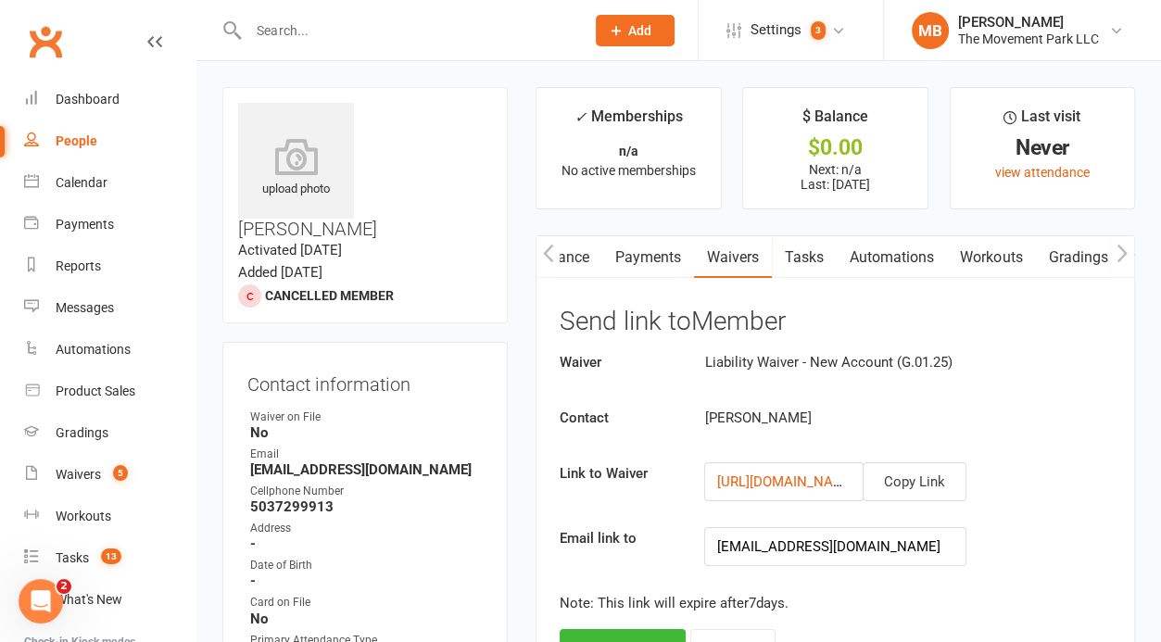
scroll to position [150, 0]
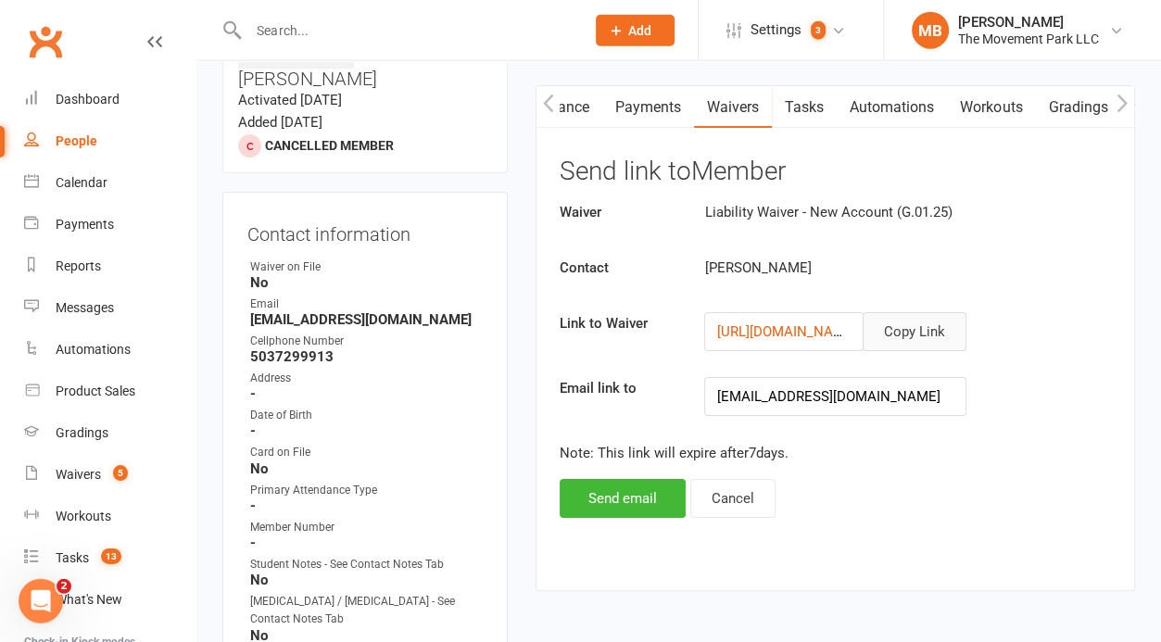
click at [917, 328] on button "Copy Link" at bounding box center [914, 331] width 104 height 39
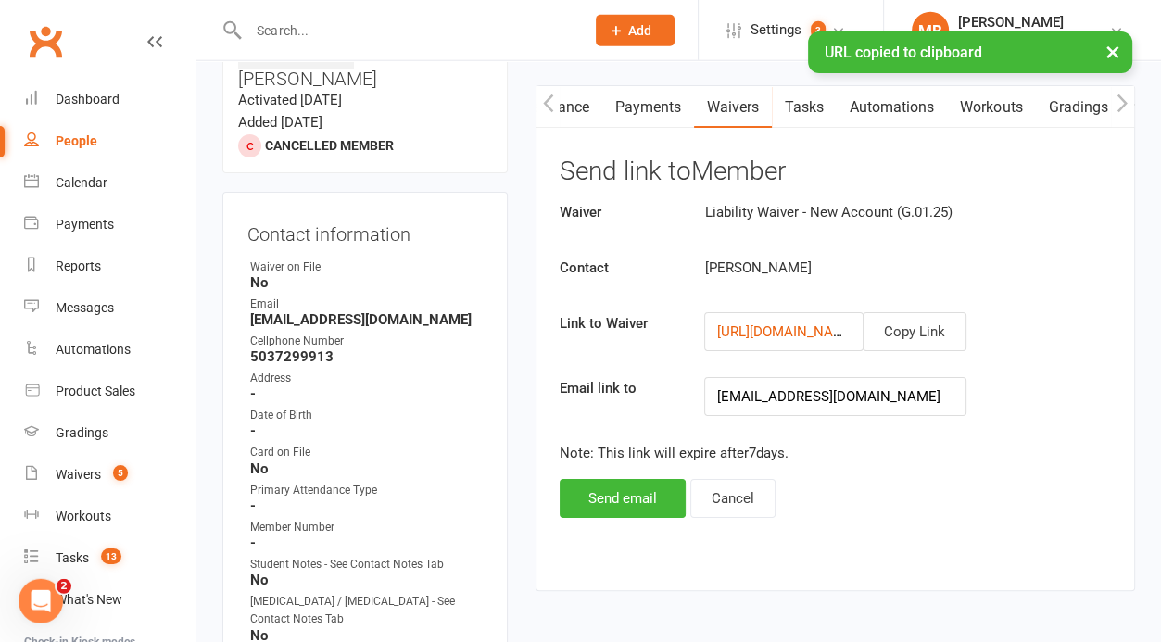
click at [546, 96] on icon "button" at bounding box center [548, 103] width 11 height 19
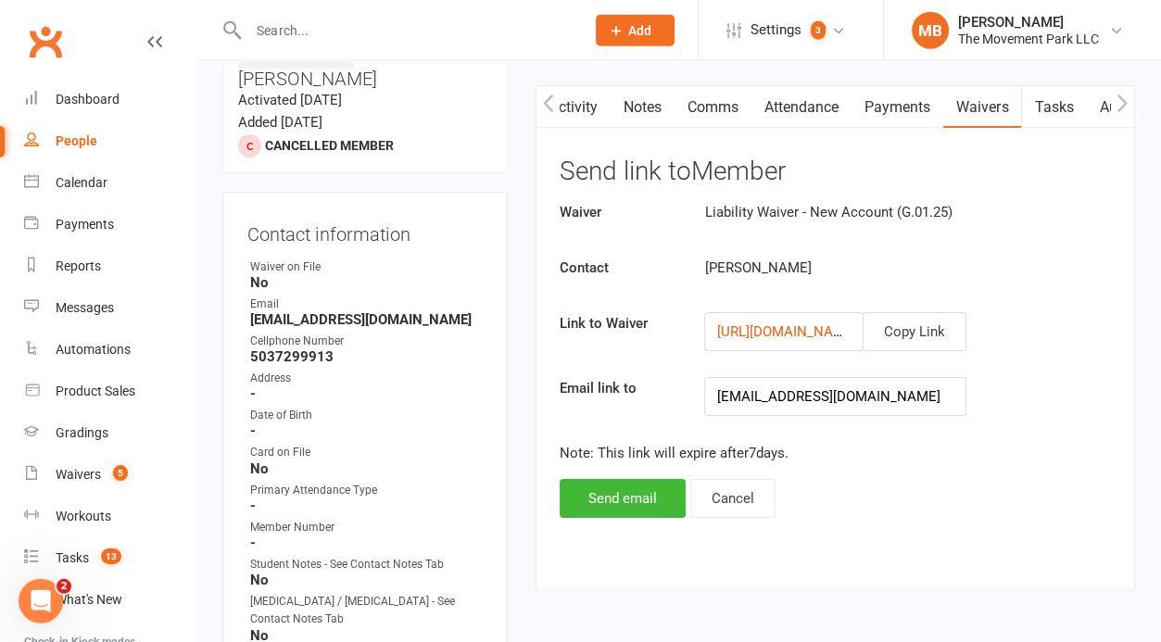
click at [570, 105] on link "Activity" at bounding box center [573, 107] width 74 height 43
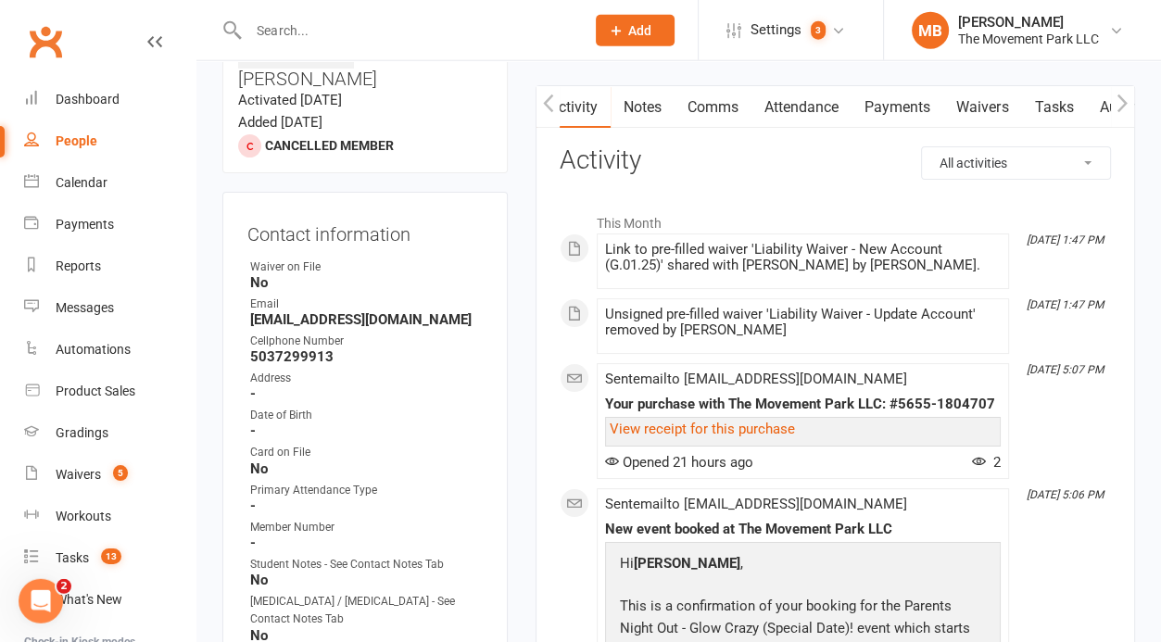
click at [719, 94] on link "Comms" at bounding box center [712, 107] width 77 height 43
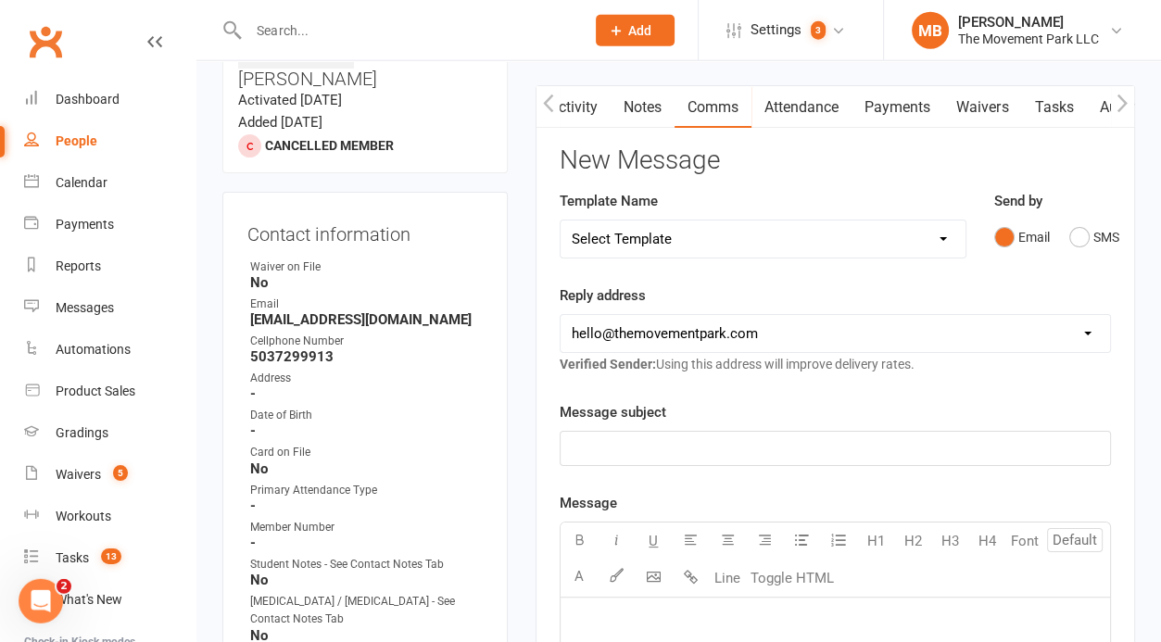
click at [1000, 100] on link "Waivers" at bounding box center [982, 107] width 78 height 43
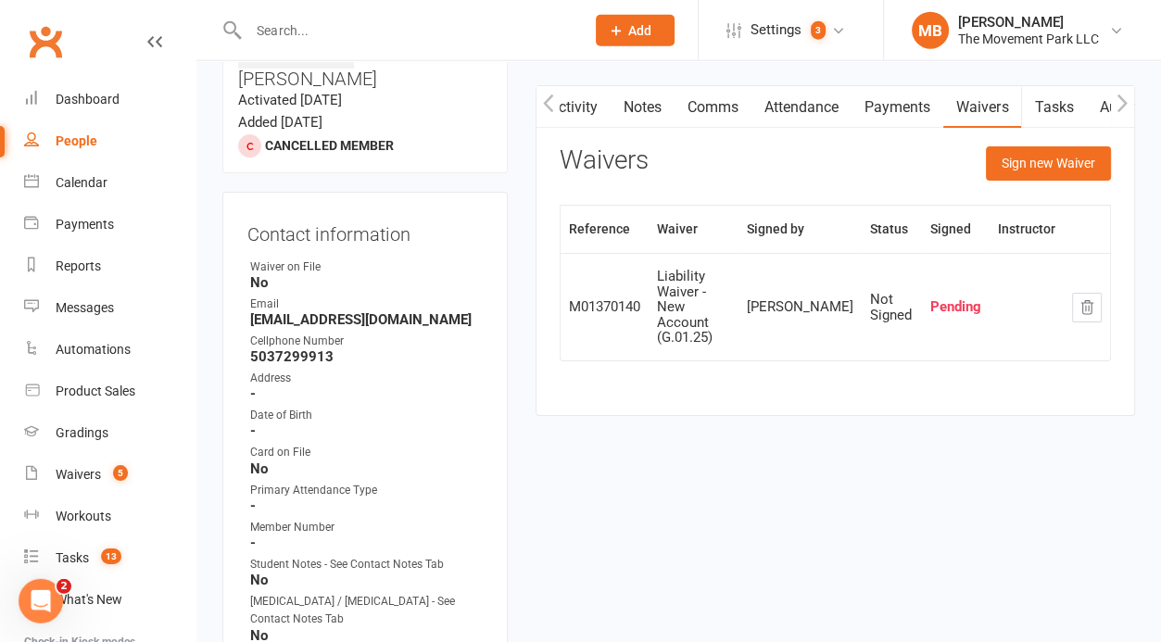
click at [584, 103] on link "Activity" at bounding box center [573, 107] width 74 height 43
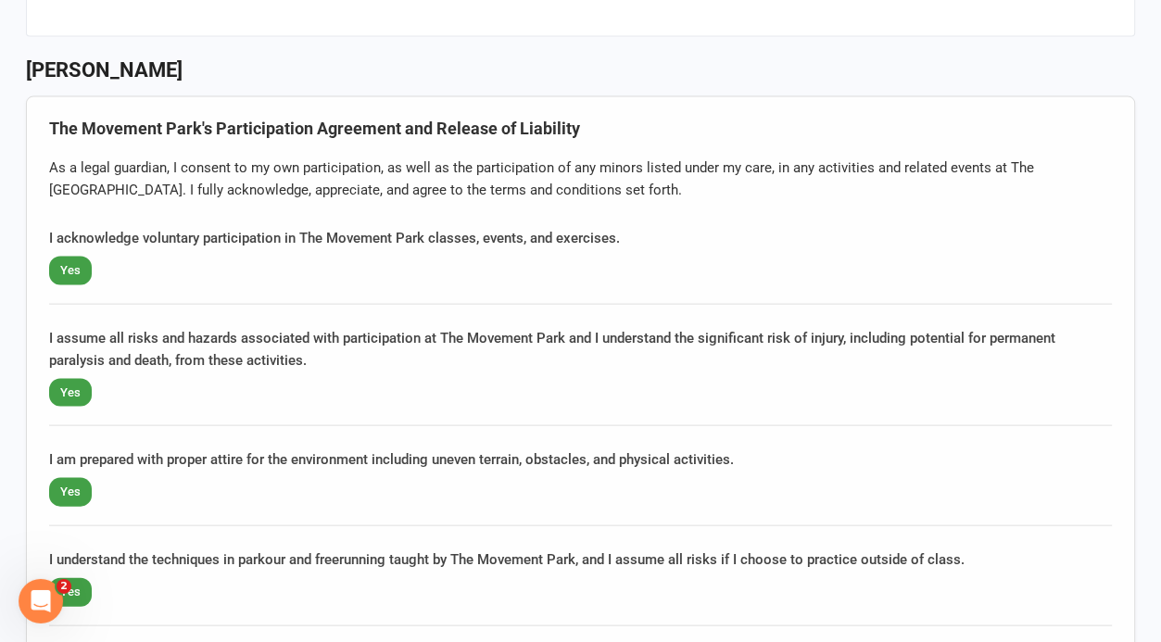
scroll to position [3179, 0]
